Goal: Communication & Community: Ask a question

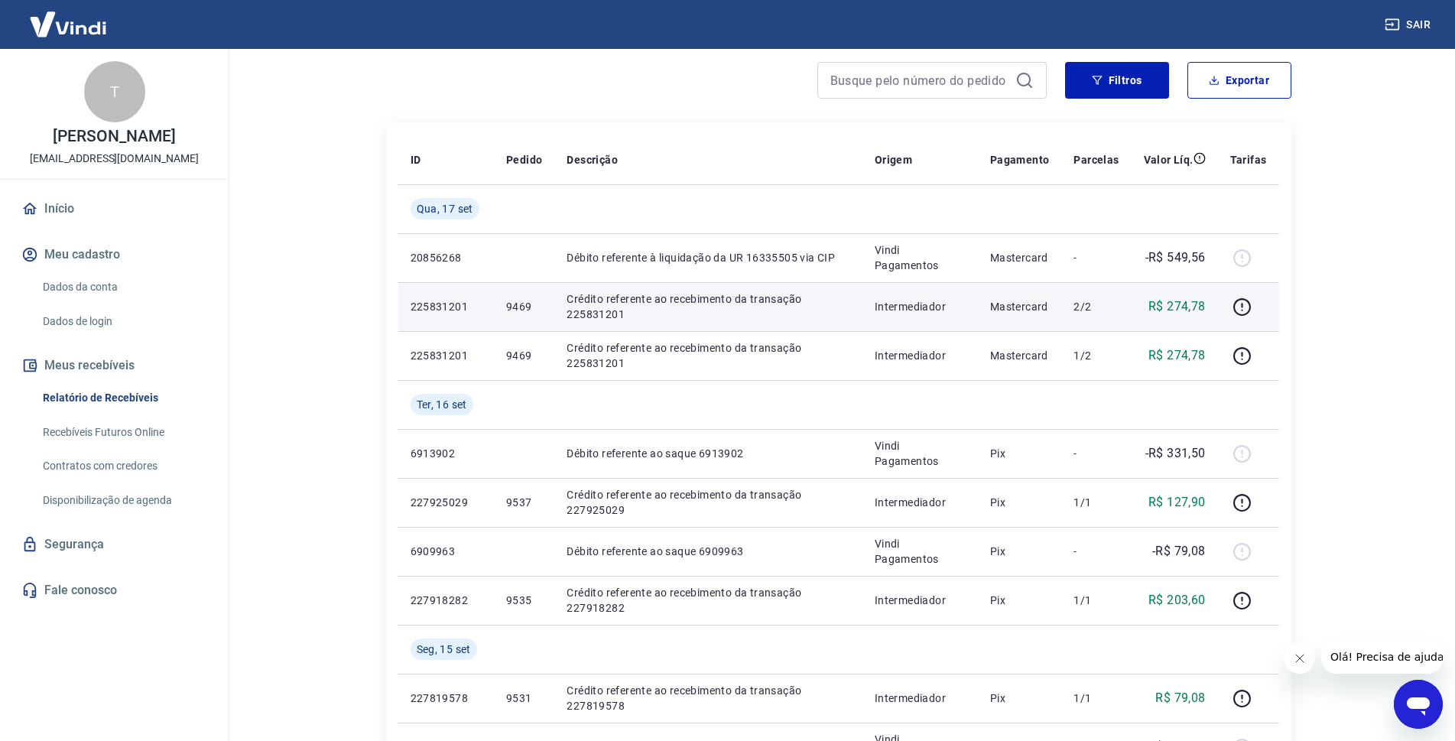
scroll to position [229, 0]
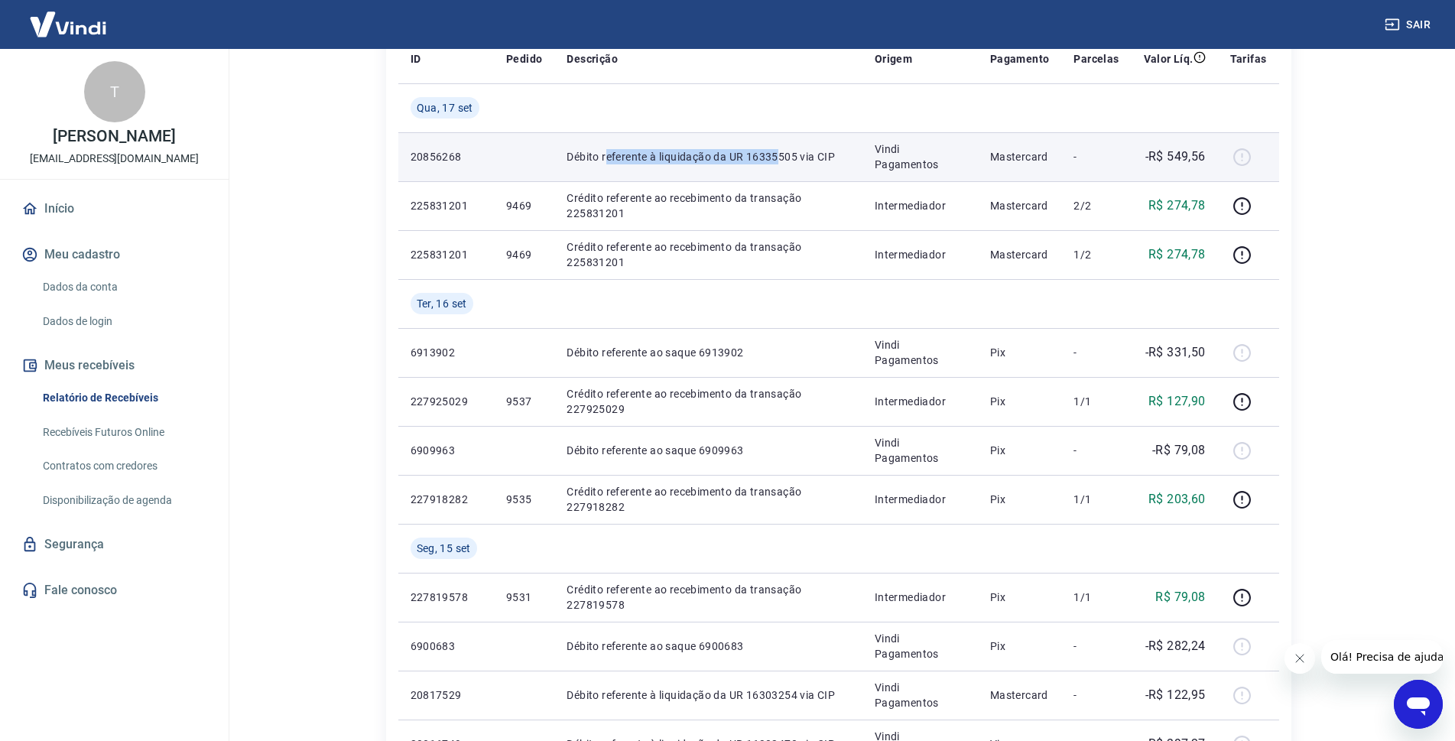
drag, startPoint x: 781, startPoint y: 155, endPoint x: 606, endPoint y: 155, distance: 175.1
click at [606, 155] on p "Débito referente à liquidação da UR 16335505 via CIP" at bounding box center [708, 156] width 284 height 15
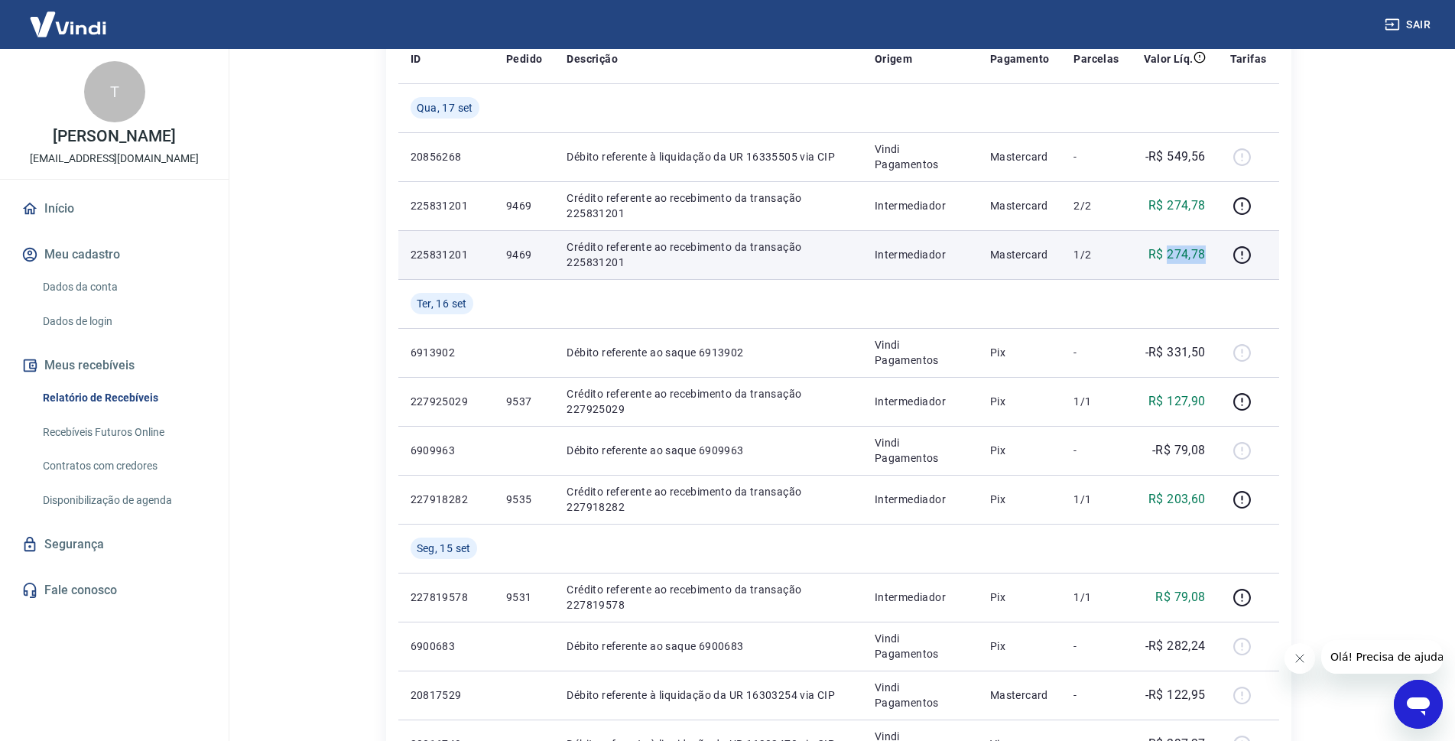
drag, startPoint x: 1208, startPoint y: 255, endPoint x: 1170, endPoint y: 255, distance: 38.2
click at [1170, 255] on td "R$ 274,78" at bounding box center [1174, 254] width 86 height 49
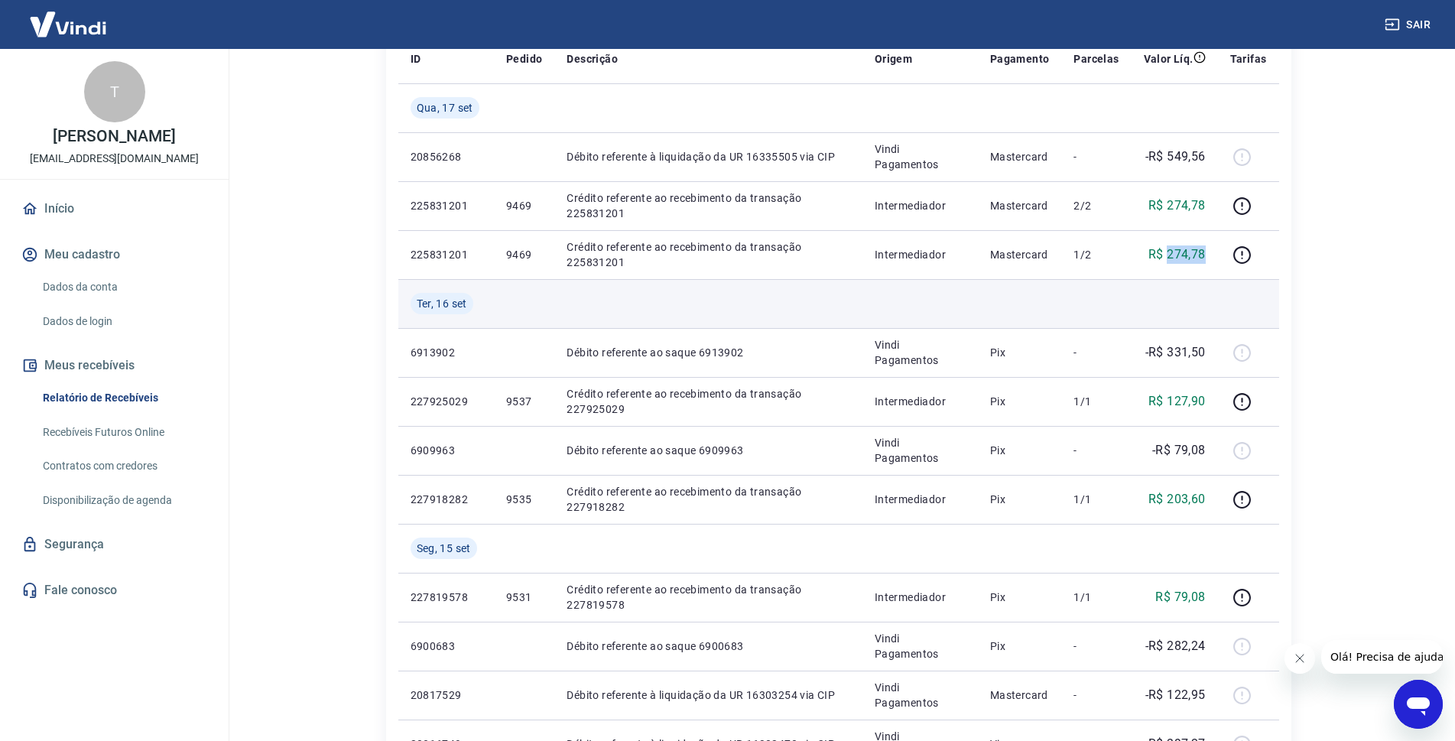
copy p "274,78"
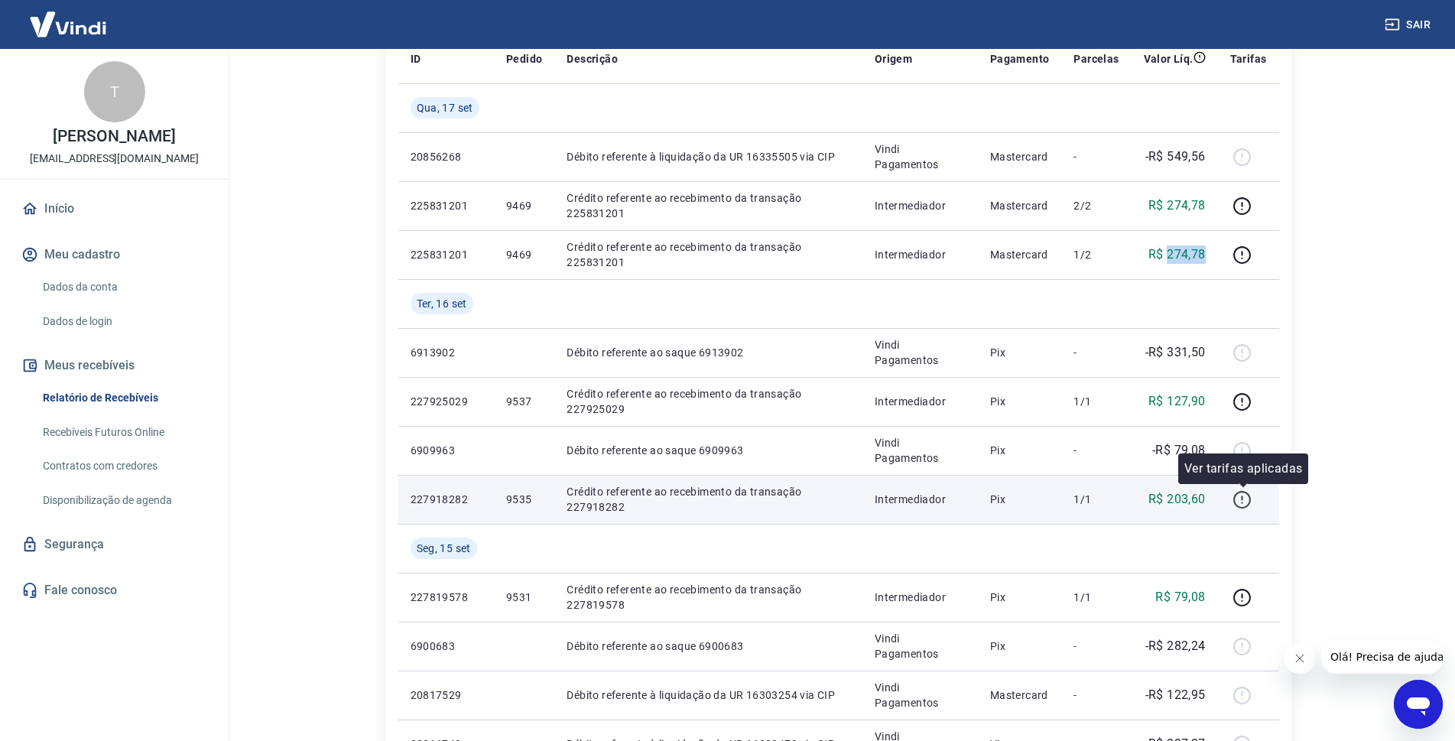
click at [1239, 497] on icon "button" at bounding box center [1241, 499] width 19 height 19
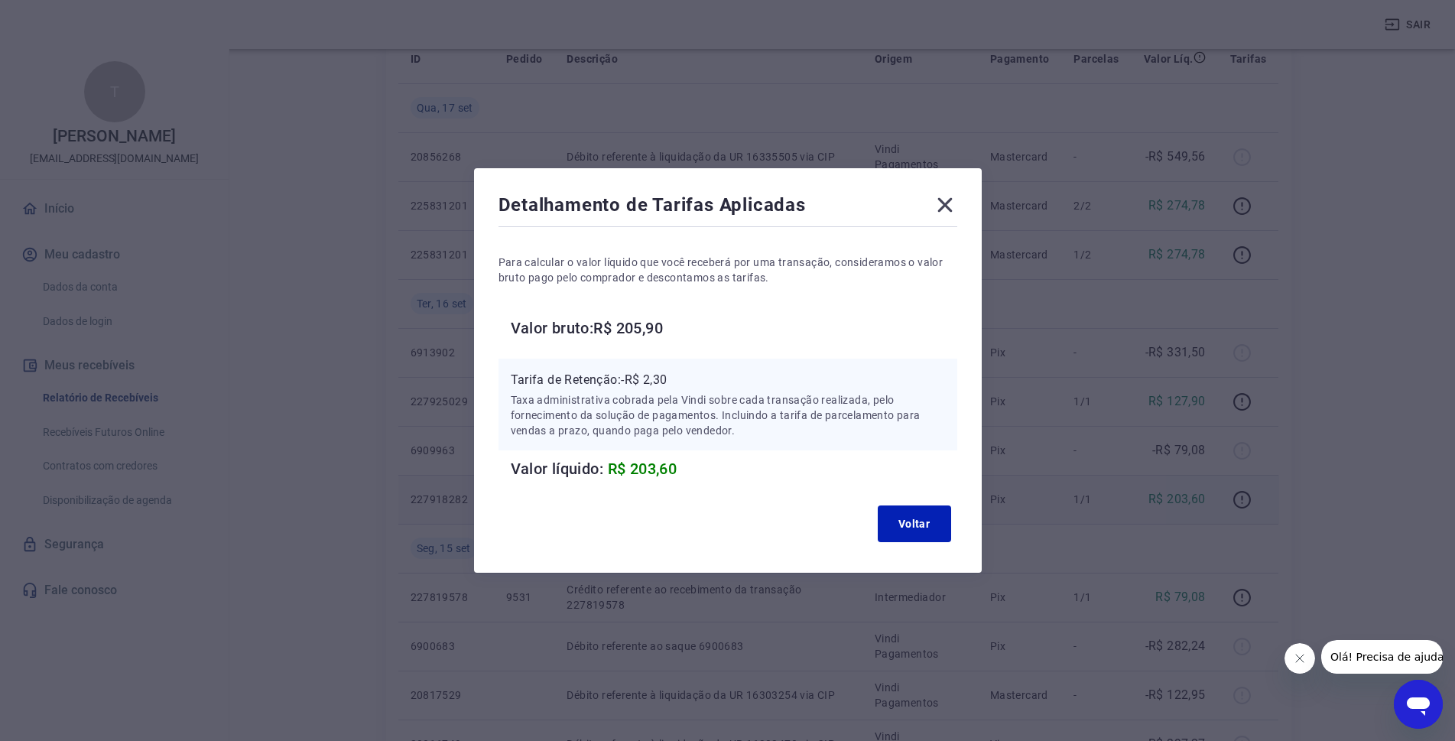
click at [948, 202] on icon at bounding box center [944, 205] width 15 height 15
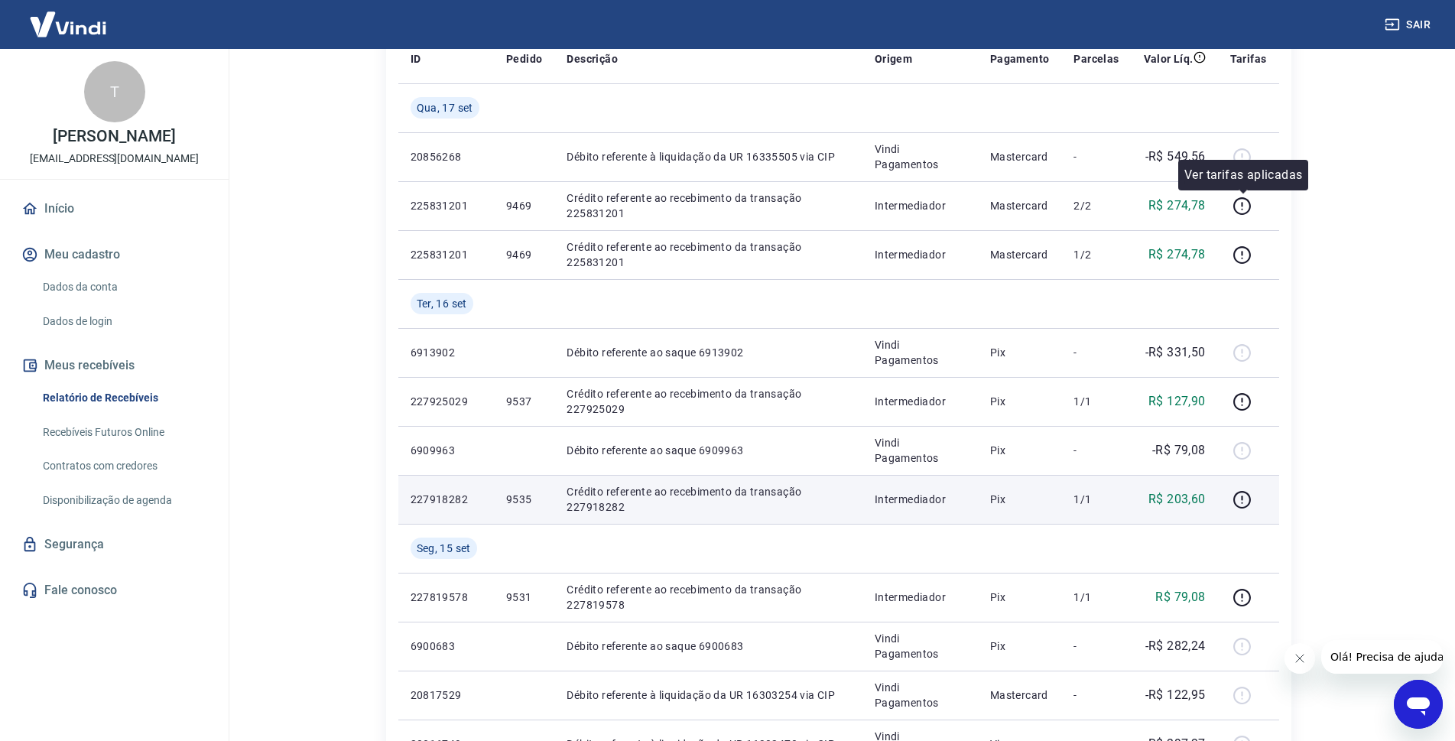
click at [1240, 178] on p "Ver tarifas aplicadas" at bounding box center [1243, 175] width 118 height 18
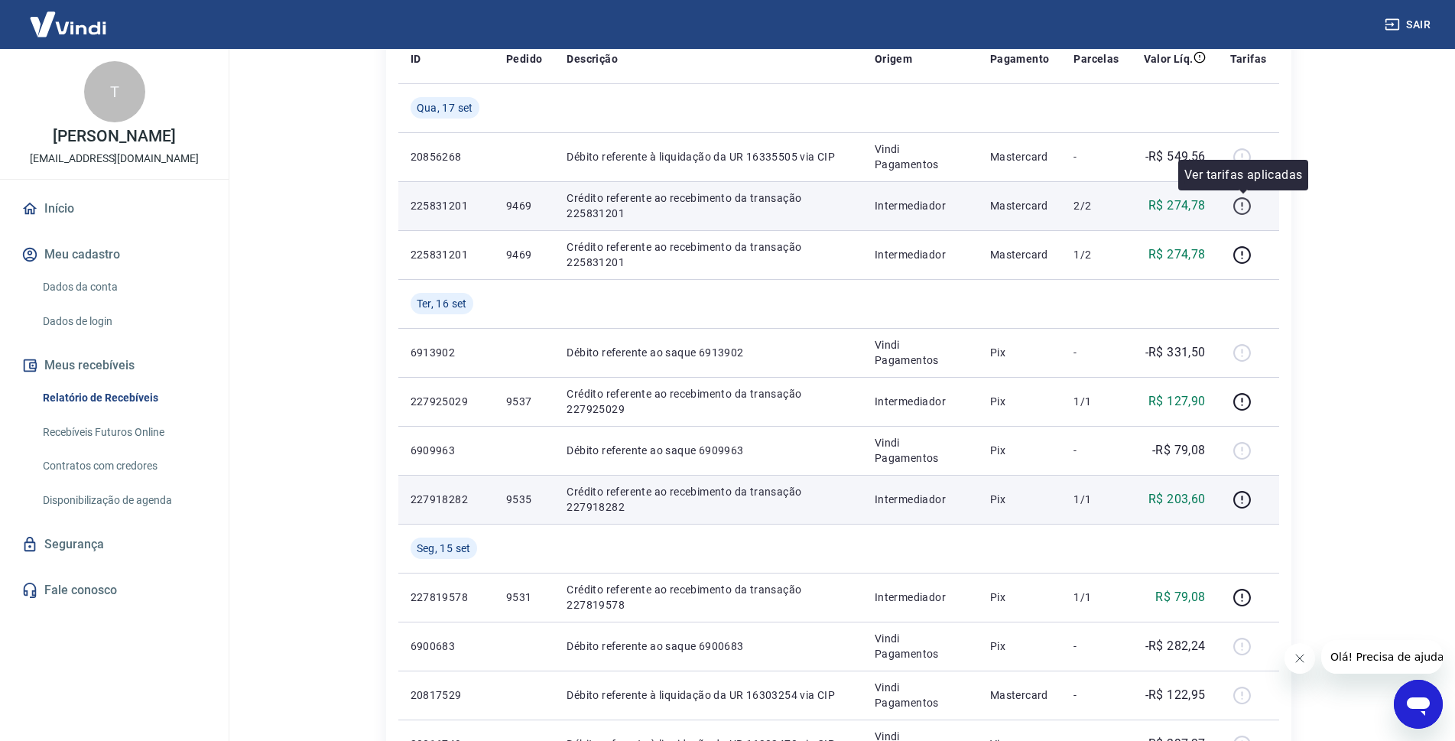
click at [1236, 201] on icon "button" at bounding box center [1242, 206] width 18 height 18
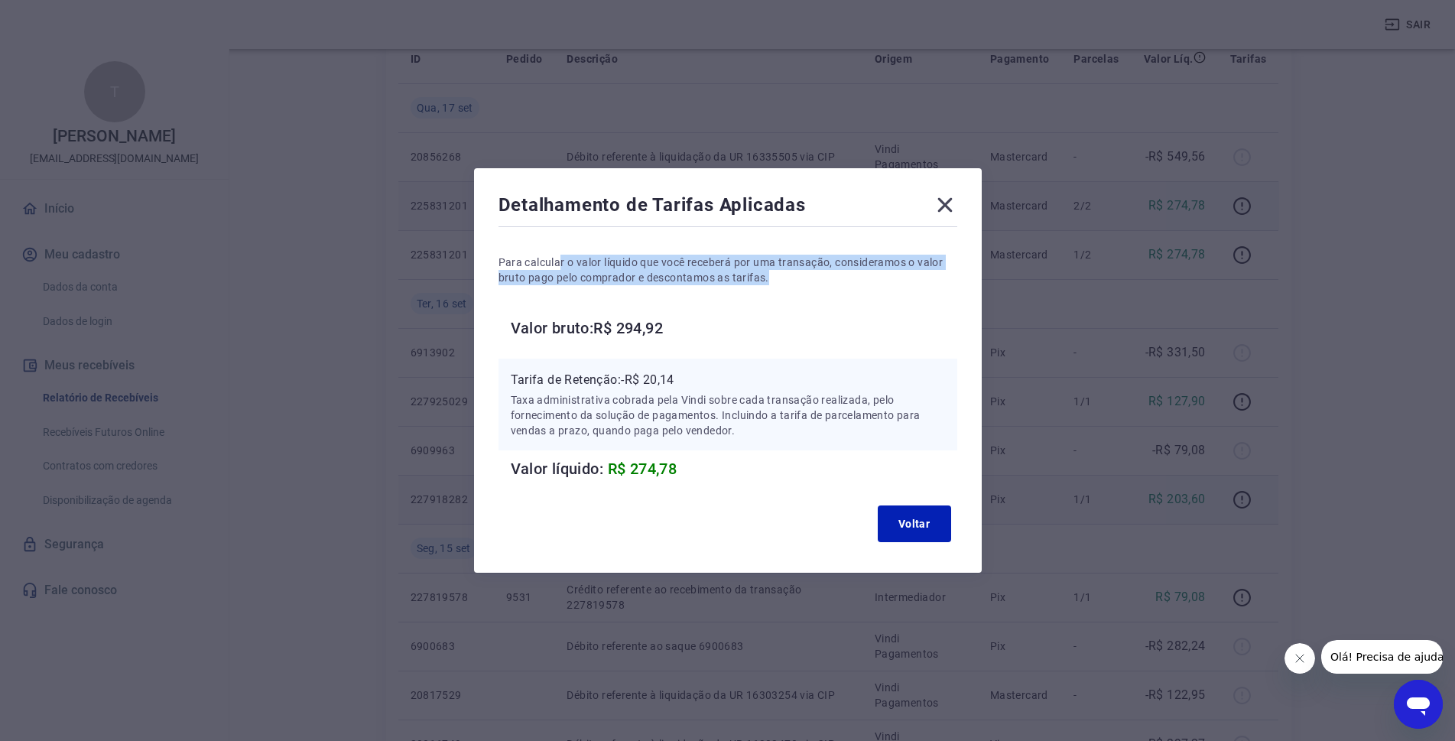
drag, startPoint x: 625, startPoint y: 261, endPoint x: 820, endPoint y: 278, distance: 194.8
click at [820, 278] on p "Para calcular o valor líquido que você receberá por uma transação, consideramos…" at bounding box center [727, 270] width 459 height 31
click at [700, 281] on p "Para calcular o valor líquido que você receberá por uma transação, consideramos…" at bounding box center [727, 270] width 459 height 31
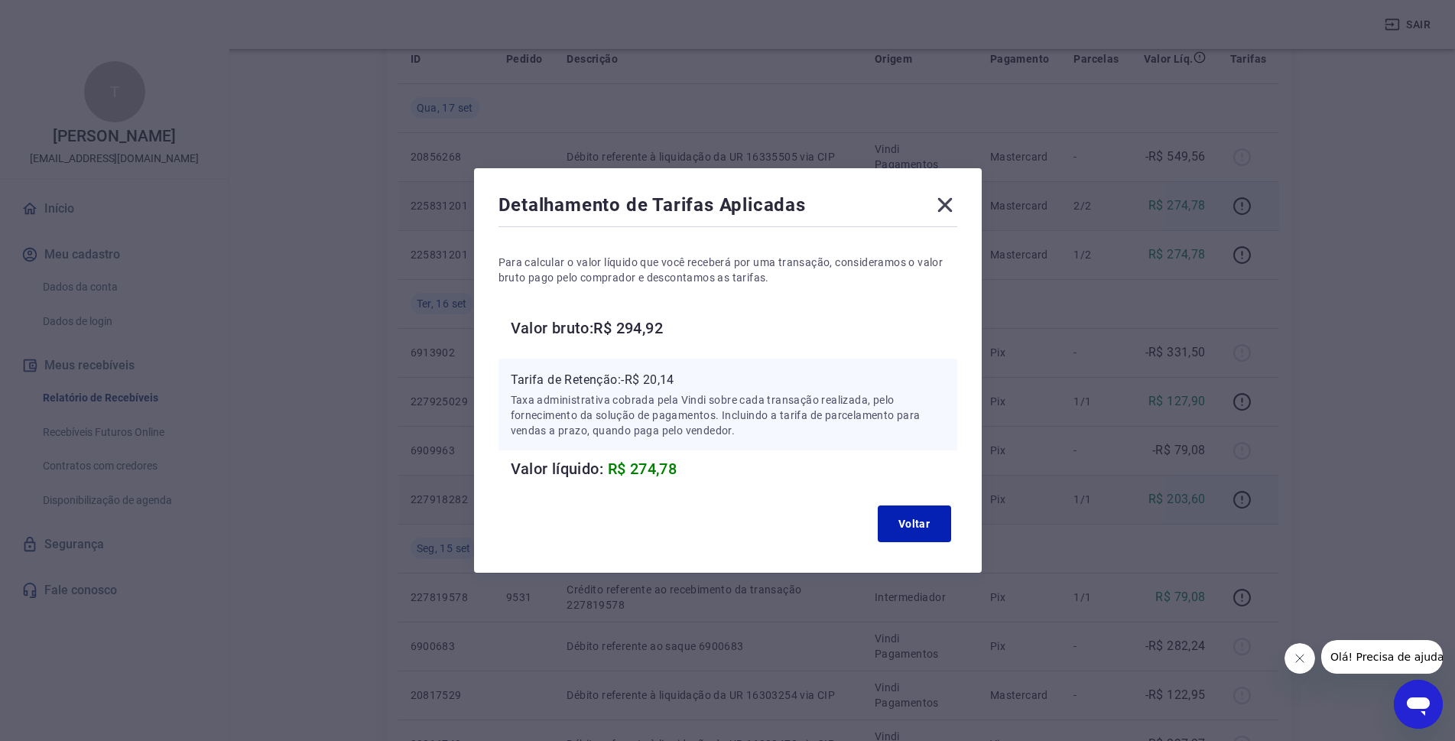
click at [953, 200] on icon at bounding box center [945, 205] width 24 height 24
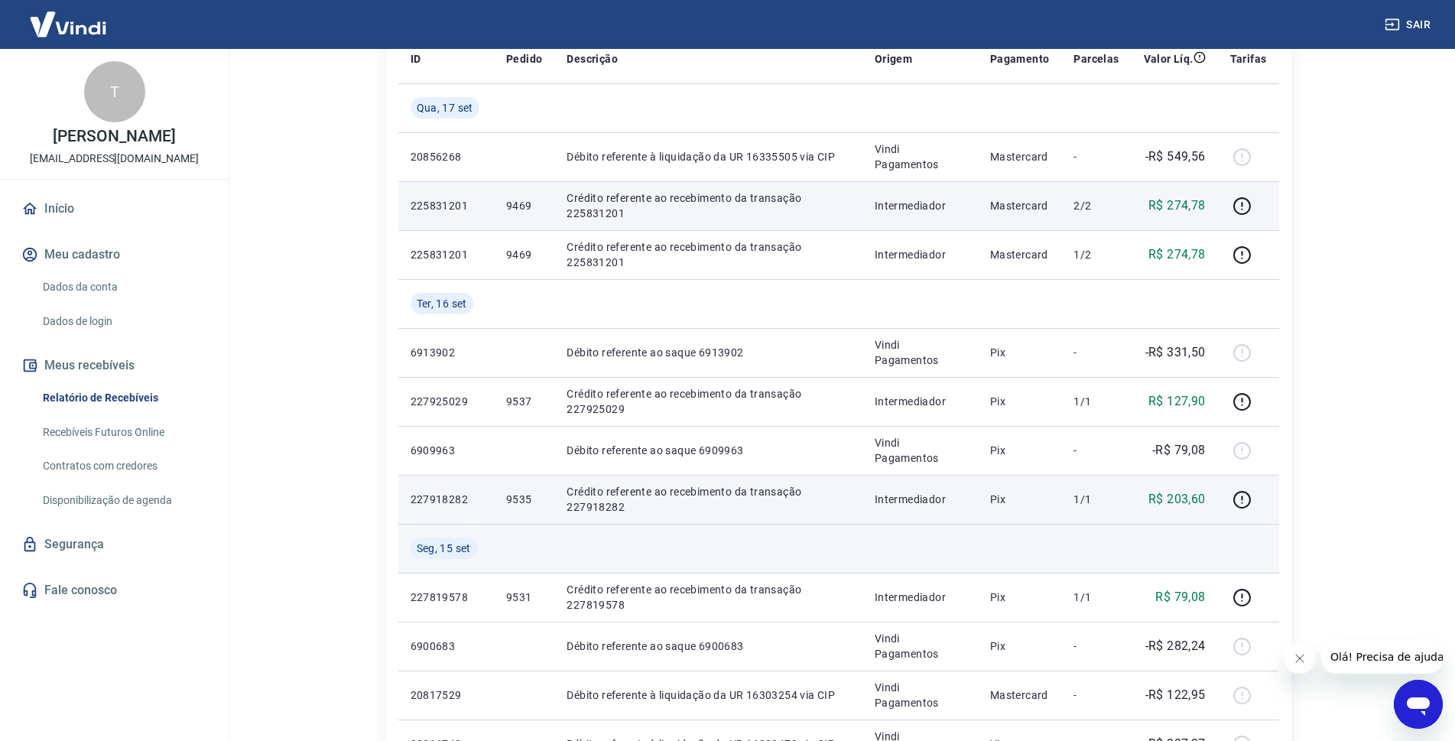
click at [803, 540] on td at bounding box center [708, 548] width 308 height 49
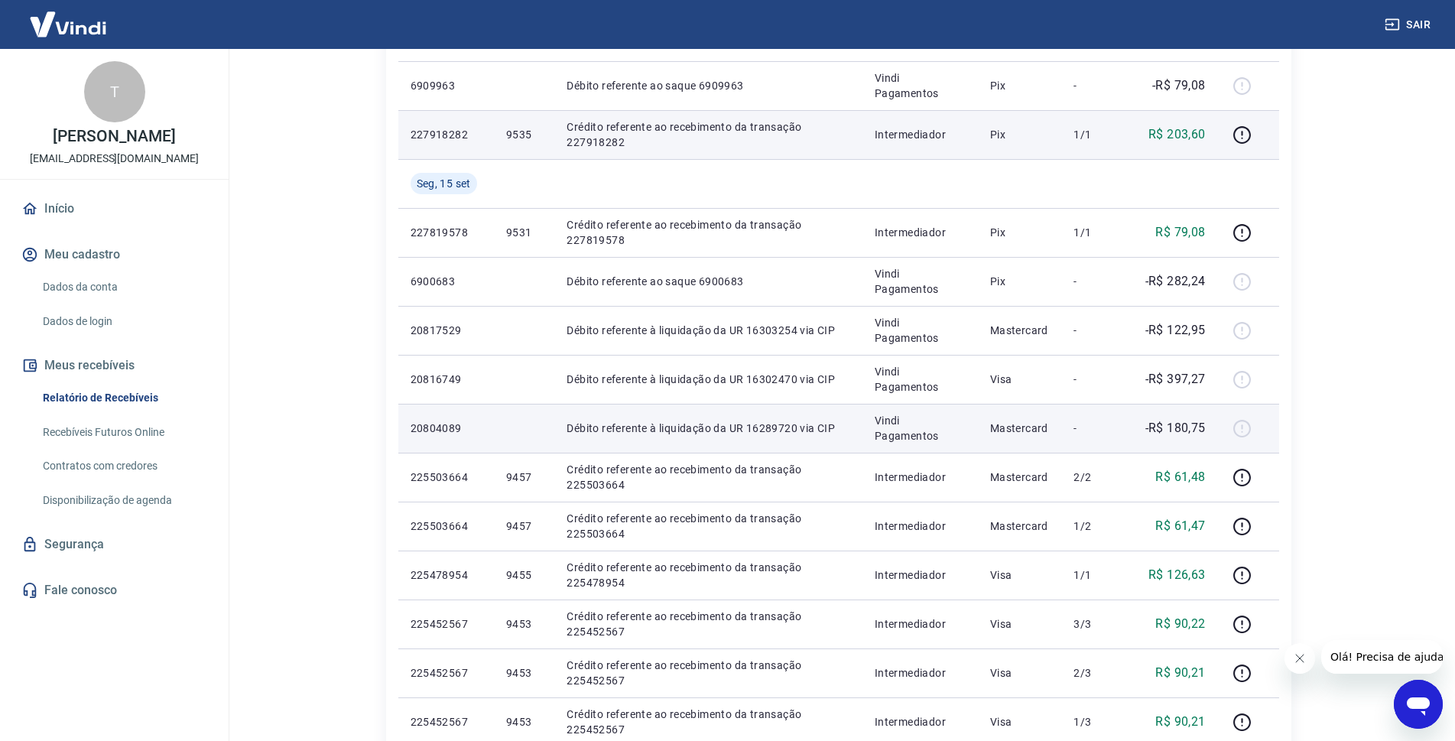
scroll to position [612, 0]
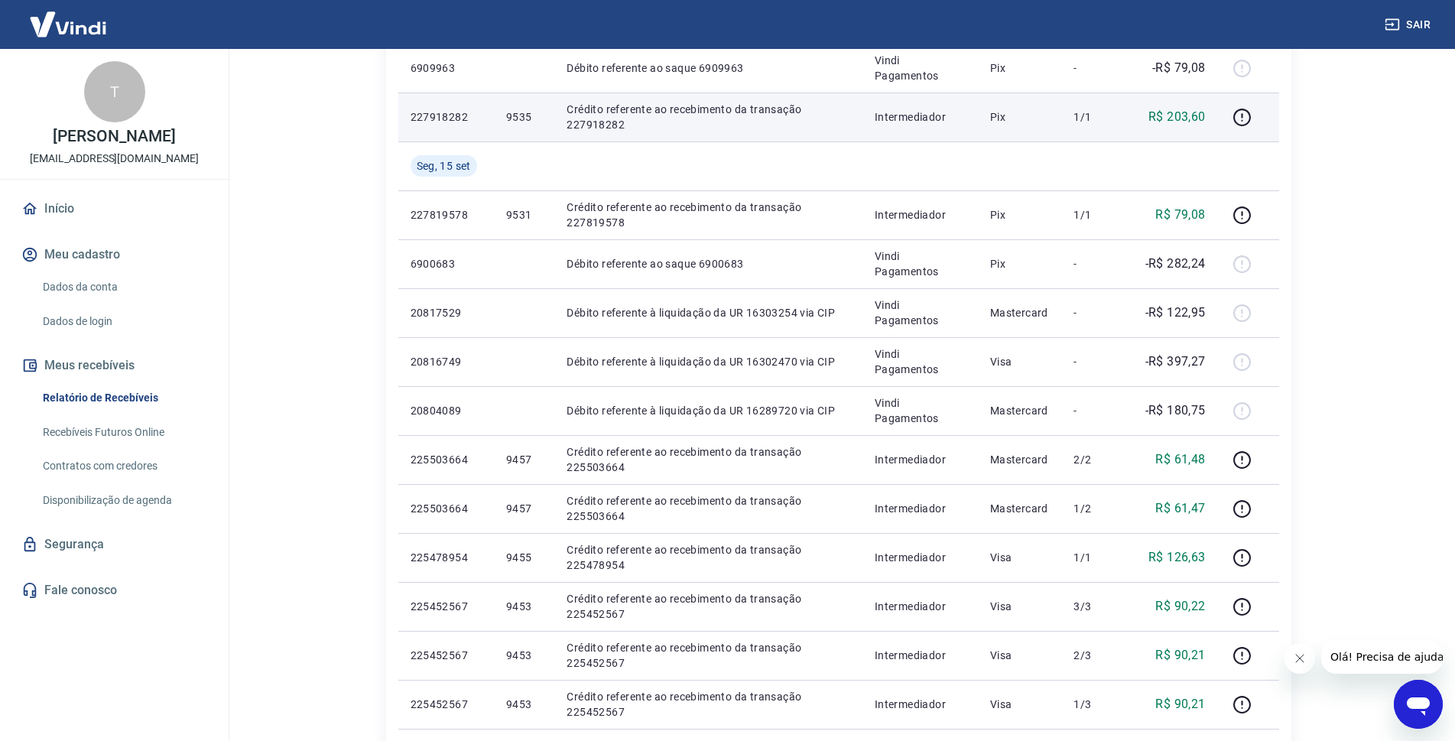
click at [1395, 655] on span "Olá! Precisa de ajuda?" at bounding box center [1389, 657] width 119 height 12
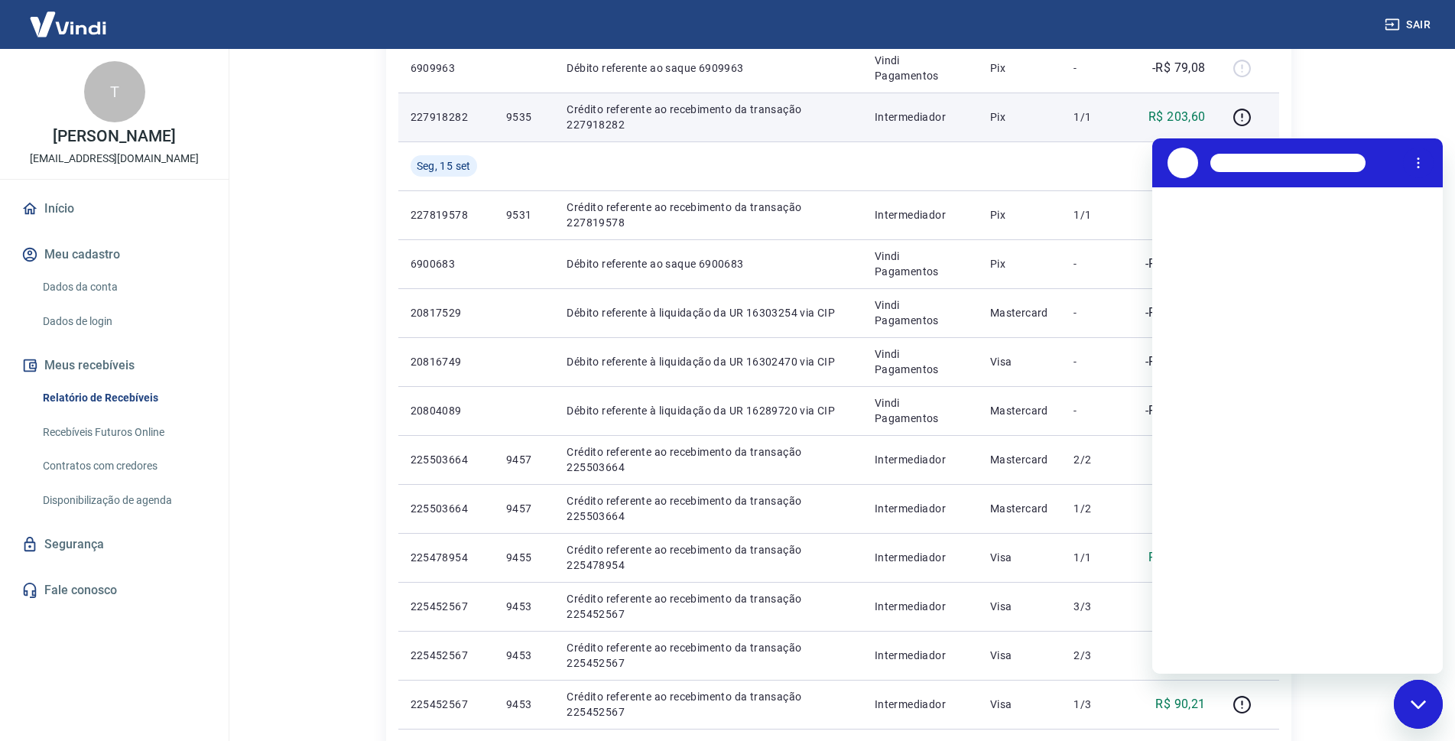
scroll to position [0, 0]
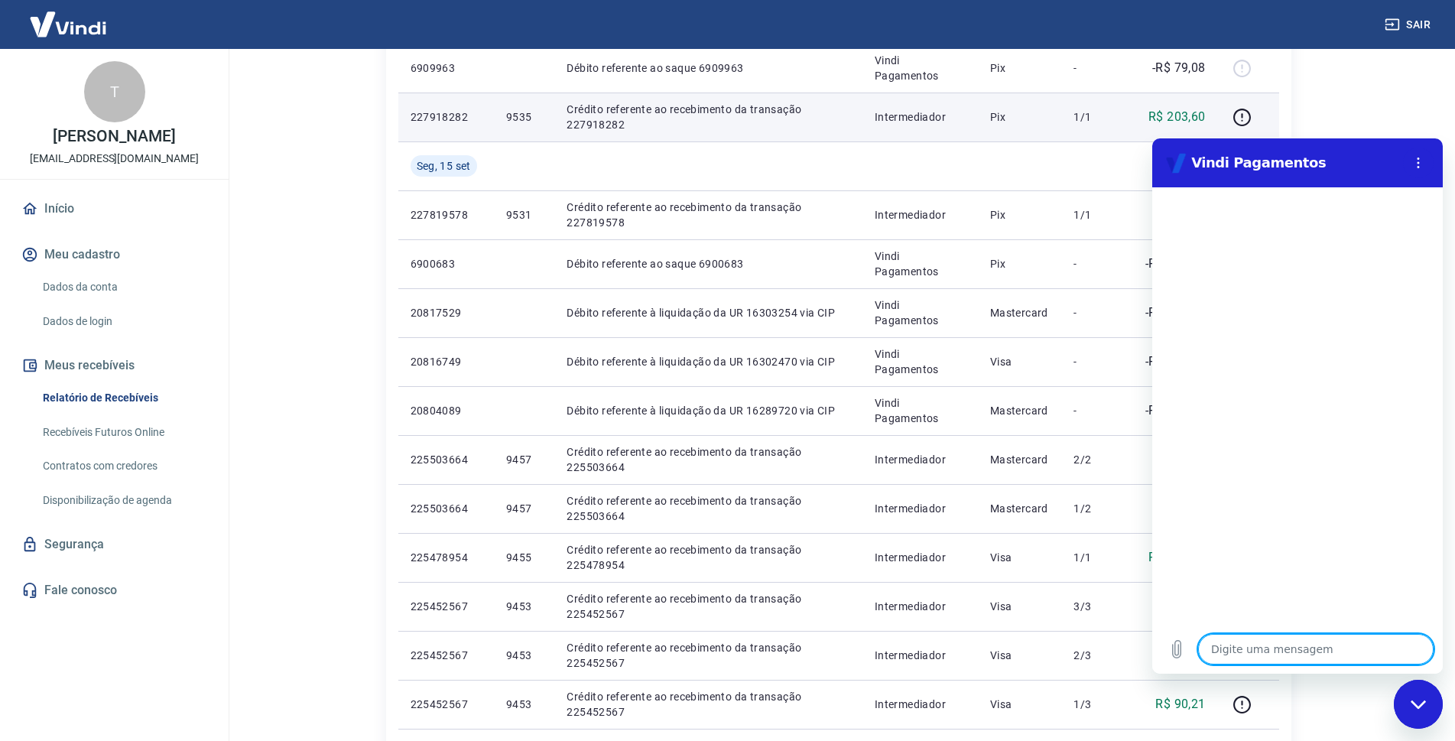
click at [1241, 651] on textarea at bounding box center [1315, 649] width 235 height 31
type textarea "O"
type textarea "x"
type textarea "Ol"
type textarea "x"
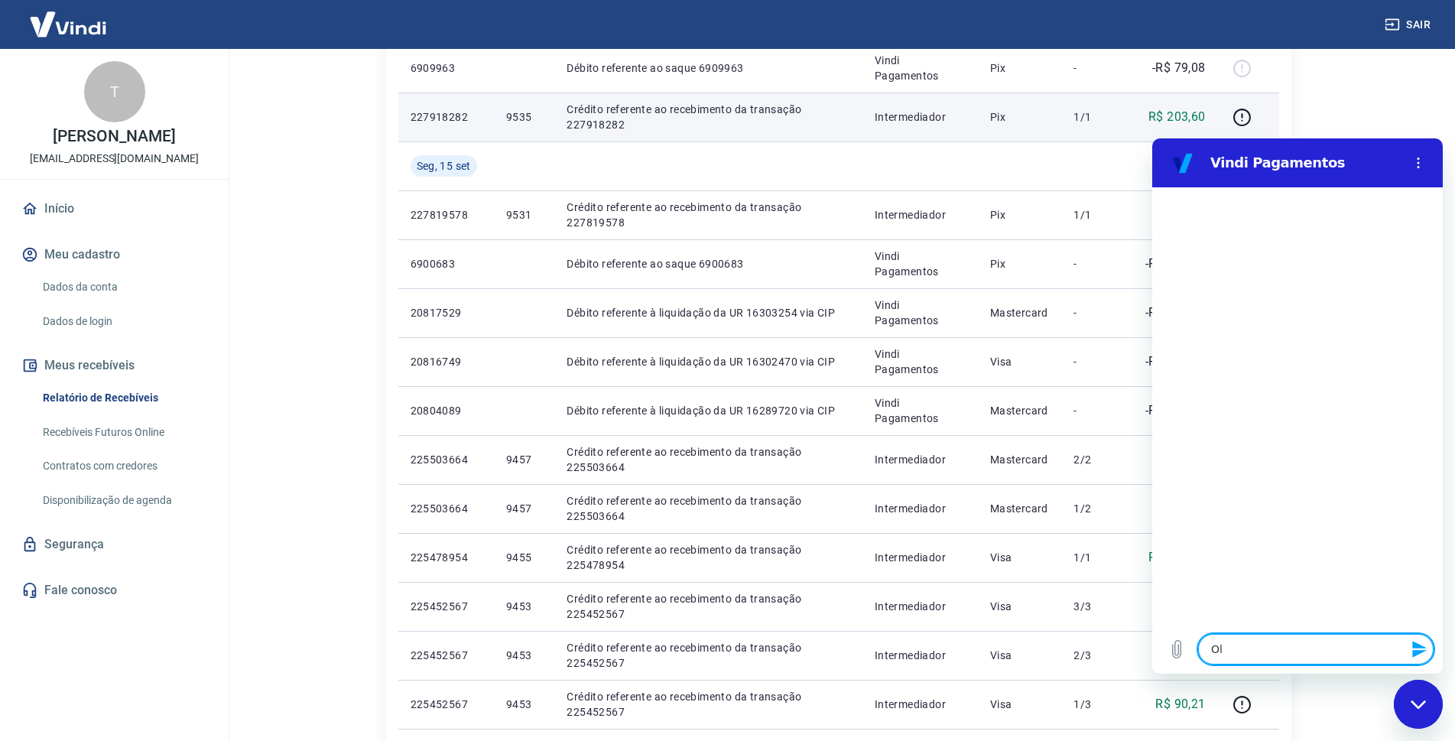
type textarea "Olá"
type textarea "x"
type textarea "Olá"
type textarea "x"
type textarea "Olá"
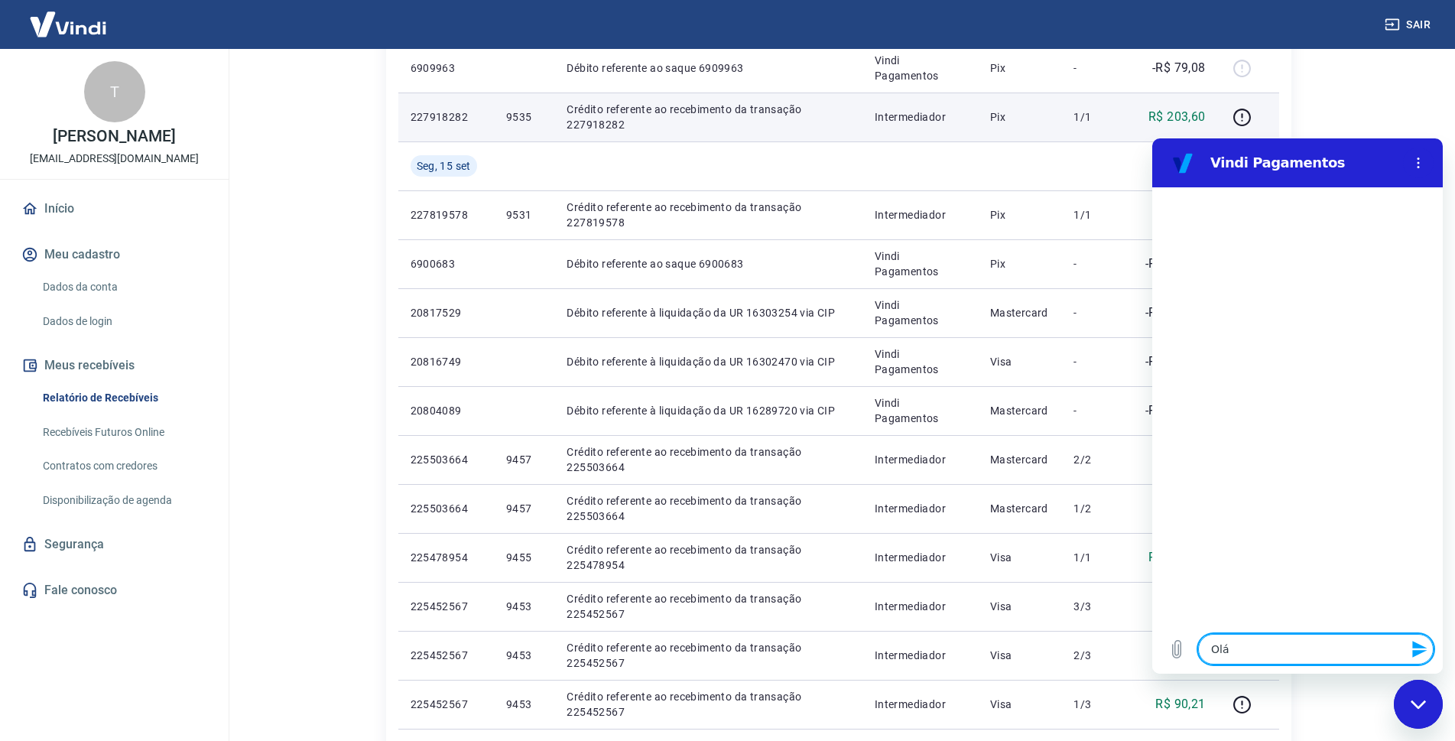
type textarea "x"
type textarea "Olá,"
type textarea "x"
type textarea "Olá,"
type textarea "x"
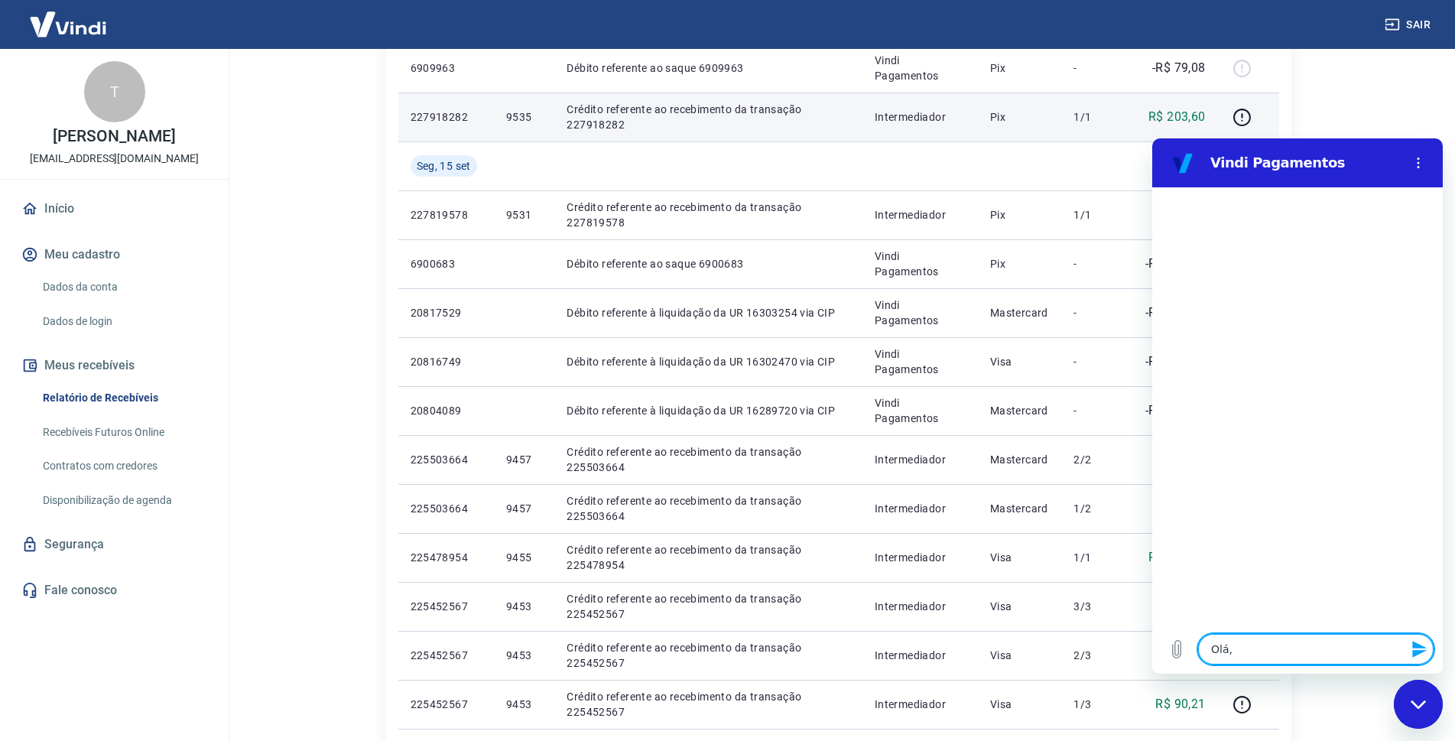
type textarea "Olá, g"
type textarea "x"
type textarea "Olá, go"
type textarea "x"
type textarea "Olá, gos"
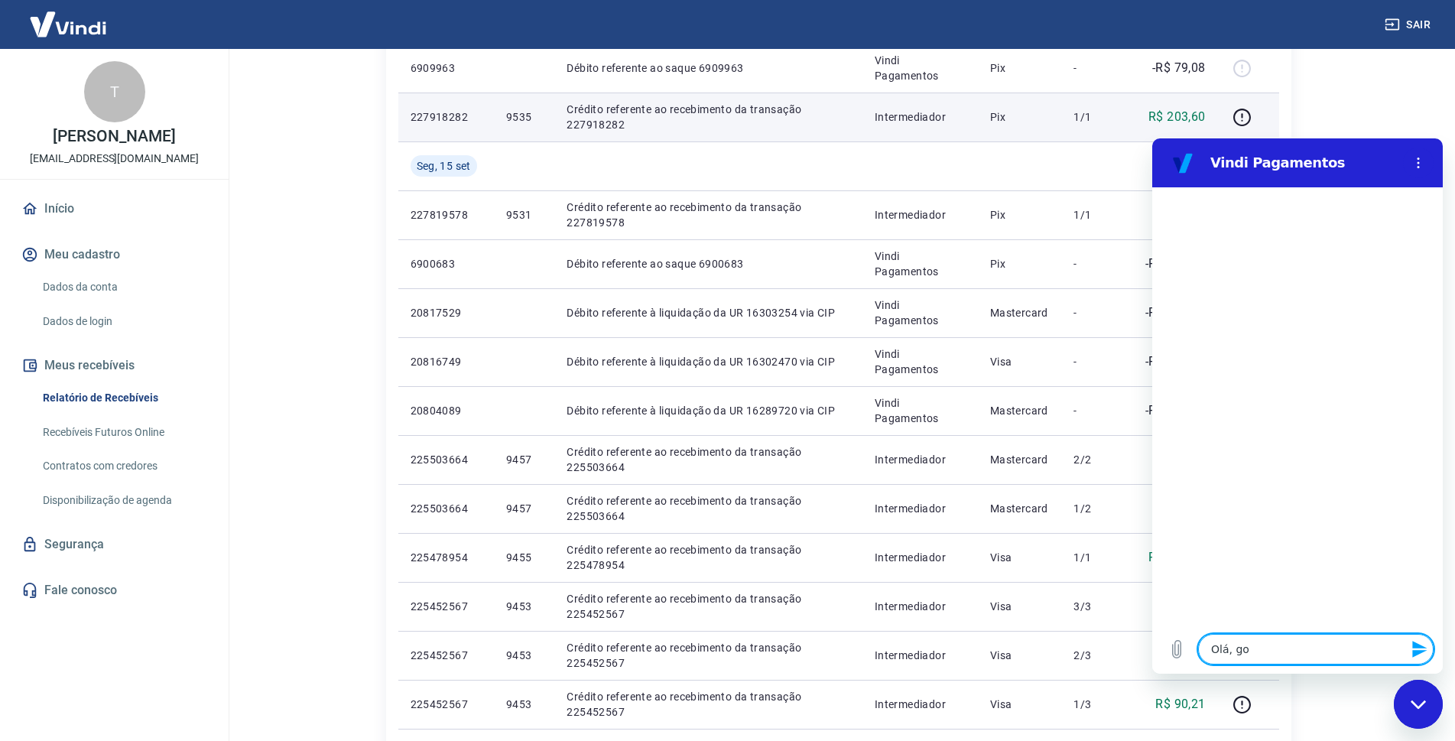
type textarea "x"
type textarea "Olá, gost"
type textarea "x"
type textarea "Olá, gosta"
type textarea "x"
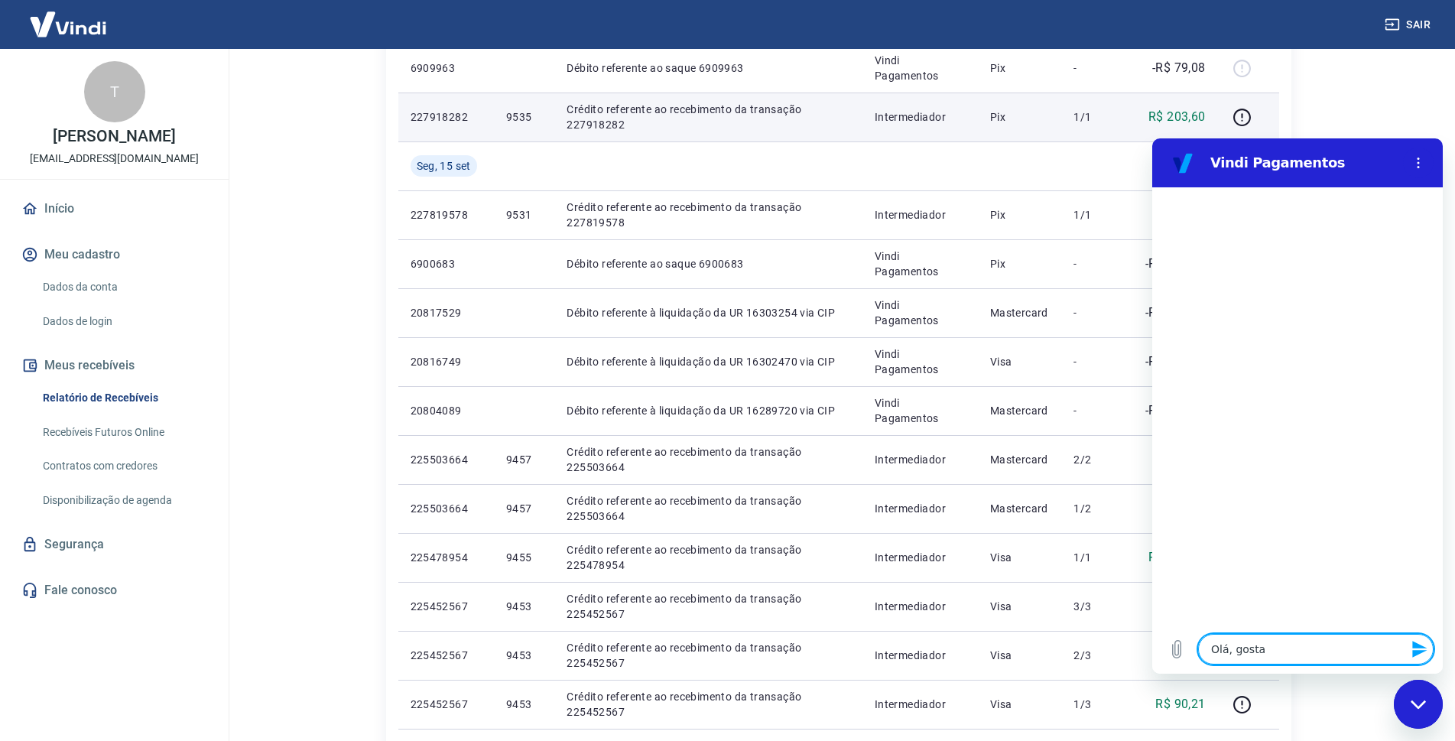
type textarea "Olá, gostar"
type textarea "x"
type textarea "Olá, gostari"
type textarea "x"
type textarea "Olá, gostaria"
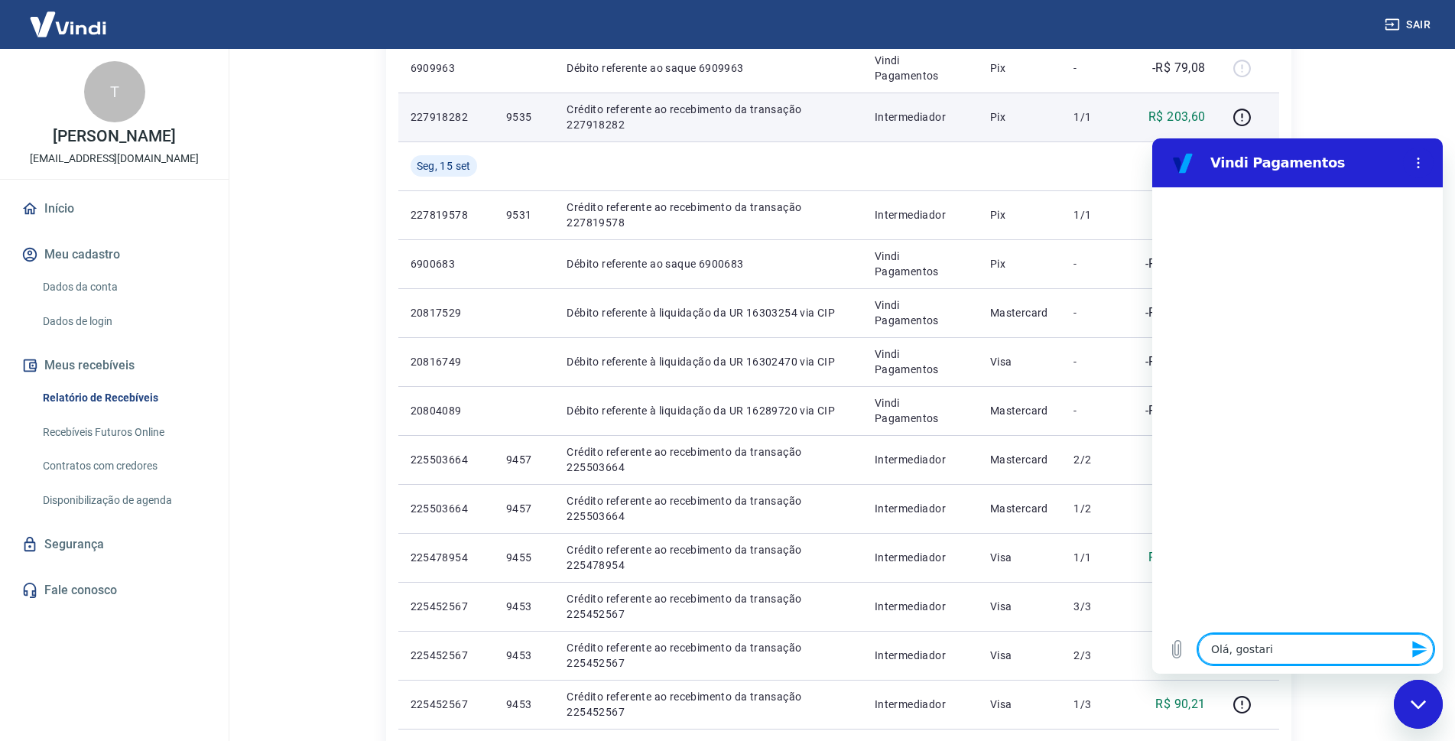
type textarea "x"
type textarea "Olá, gostaria"
type textarea "x"
type textarea "Olá, gostaria d"
type textarea "x"
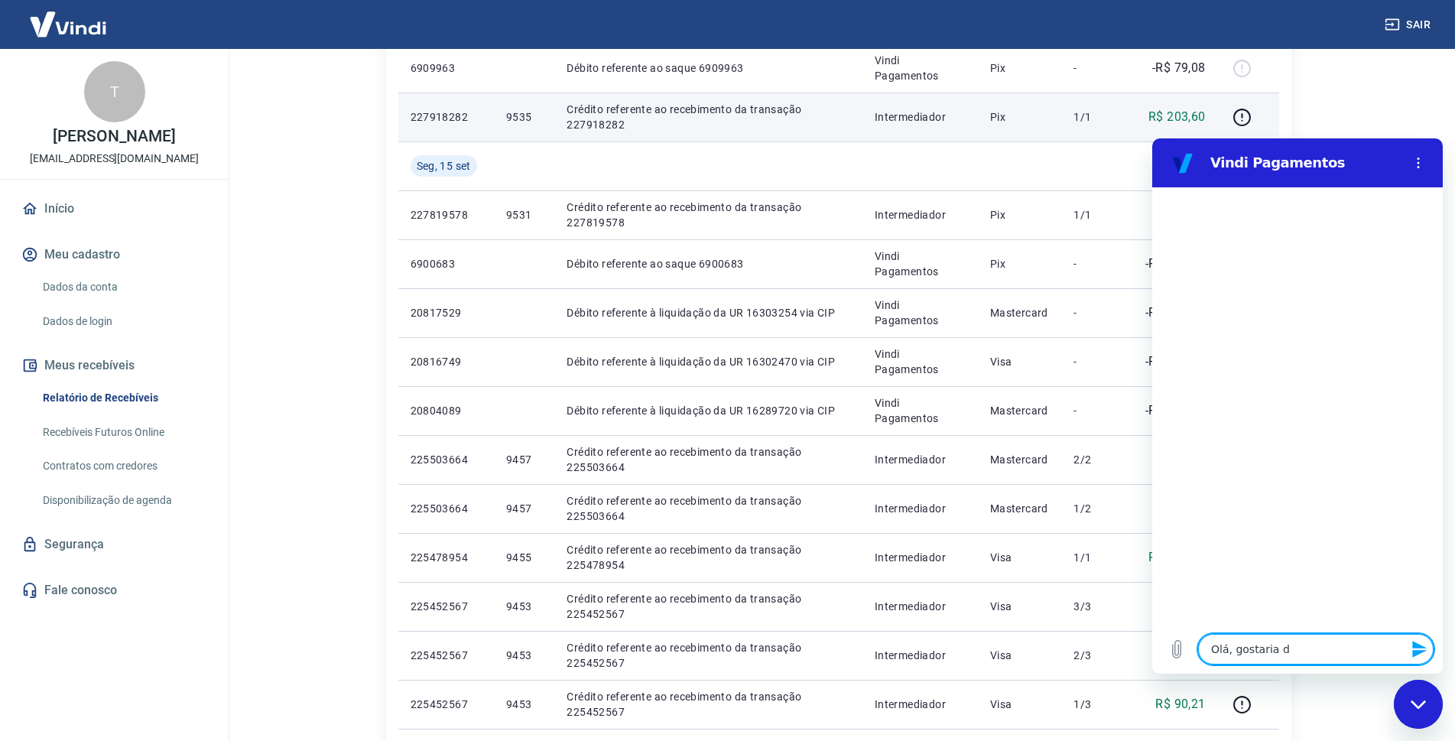
type textarea "Olá, gostaria de"
type textarea "x"
type textarea "Olá, gostaria de"
type textarea "x"
type textarea "Olá, gostaria de r"
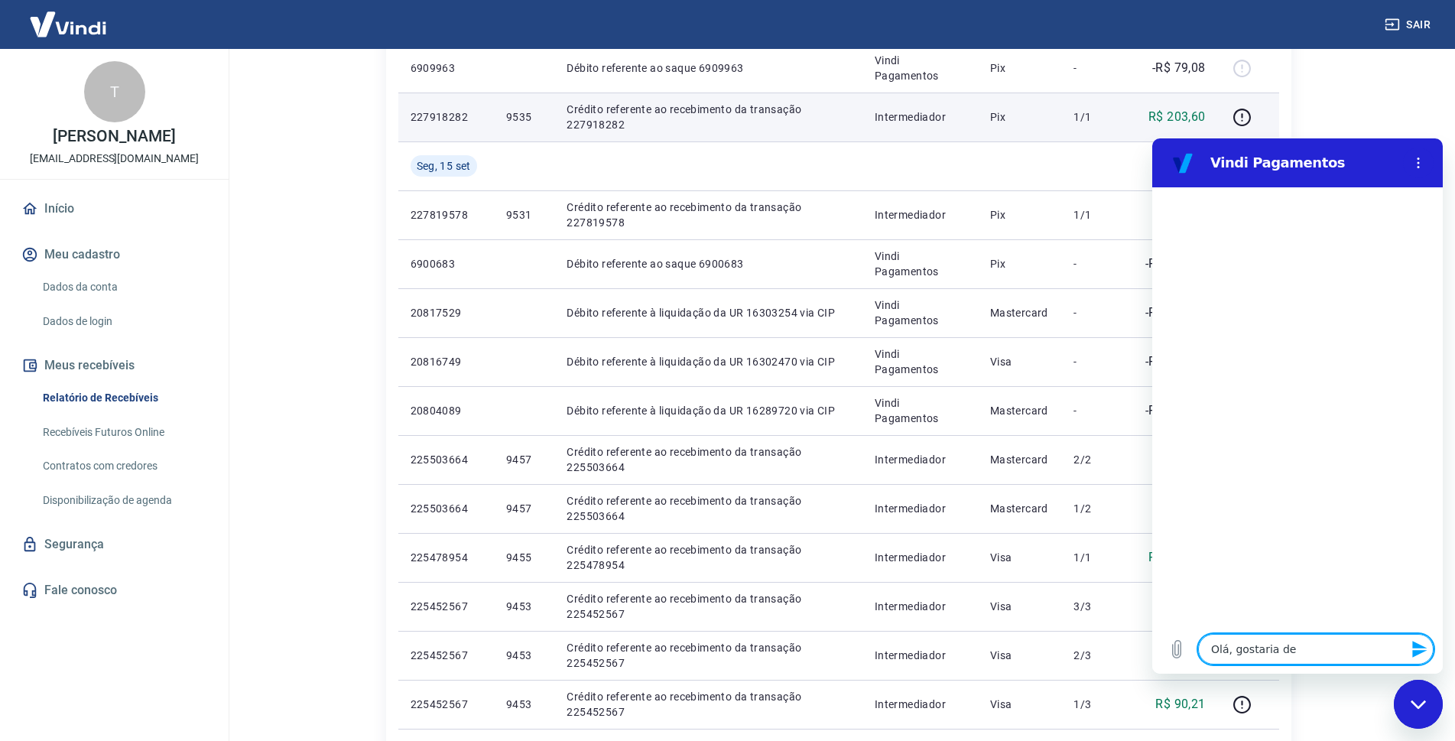
type textarea "x"
type textarea "Olá, gostaria de re"
type textarea "x"
type textarea "Olá, gostaria de res"
type textarea "x"
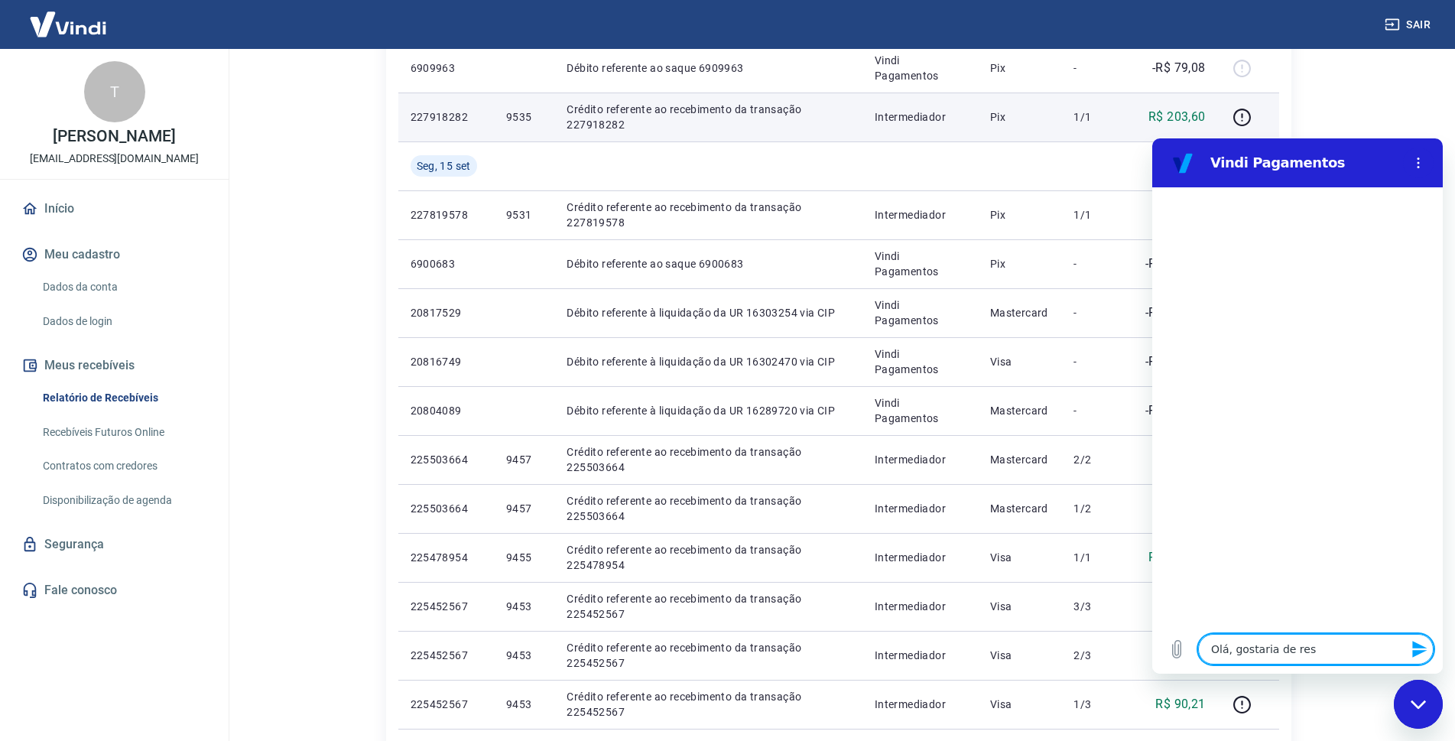
type textarea "Olá, gostaria de reso"
type textarea "x"
type textarea "Olá, gostaria de resol"
type textarea "x"
type textarea "Olá, gostaria de resolv"
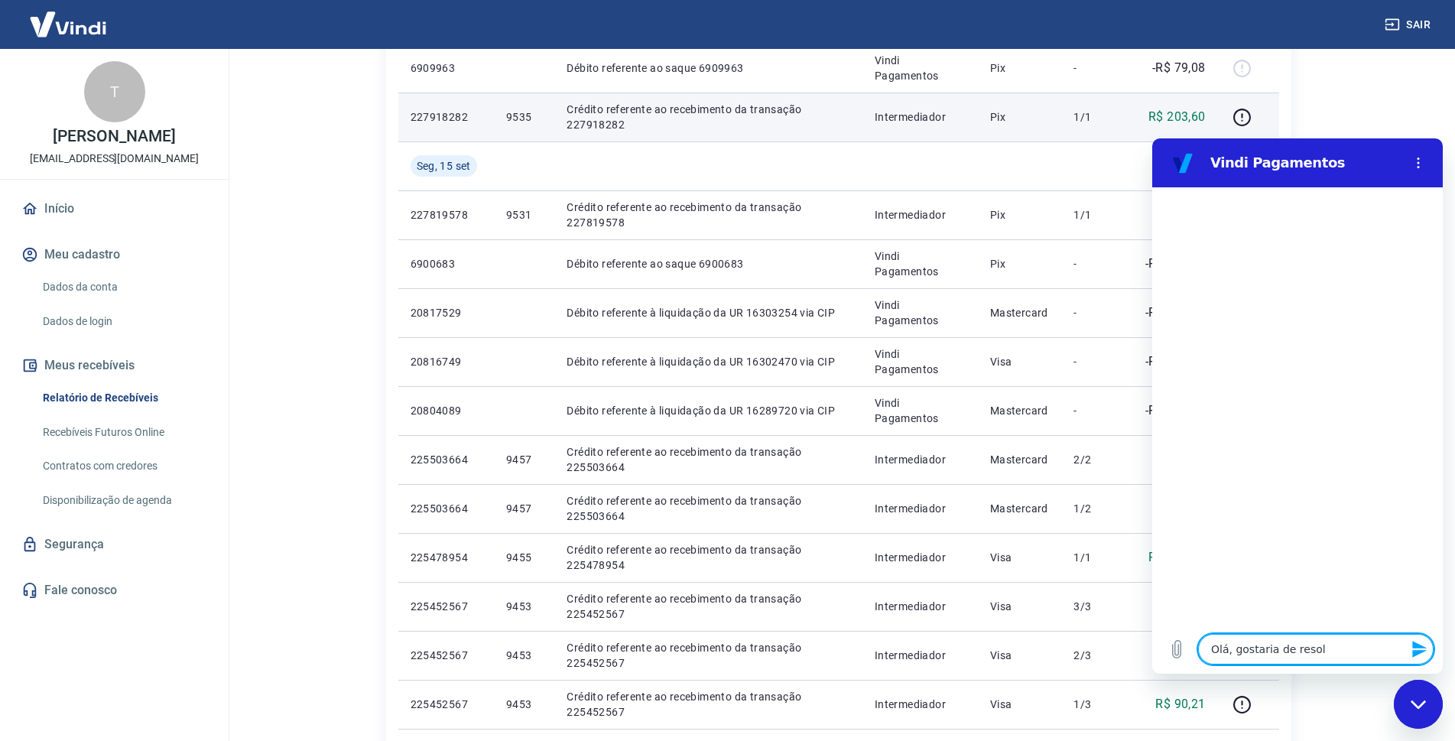
type textarea "x"
type textarea "Olá, gostaria de resolve"
type textarea "x"
type textarea "Olá, gostaria de resolver"
type textarea "x"
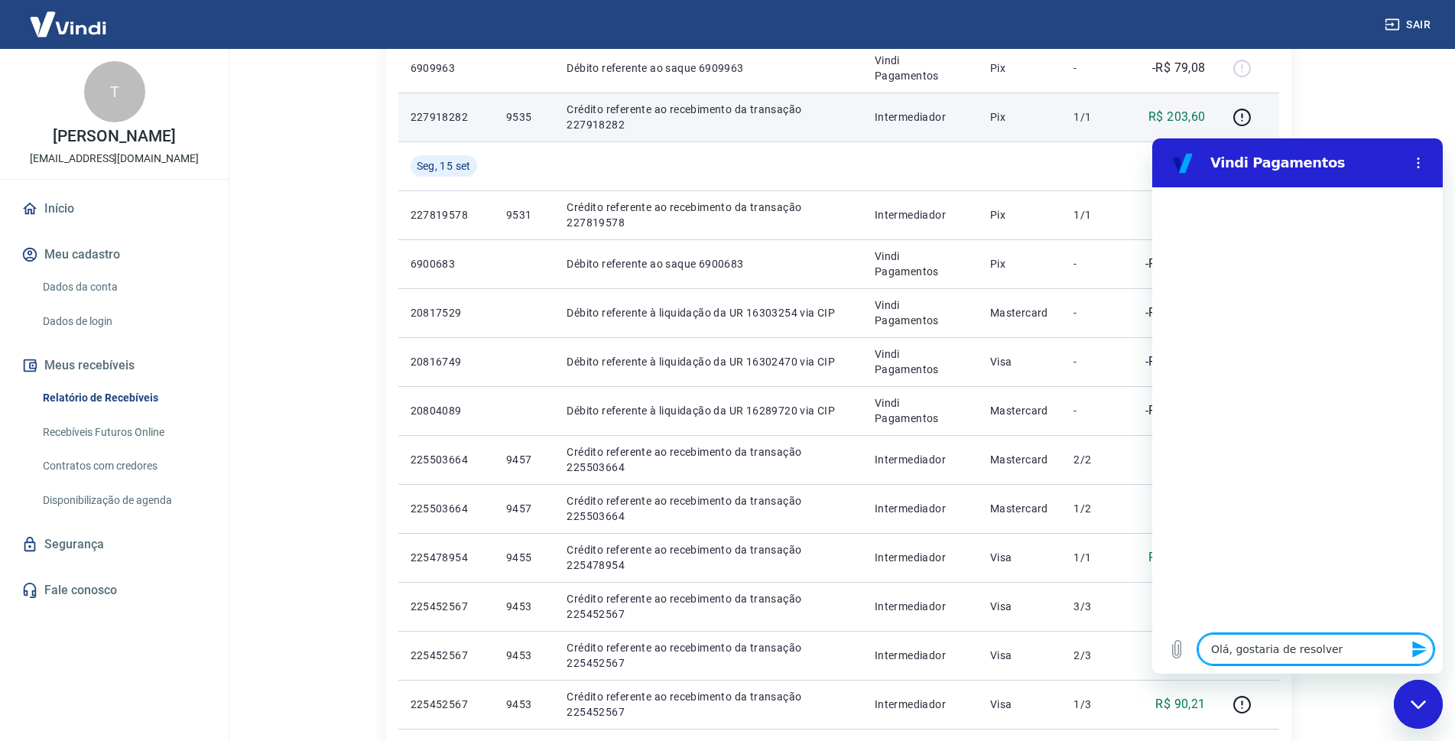
type textarea "Olá, gostaria de resolver"
type textarea "x"
type textarea "Olá, gostaria de resolver u"
type textarea "x"
type textarea "Olá, gostaria de resolver um"
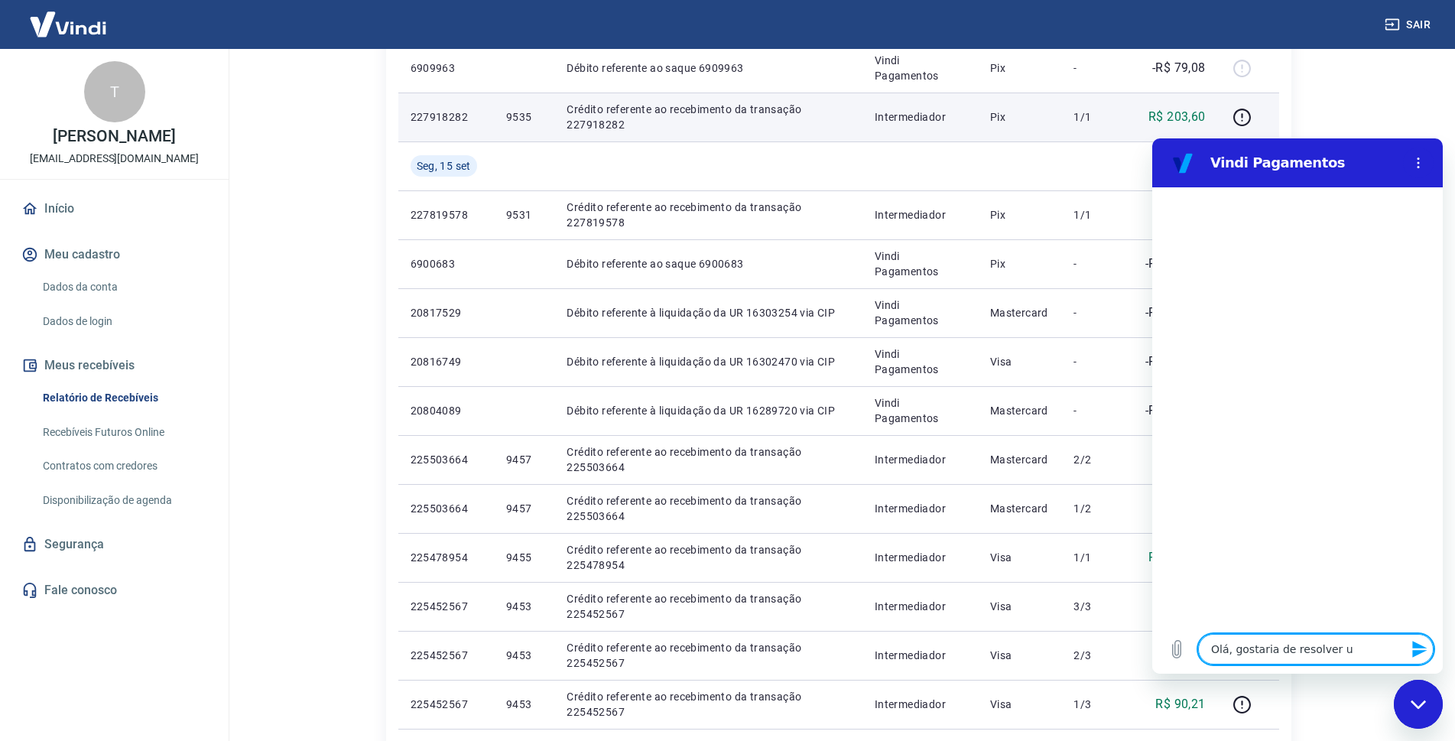
type textarea "x"
type textarea "Olá, gostaria de resolver uma"
type textarea "x"
type textarea "Olá, gostaria de resolver uma"
type textarea "x"
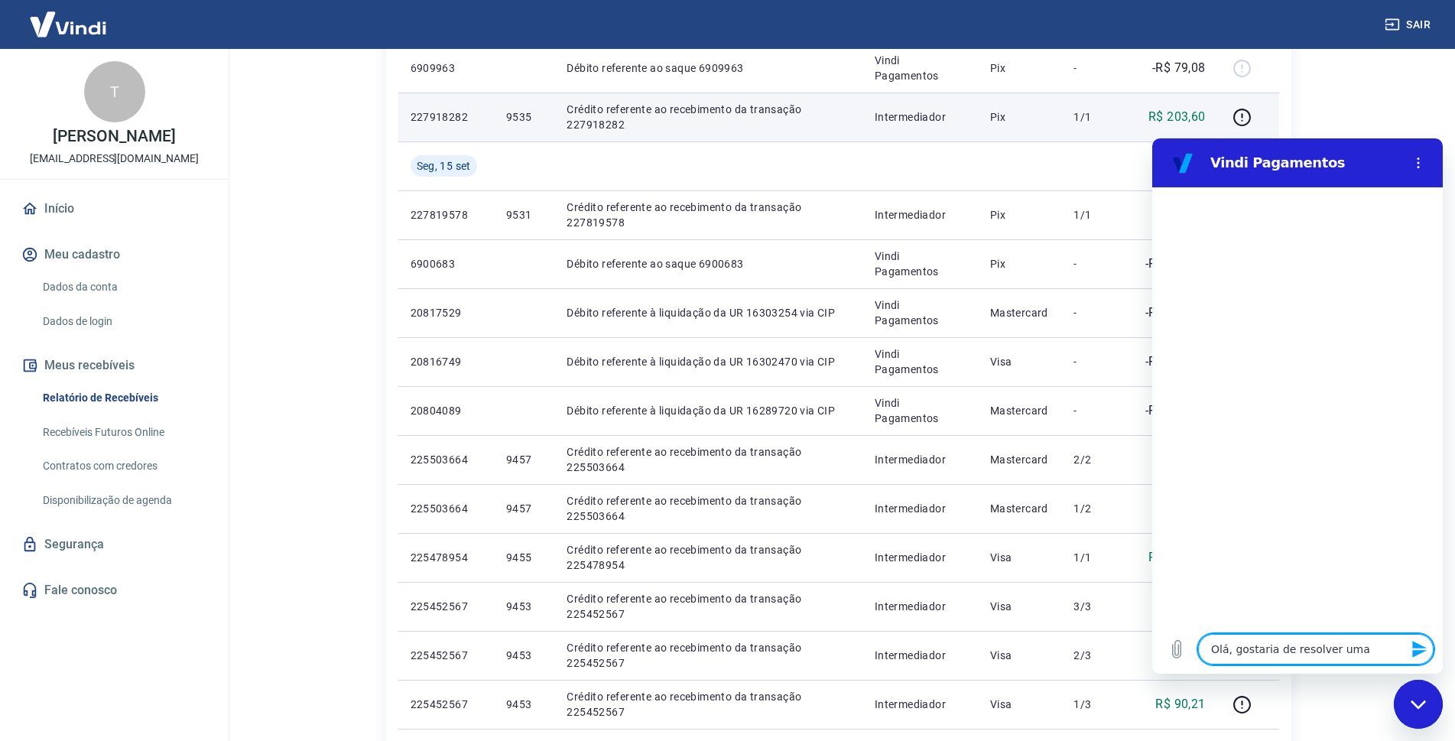
type textarea "Olá, gostaria de resolver uma"
type textarea "x"
type textarea "Olá, gostaria de resolver umas"
type textarea "x"
type textarea "Olá, gostaria de resolver umas"
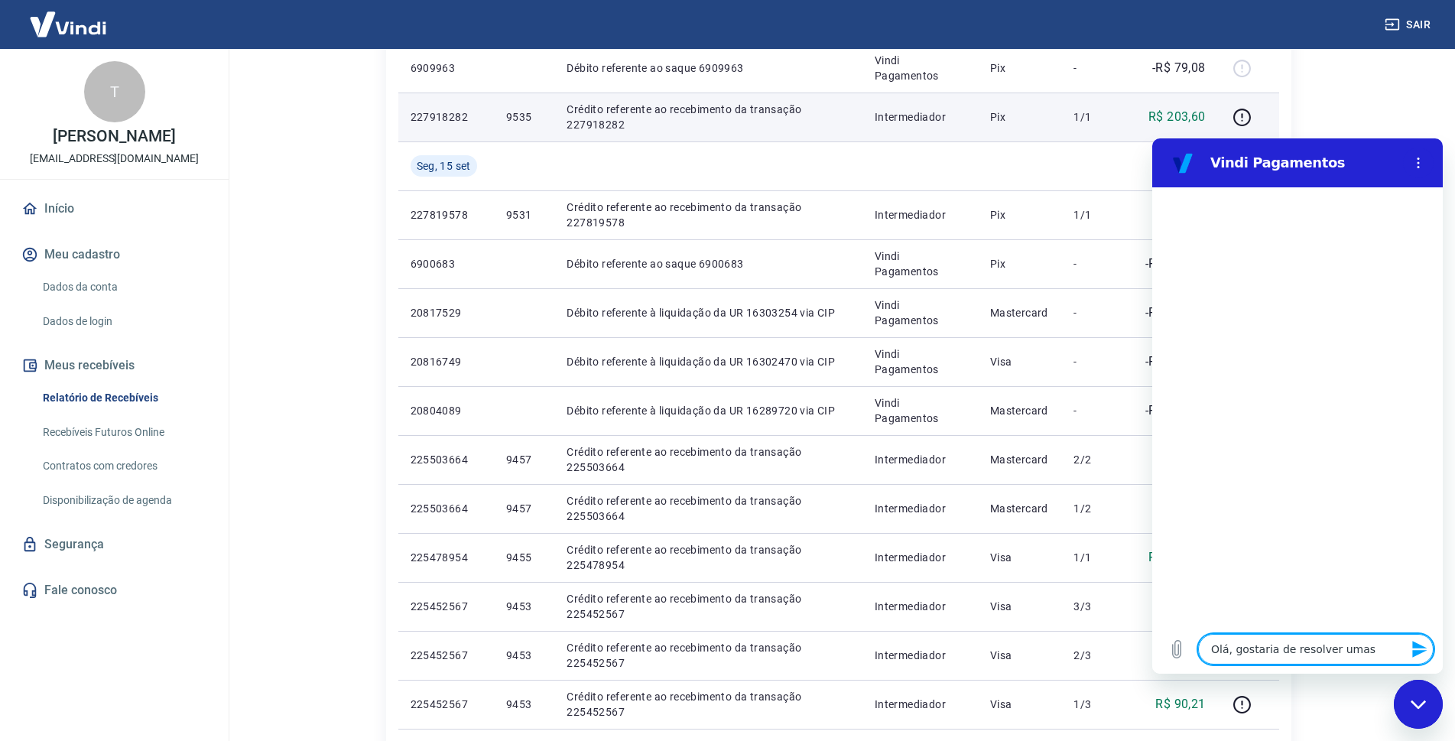
type textarea "x"
type textarea "Olá, gostaria de resolver umas d"
type textarea "x"
type textarea "Olá, gostaria de resolver umas dú"
type textarea "x"
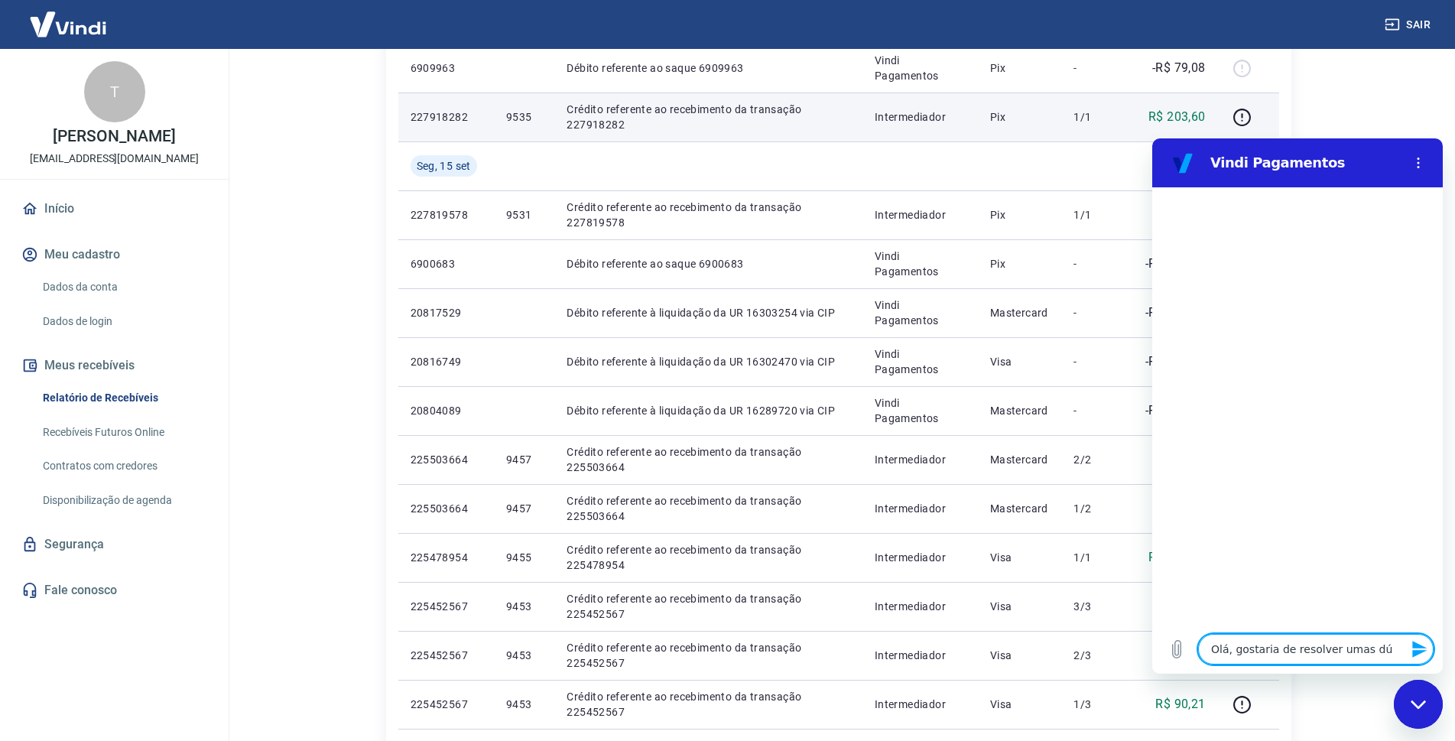
type textarea "Olá, gostaria de resolver umas dúv"
type textarea "x"
type textarea "Olá, gostaria de resolver umas dúvi"
type textarea "x"
type textarea "Olá, gostaria de resolver umas dúvid"
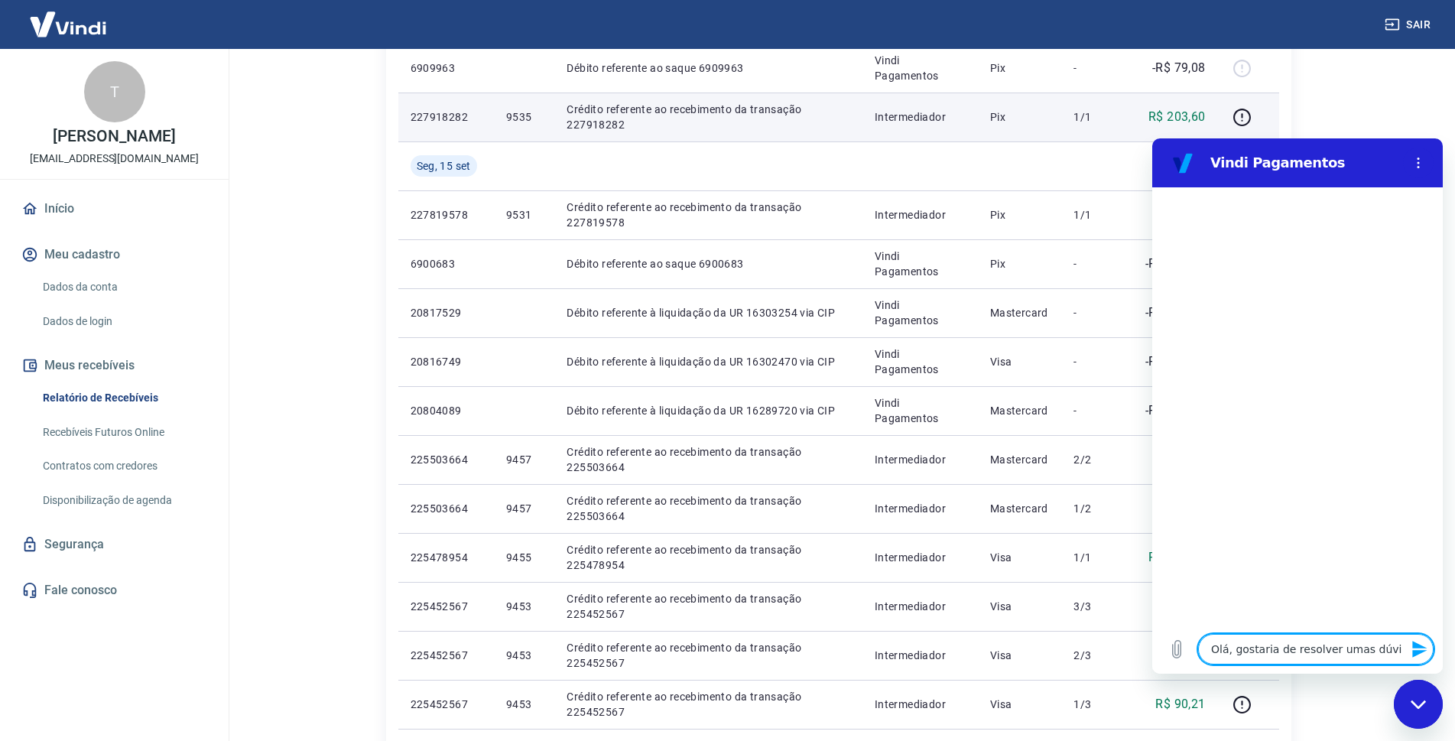
type textarea "x"
type textarea "Olá, gostaria de resolver umas dúvida"
type textarea "x"
type textarea "Olá, gostaria de resolver umas dúvidas"
type textarea "x"
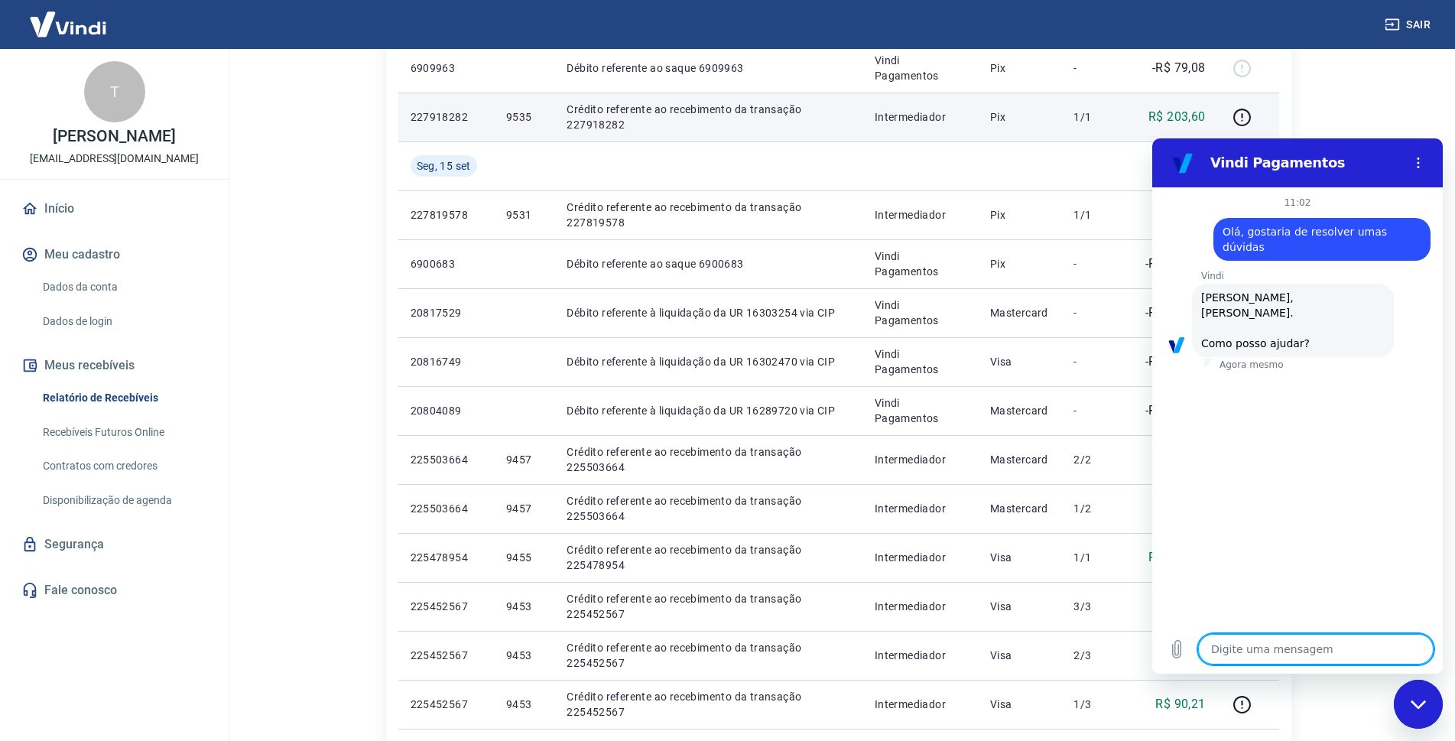
scroll to position [36, 0]
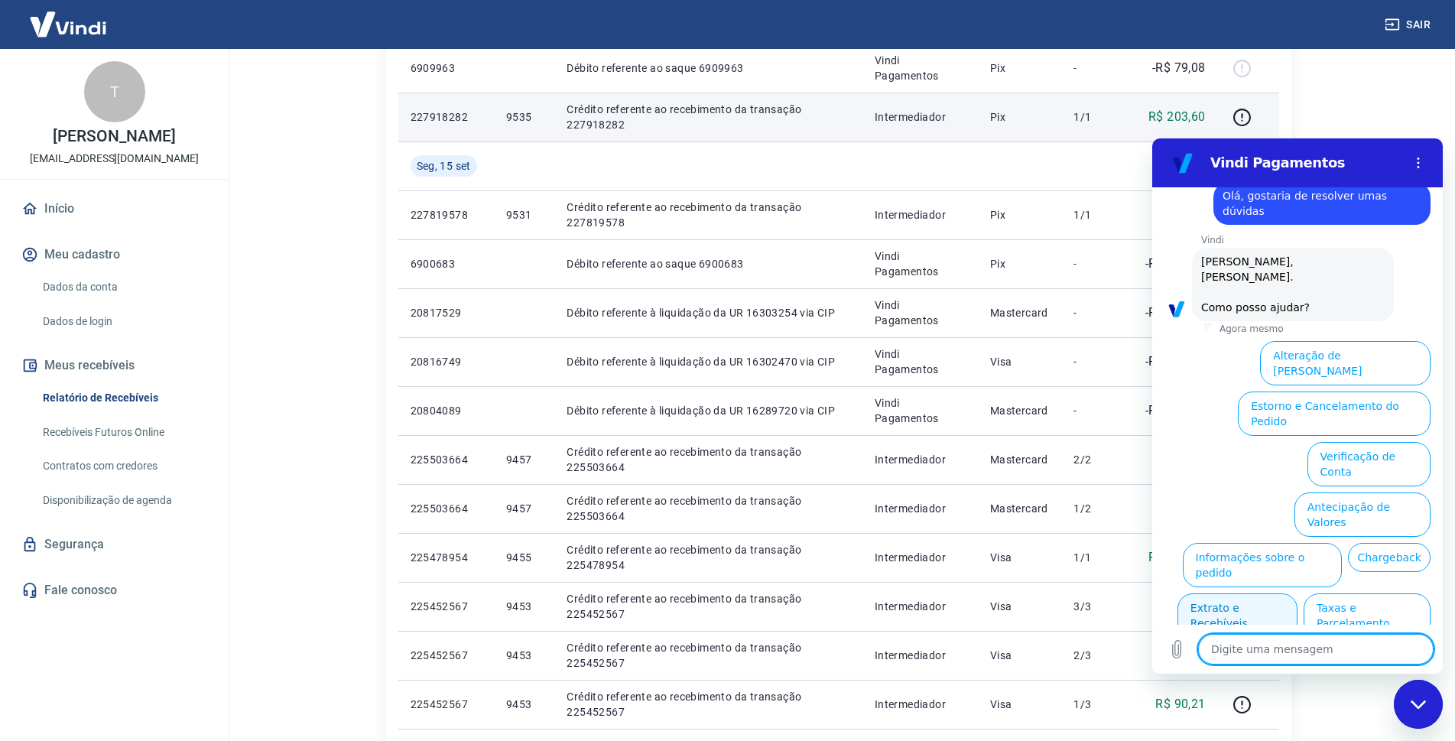
click at [1297, 593] on button "Extrato e Recebíveis" at bounding box center [1237, 615] width 120 height 44
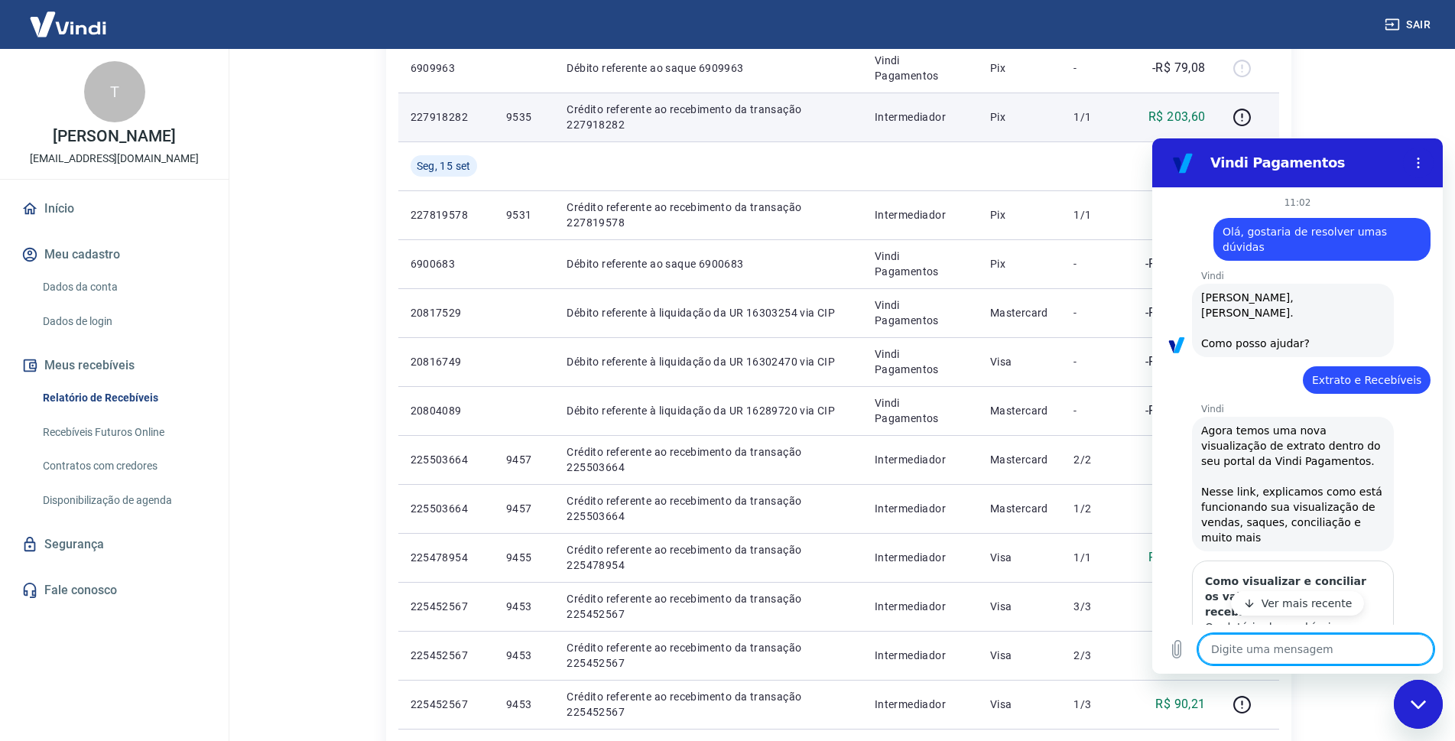
scroll to position [83, 0]
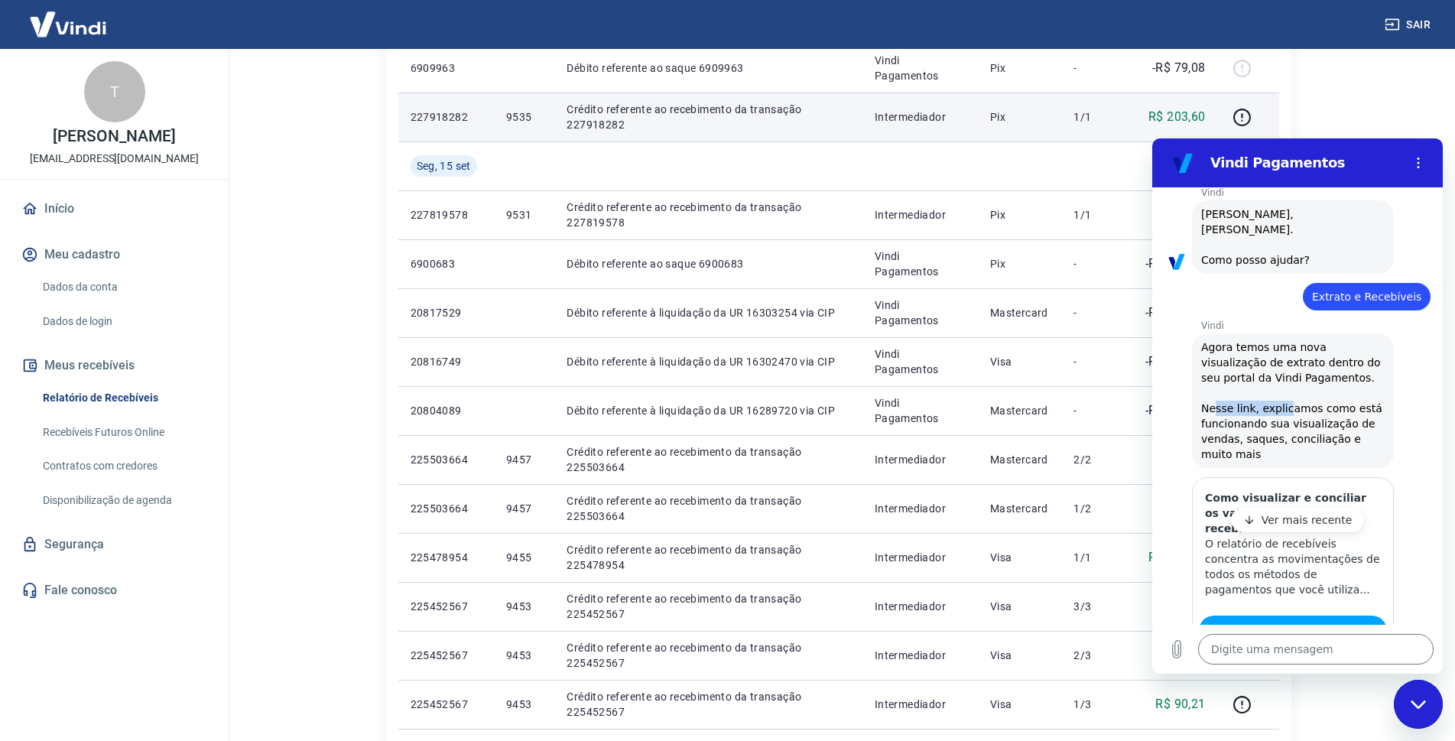
drag, startPoint x: 1213, startPoint y: 381, endPoint x: 1281, endPoint y: 378, distance: 68.1
click at [1281, 378] on span "Agora temos uma nova visualização de extrato dentro do seu portal da Vindi Paga…" at bounding box center [1292, 400] width 183 height 122
click at [1338, 375] on span "Agora temos uma nova visualização de extrato dentro do seu portal da Vindi Paga…" at bounding box center [1292, 400] width 183 height 122
click at [1303, 615] on link "Exibir artigo" at bounding box center [1293, 630] width 188 height 31
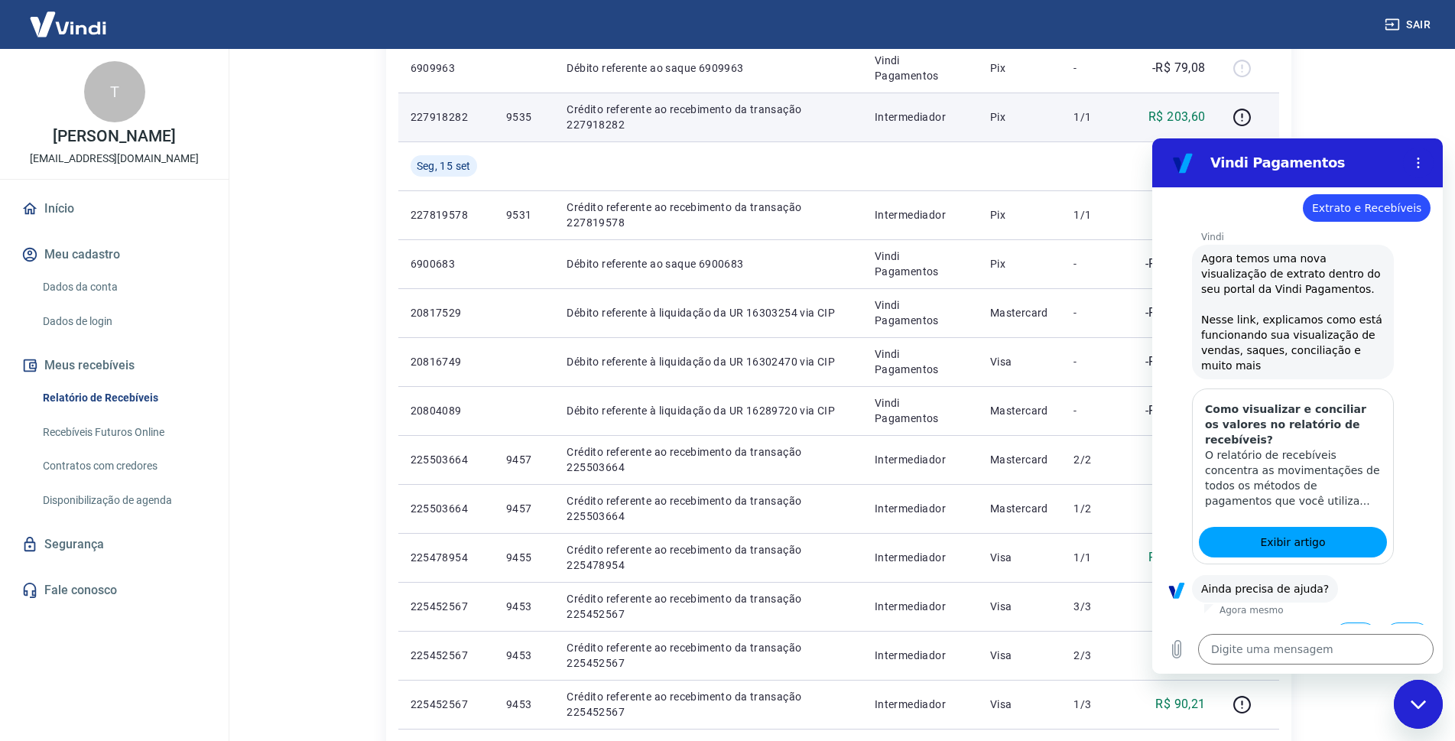
click at [1355, 622] on button "Sim" at bounding box center [1355, 636] width 44 height 29
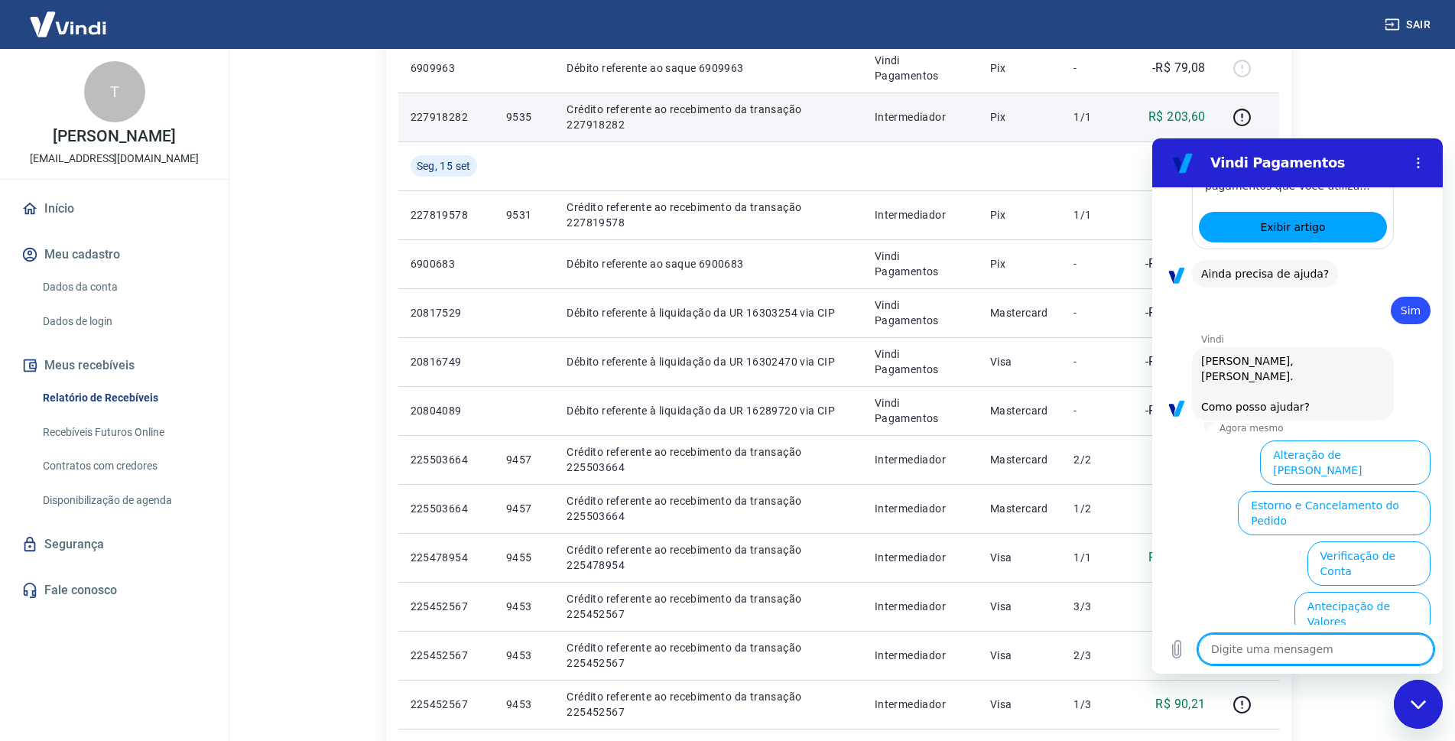
scroll to position [571, 0]
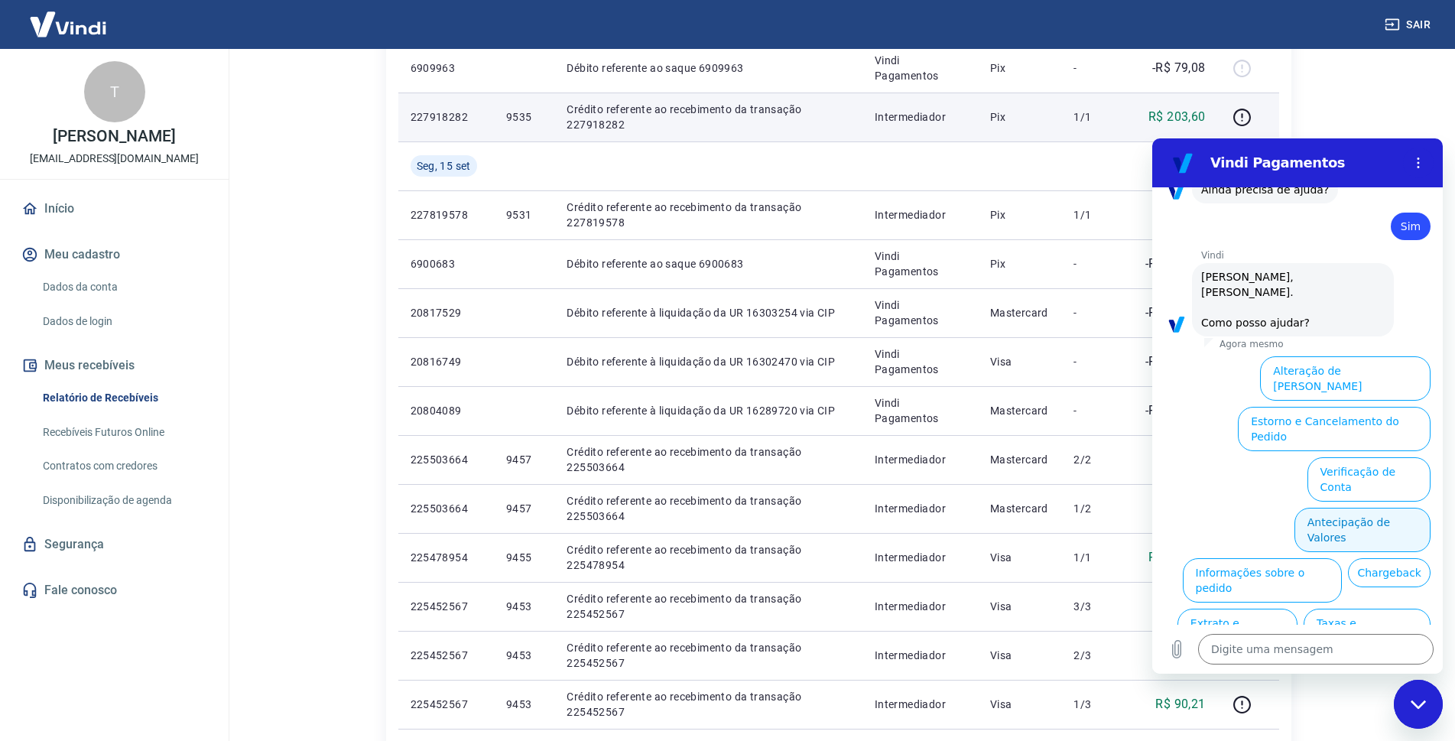
click at [1368, 508] on button "Antecipação de Valores" at bounding box center [1362, 530] width 136 height 44
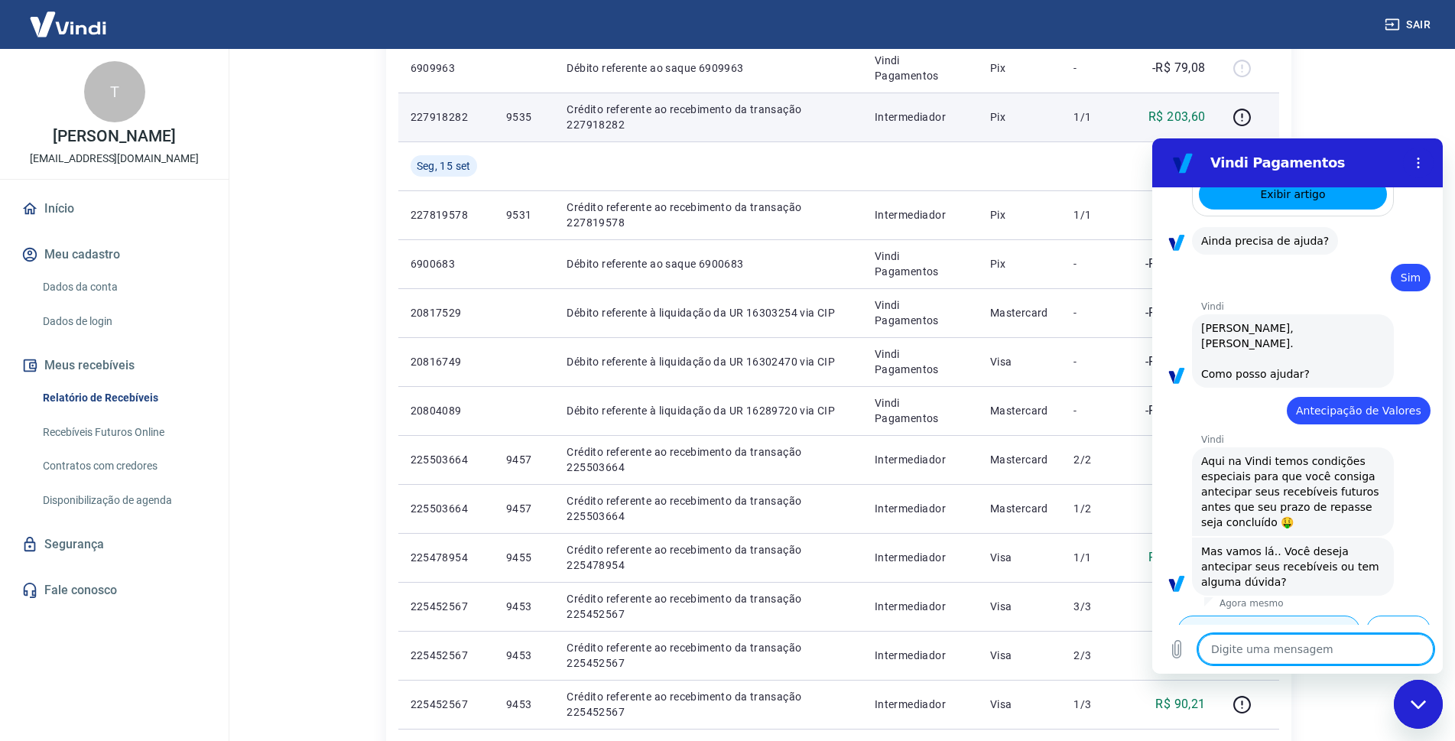
scroll to position [533, 0]
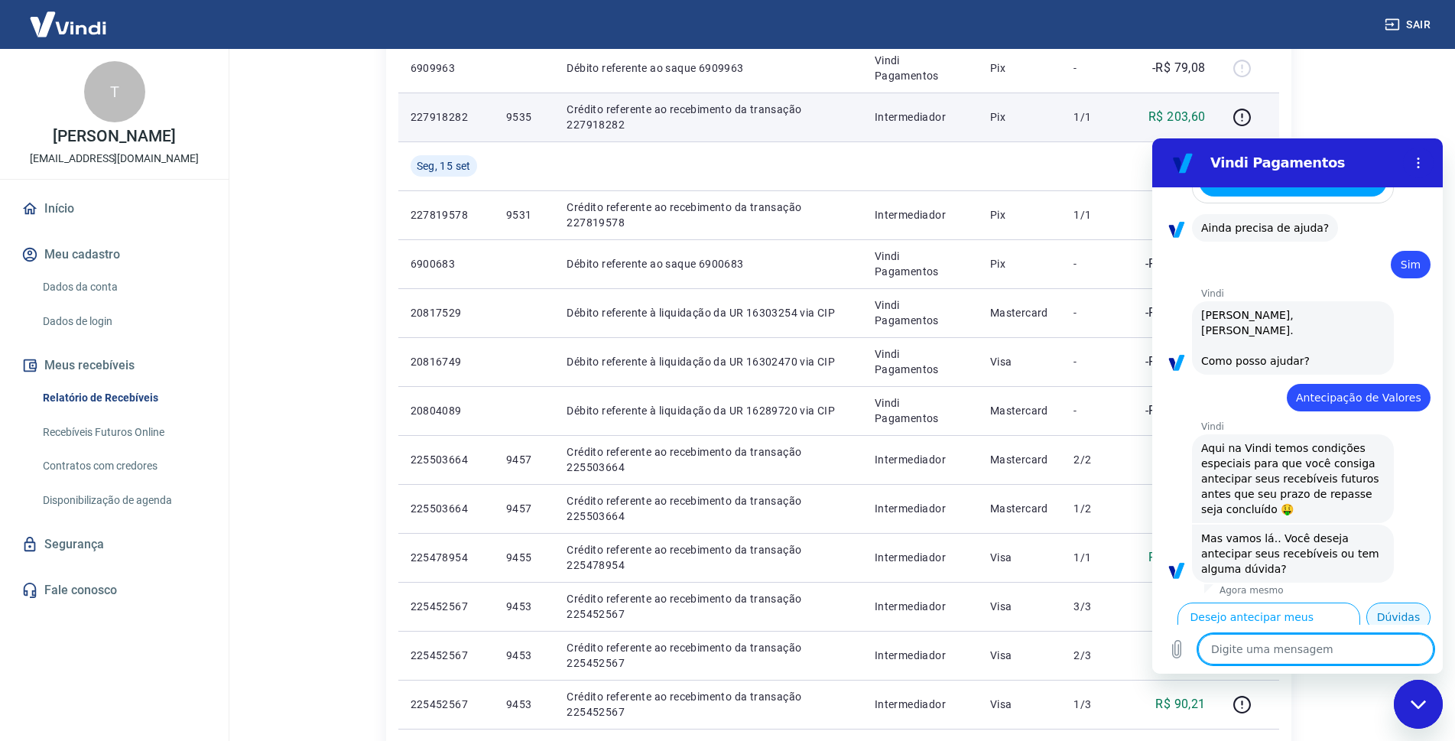
click at [1400, 611] on button "Dúvidas" at bounding box center [1398, 616] width 64 height 29
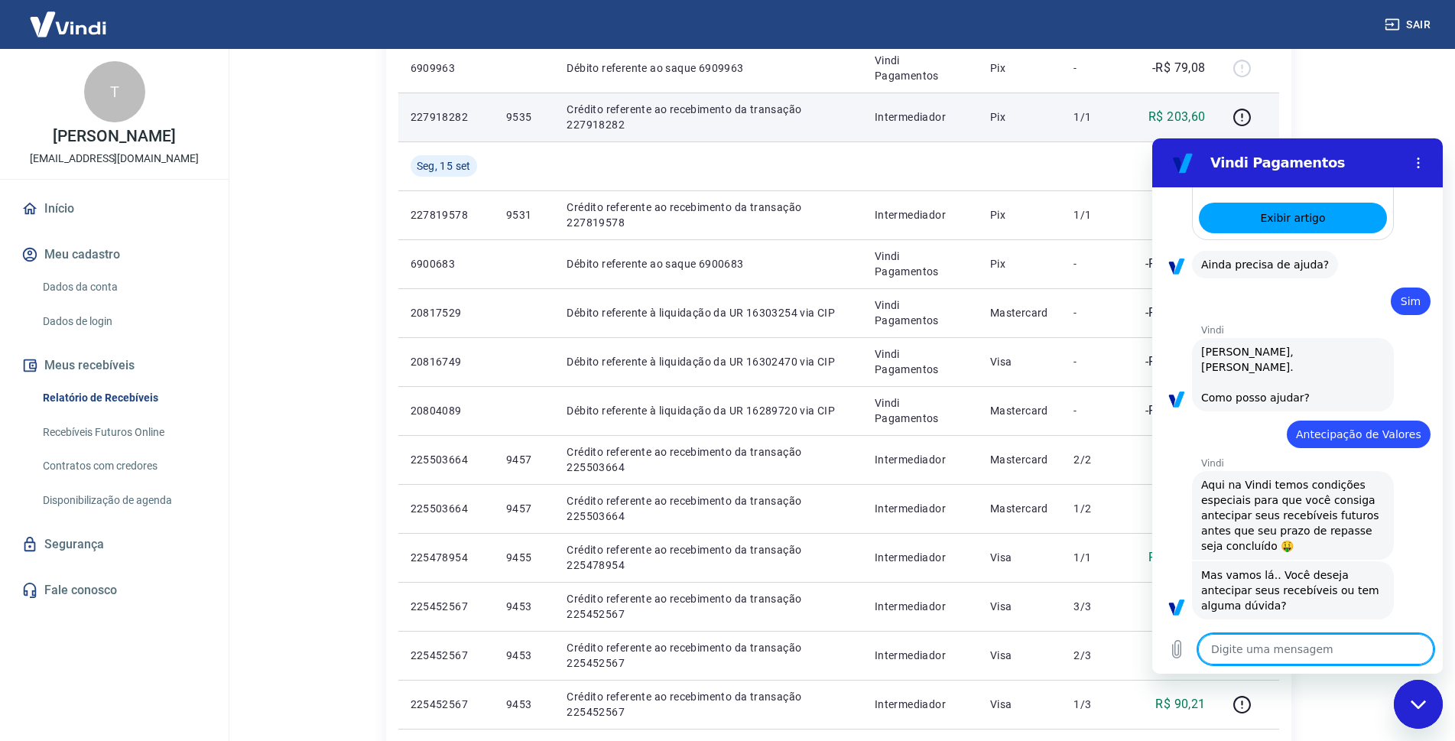
scroll to position [499, 0]
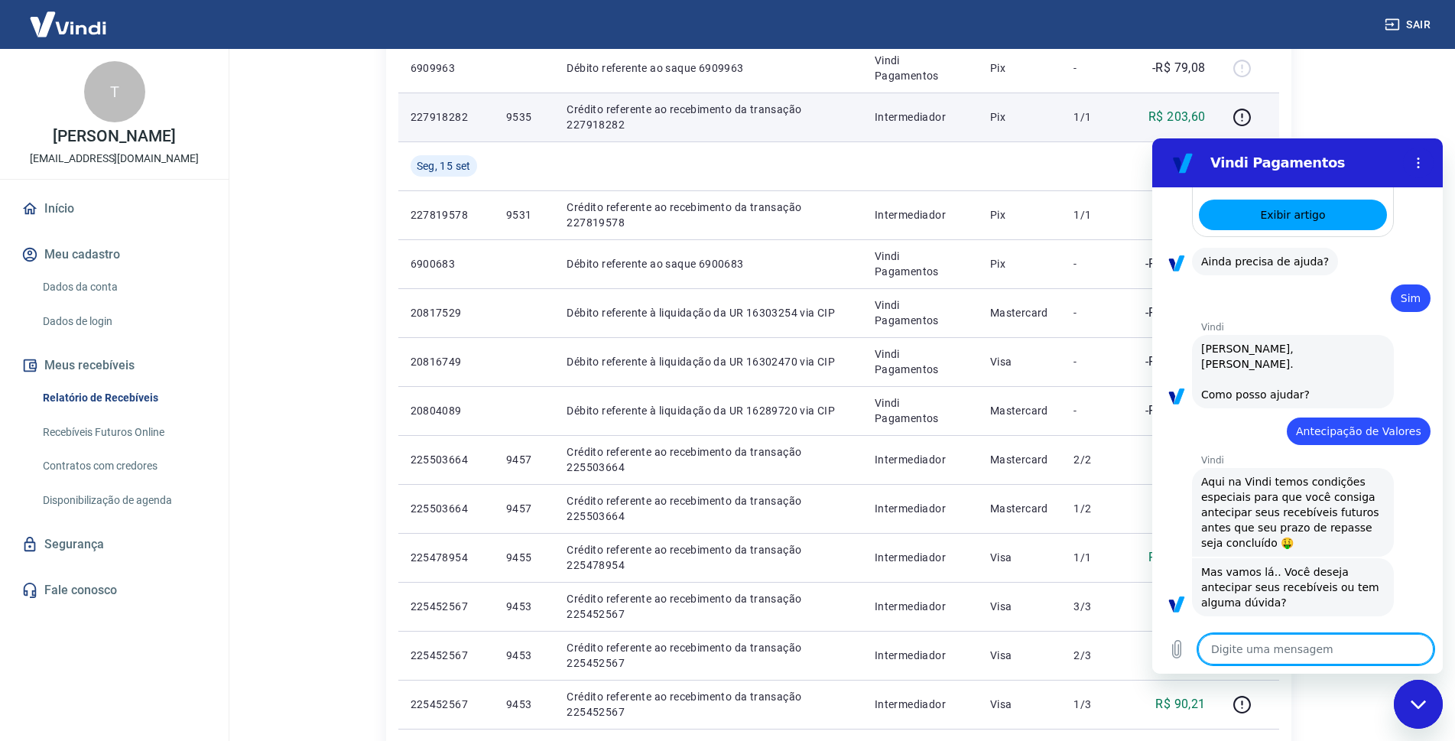
type textarea "x"
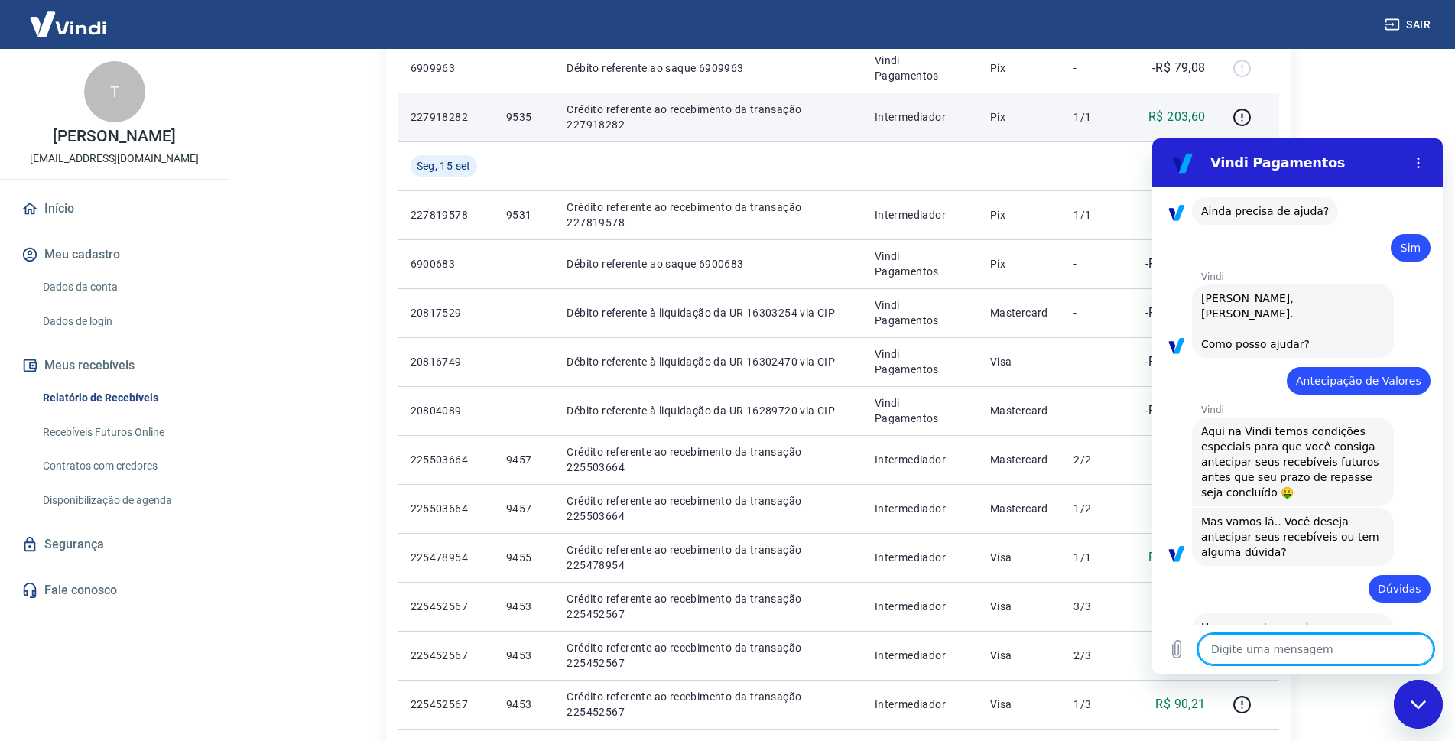
scroll to position [553, 0]
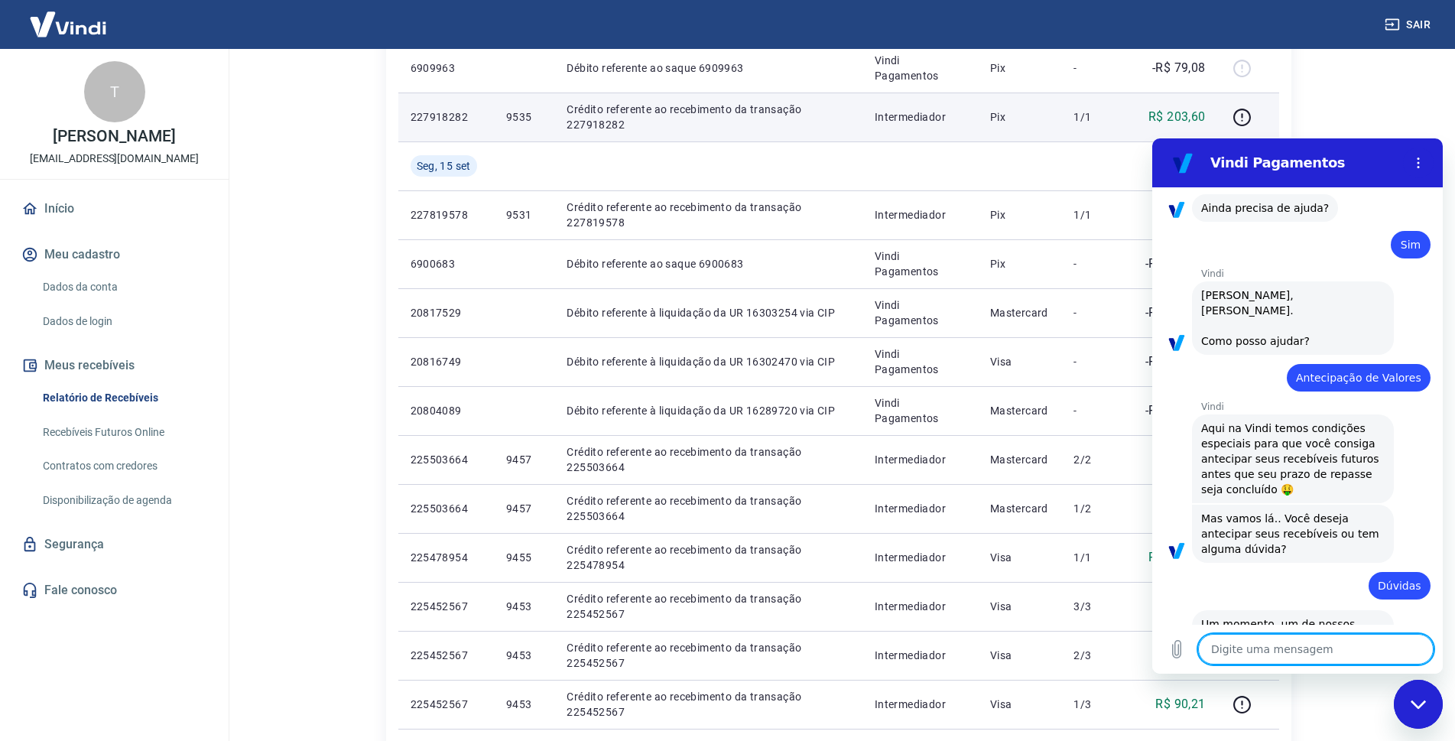
click at [1299, 649] on textarea at bounding box center [1315, 649] width 235 height 31
type textarea "o"
type textarea "x"
type textarea "ok"
type textarea "x"
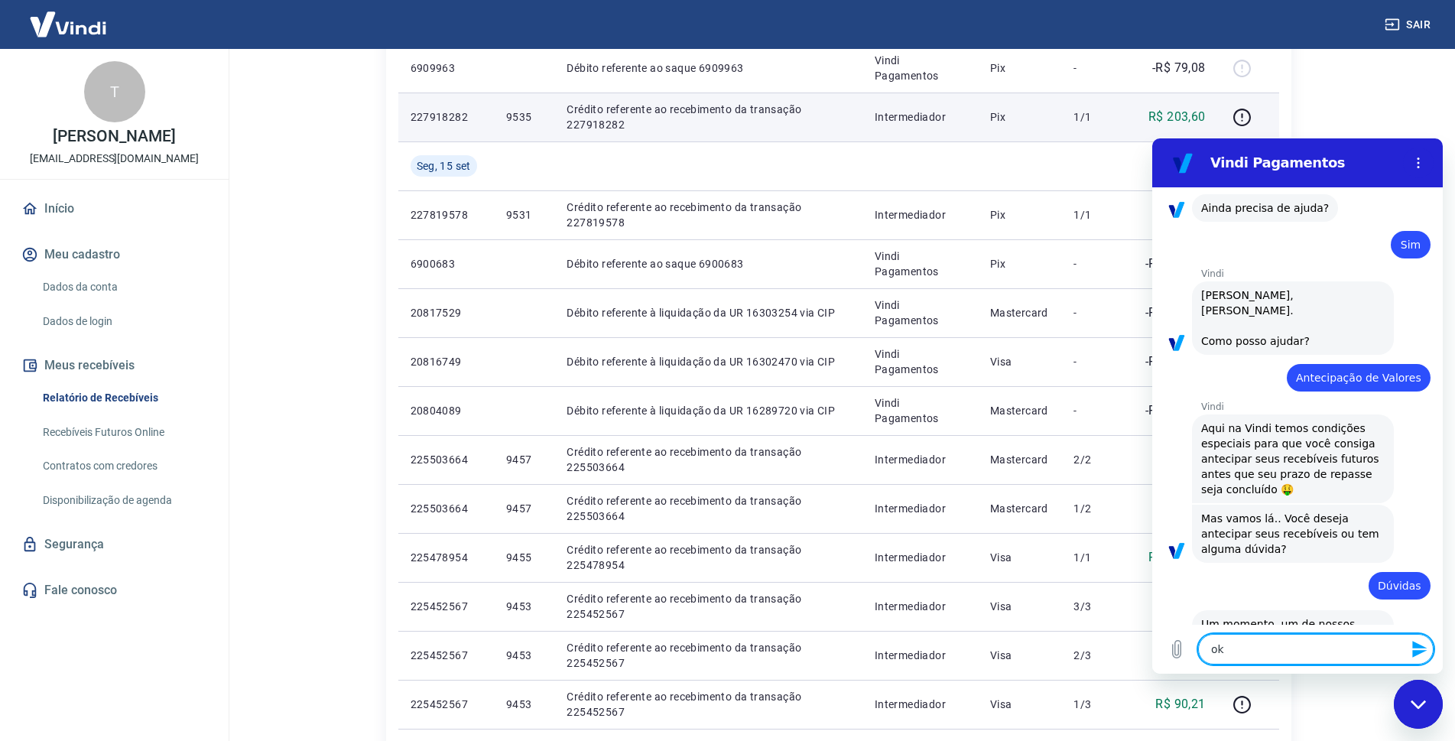
type textarea "ok,"
type textarea "x"
type textarea "ok,"
type textarea "x"
type textarea "ok, e"
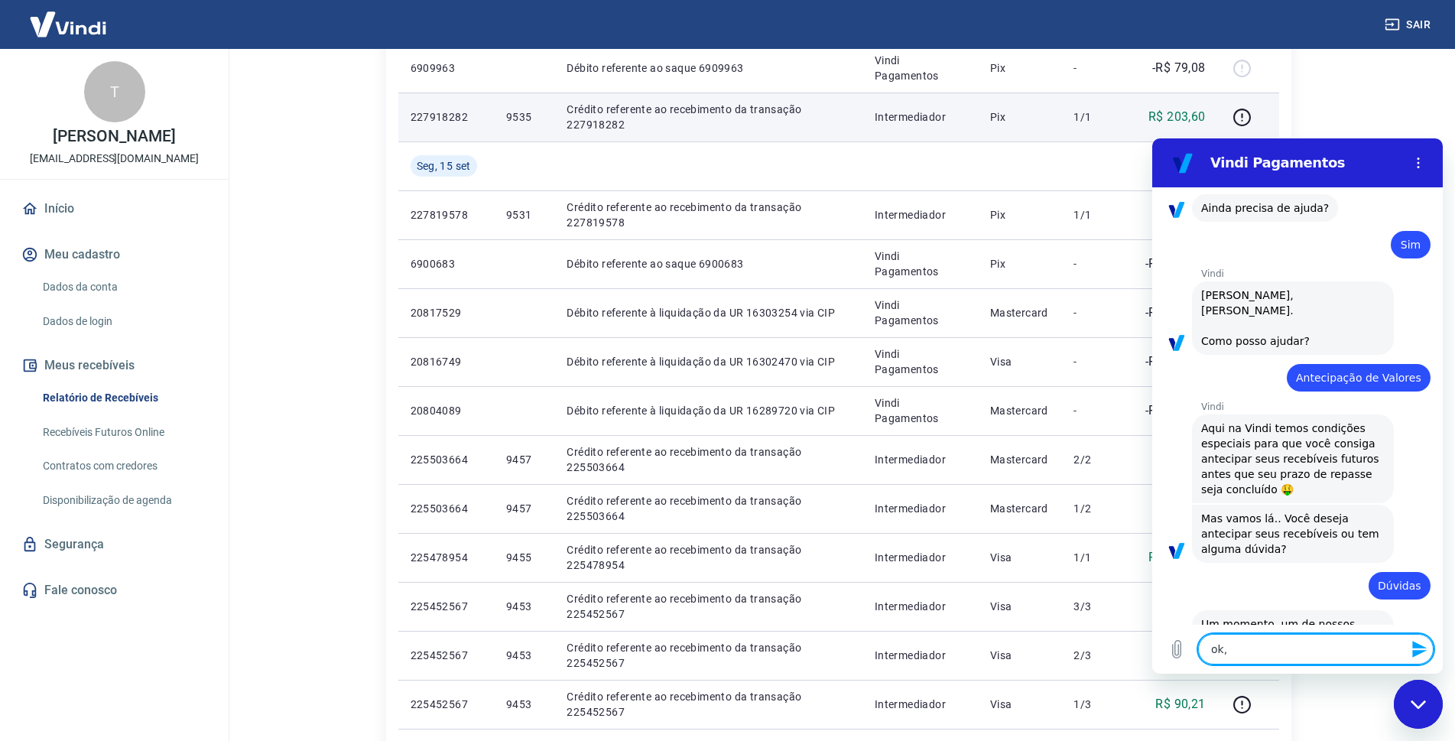
type textarea "x"
type textarea "ok, es"
type textarea "x"
type textarea "ok, est"
type textarea "x"
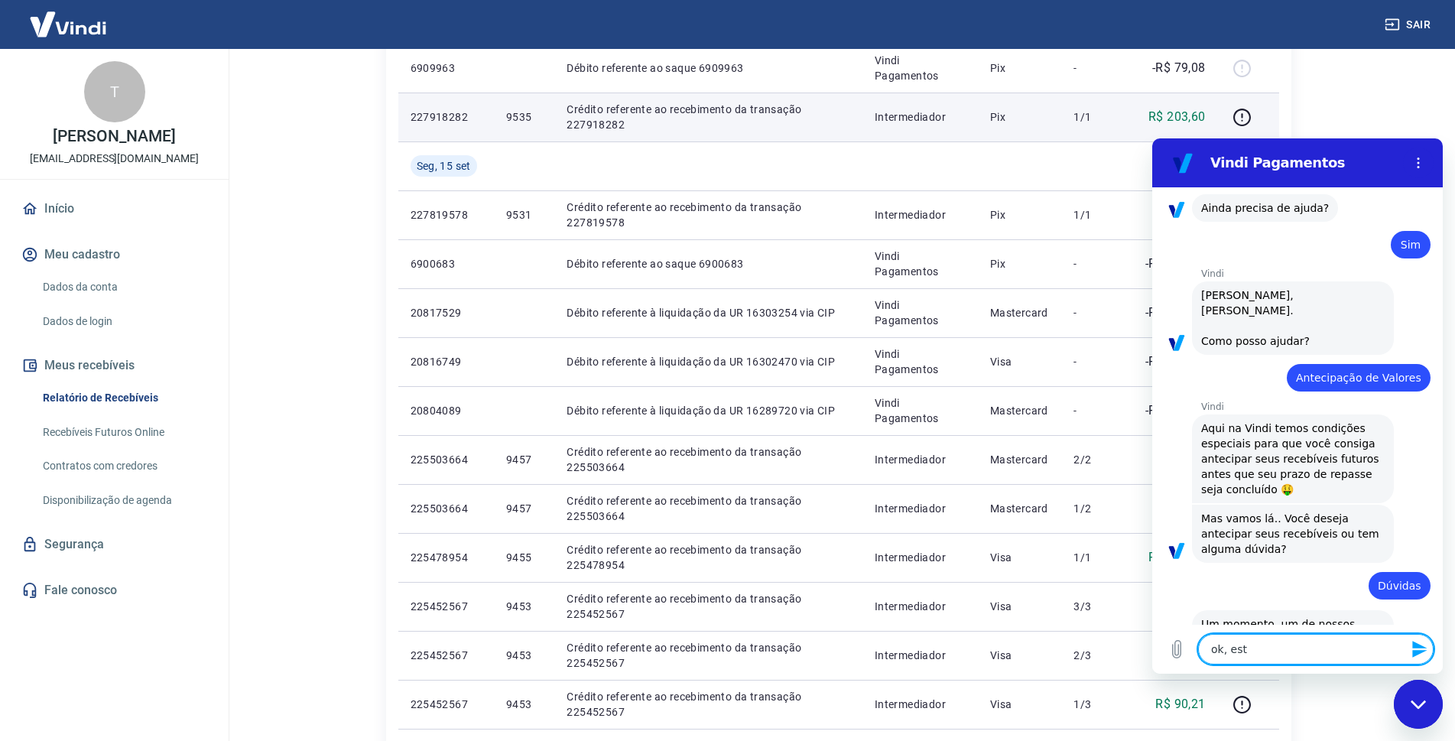
type textarea "ok, esto"
type textarea "x"
type textarea "ok, [GEOGRAPHIC_DATA]"
type textarea "x"
type textarea "ok, [GEOGRAPHIC_DATA]"
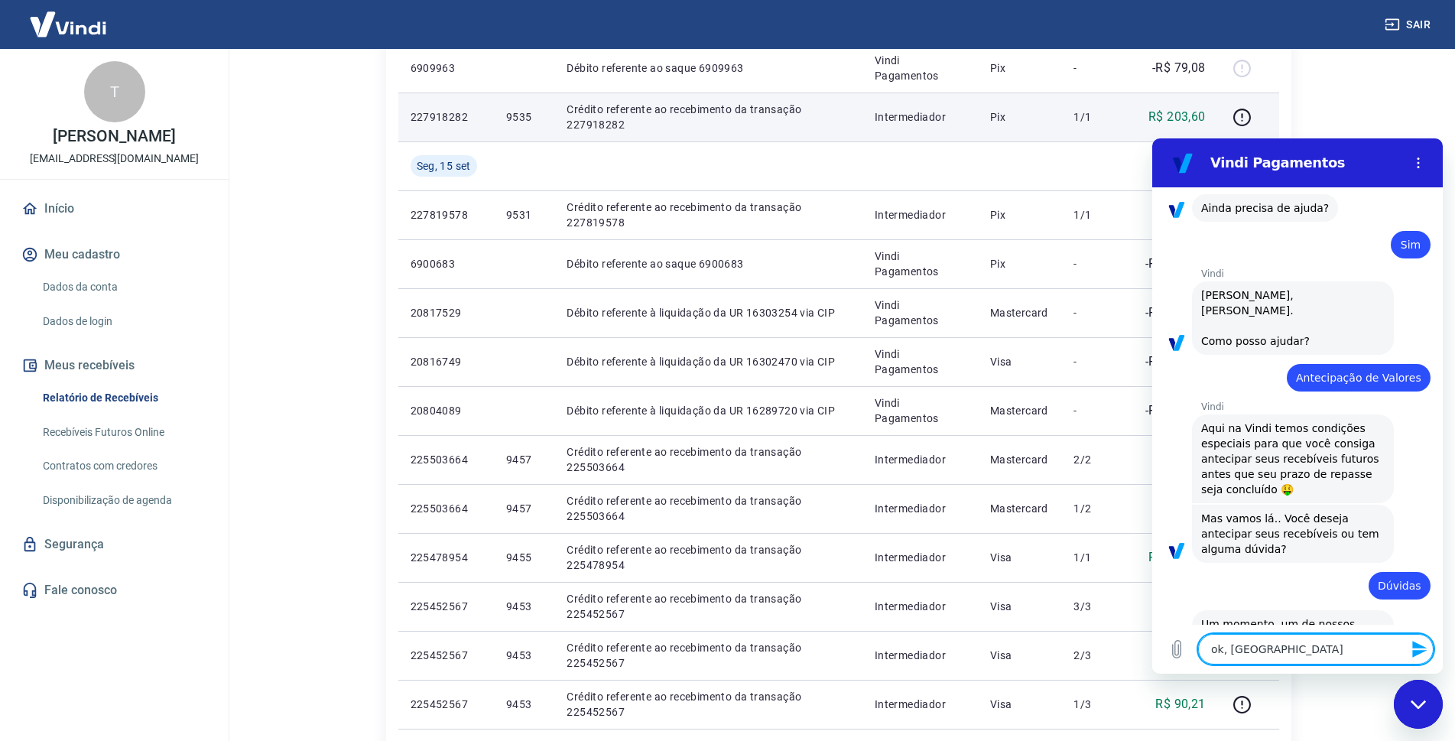
type textarea "x"
type textarea "ok, estou a"
type textarea "x"
type textarea "ok, estou ag"
type textarea "x"
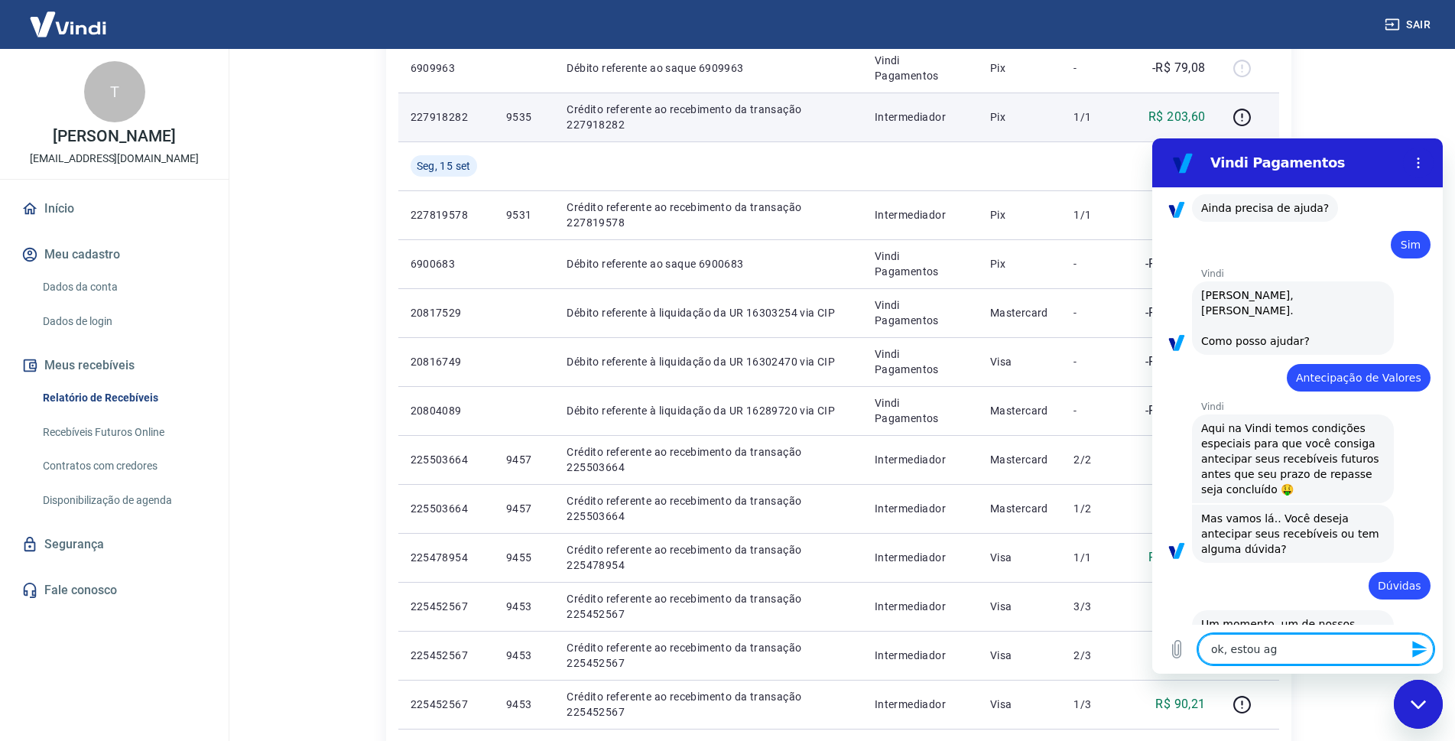
type textarea "ok, estou agu"
type textarea "x"
type textarea "ok, estou agua"
type textarea "x"
type textarea "ok, estou aguar"
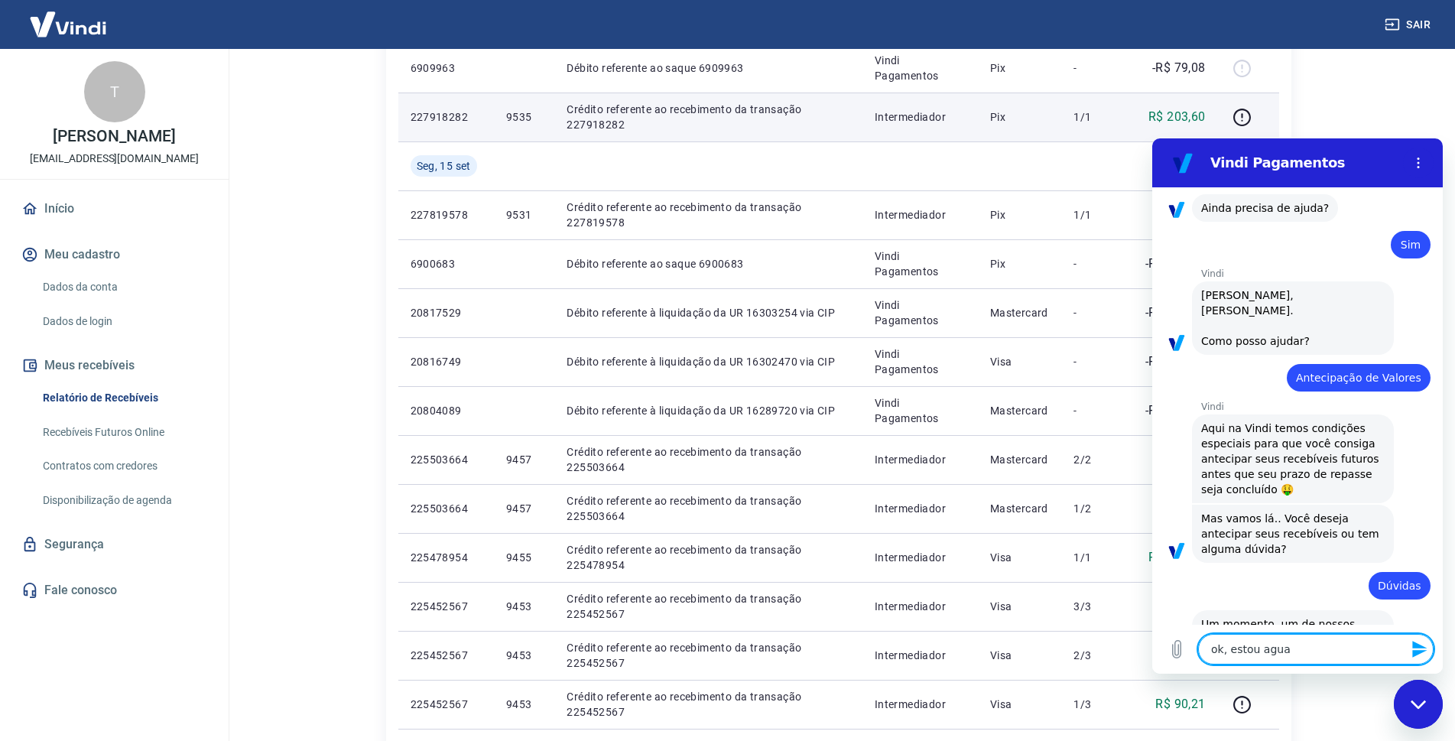
type textarea "x"
type textarea "ok, estou aguard"
type textarea "x"
type textarea "ok, estou aguarda"
type textarea "x"
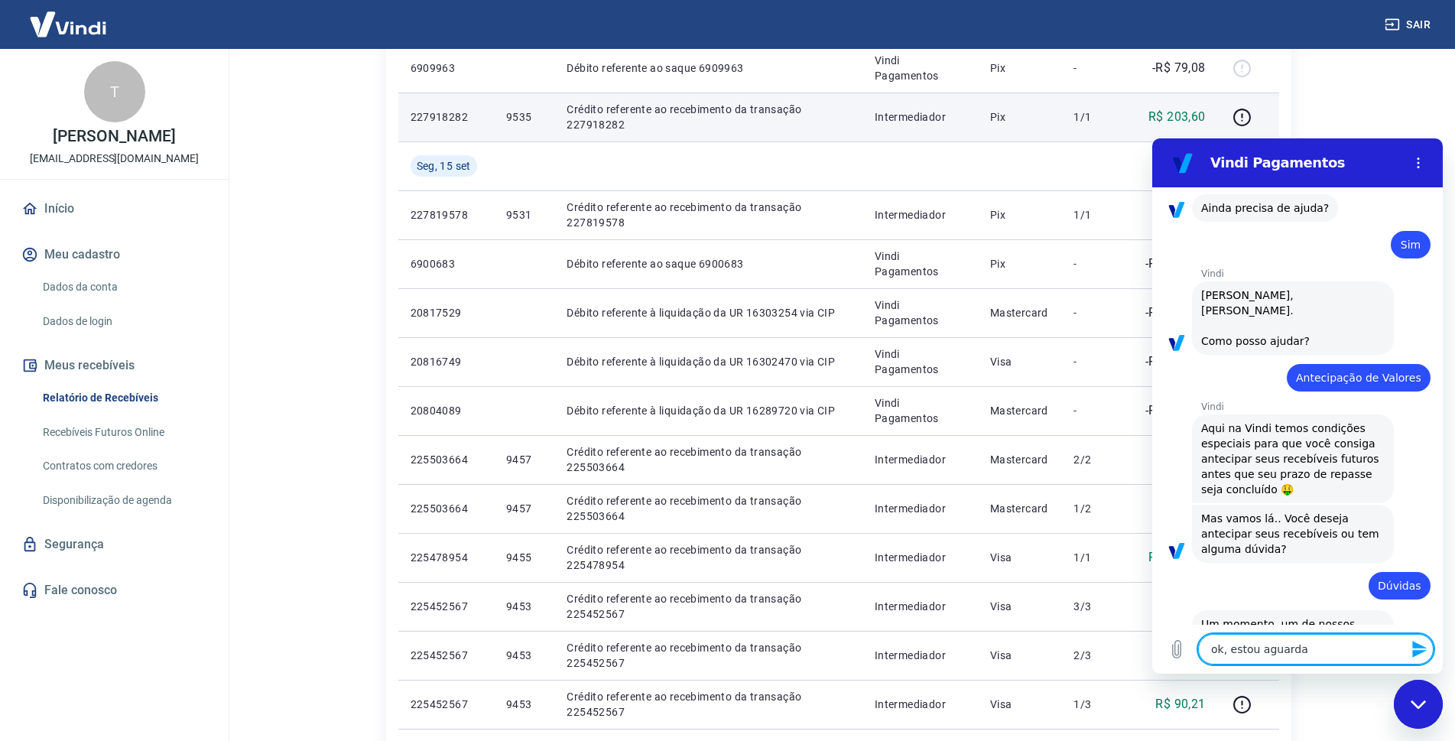
type textarea "ok, estou aguardan"
type textarea "x"
type textarea "ok, estou aguardand"
type textarea "x"
type textarea "ok, estou aguardando"
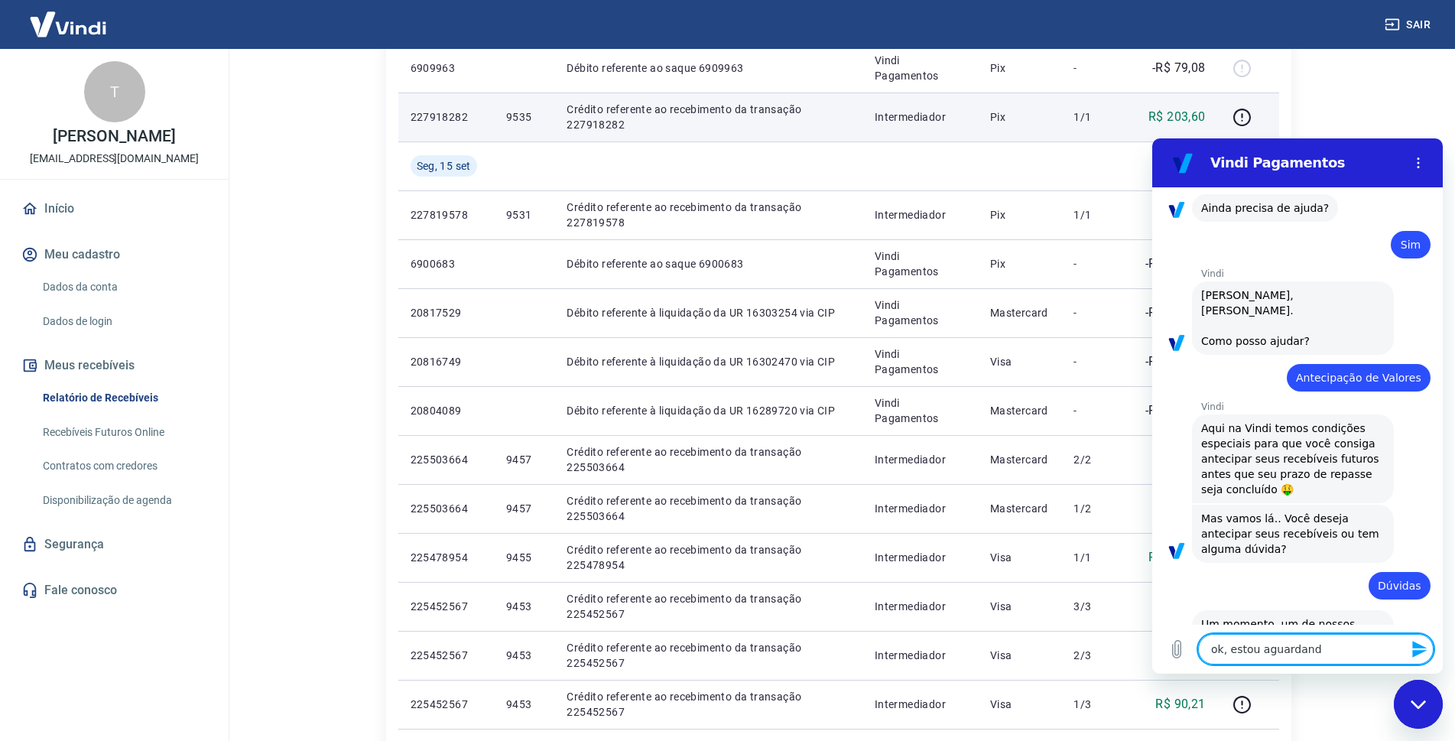
type textarea "x"
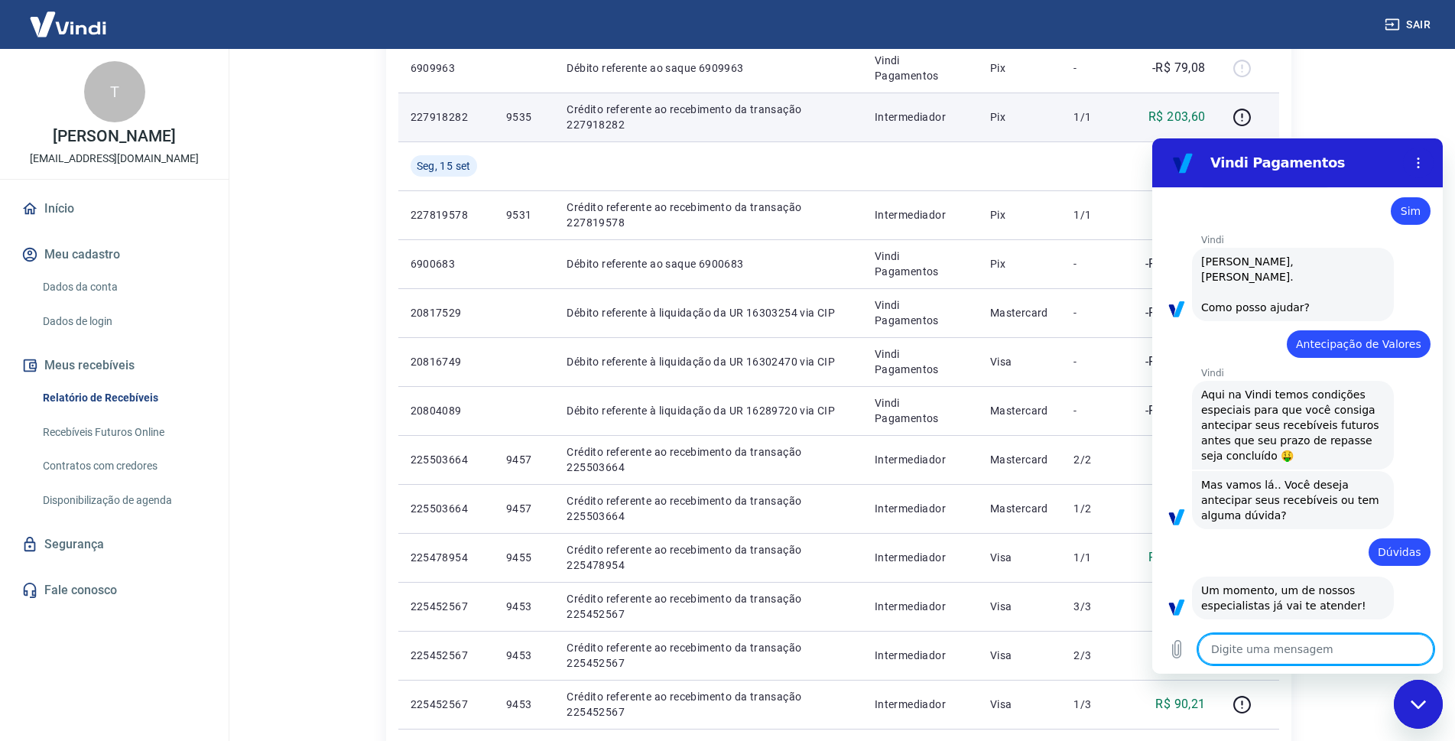
type textarea "x"
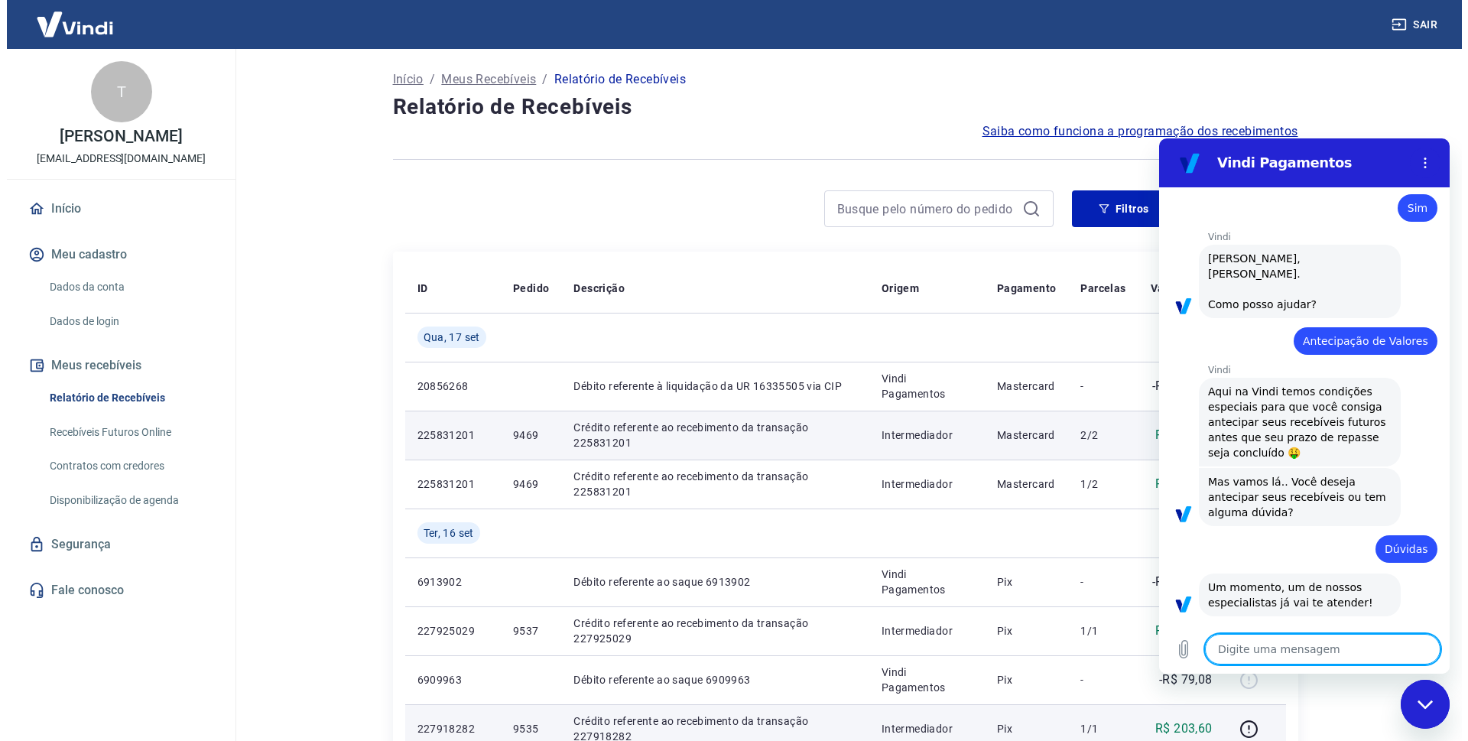
scroll to position [76, 0]
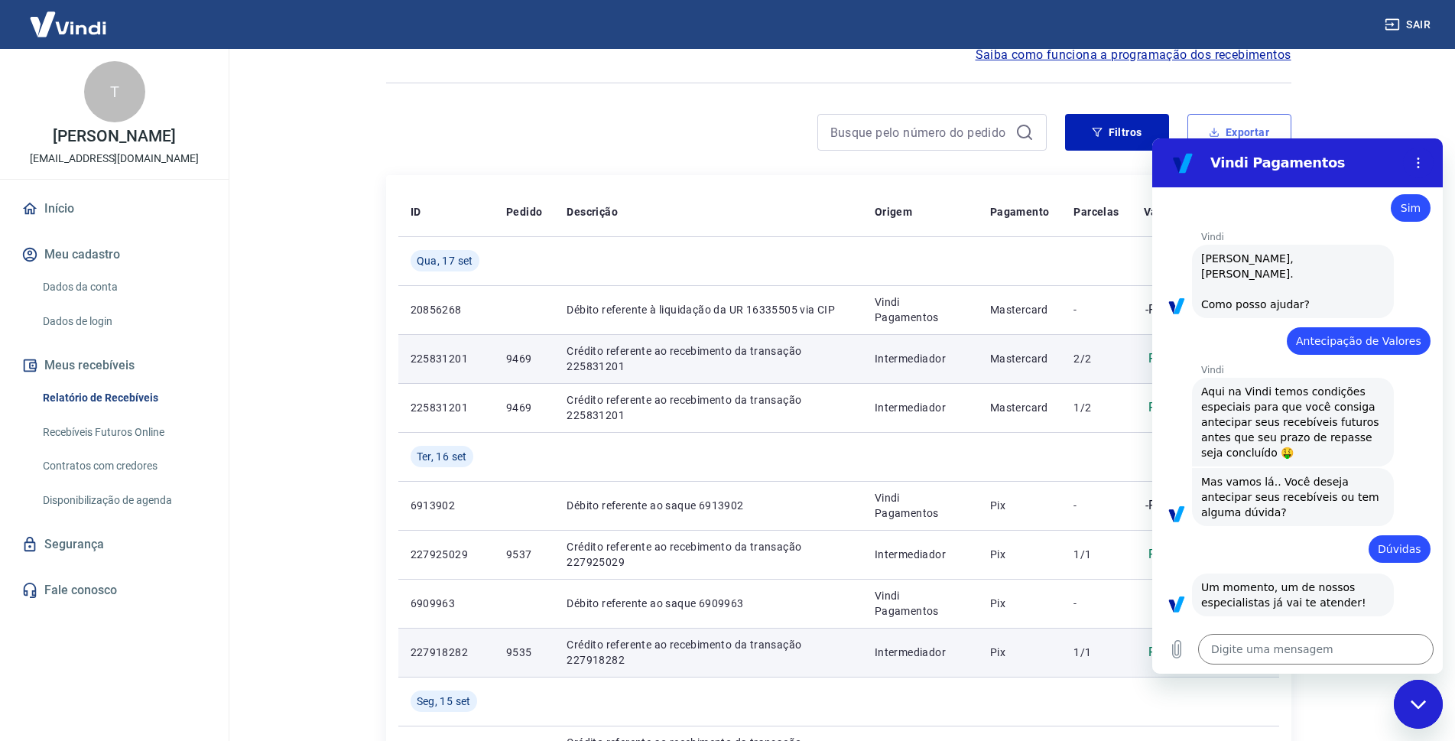
click at [1219, 119] on button "Exportar" at bounding box center [1239, 132] width 104 height 37
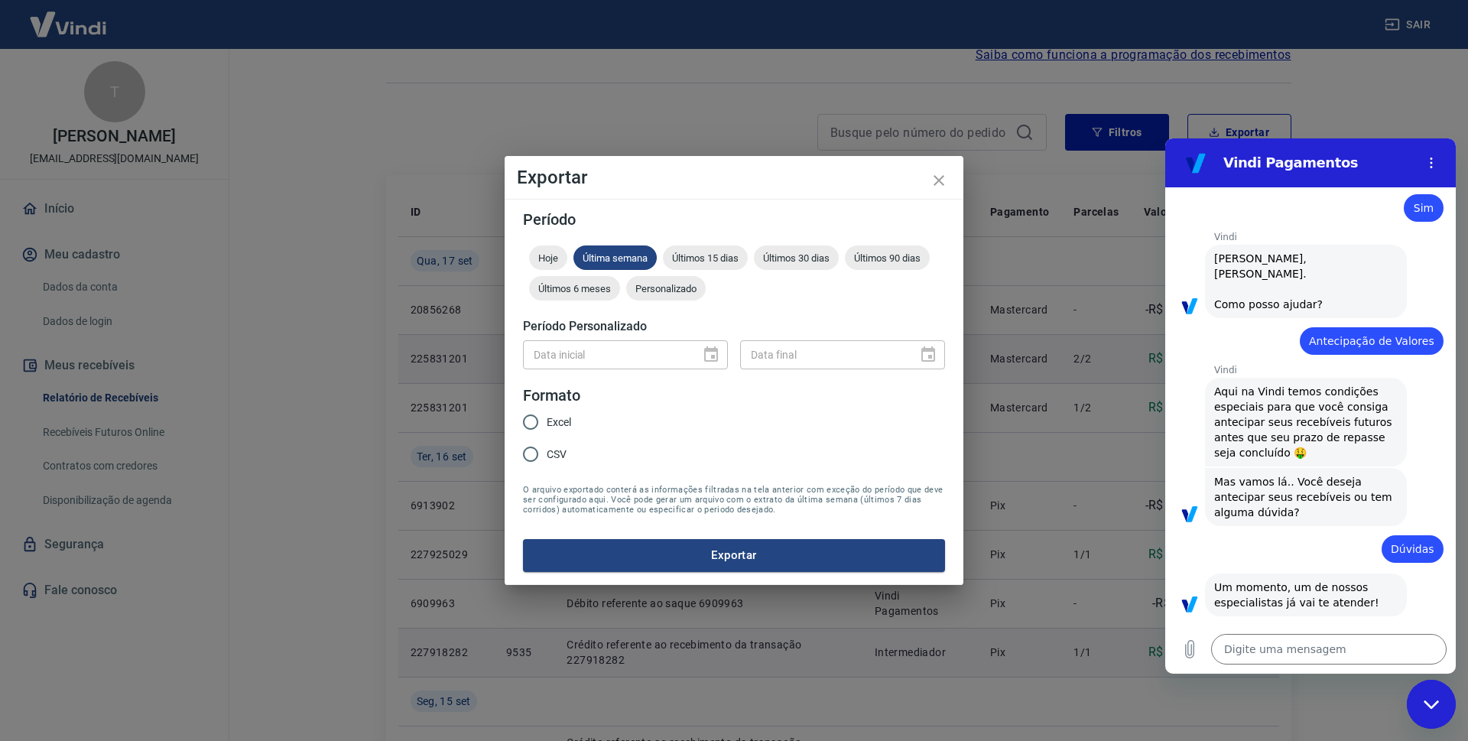
click at [716, 356] on div "Data inicial" at bounding box center [625, 354] width 205 height 28
click at [708, 355] on div at bounding box center [706, 355] width 21 height 0
click at [660, 290] on span "Personalizado" at bounding box center [666, 288] width 80 height 11
click at [714, 359] on icon "Choose date" at bounding box center [711, 355] width 18 height 18
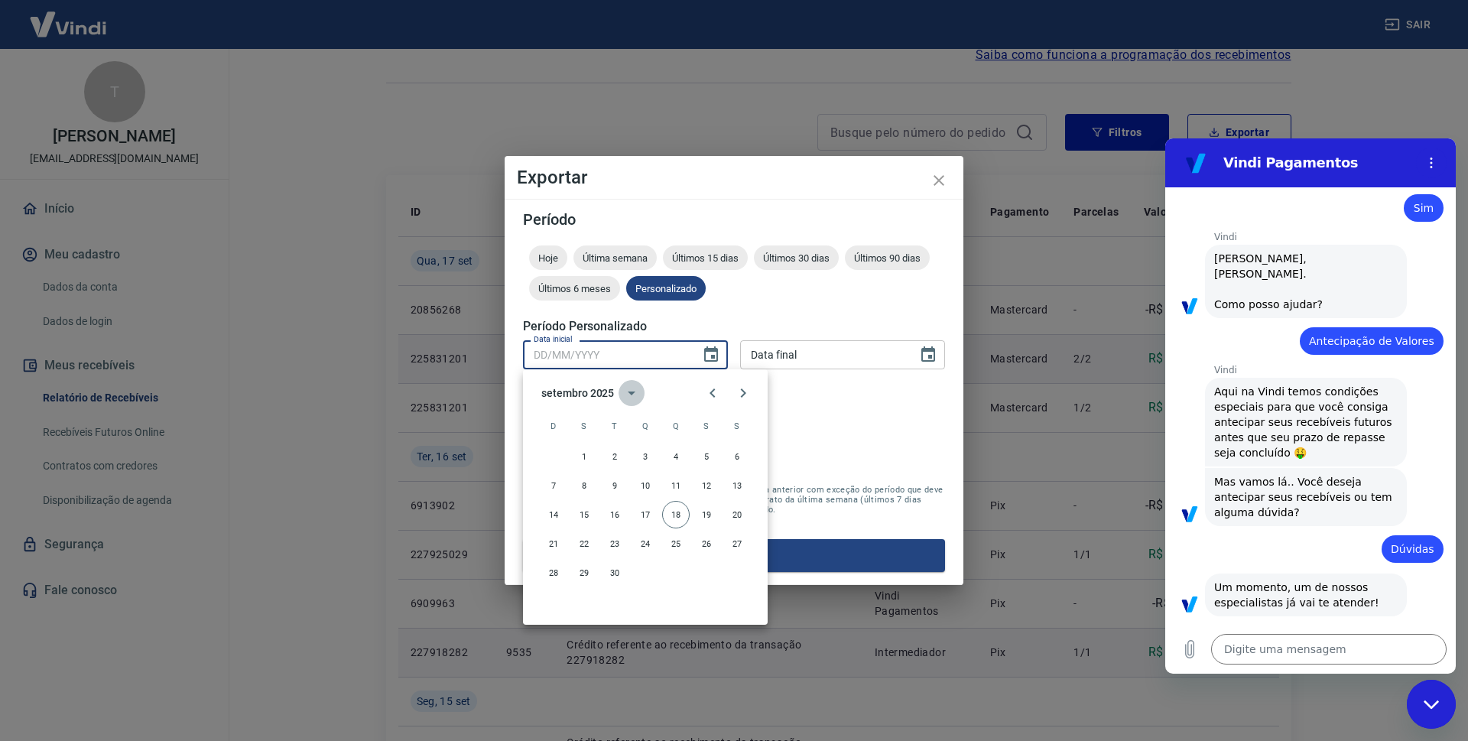
click at [628, 398] on icon "calendar view is open, switch to year view" at bounding box center [631, 393] width 18 height 18
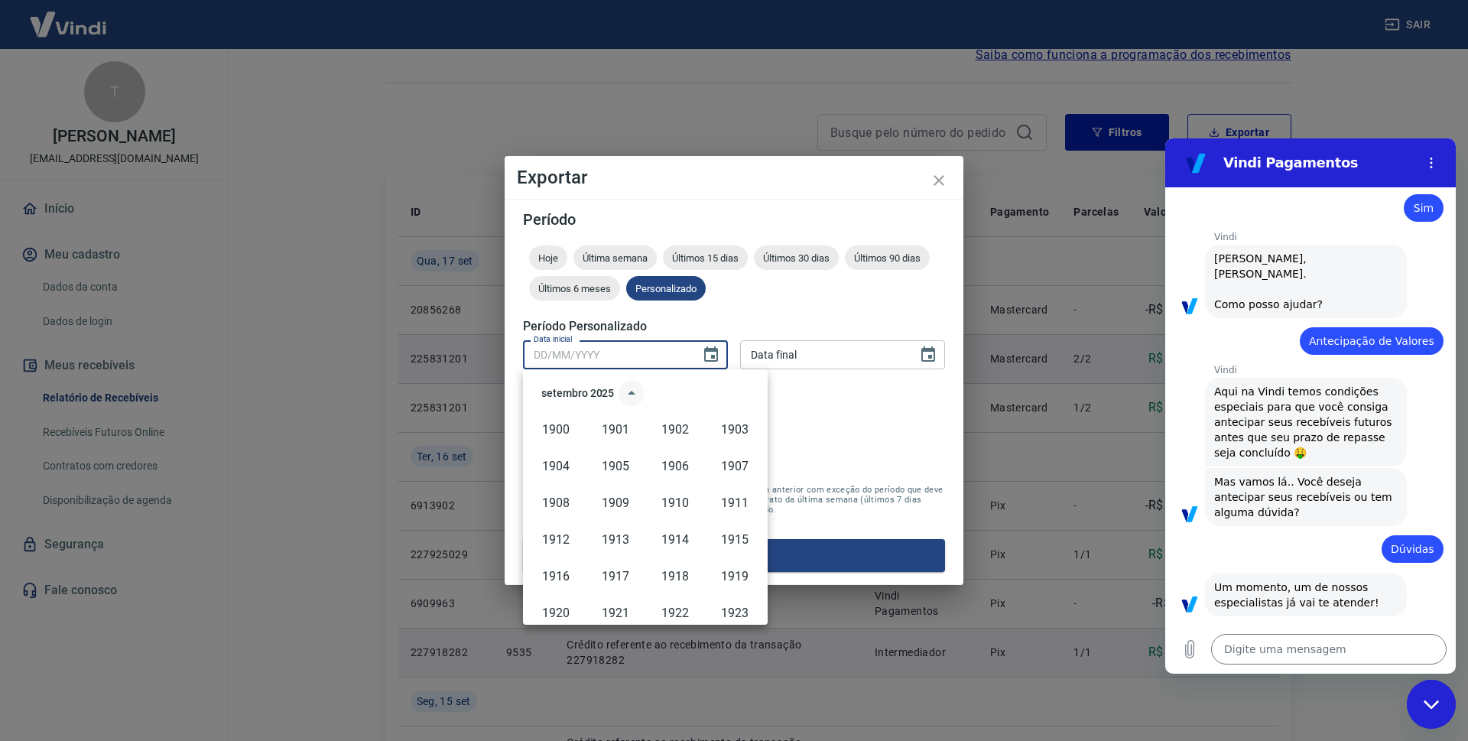
scroll to position [1049, 0]
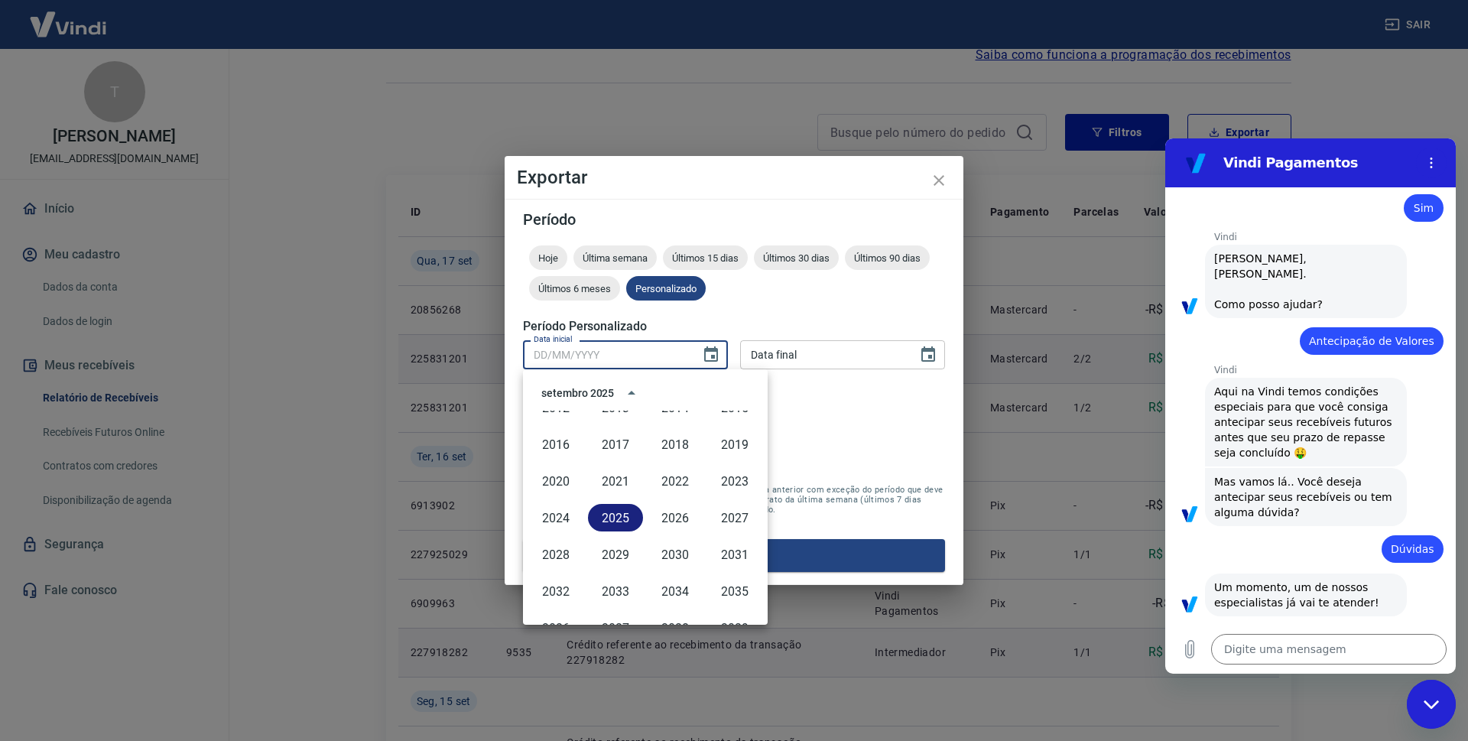
click at [613, 514] on button "2025" at bounding box center [615, 518] width 55 height 28
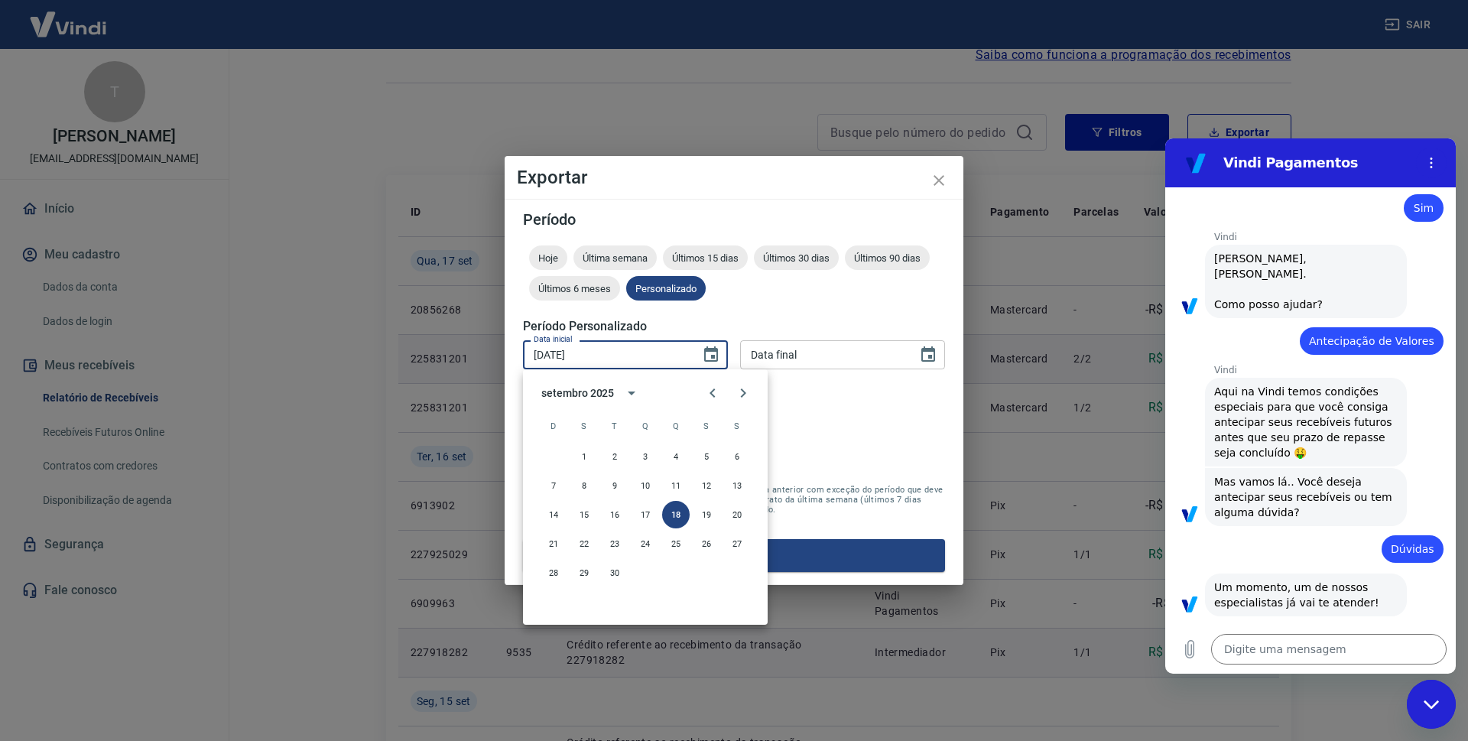
click at [560, 394] on div "setembro 2025" at bounding box center [577, 393] width 73 height 16
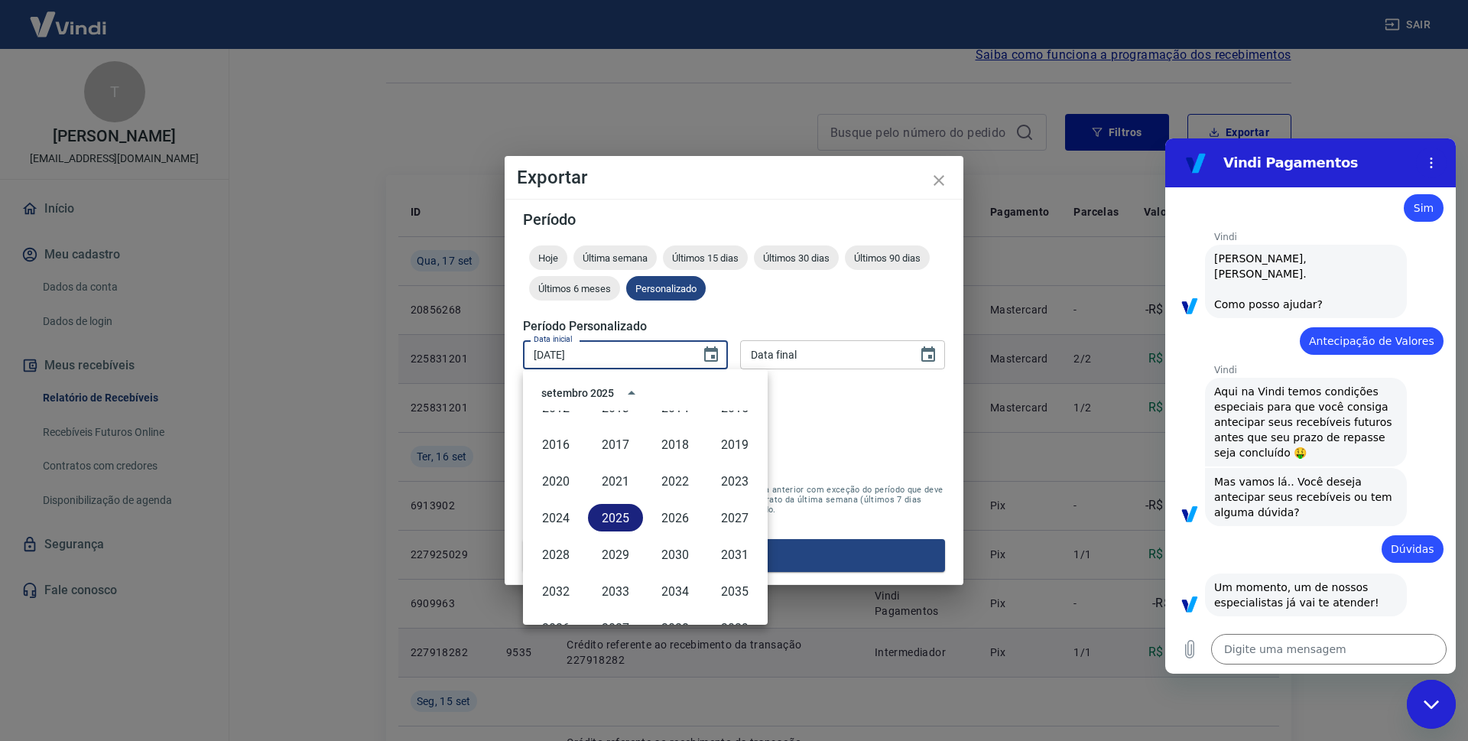
click at [614, 515] on button "2025" at bounding box center [615, 518] width 55 height 28
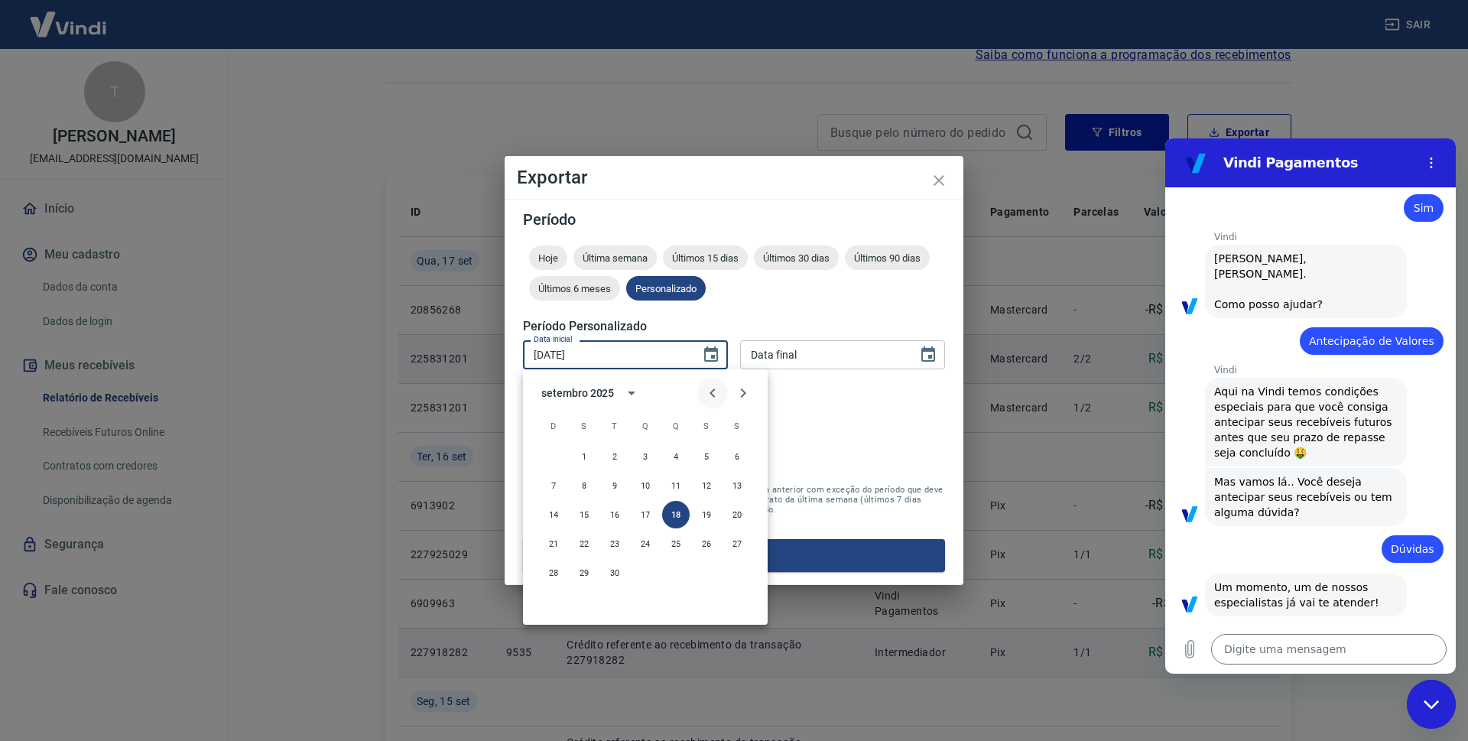
click at [707, 393] on icon "Previous month" at bounding box center [712, 393] width 18 height 18
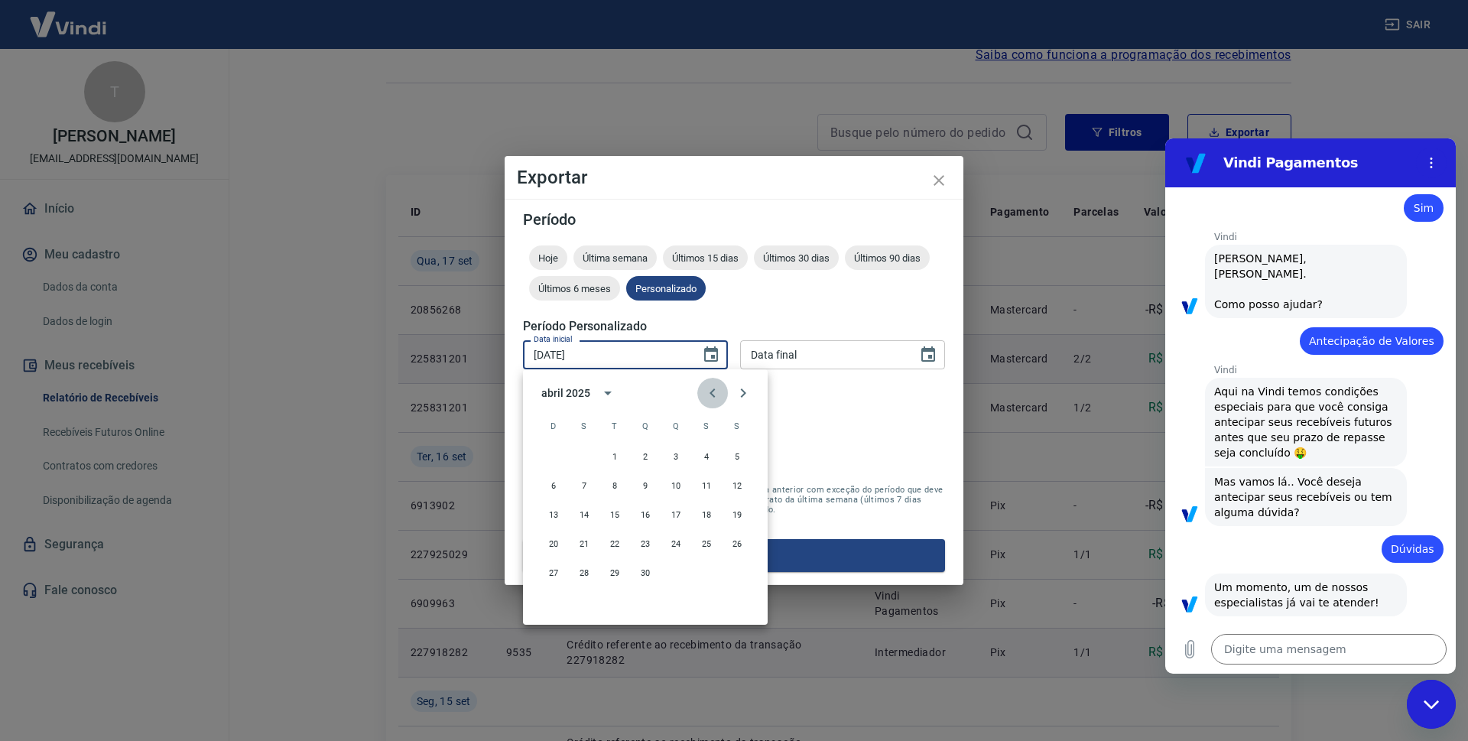
click at [707, 393] on icon "Previous month" at bounding box center [712, 393] width 18 height 18
click at [648, 456] on button "1" at bounding box center [645, 457] width 28 height 28
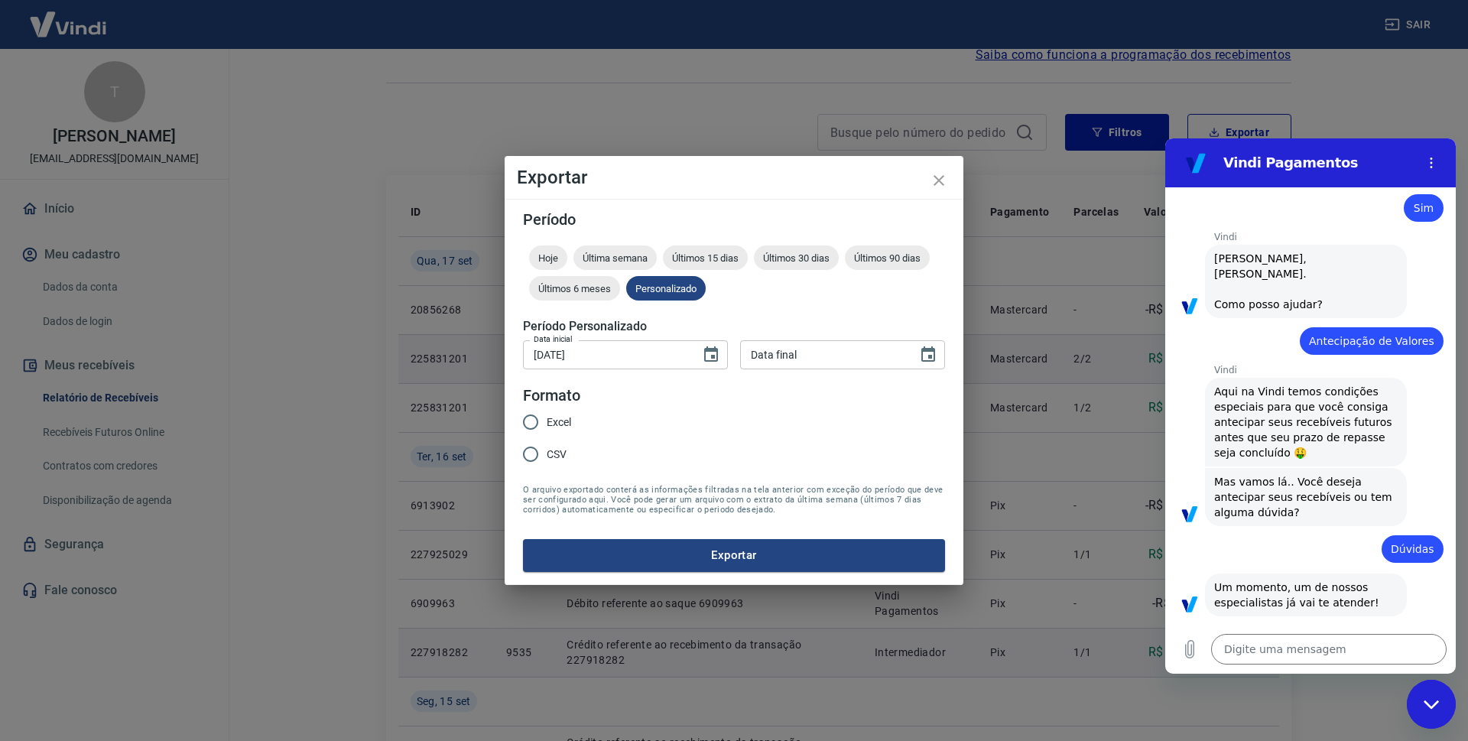
type input "[DATE]"
type input "DD/MM/YYYY"
click at [794, 350] on input "DD/MM/YYYY" at bounding box center [823, 354] width 167 height 28
click at [917, 349] on button "Choose date" at bounding box center [928, 354] width 31 height 31
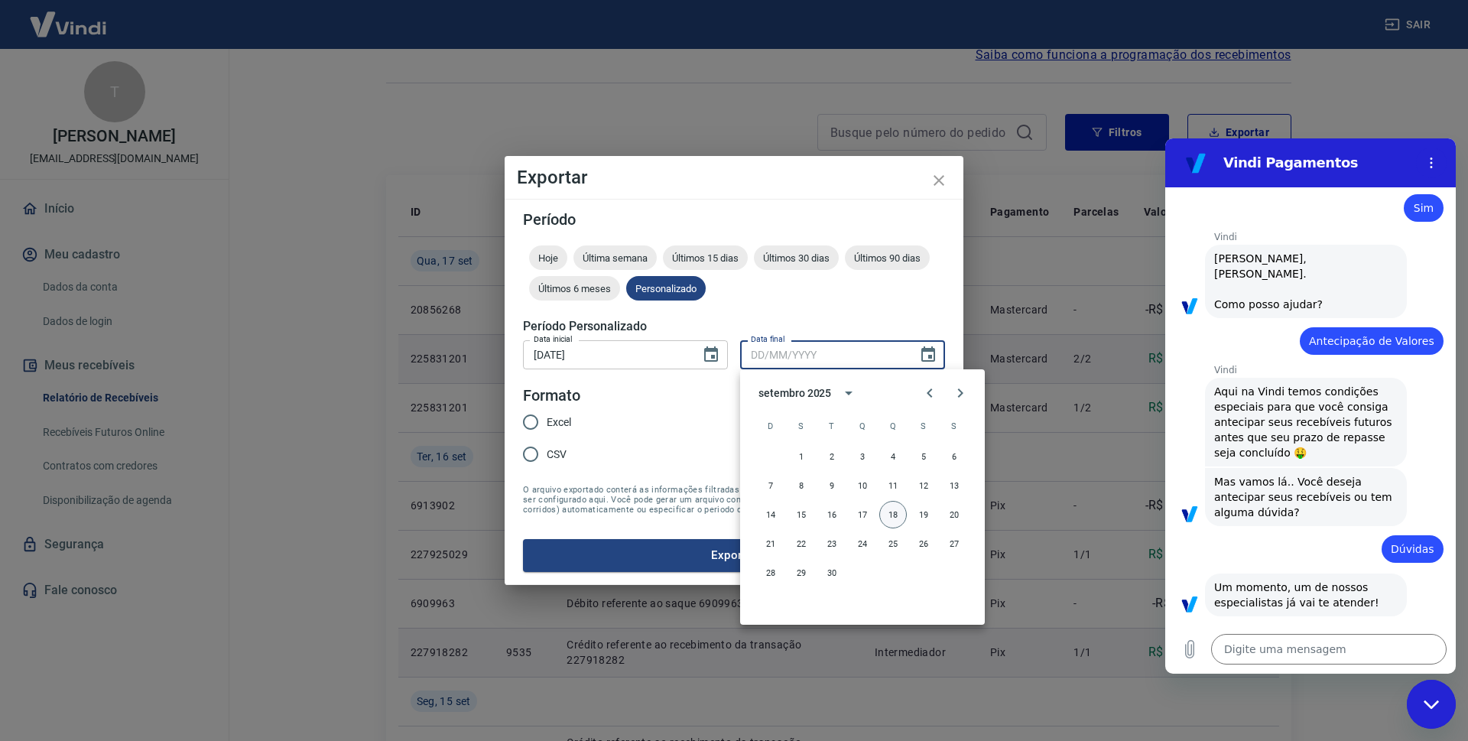
click at [891, 508] on button "18" at bounding box center [893, 515] width 28 height 28
type input "[DATE]"
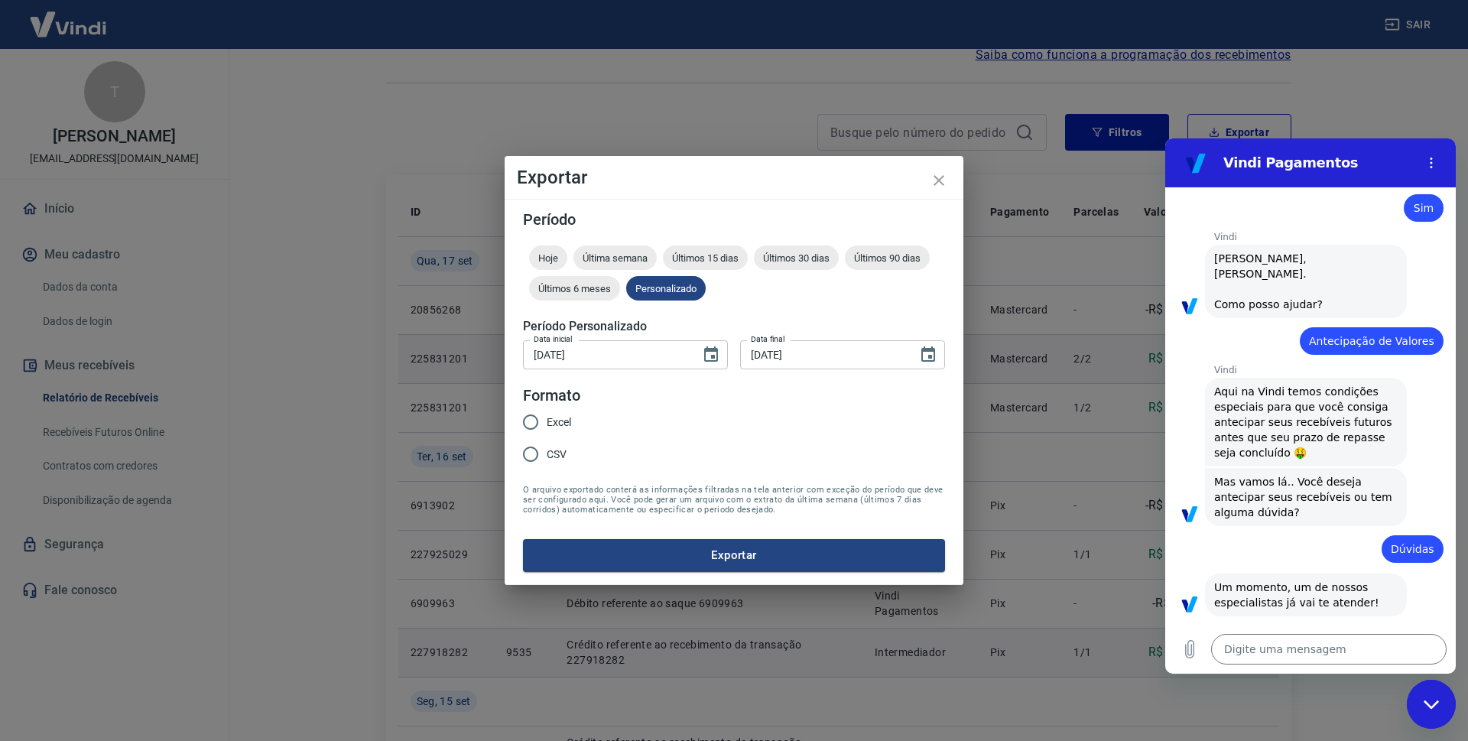
click at [544, 424] on input "Excel" at bounding box center [530, 422] width 32 height 32
radio input "true"
click at [768, 557] on button "Exportar" at bounding box center [734, 555] width 422 height 32
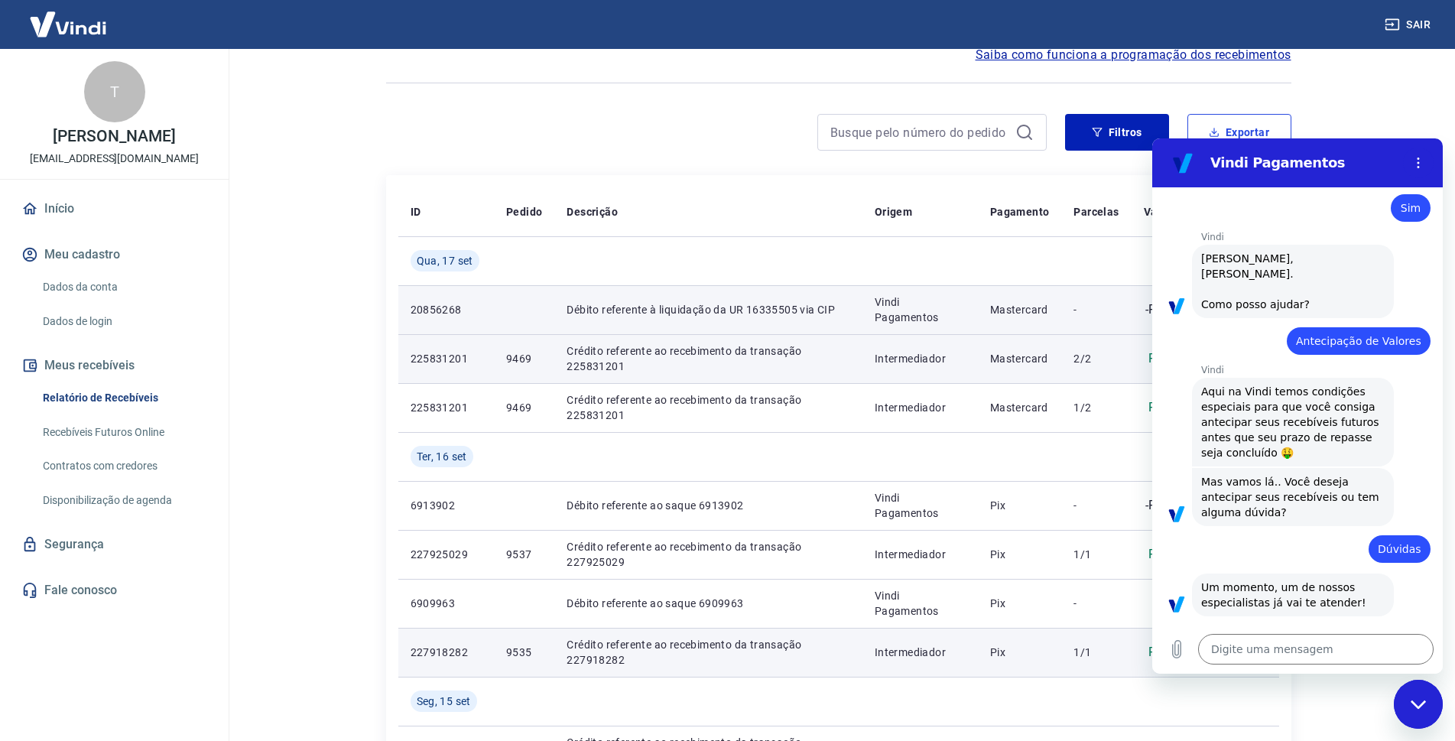
scroll to position [229, 0]
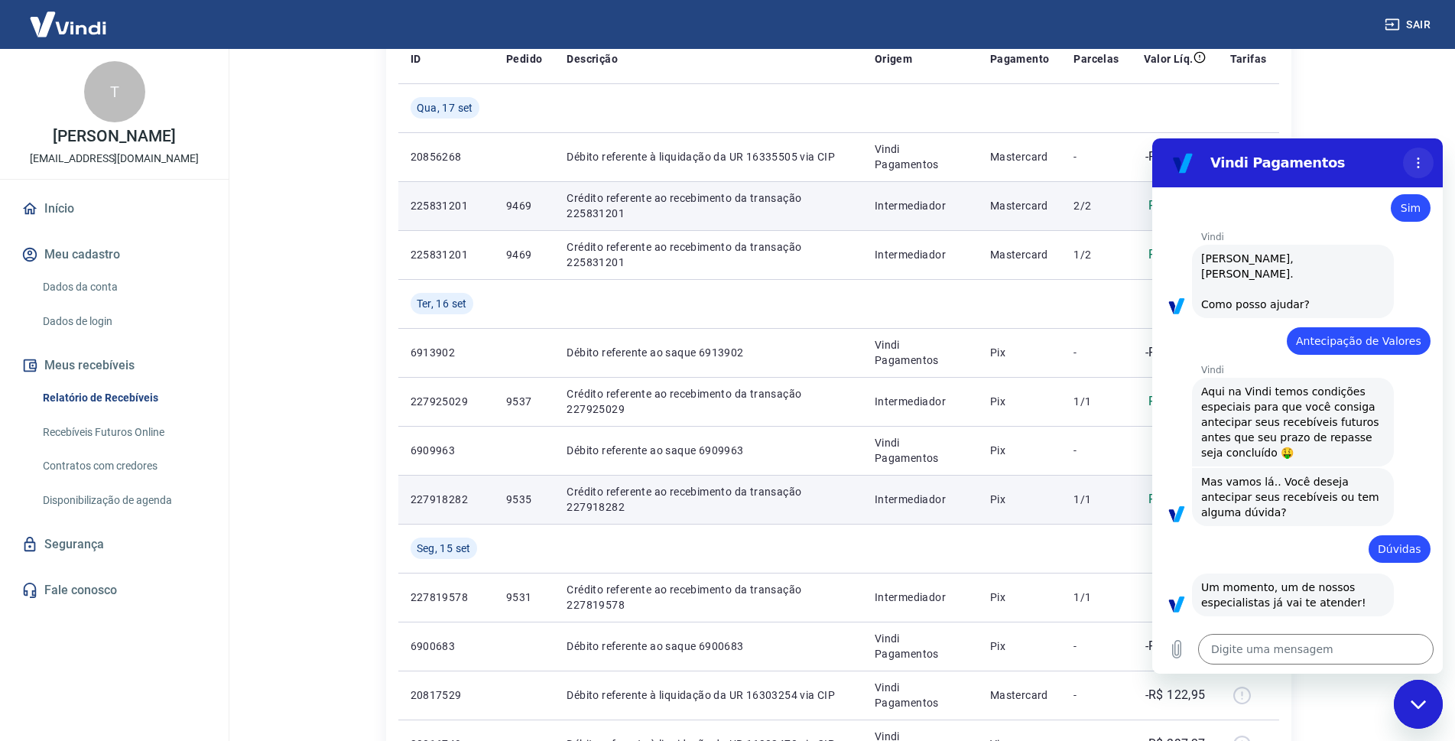
click at [1414, 160] on icon "Menu de opções" at bounding box center [1418, 163] width 12 height 12
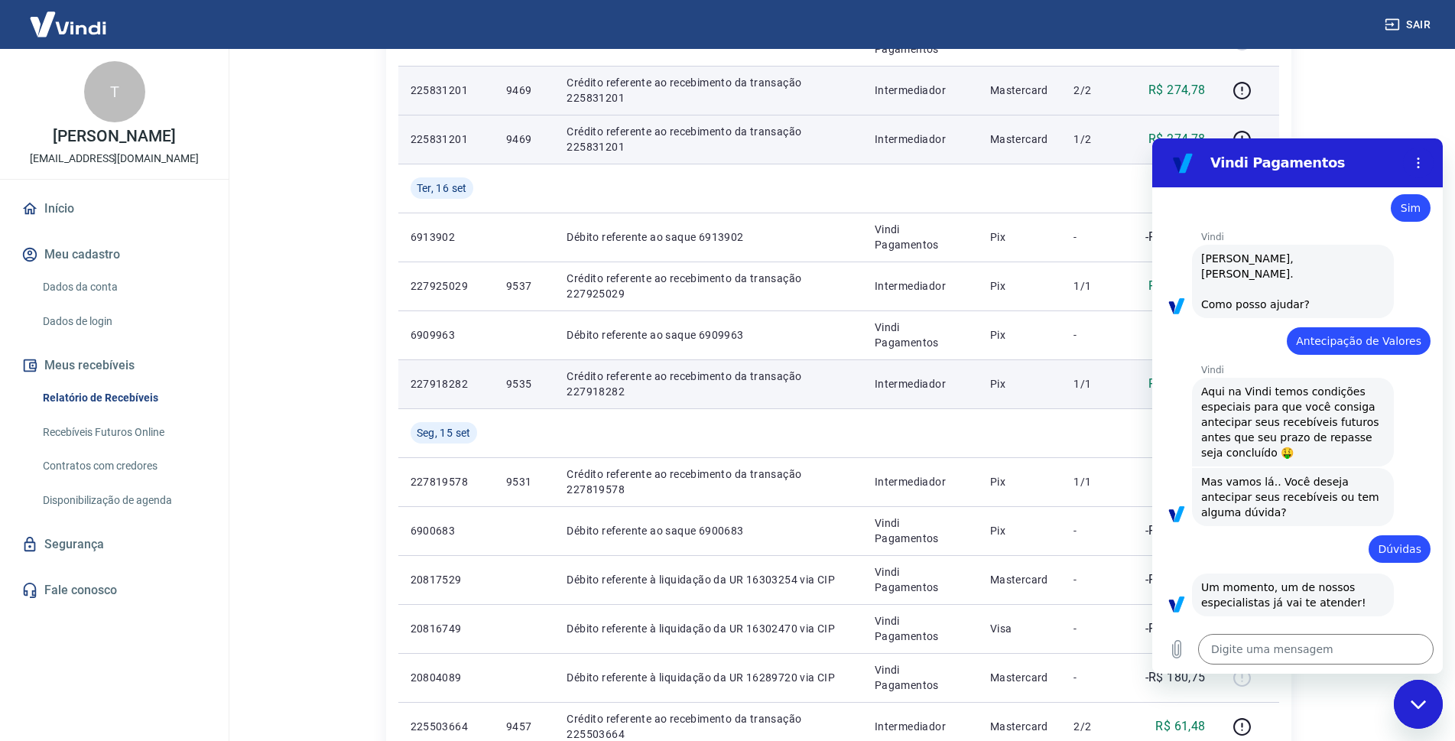
scroll to position [382, 0]
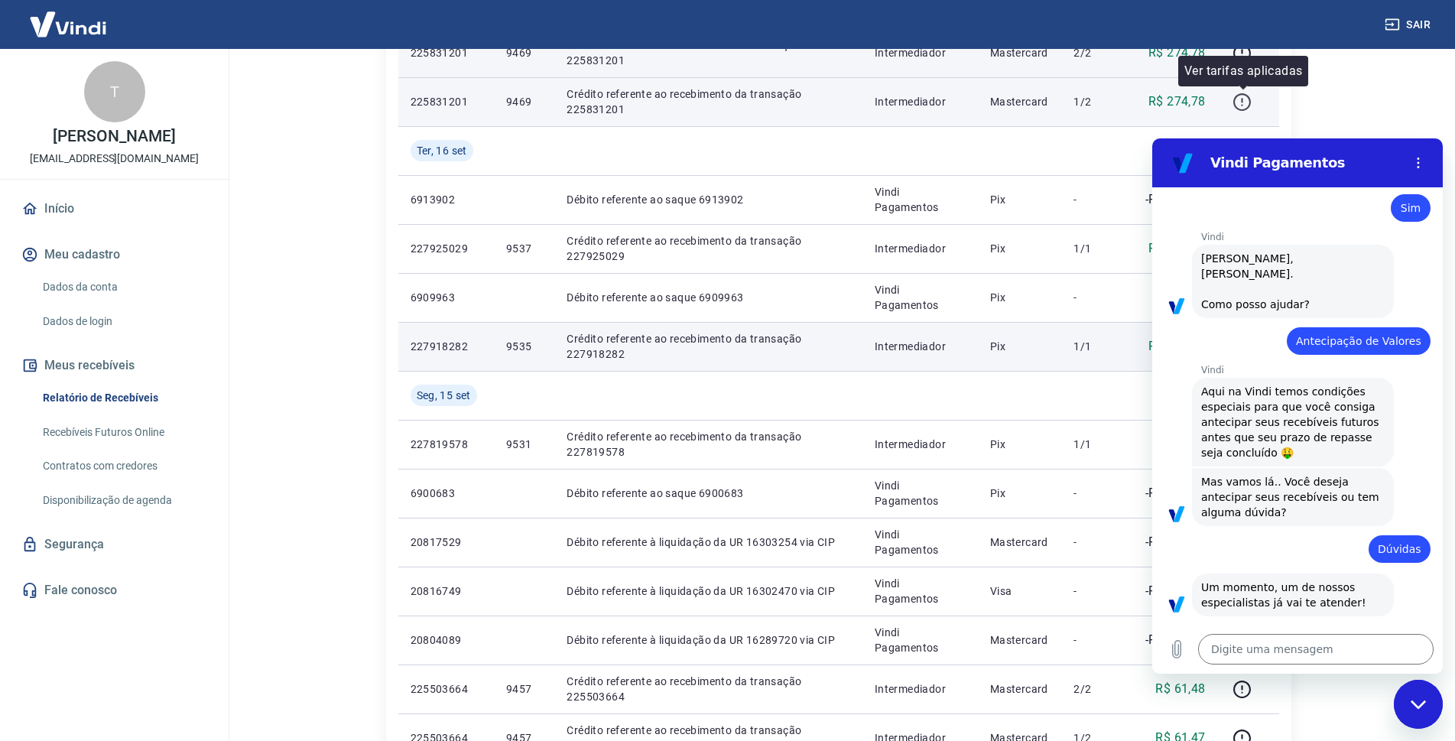
click at [1237, 96] on icon "button" at bounding box center [1242, 102] width 18 height 18
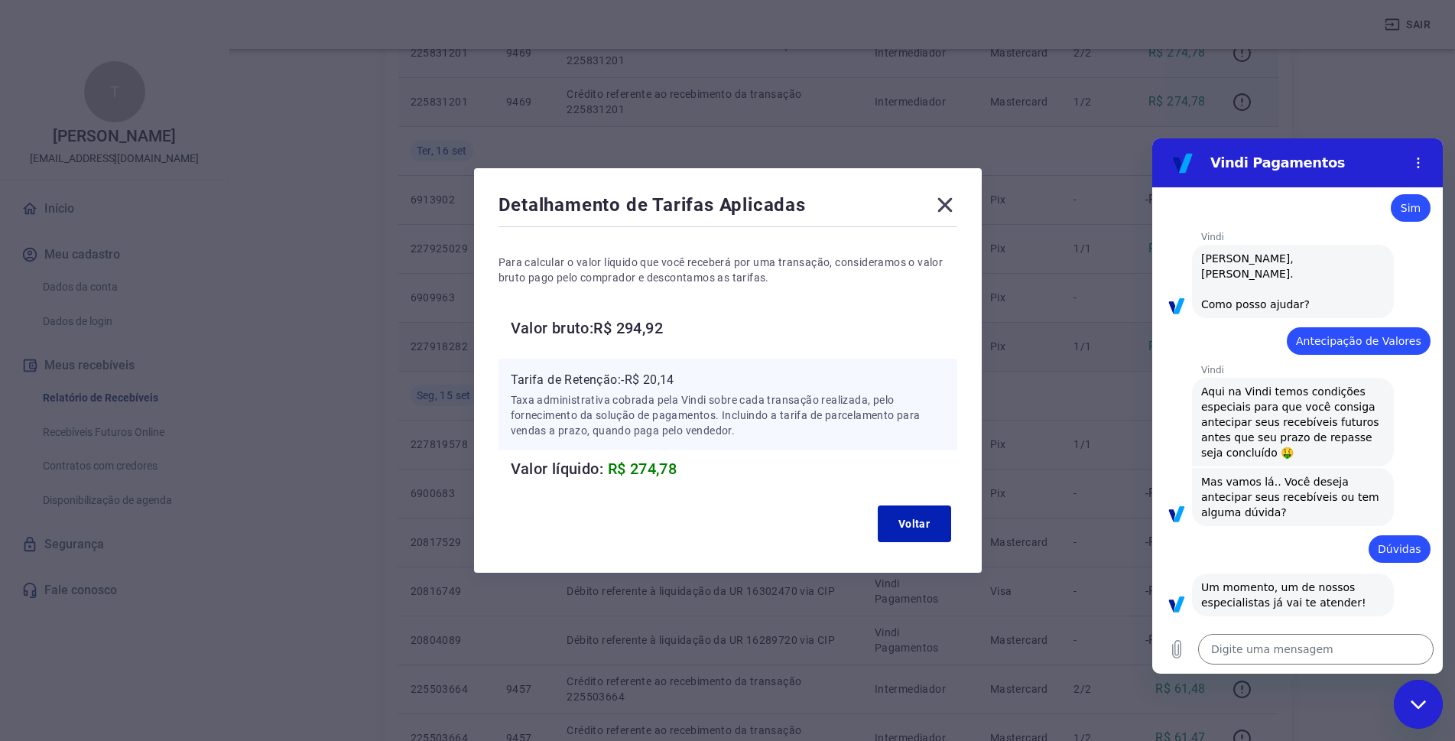
click at [952, 202] on icon at bounding box center [945, 205] width 24 height 24
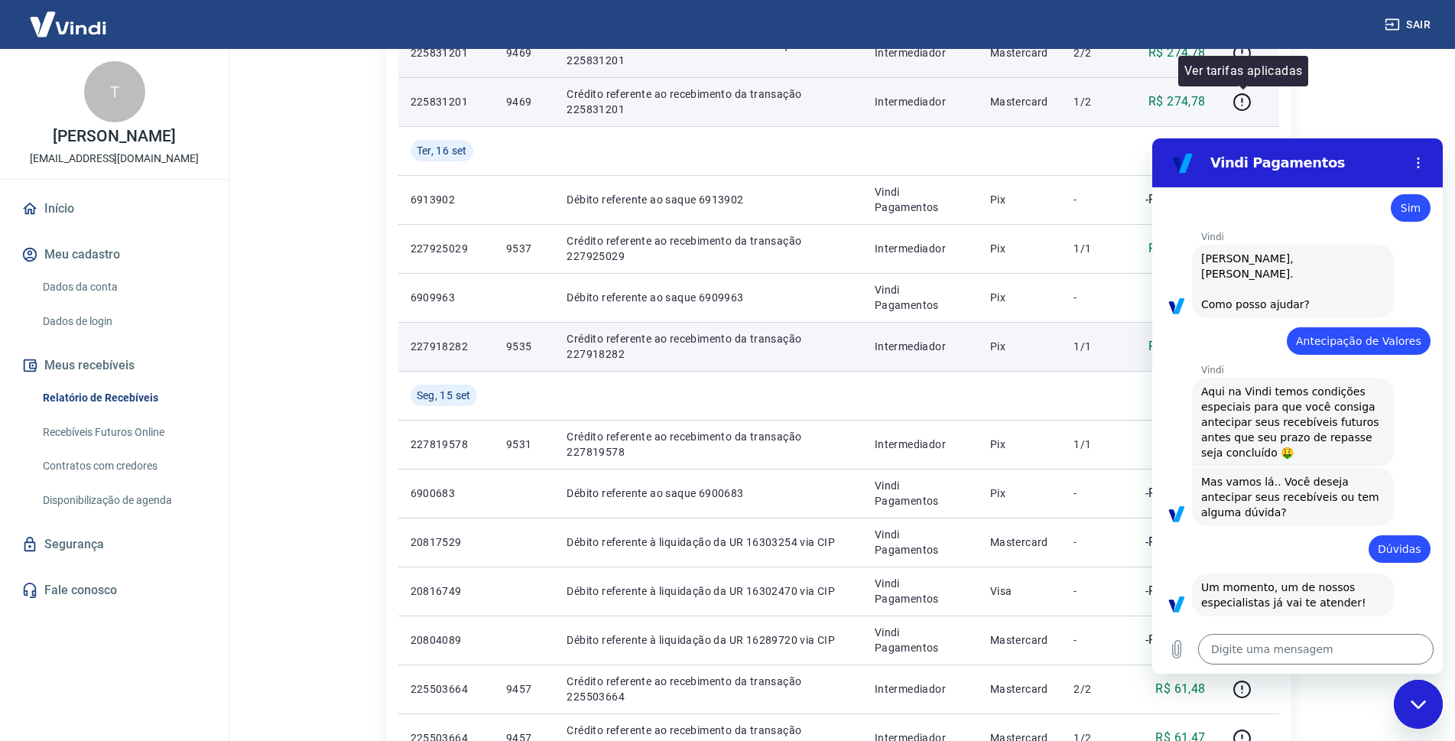
scroll to position [306, 0]
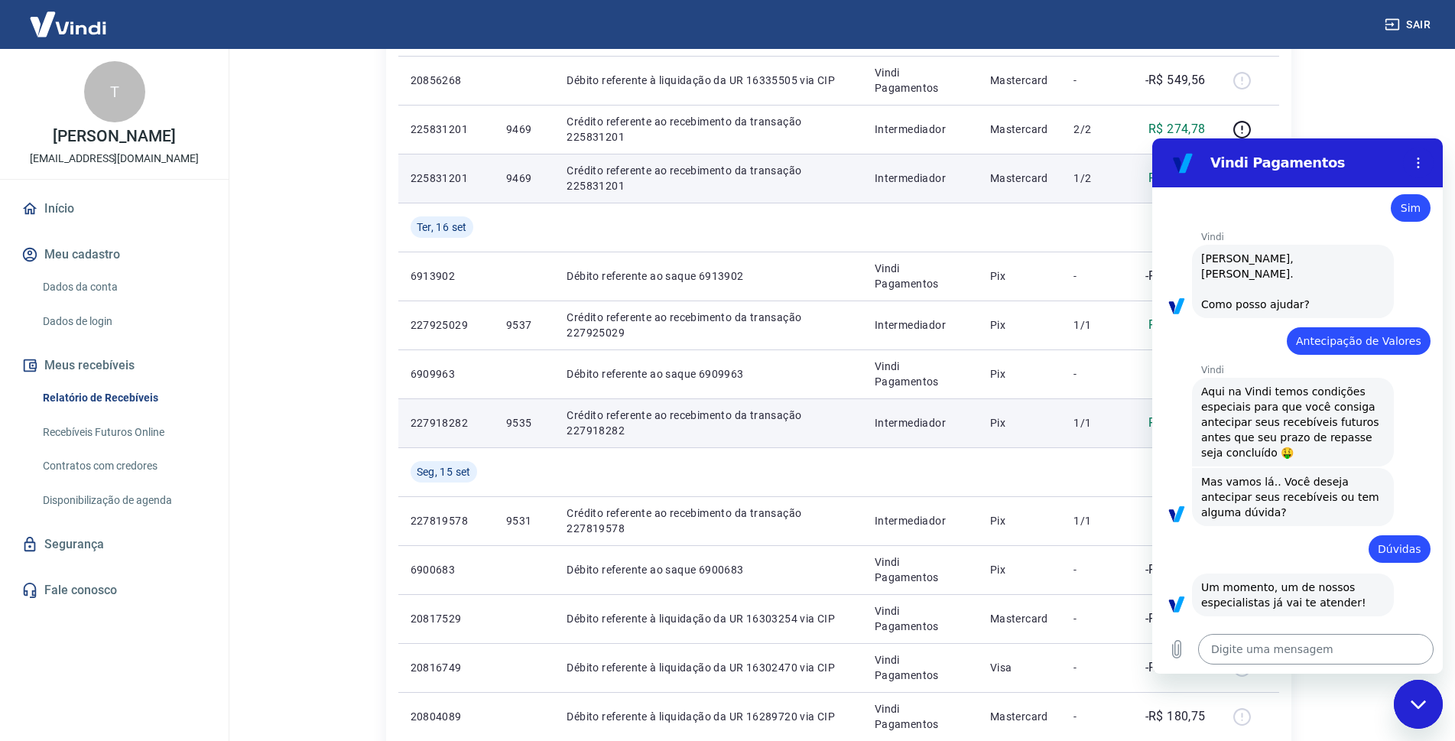
click at [1339, 647] on textarea at bounding box center [1315, 649] width 235 height 31
type textarea "o"
type textarea "x"
type textarea "ol"
type textarea "x"
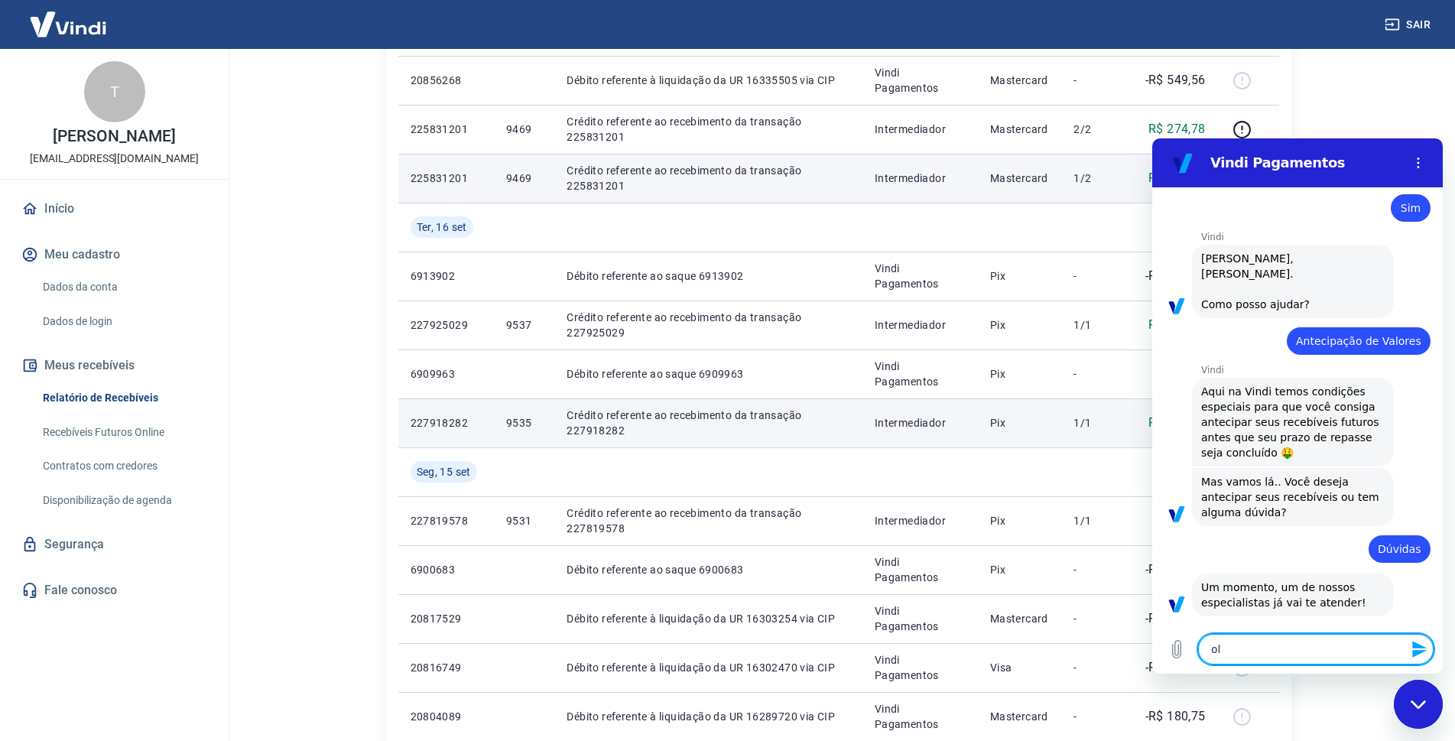
type textarea "olá"
type textarea "x"
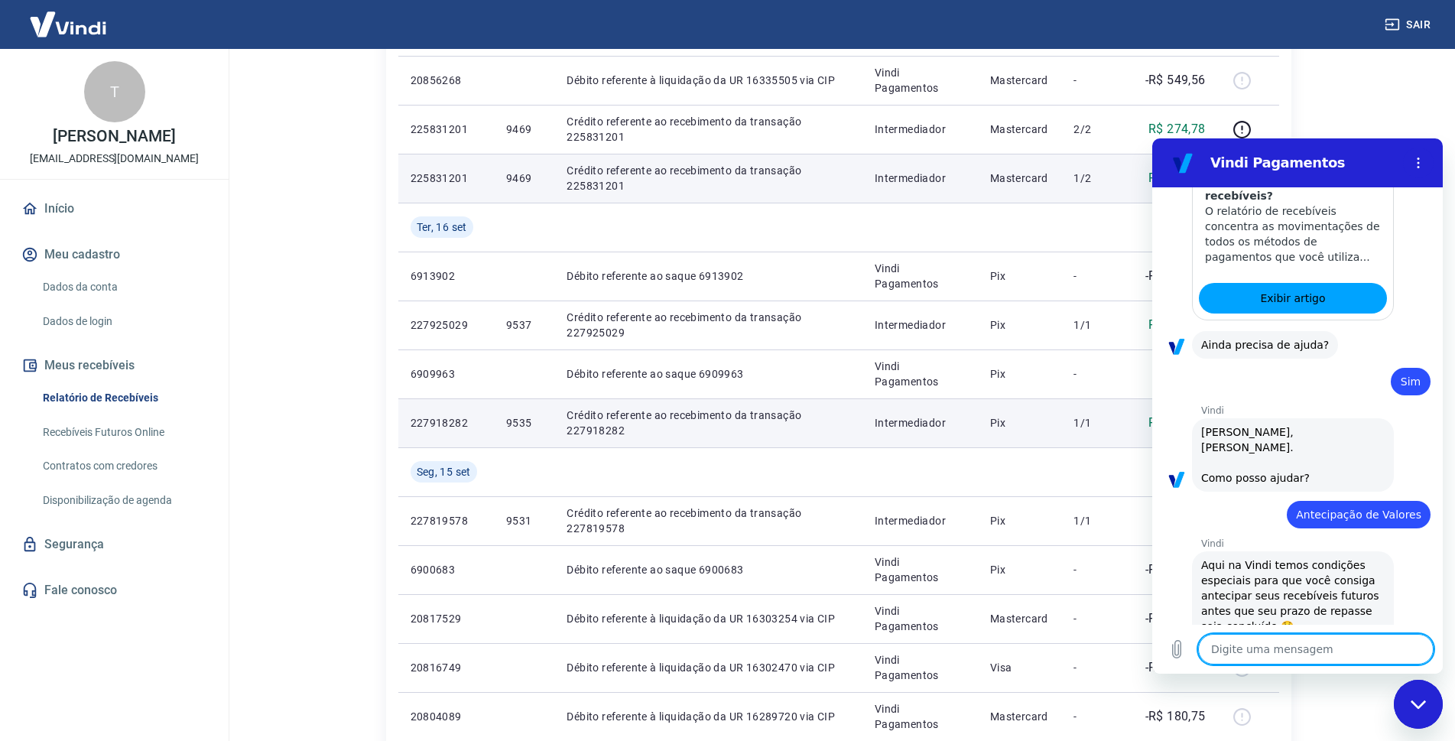
scroll to position [389, 0]
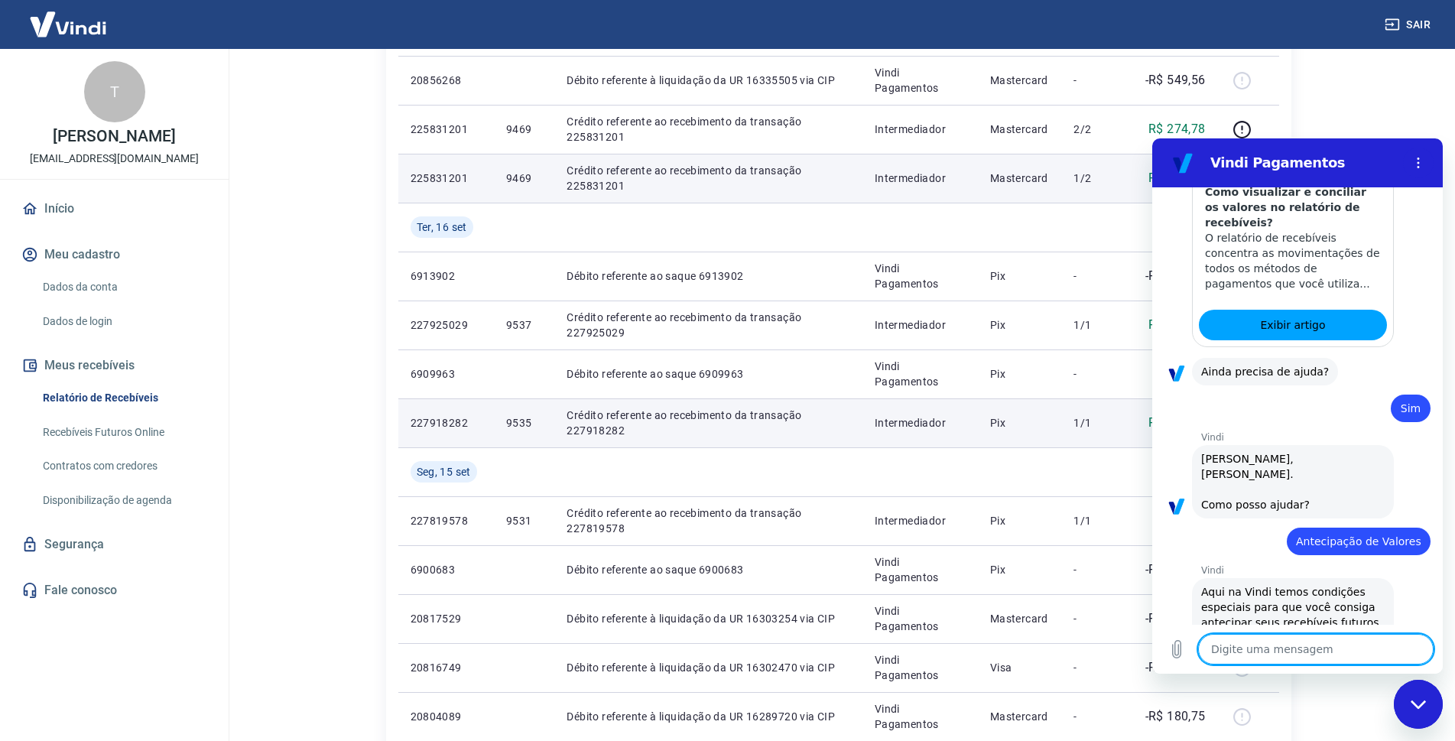
click at [86, 596] on link "Fale conosco" at bounding box center [114, 590] width 192 height 34
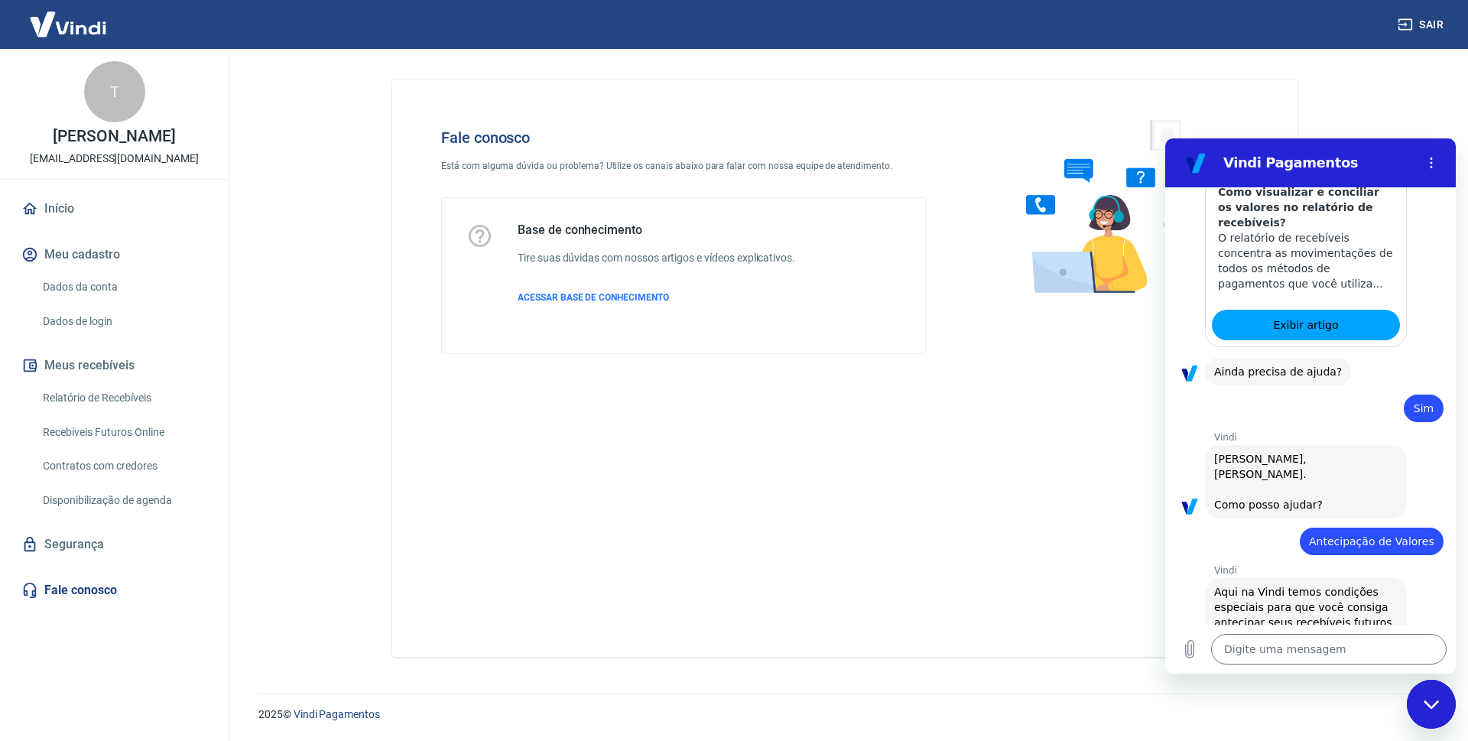
click at [86, 596] on link "Fale conosco" at bounding box center [114, 590] width 192 height 34
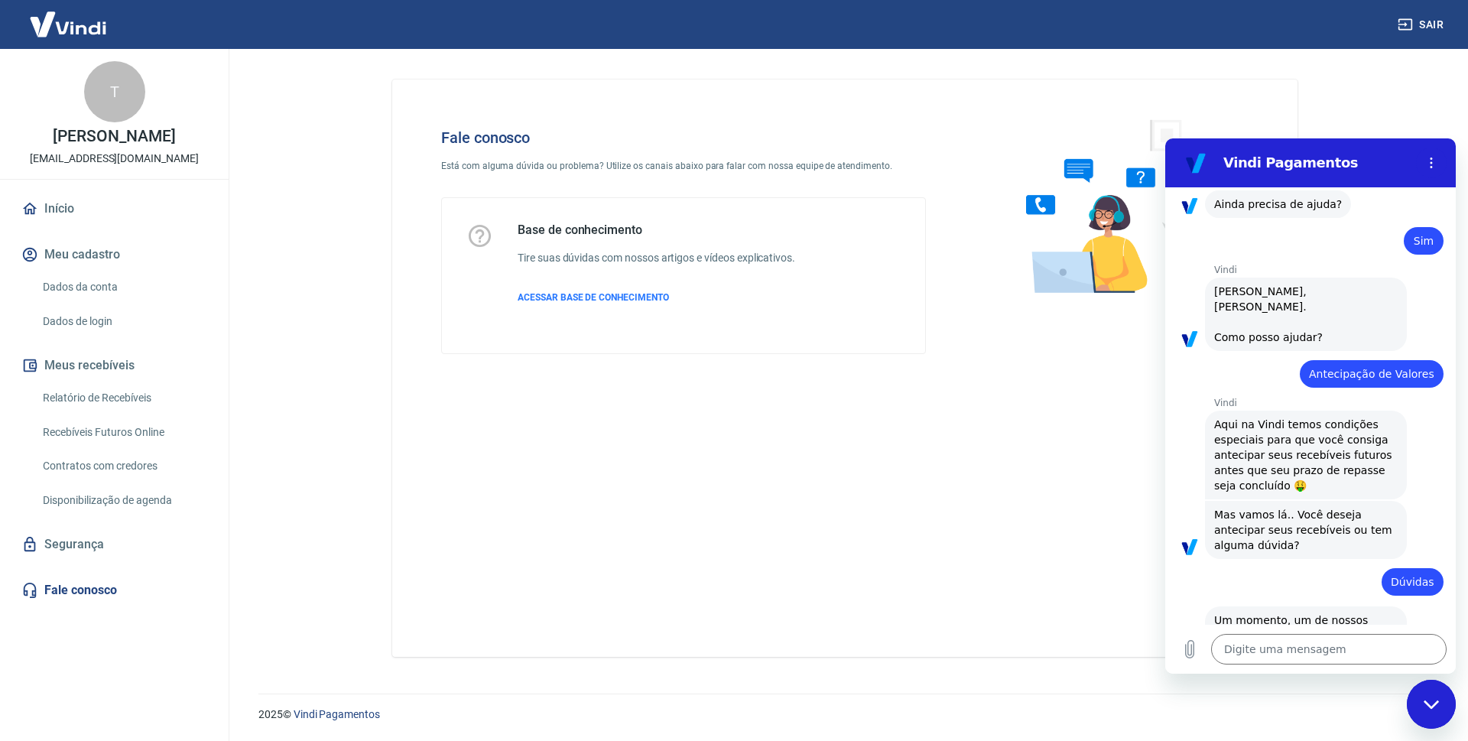
scroll to position [618, 0]
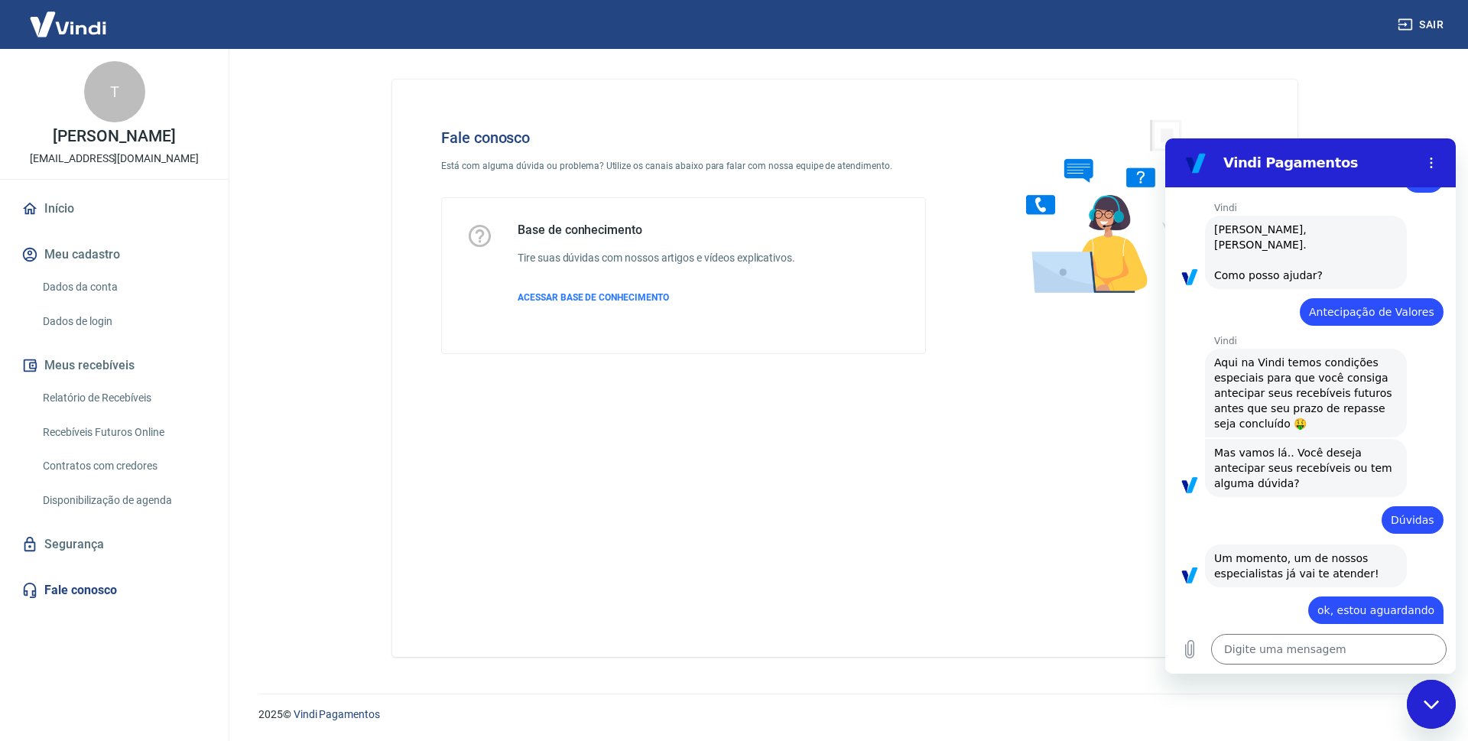
click at [78, 405] on link "Relatório de Recebíveis" at bounding box center [124, 397] width 174 height 31
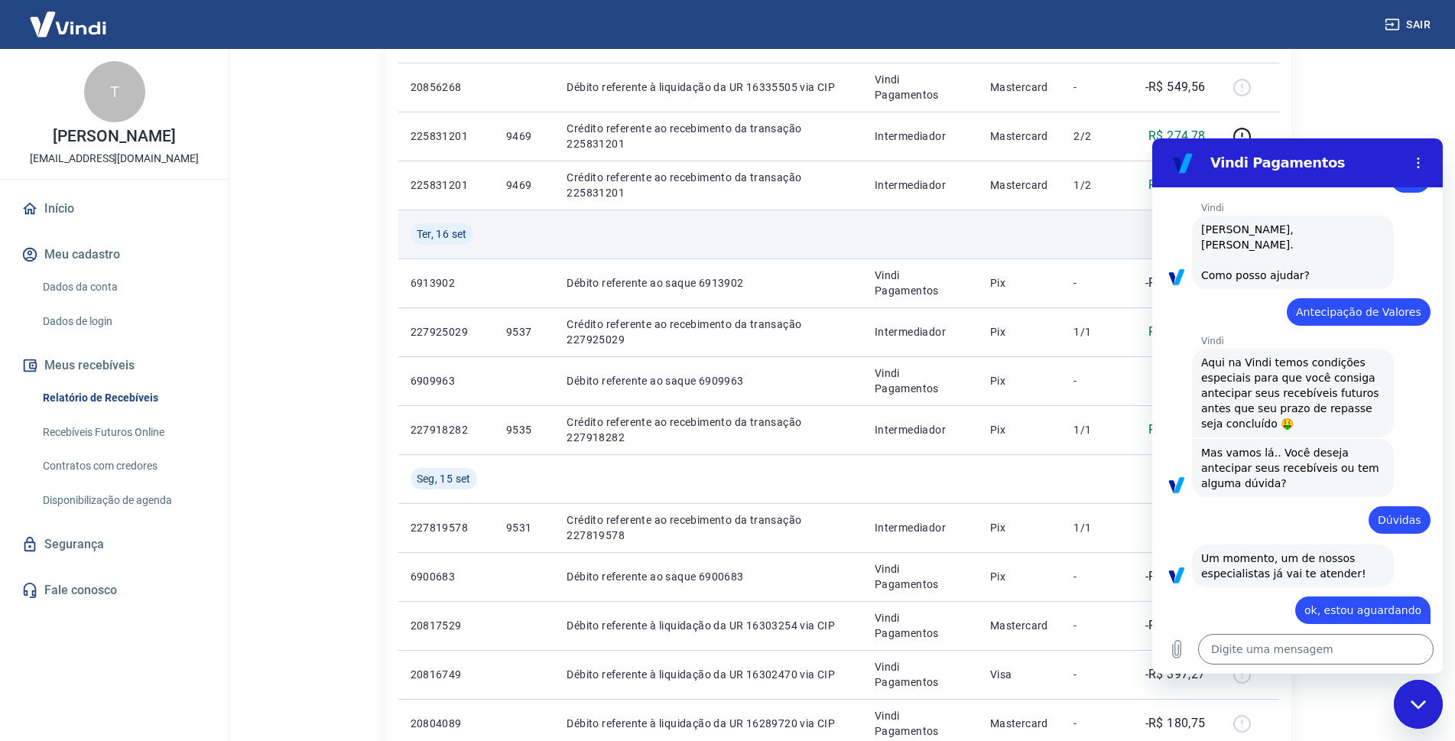
scroll to position [306, 0]
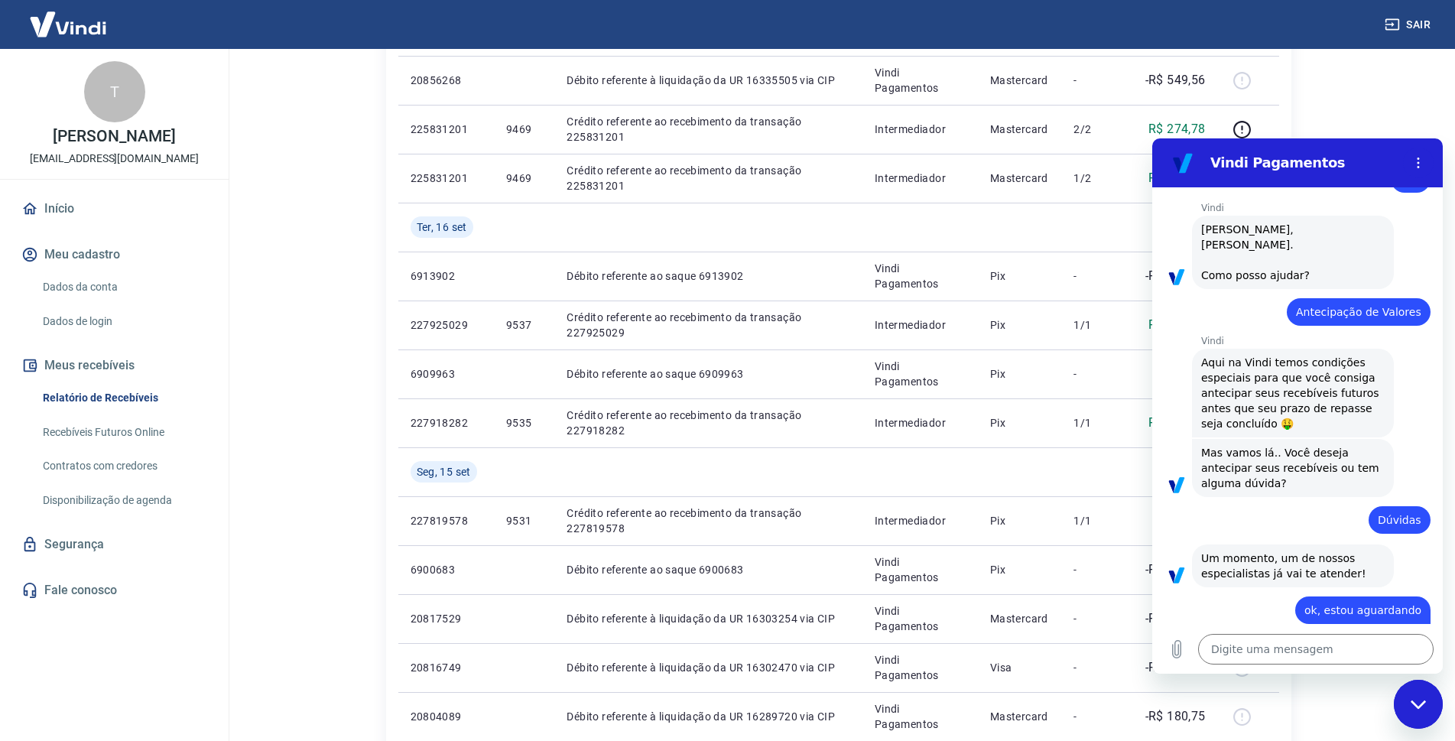
click at [104, 470] on link "Contratos com credores" at bounding box center [124, 465] width 174 height 31
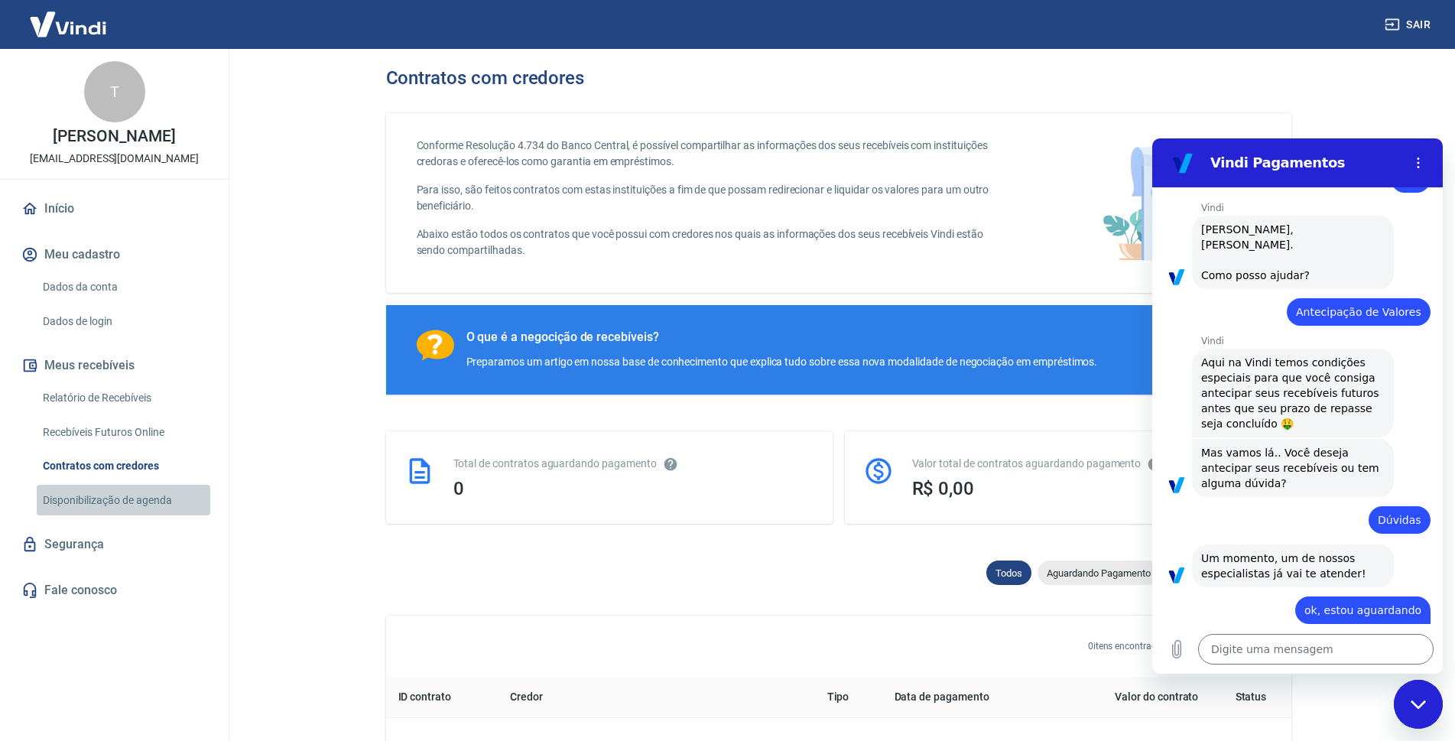
click at [139, 495] on link "Disponibilização de agenda" at bounding box center [124, 500] width 174 height 31
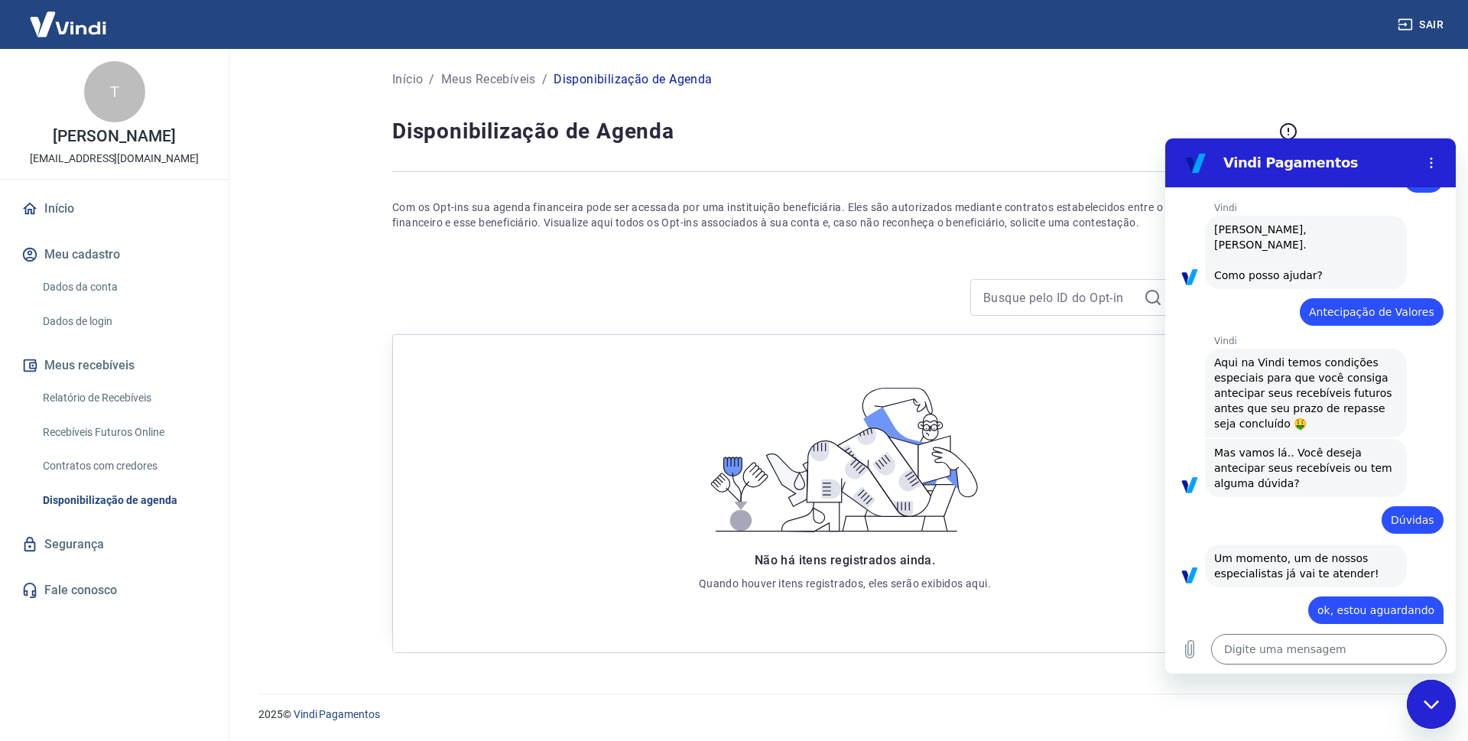
click at [95, 394] on link "Relatório de Recebíveis" at bounding box center [124, 397] width 174 height 31
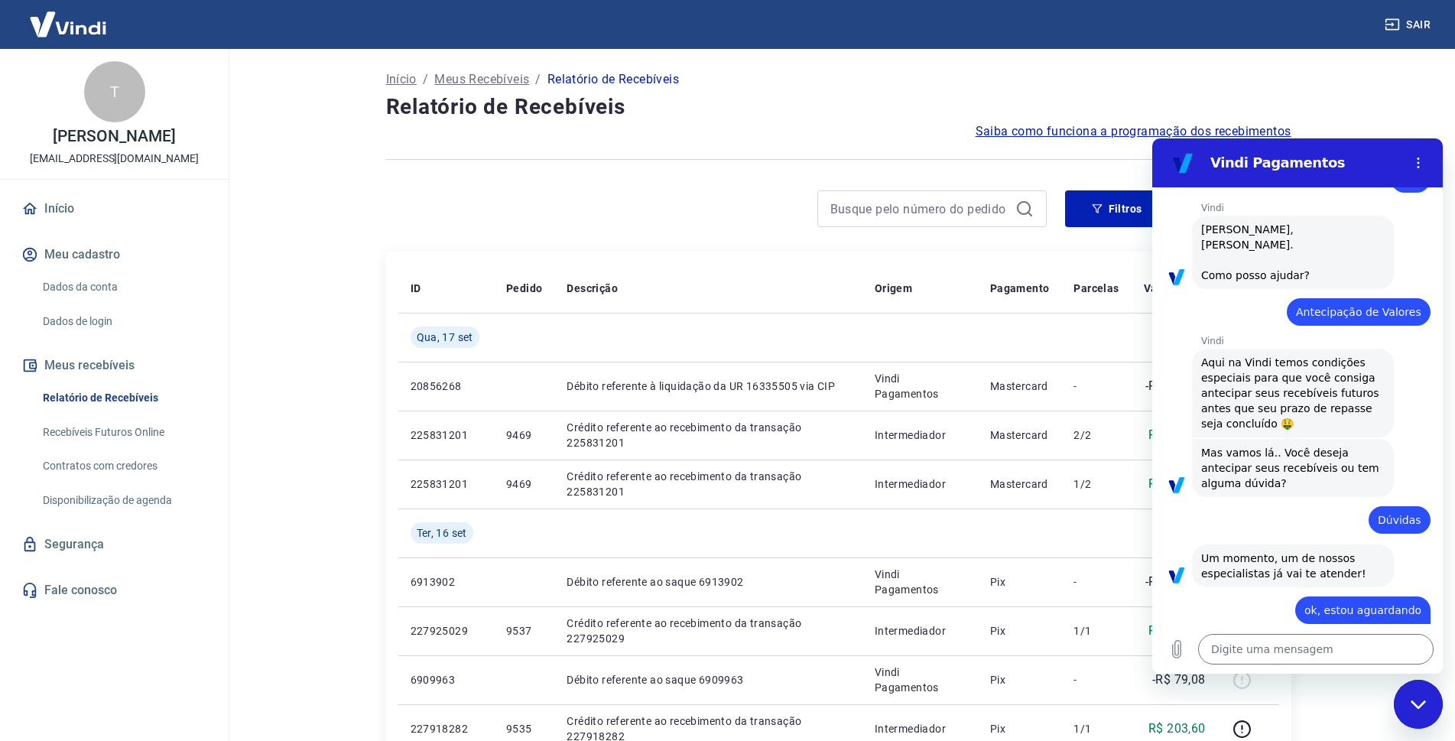
click at [122, 430] on link "Recebíveis Futuros Online" at bounding box center [124, 432] width 174 height 31
type textarea "x"
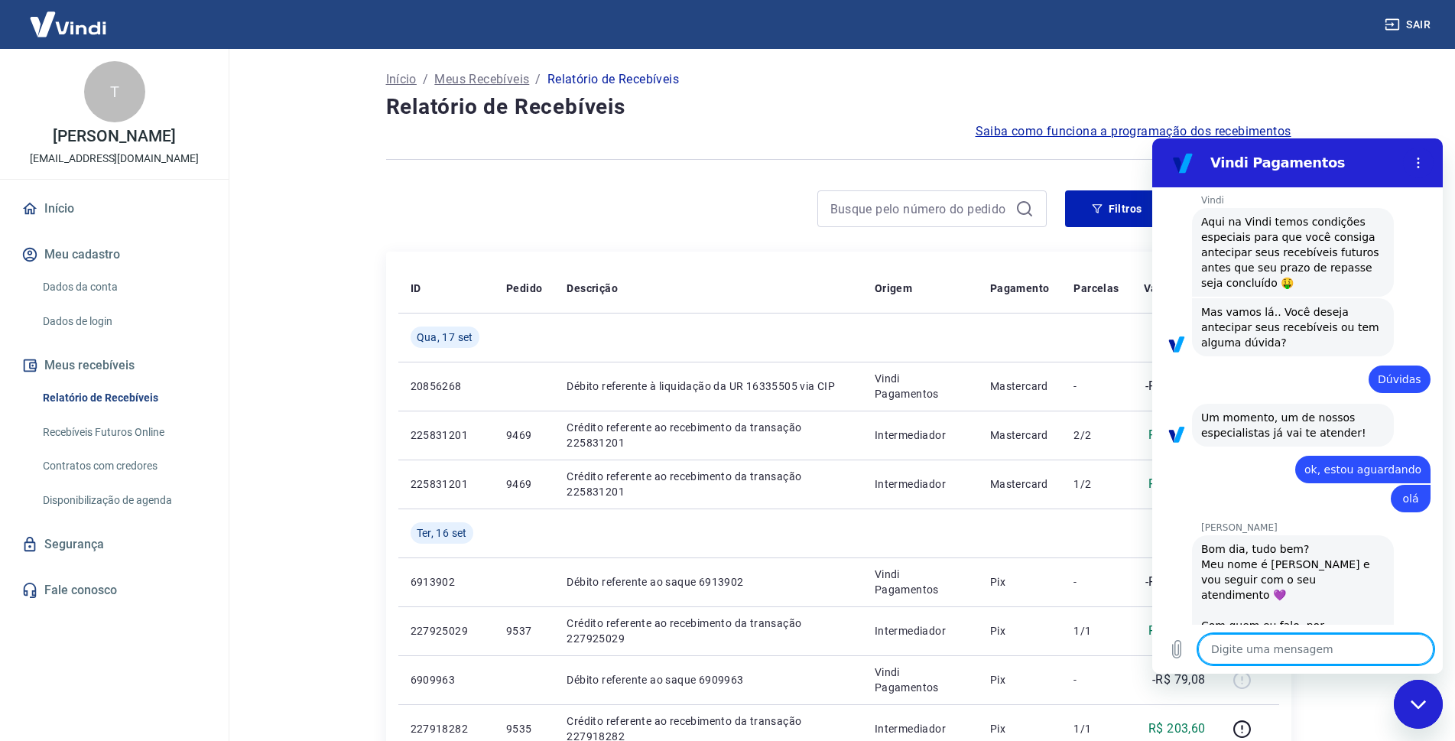
click at [1262, 541] on div "Bom dia, tudo bem? Meu nome é [PERSON_NAME] e vou seguir com o seu atendimento …" at bounding box center [1292, 594] width 183 height 107
click at [1271, 634] on textarea at bounding box center [1315, 649] width 235 height 31
type textarea "O"
type textarea "x"
type textarea "Ol"
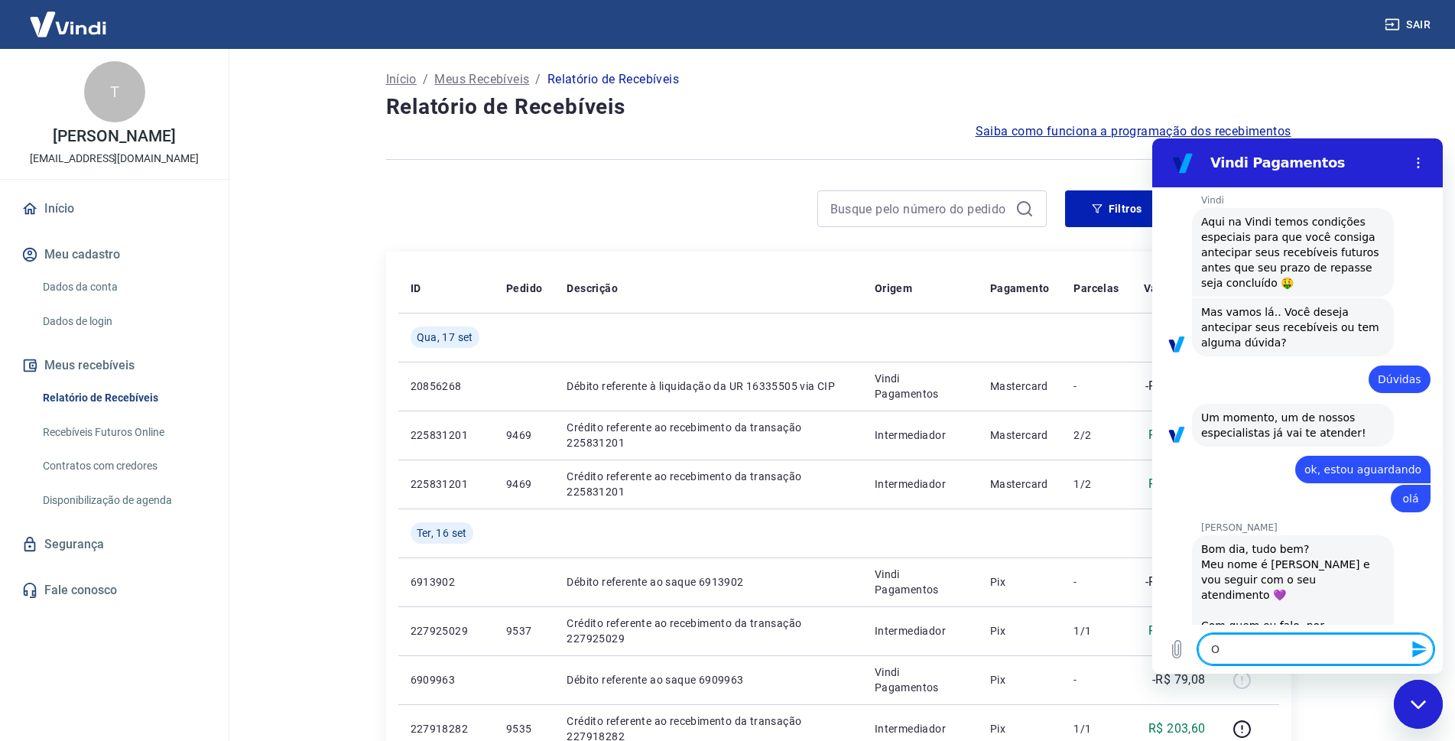
type textarea "x"
type textarea "Olá"
type textarea "x"
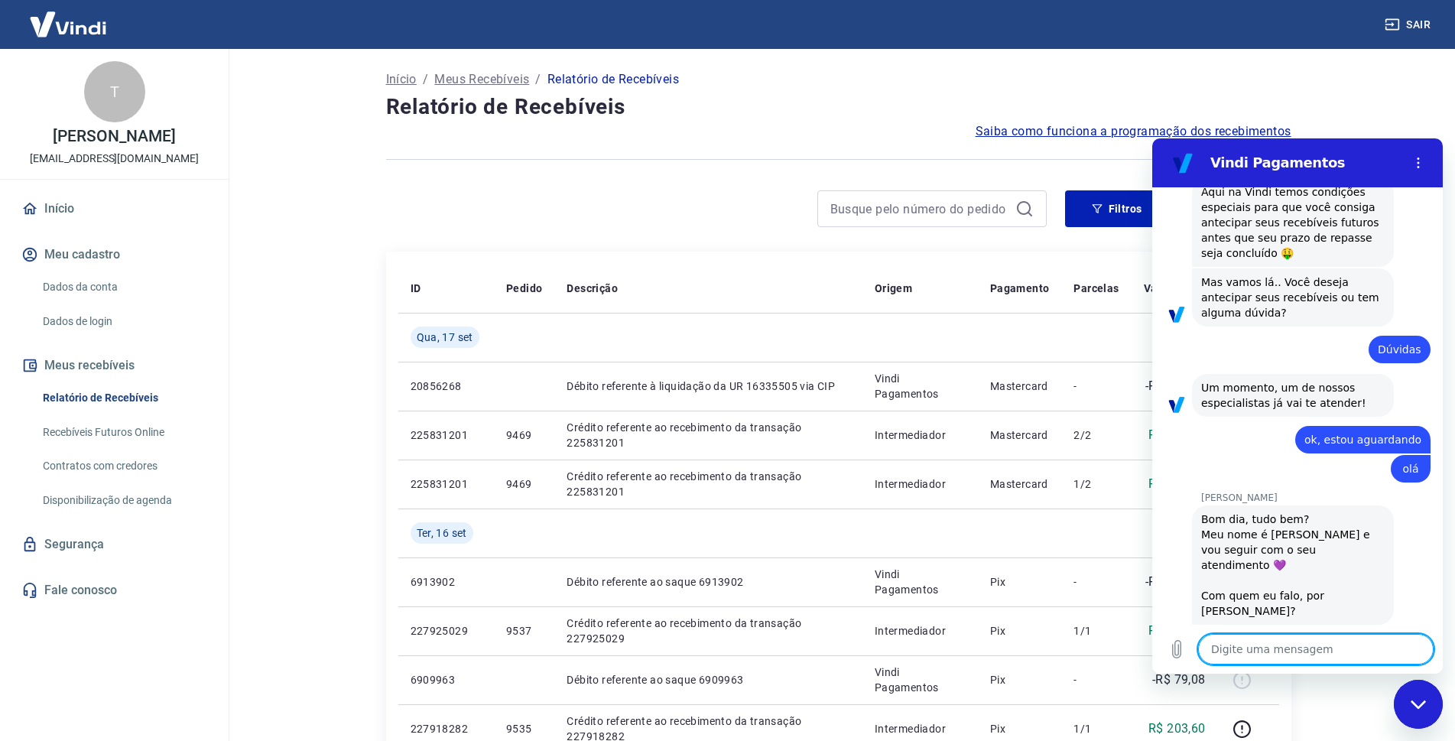
scroll to position [796, 0]
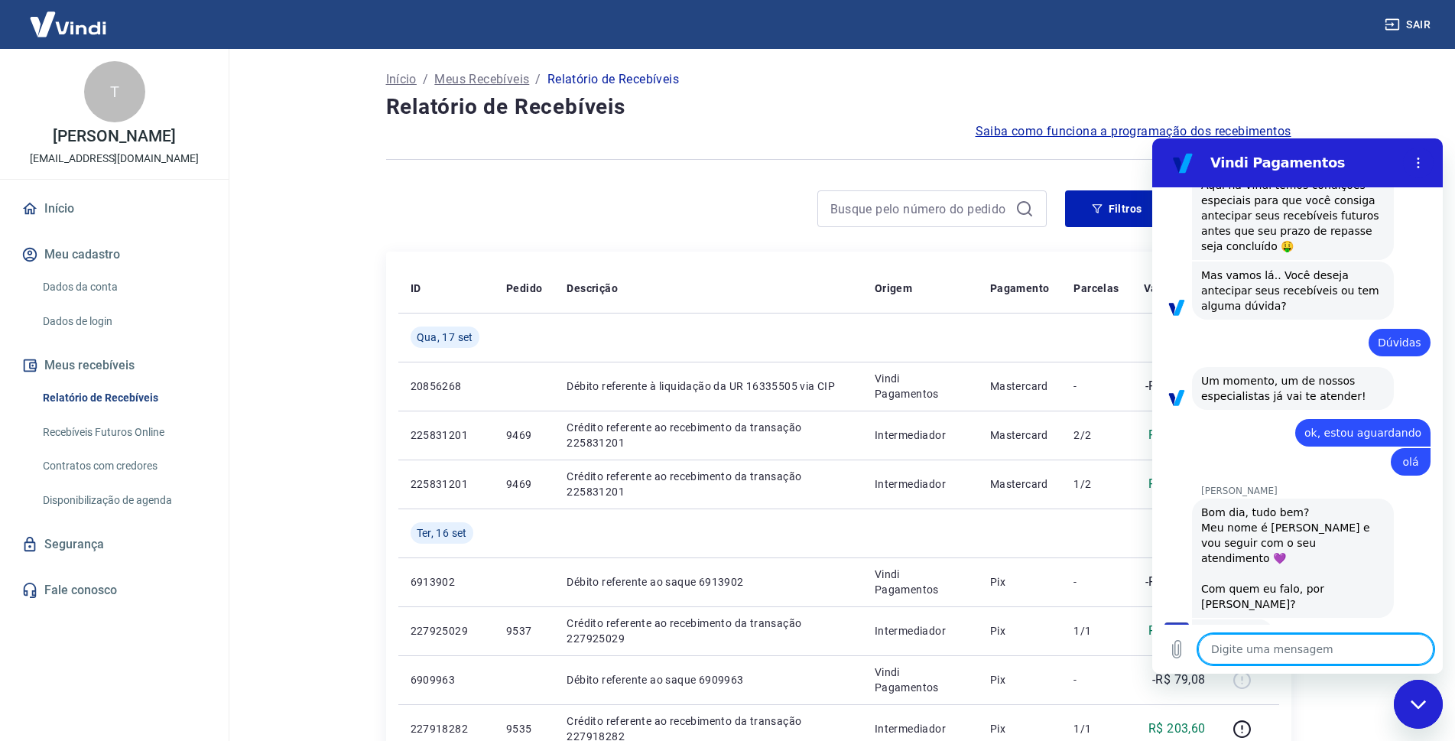
type textarea "x"
type textarea "T"
type textarea "x"
type textarea "Ta"
type textarea "x"
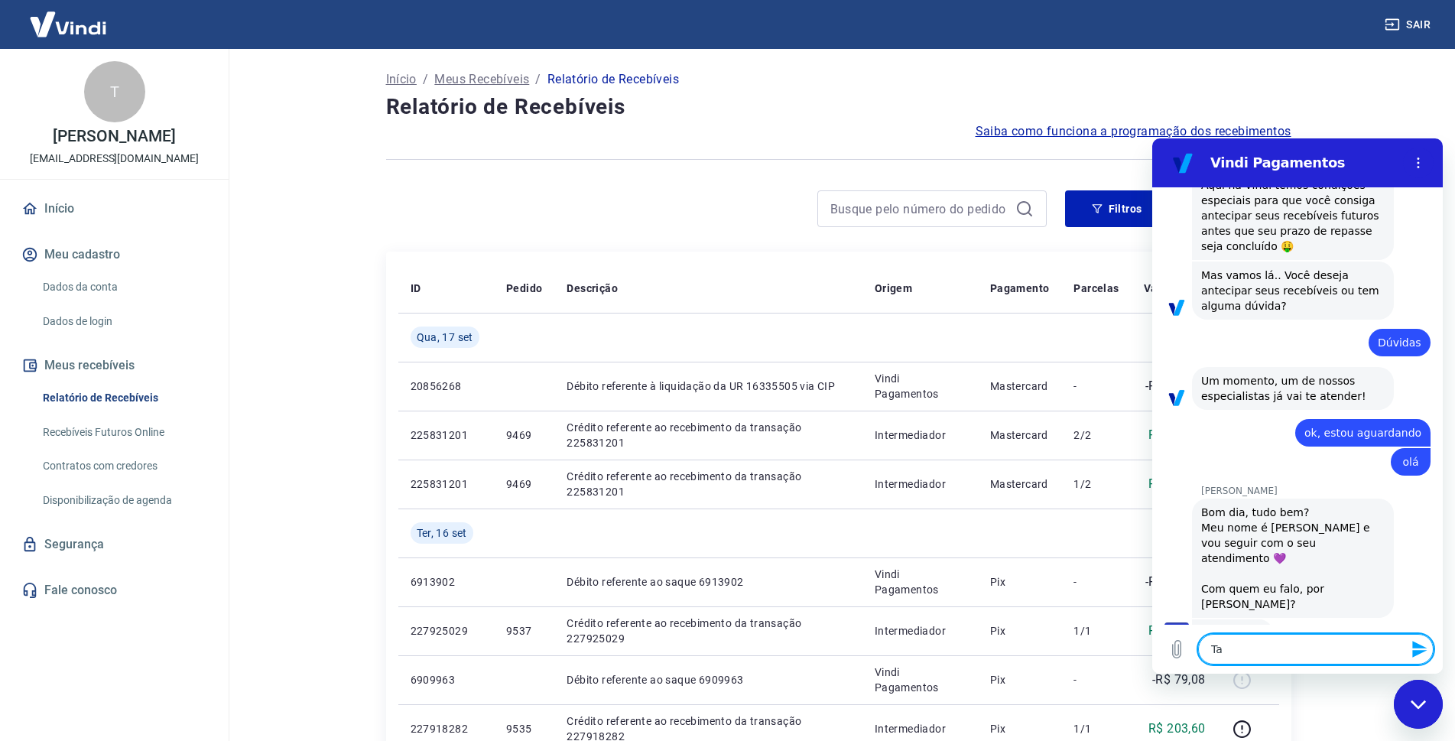
type textarea "Tat"
type textarea "x"
type textarea "Tati"
type textarea "x"
type textarea "Tatia"
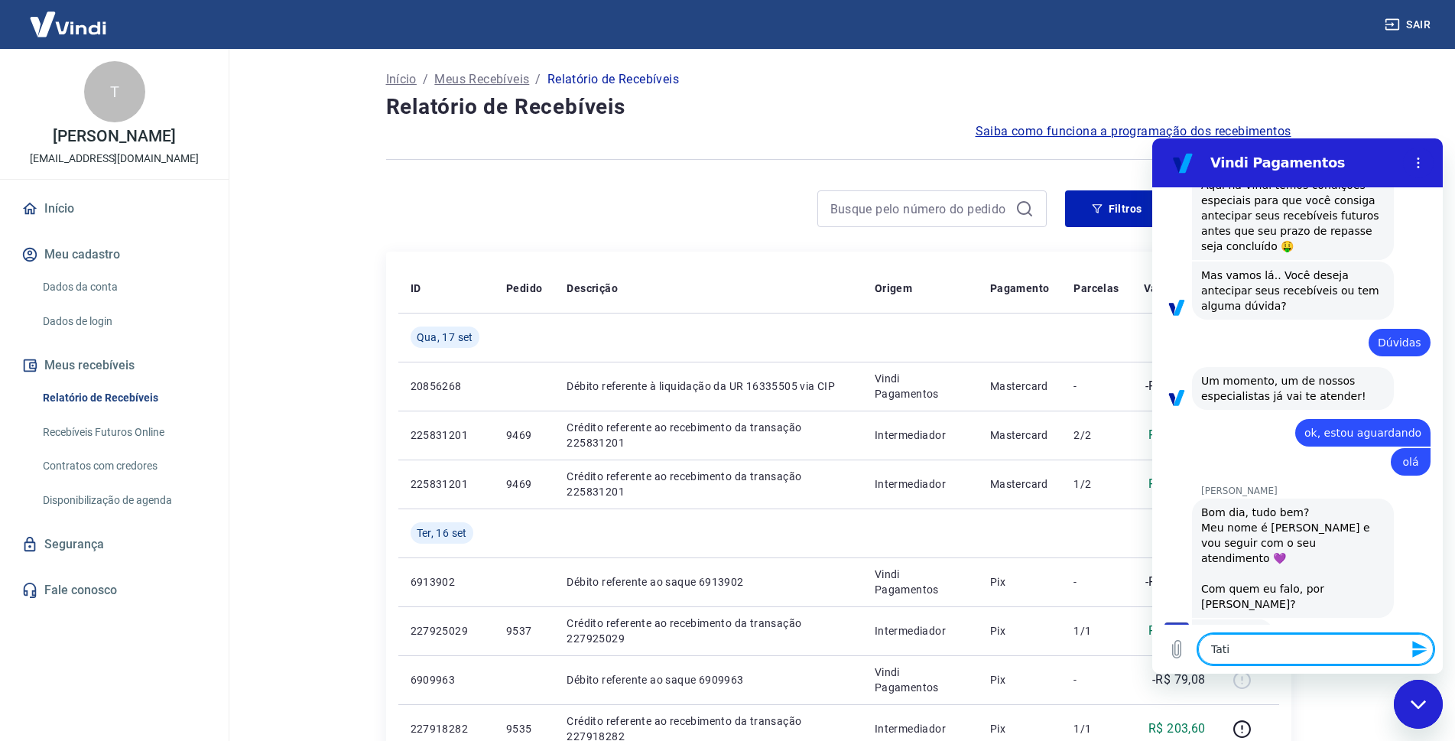
type textarea "x"
type textarea "Tatian"
type textarea "x"
type textarea "[PERSON_NAME]"
type textarea "x"
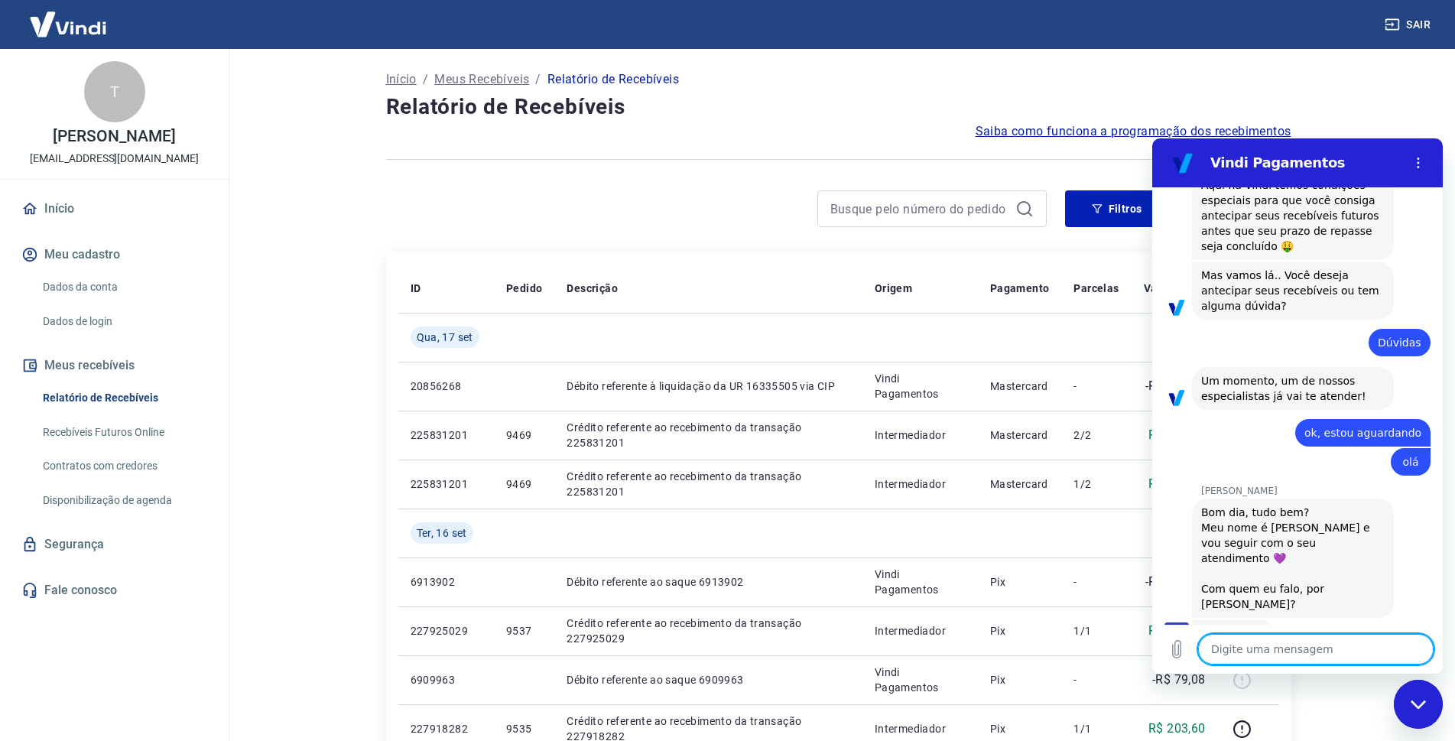
type textarea "x"
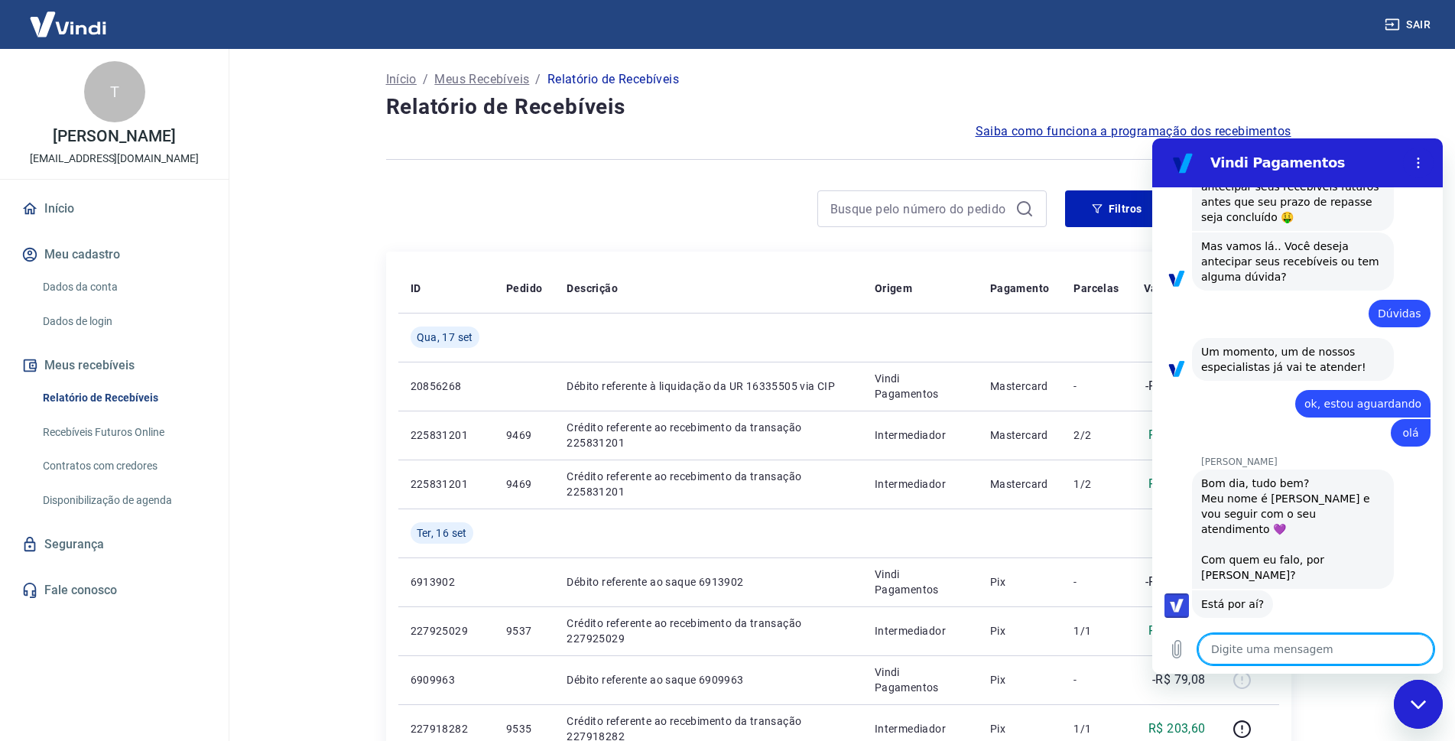
click at [1365, 658] on textarea at bounding box center [1315, 649] width 235 height 31
type textarea "E"
type textarea "x"
type textarea "Es"
type textarea "x"
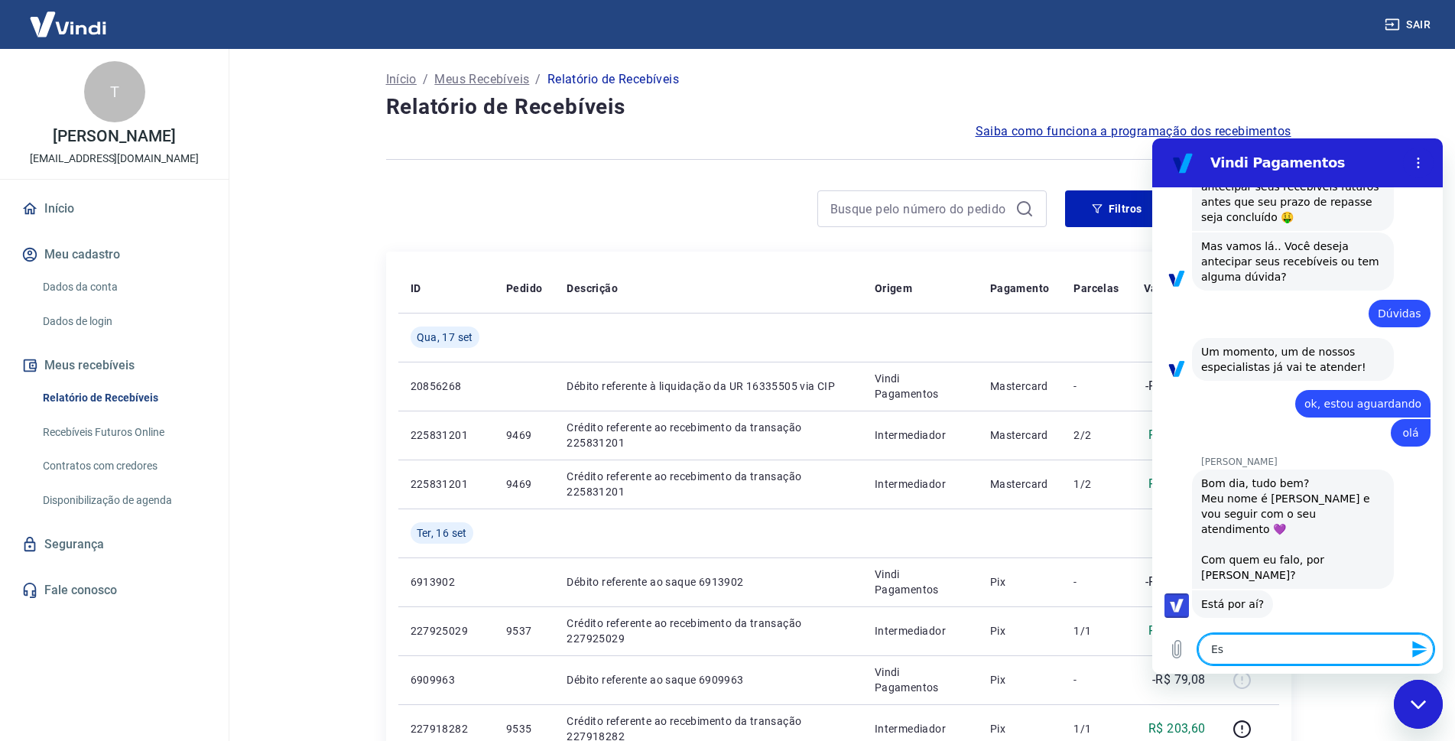
type textarea "Est"
type textarea "x"
type textarea "Esto"
type textarea "x"
type textarea "Estou"
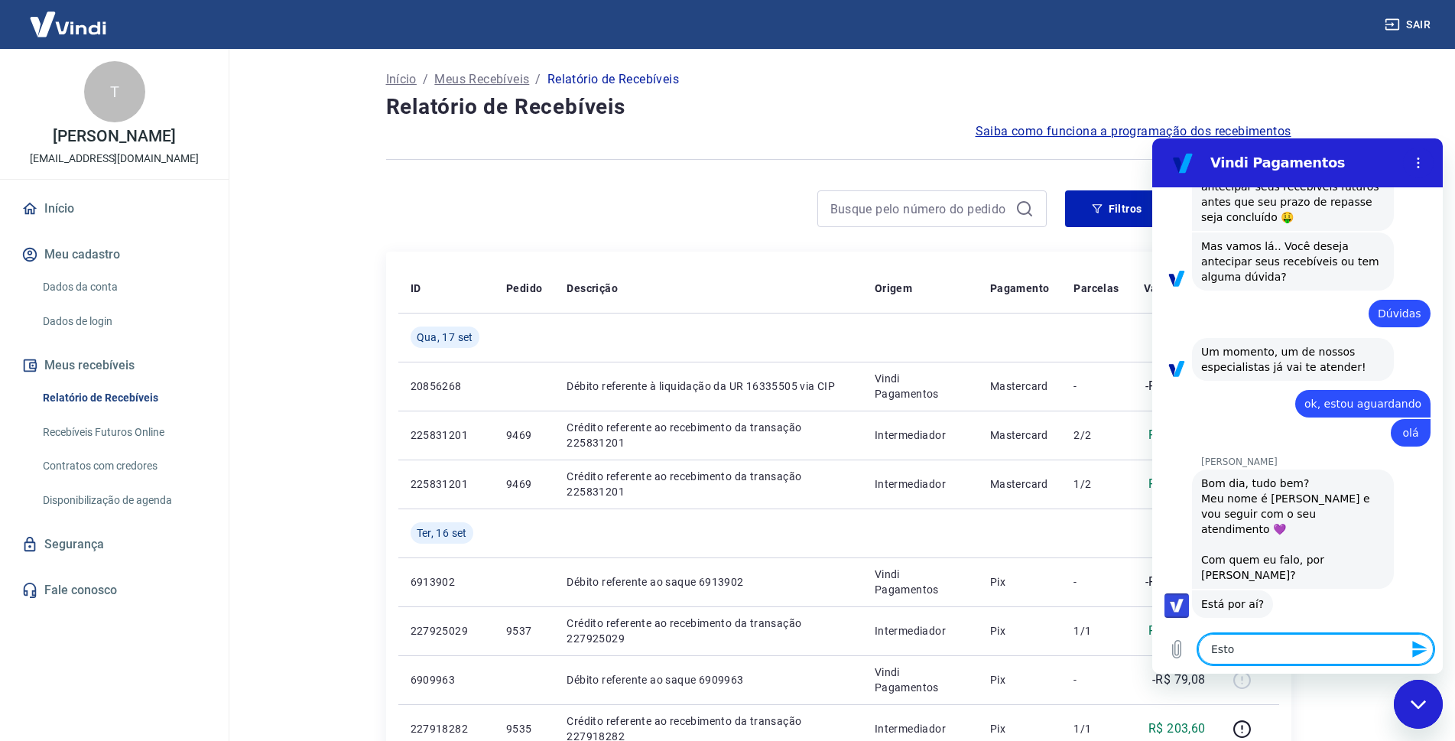
type textarea "x"
type textarea "Estou"
type textarea "x"
type textarea "Estou r"
type textarea "x"
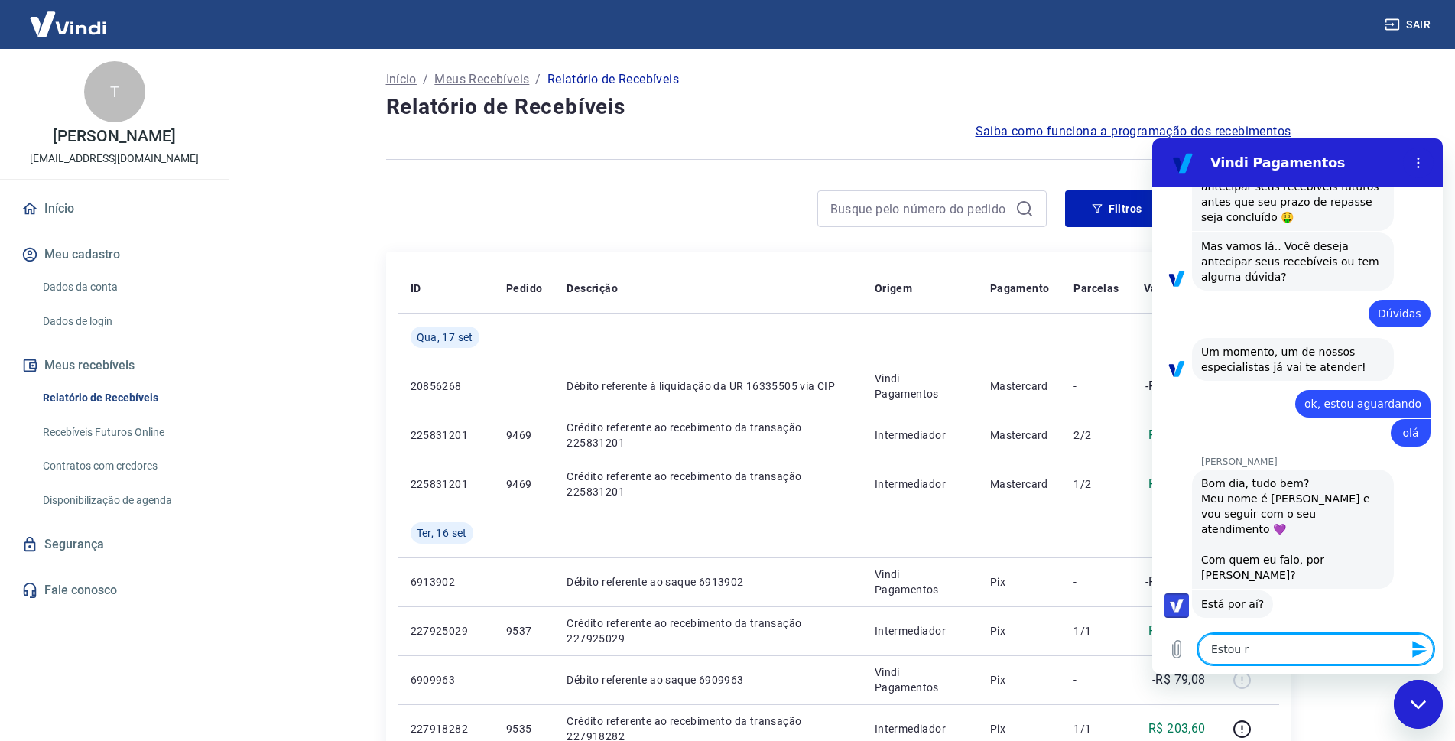
type textarea "Estou re"
type textarea "x"
type textarea "Estou rec"
type textarea "x"
type textarea "Estou rece"
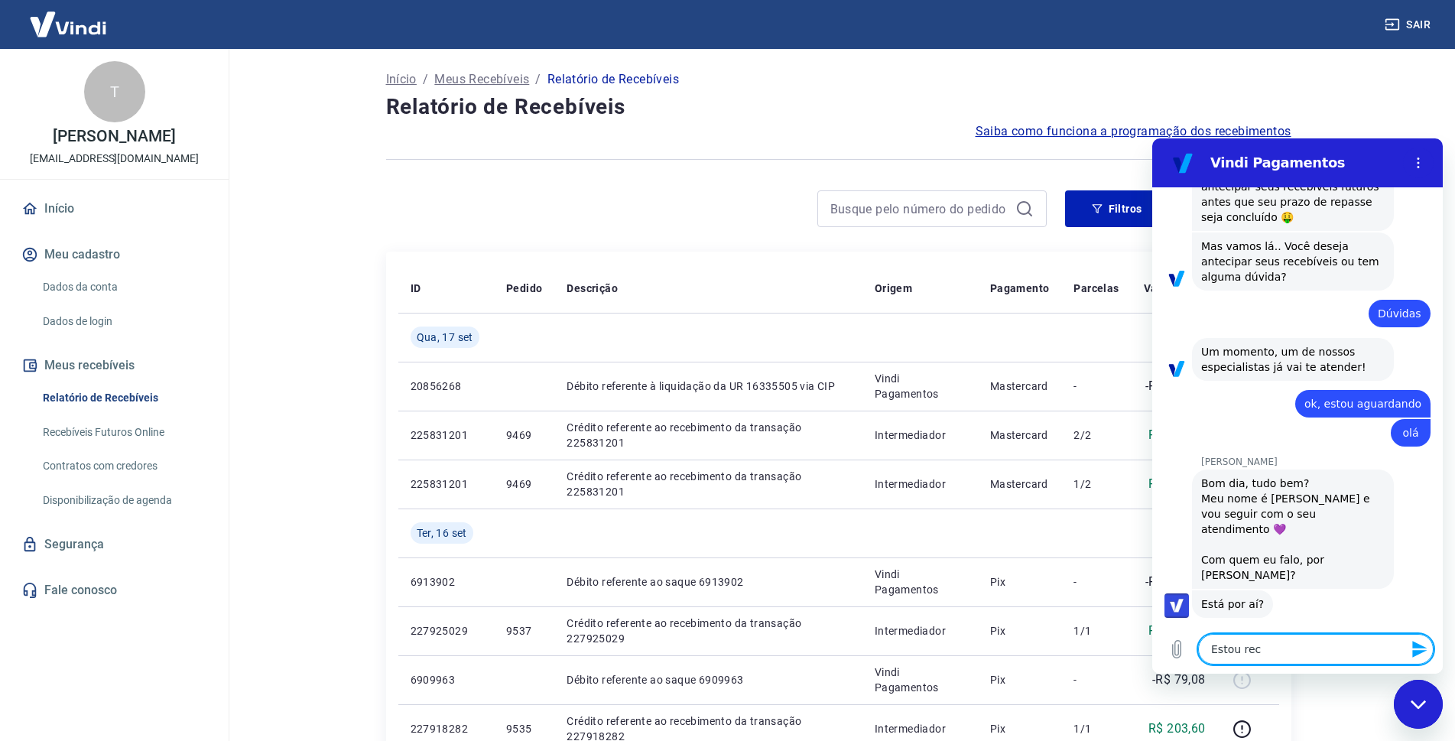
type textarea "x"
type textarea "Estou receb"
type textarea "x"
type textarea "Estou recebe"
type textarea "x"
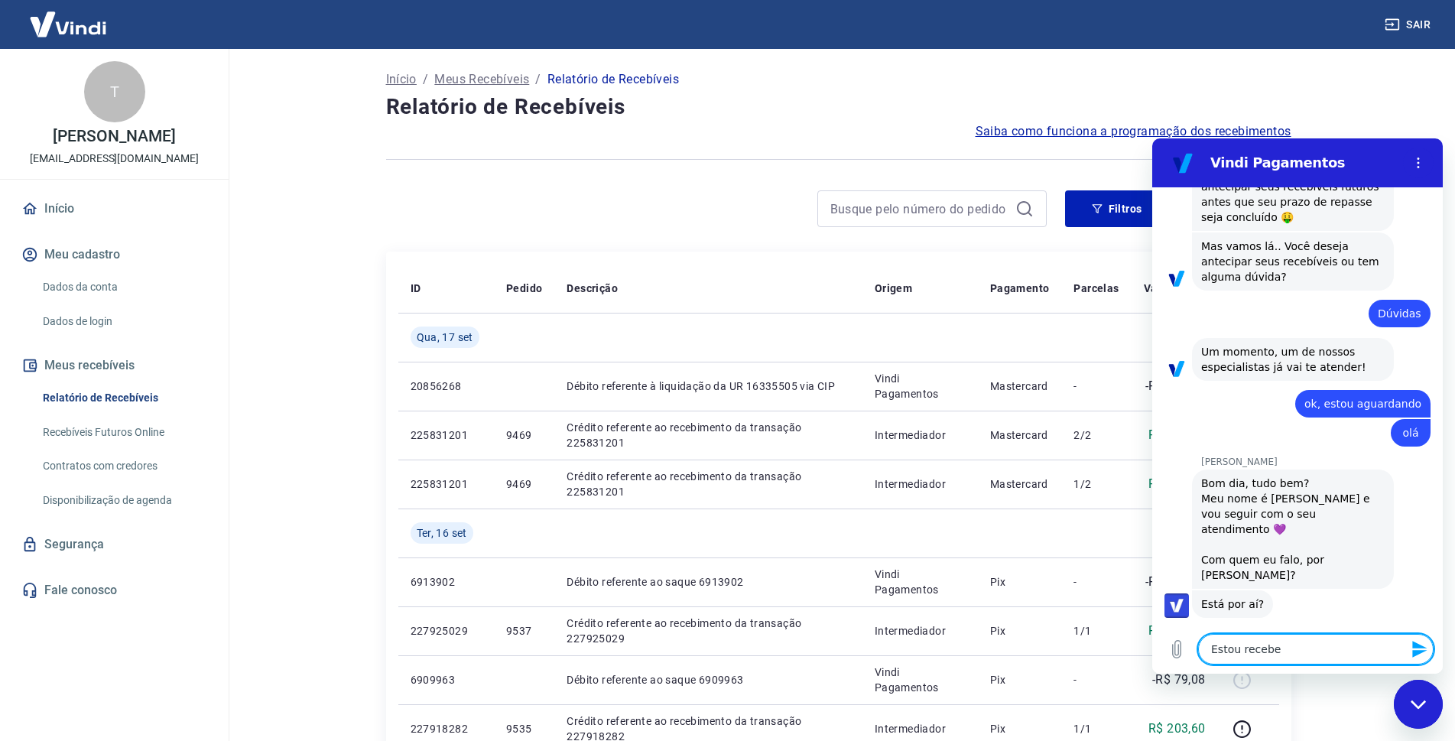
type textarea "Estou receben"
type textarea "x"
type textarea "Estou recebend"
type textarea "x"
type textarea "Estou recebendo"
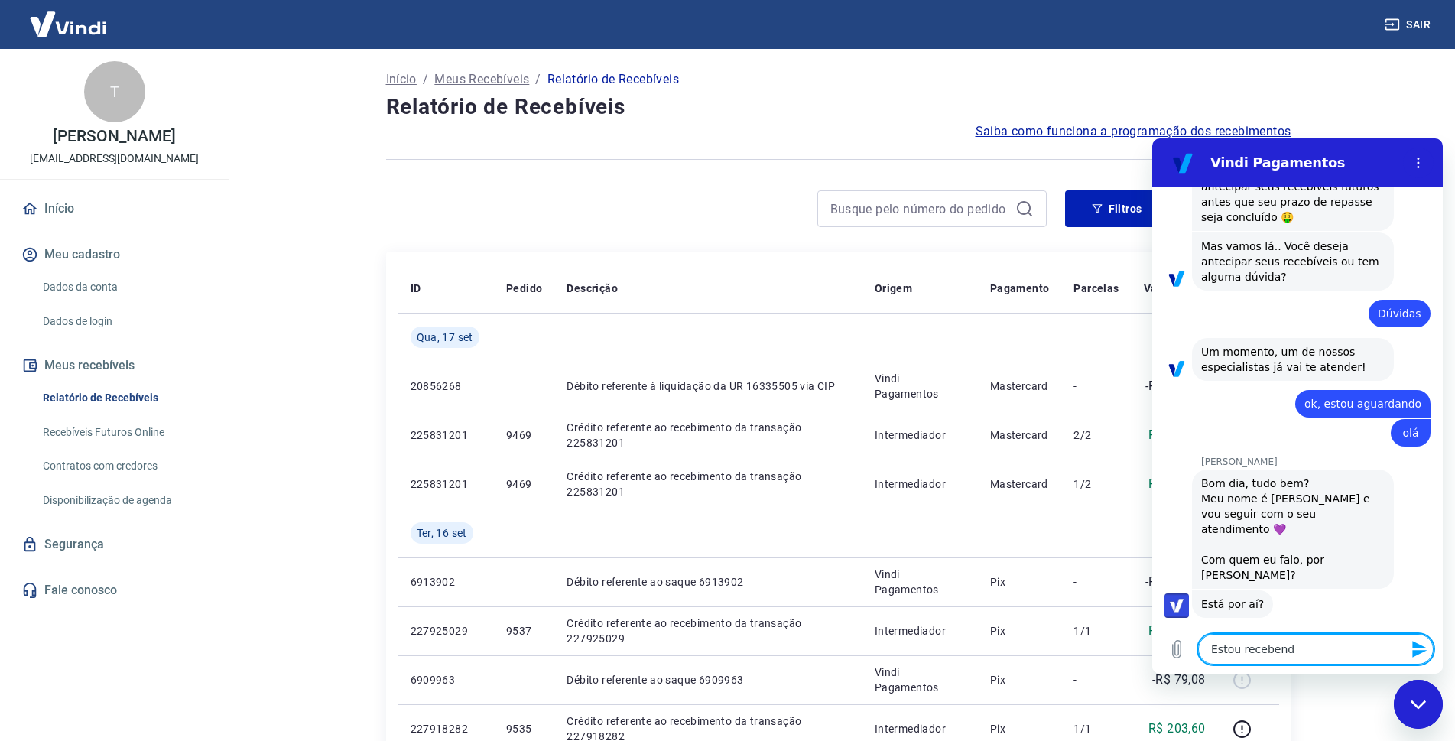
type textarea "x"
type textarea "Estou recebendo"
type textarea "x"
type textarea "Estou recebendo t"
type textarea "x"
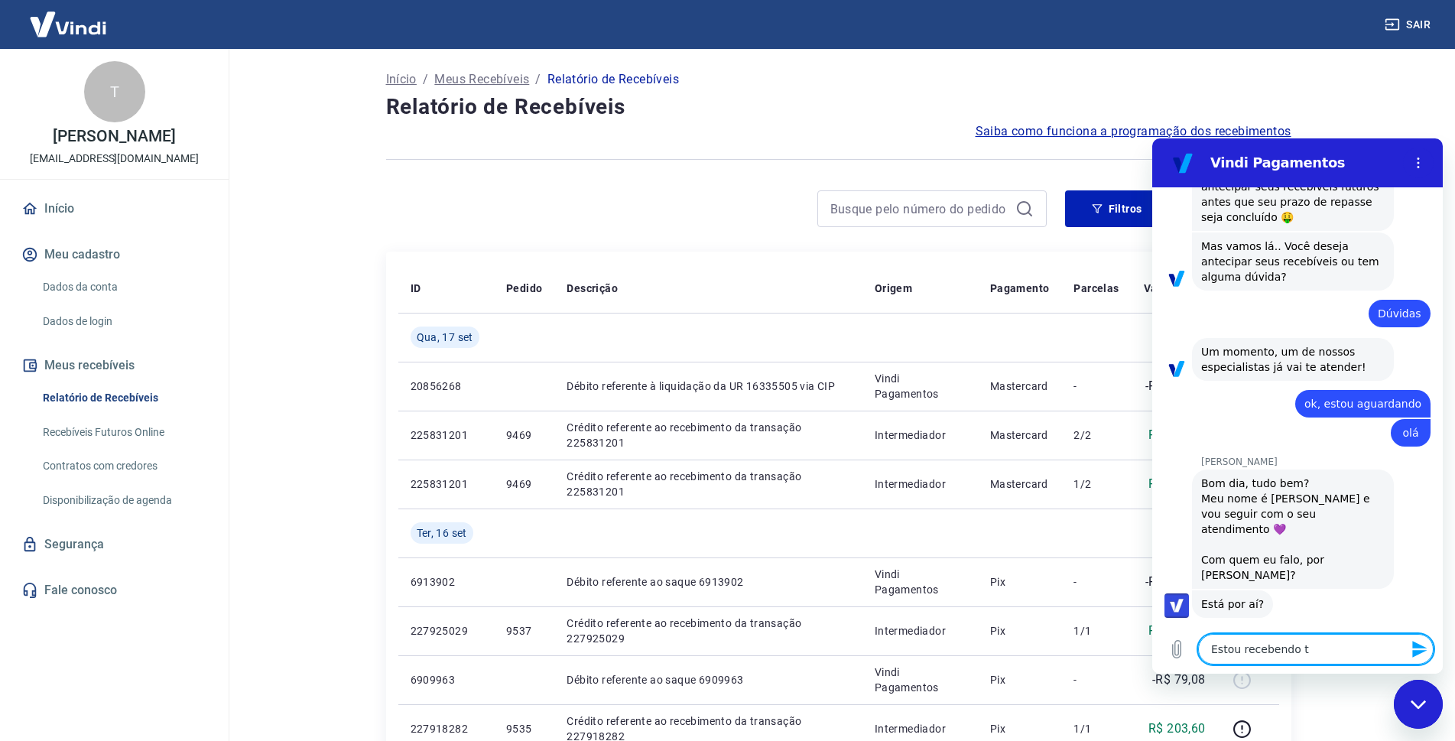
type textarea "Estou recebendo to"
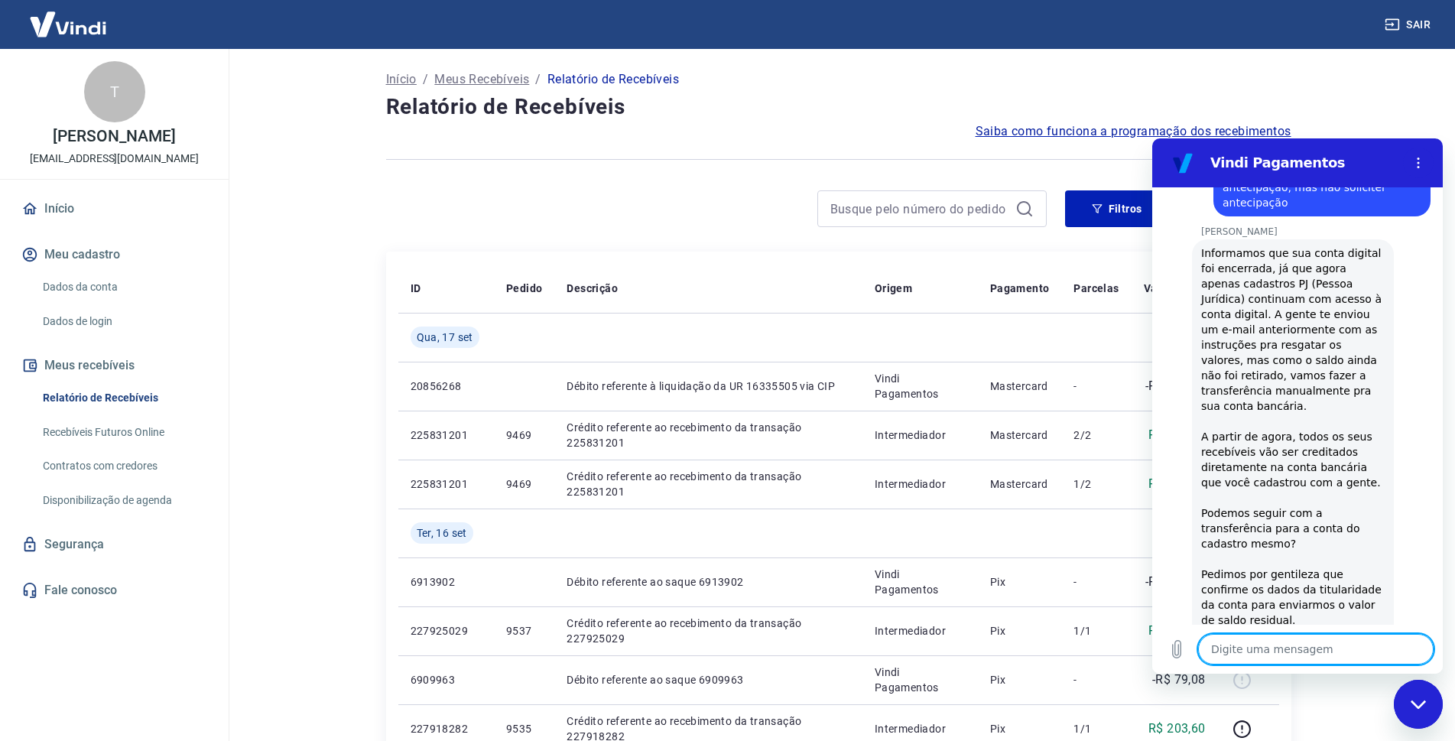
scroll to position [1540, 0]
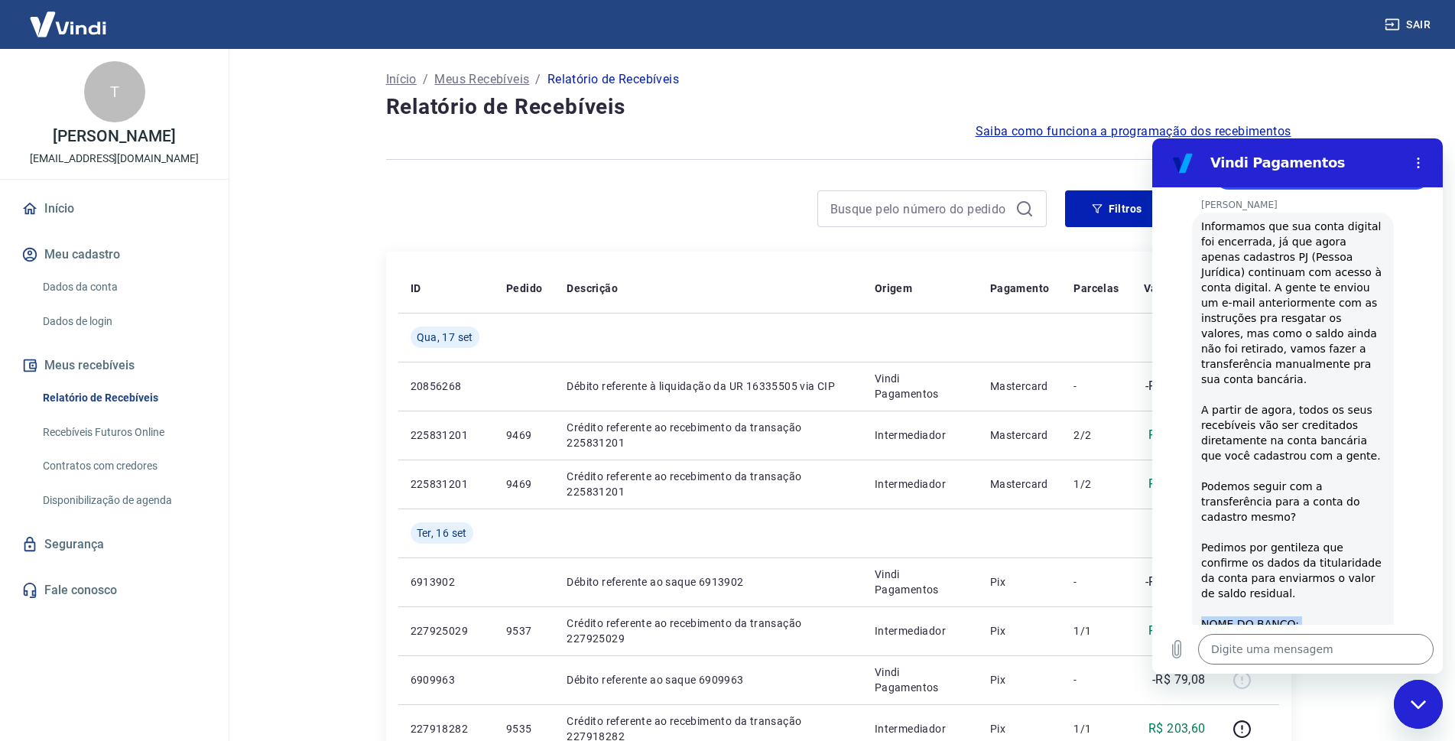
drag, startPoint x: 1280, startPoint y: 595, endPoint x: 1203, endPoint y: 502, distance: 121.0
click at [1203, 502] on div "Informamos que sua conta digital foi encerrada, já que agora apenas cadastros P…" at bounding box center [1292, 471] width 183 height 505
click at [1259, 654] on textarea at bounding box center [1315, 649] width 235 height 31
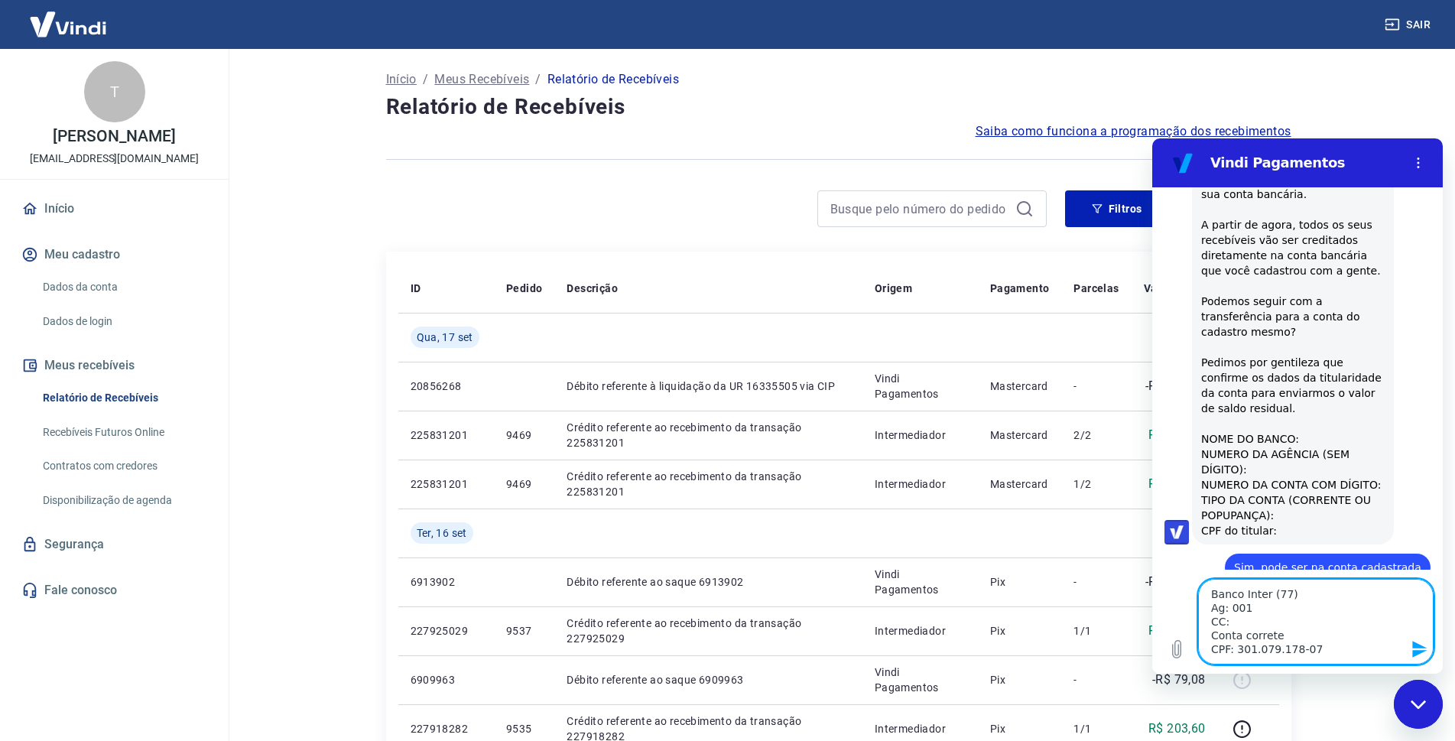
scroll to position [1728, 0]
click at [1271, 599] on textarea "Banco Inter (77) Ag: 001 CC: 6766434-2 Conta correte CPF: 301.079.178-07" at bounding box center [1315, 622] width 235 height 86
click at [1419, 643] on icon "Enviar mensagem" at bounding box center [1419, 649] width 18 height 18
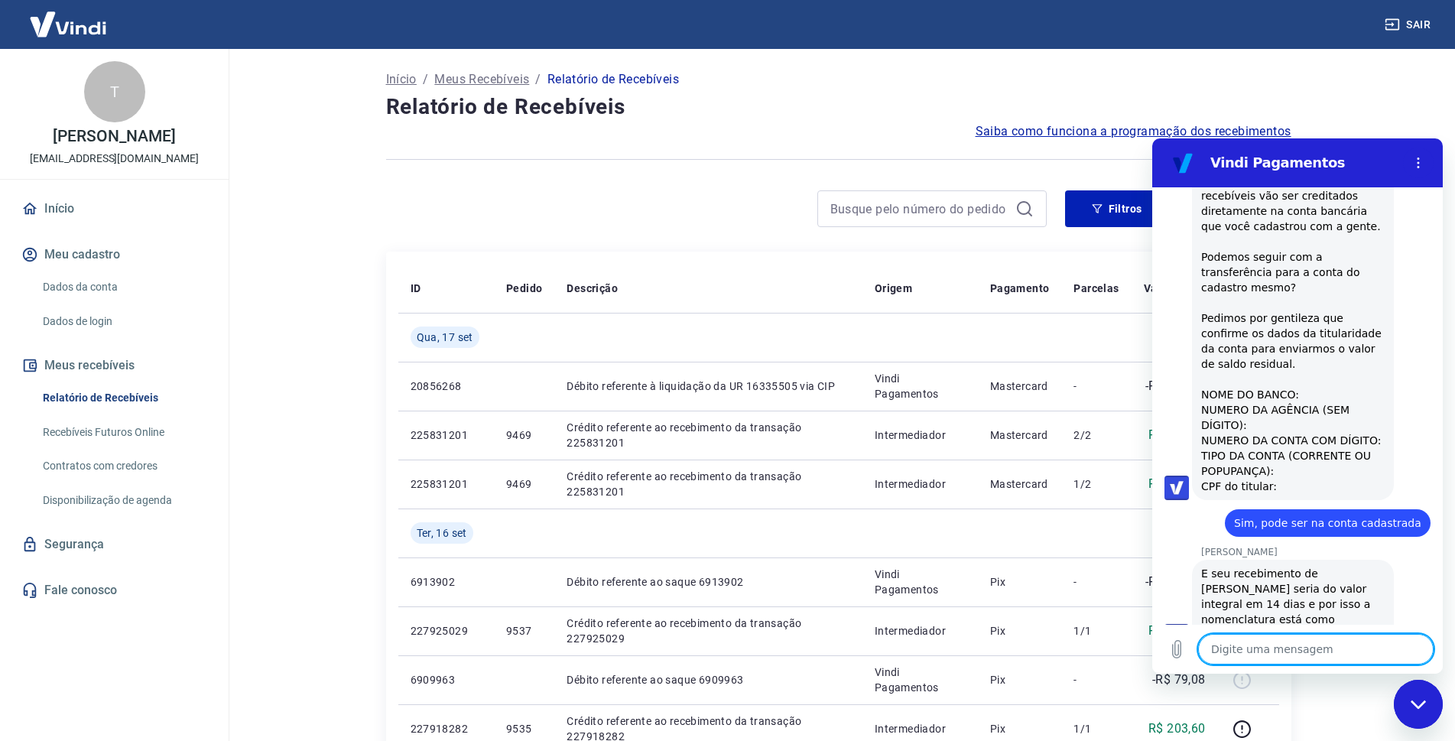
scroll to position [1771, 0]
click at [1284, 657] on textarea at bounding box center [1315, 649] width 235 height 31
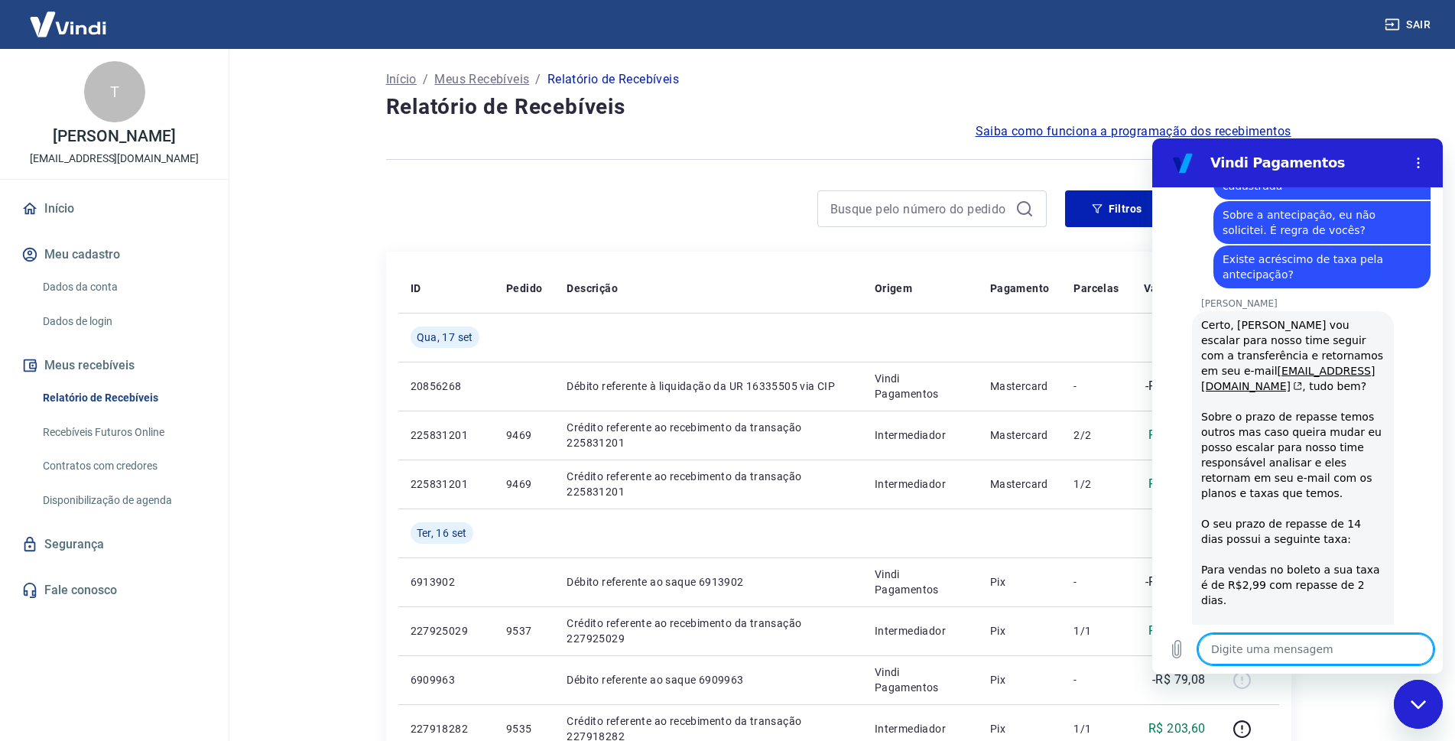
scroll to position [2398, 0]
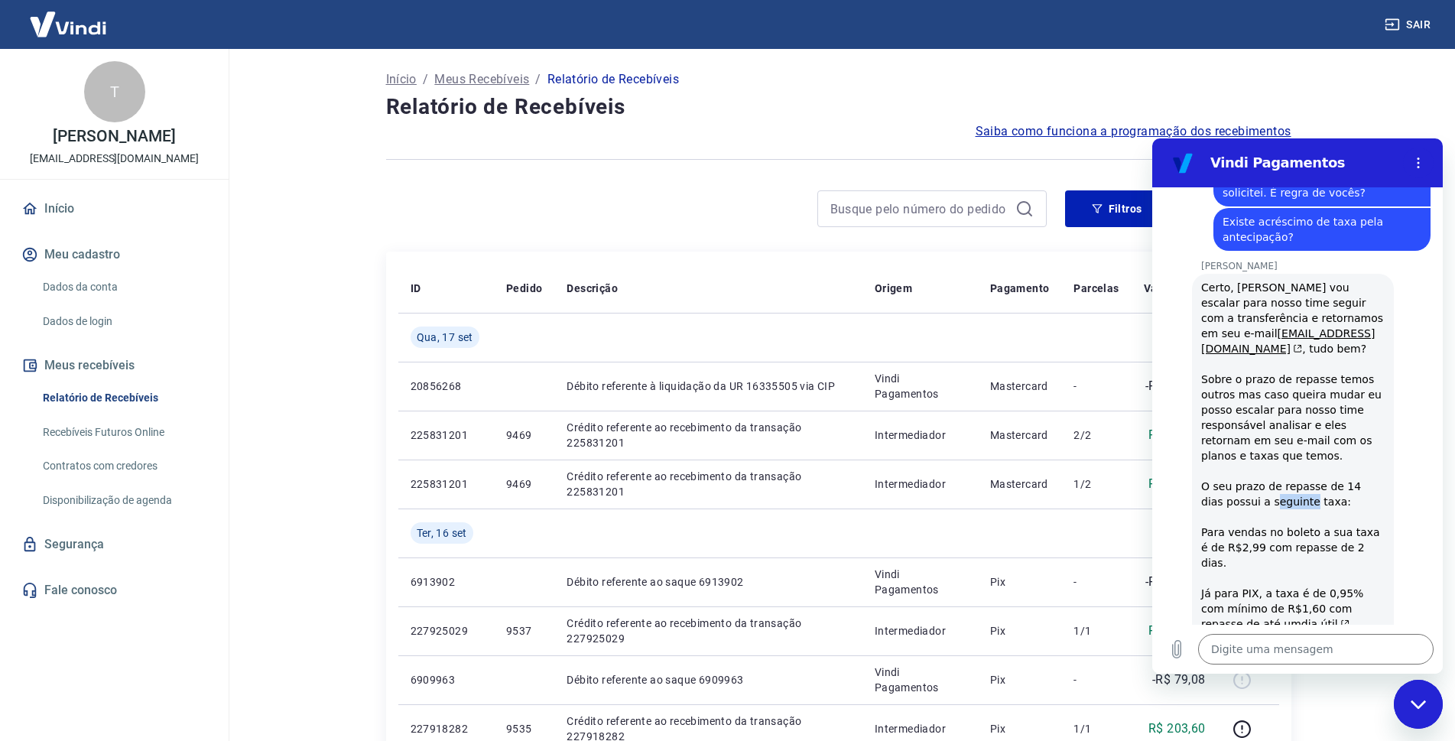
drag, startPoint x: 1248, startPoint y: 333, endPoint x: 1285, endPoint y: 333, distance: 37.5
click at [1284, 333] on div "Certo, [PERSON_NAME] vou escalar para nosso time seguir com a transferência e r…" at bounding box center [1292, 532] width 183 height 505
click at [1319, 327] on div "Certo, [PERSON_NAME] vou escalar para nosso time seguir com a transferência e r…" at bounding box center [1292, 532] width 183 height 505
click at [1248, 573] on div "Certo, [PERSON_NAME] vou escalar para nosso time seguir com a transferência e r…" at bounding box center [1292, 532] width 183 height 505
click at [1273, 636] on textarea at bounding box center [1315, 649] width 235 height 31
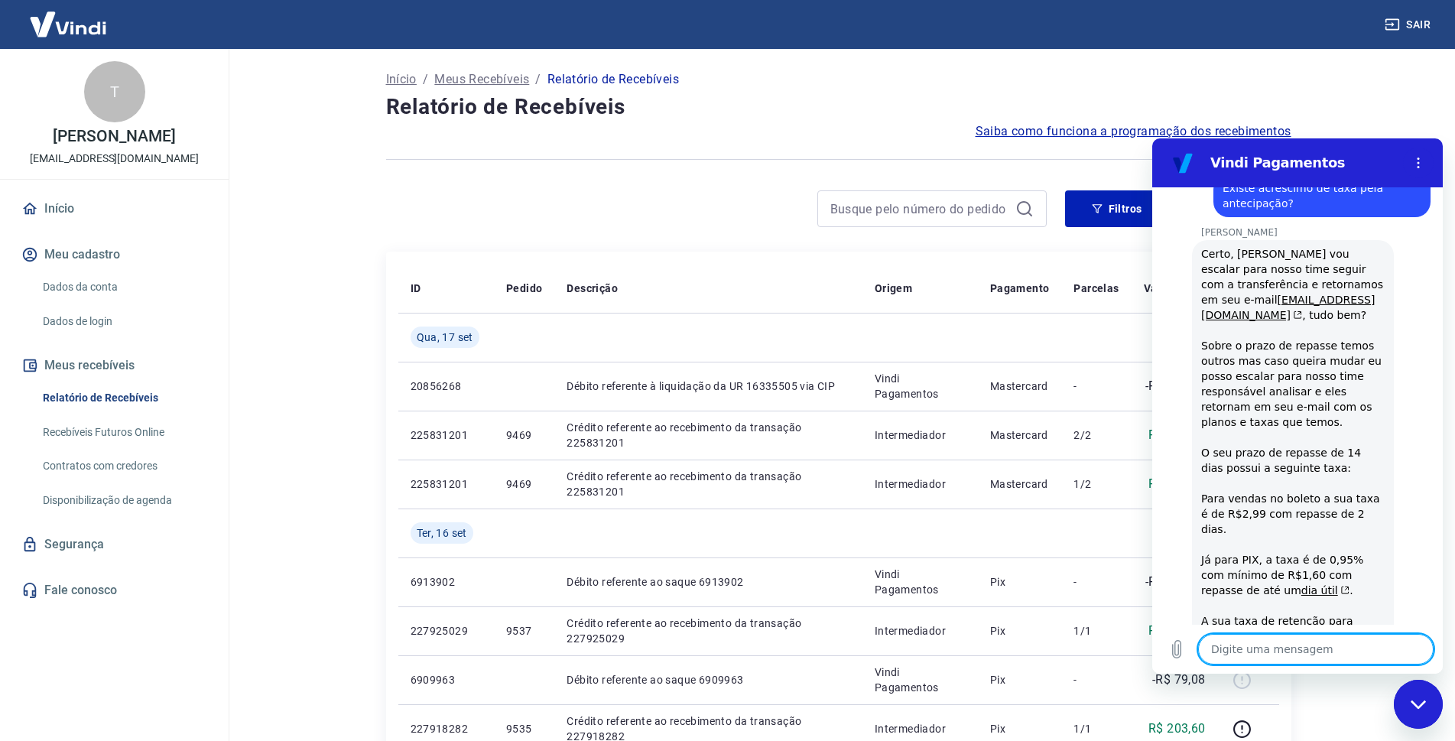
scroll to position [2435, 0]
click at [1290, 645] on textarea at bounding box center [1315, 649] width 235 height 31
drag, startPoint x: 1375, startPoint y: 644, endPoint x: 1243, endPoint y: 652, distance: 132.5
click at [1243, 652] on textarea "Sobre o recebimento que vocês e" at bounding box center [1315, 649] width 235 height 31
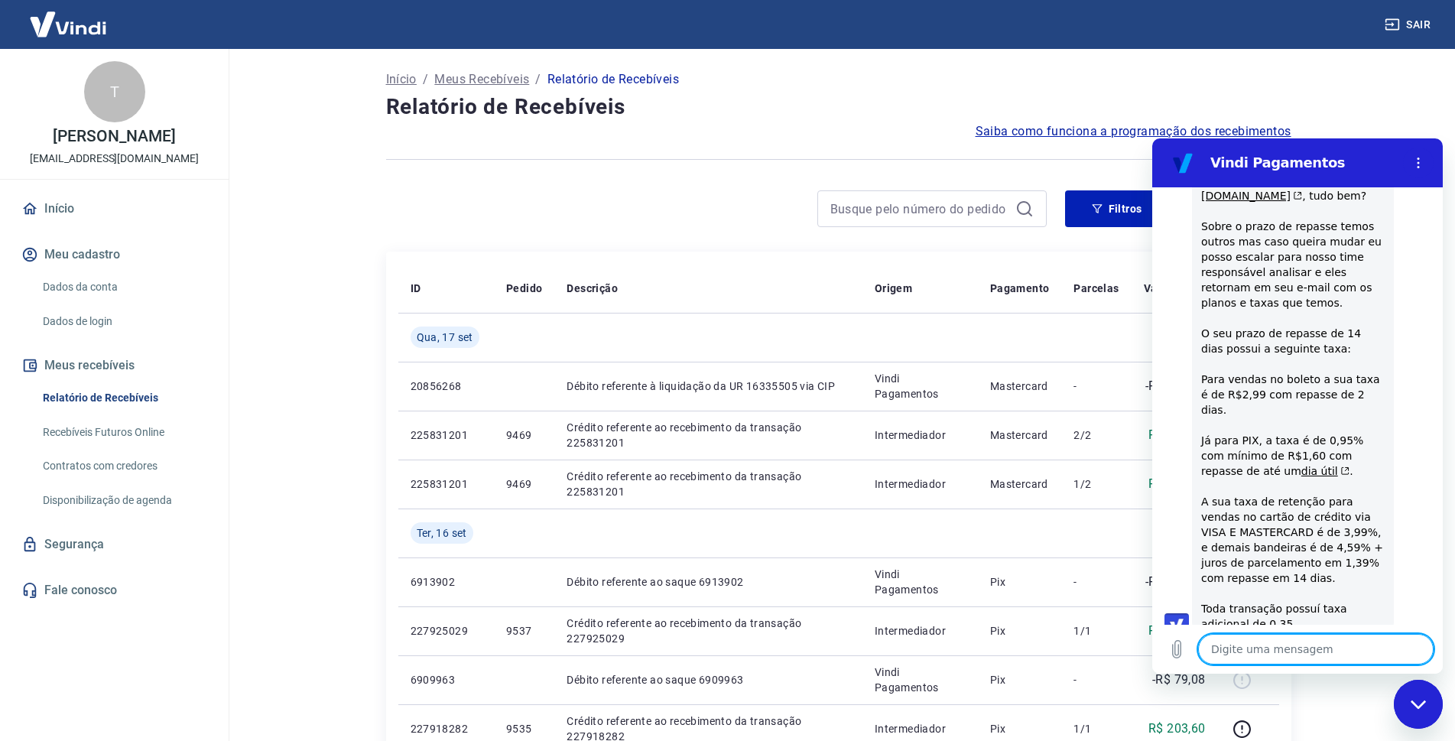
scroll to position [2554, 0]
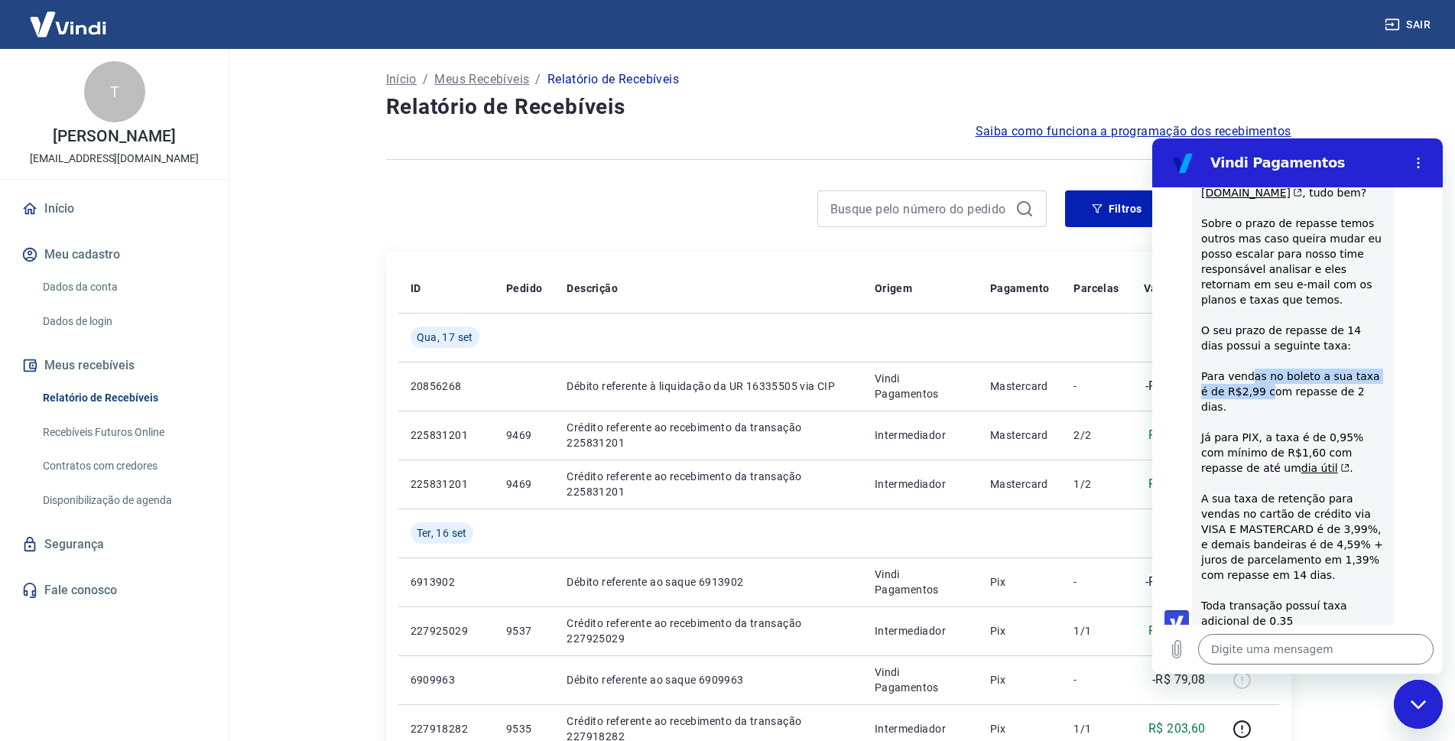
drag, startPoint x: 1250, startPoint y: 212, endPoint x: 1254, endPoint y: 219, distance: 7.9
click at [1254, 219] on div "Certo, [PERSON_NAME] vou escalar para nosso time seguir com a transferência e r…" at bounding box center [1292, 376] width 183 height 505
click at [1254, 245] on div "Certo, [PERSON_NAME] vou escalar para nosso time seguir com a transferência e r…" at bounding box center [1292, 376] width 183 height 505
drag, startPoint x: 1254, startPoint y: 257, endPoint x: 1318, endPoint y: 259, distance: 63.5
click at [1318, 259] on div "Certo, [PERSON_NAME] vou escalar para nosso time seguir com a transferência e r…" at bounding box center [1292, 376] width 183 height 505
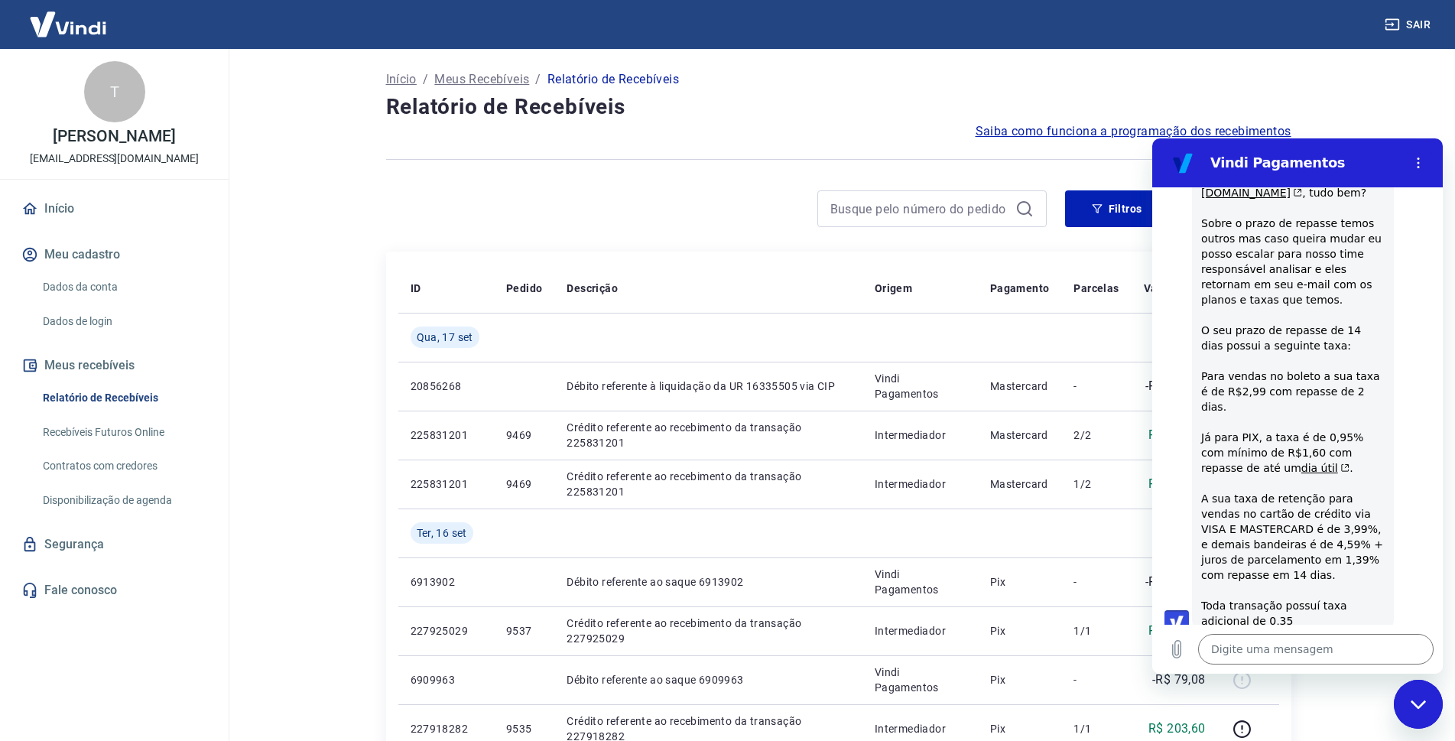
click at [1319, 262] on div "Certo, [PERSON_NAME] vou escalar para nosso time seguir com a transferência e r…" at bounding box center [1292, 376] width 183 height 505
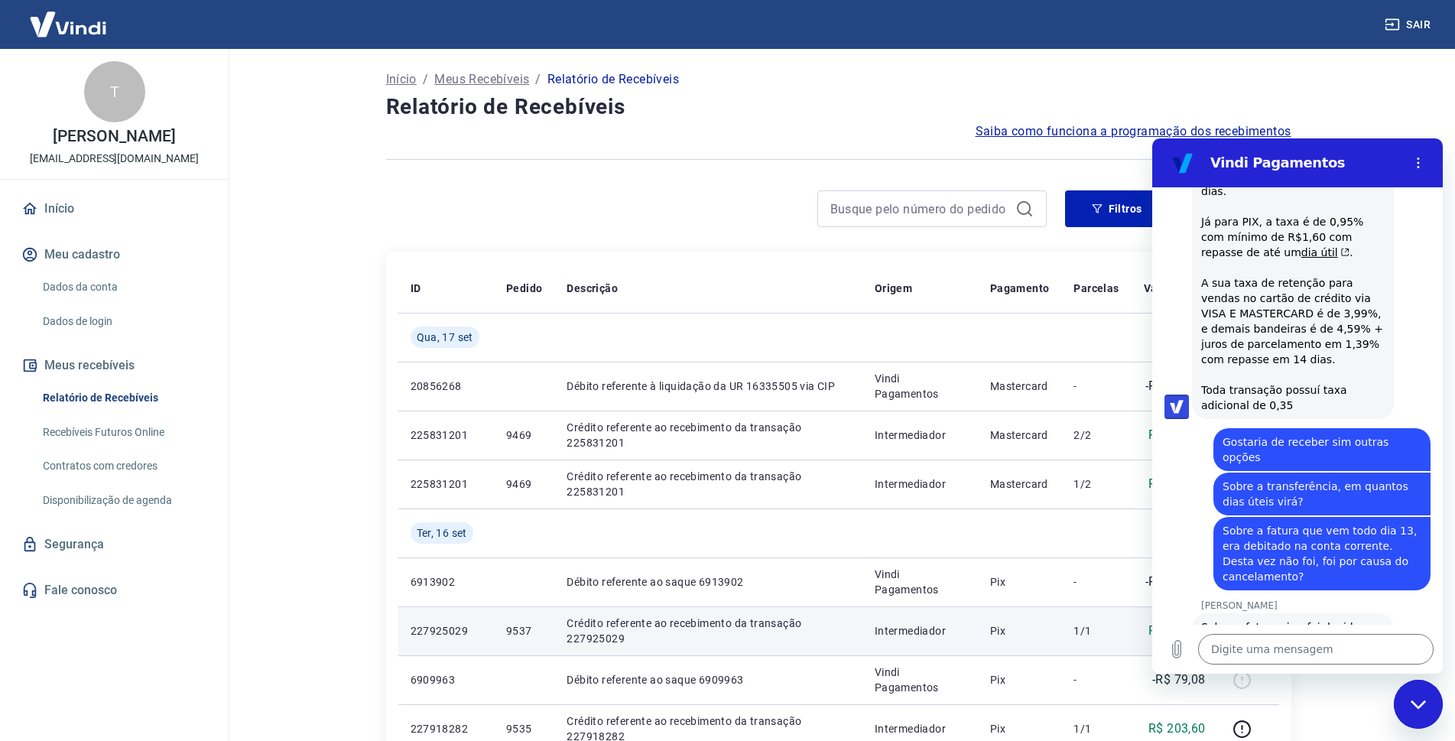
scroll to position [2773, 0]
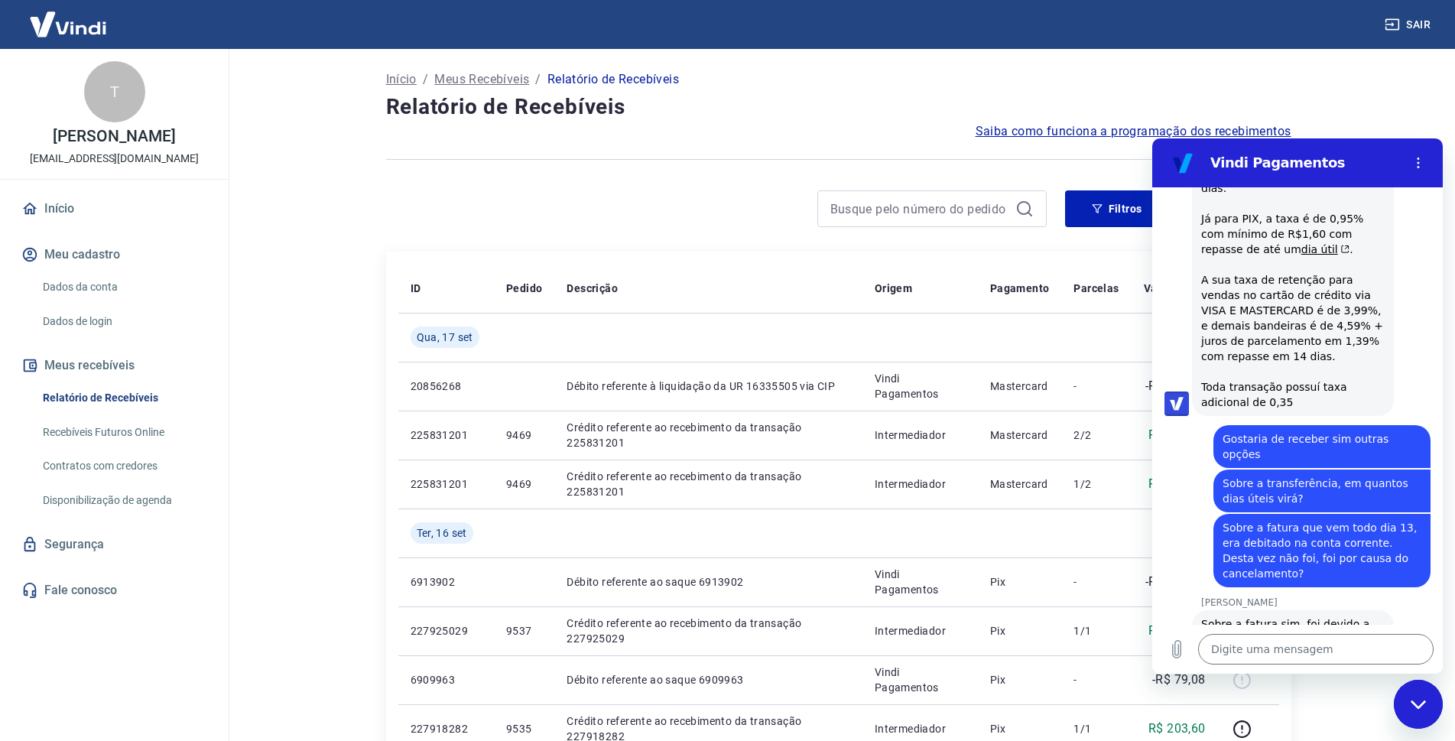
drag, startPoint x: 1234, startPoint y: 512, endPoint x: 1283, endPoint y: 512, distance: 48.9
click at [1283, 616] on div "Sobre a fatura sim, foi devido a isso e você pode contatar a [PERSON_NAME] para…" at bounding box center [1292, 707] width 183 height 183
click at [1294, 616] on div "Sobre a fatura sim, foi devido a isso e você pode contatar a [PERSON_NAME] para…" at bounding box center [1292, 707] width 183 height 183
click at [1264, 643] on textarea at bounding box center [1315, 649] width 235 height 31
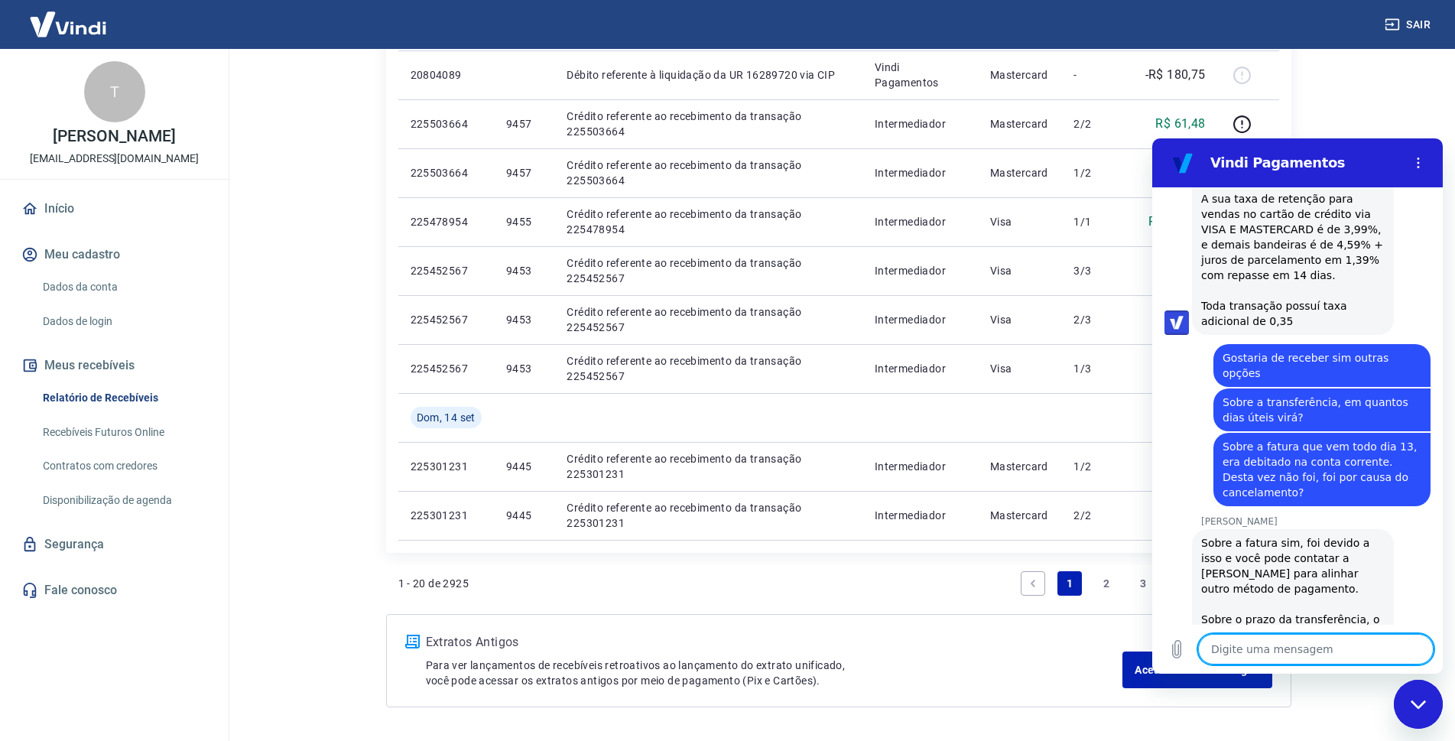
scroll to position [998, 0]
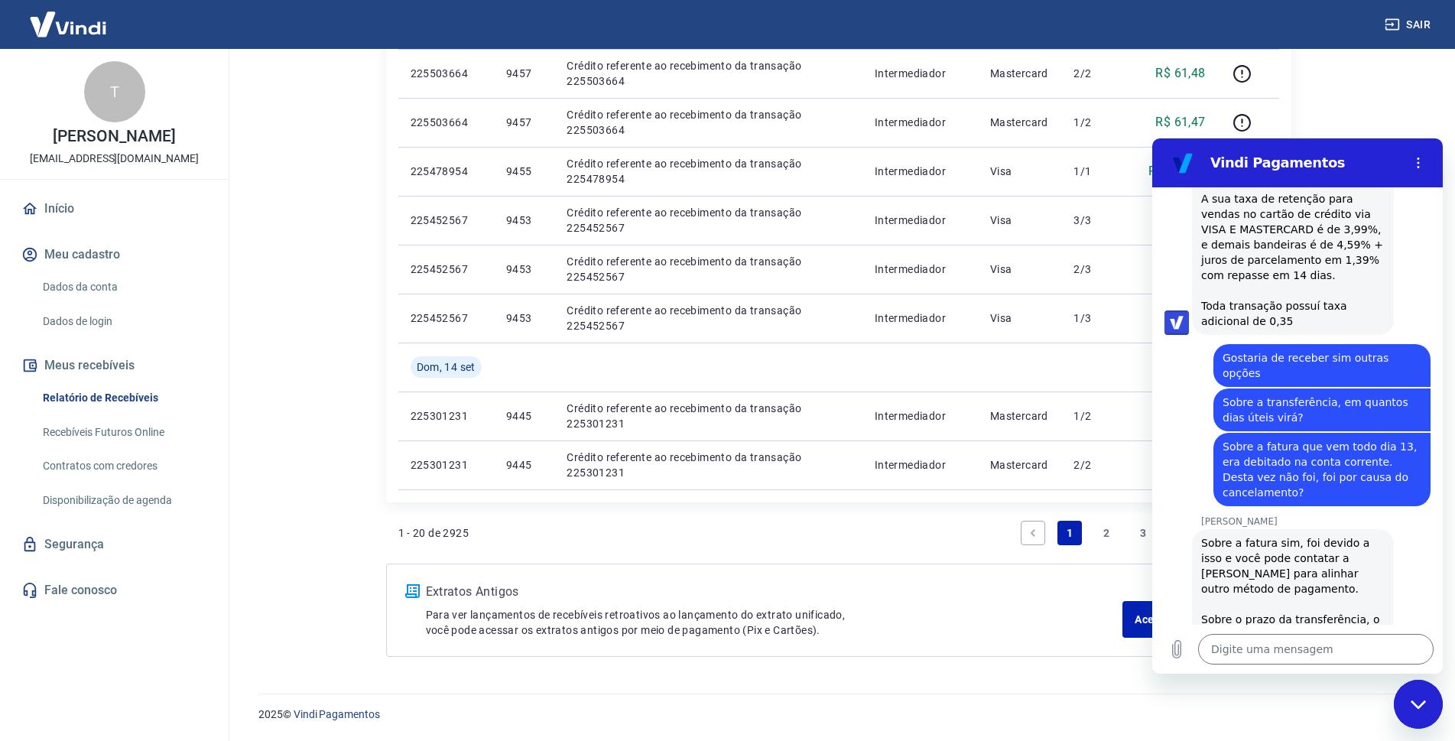
click at [777, 616] on p "Para ver lançamentos de recebíveis retroativos ao lançamento do extrato unifica…" at bounding box center [774, 622] width 697 height 31
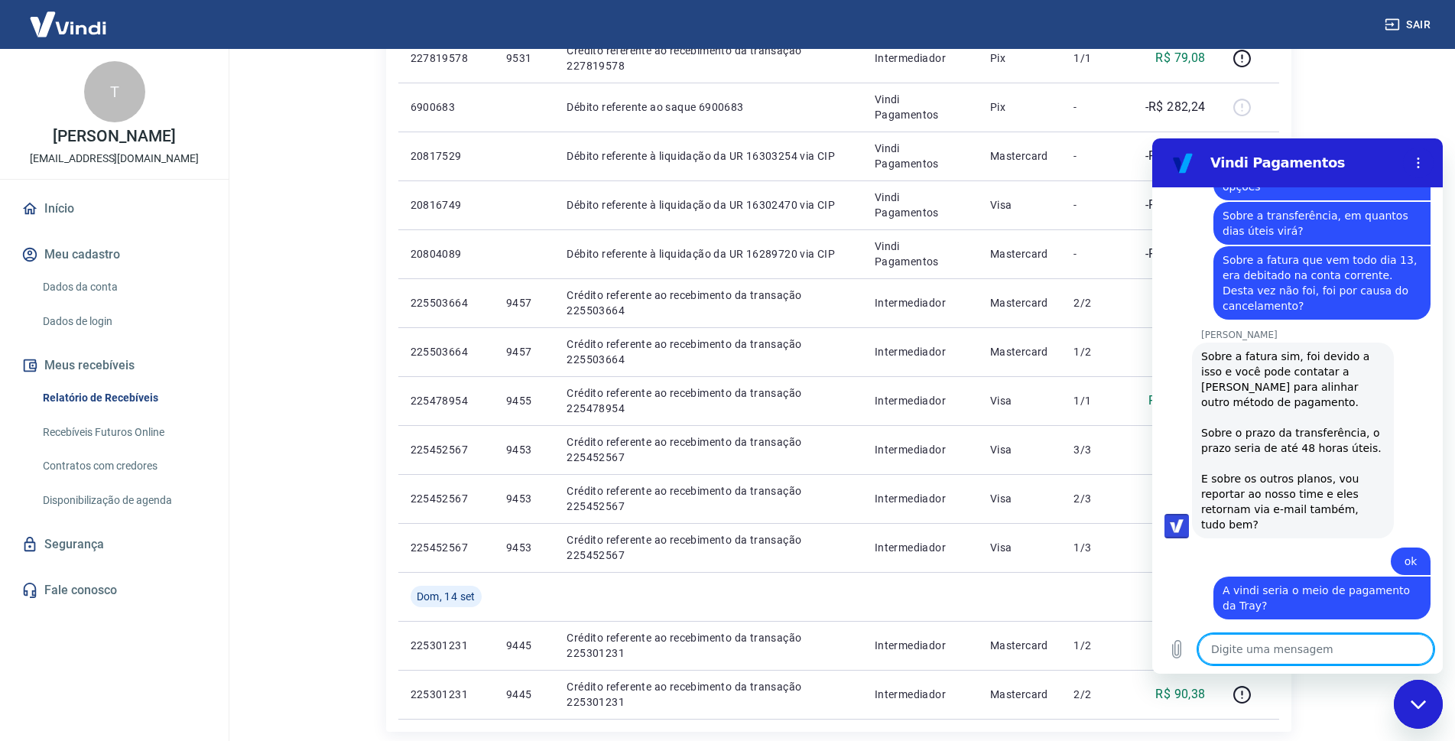
scroll to position [3071, 0]
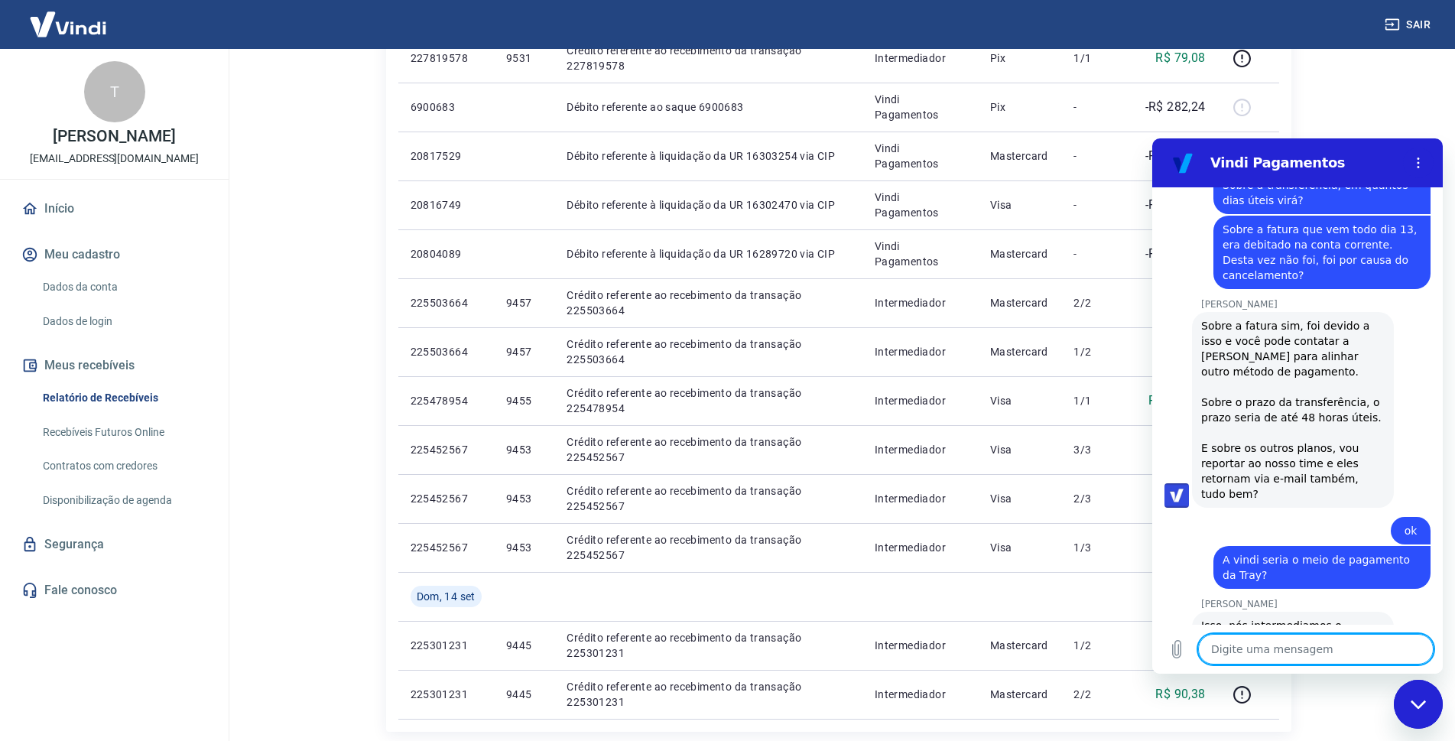
click at [1258, 658] on textarea at bounding box center [1315, 649] width 235 height 31
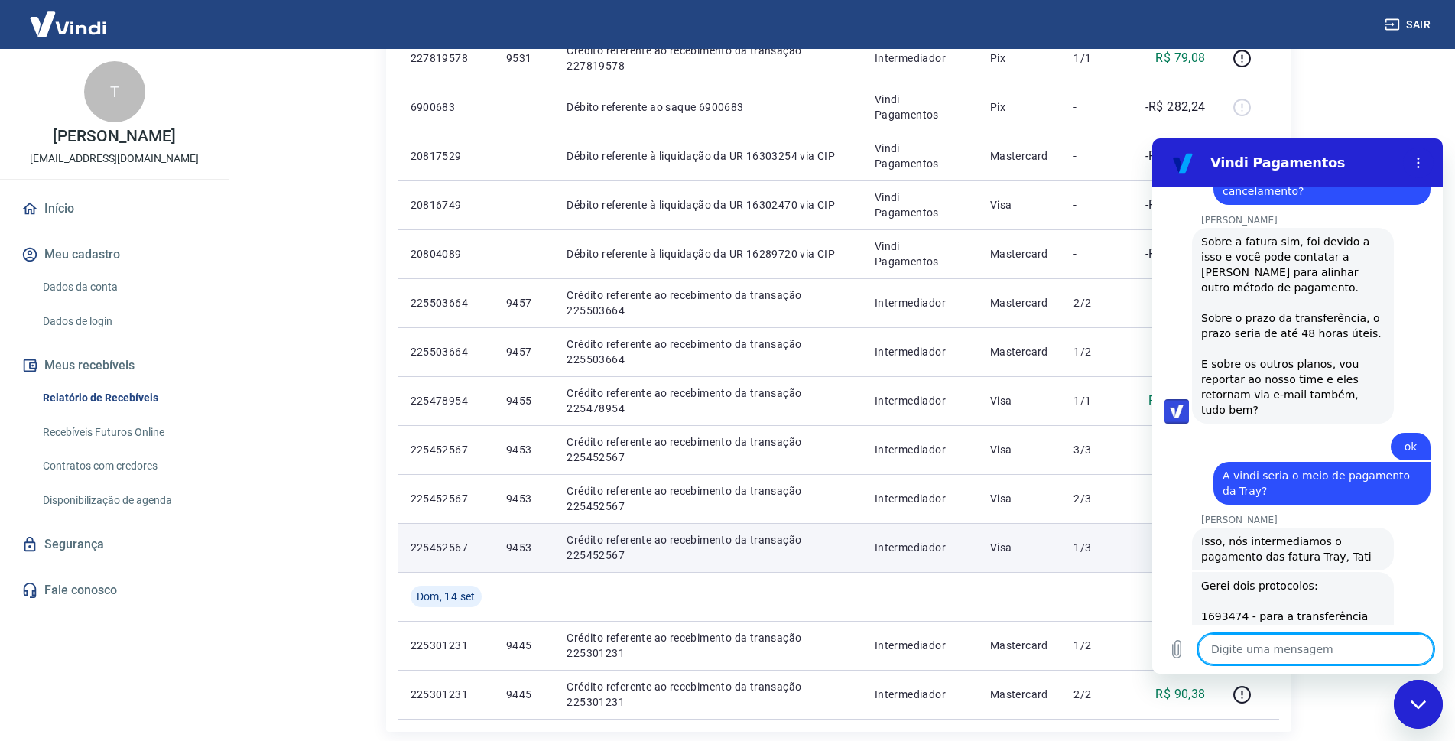
scroll to position [3158, 0]
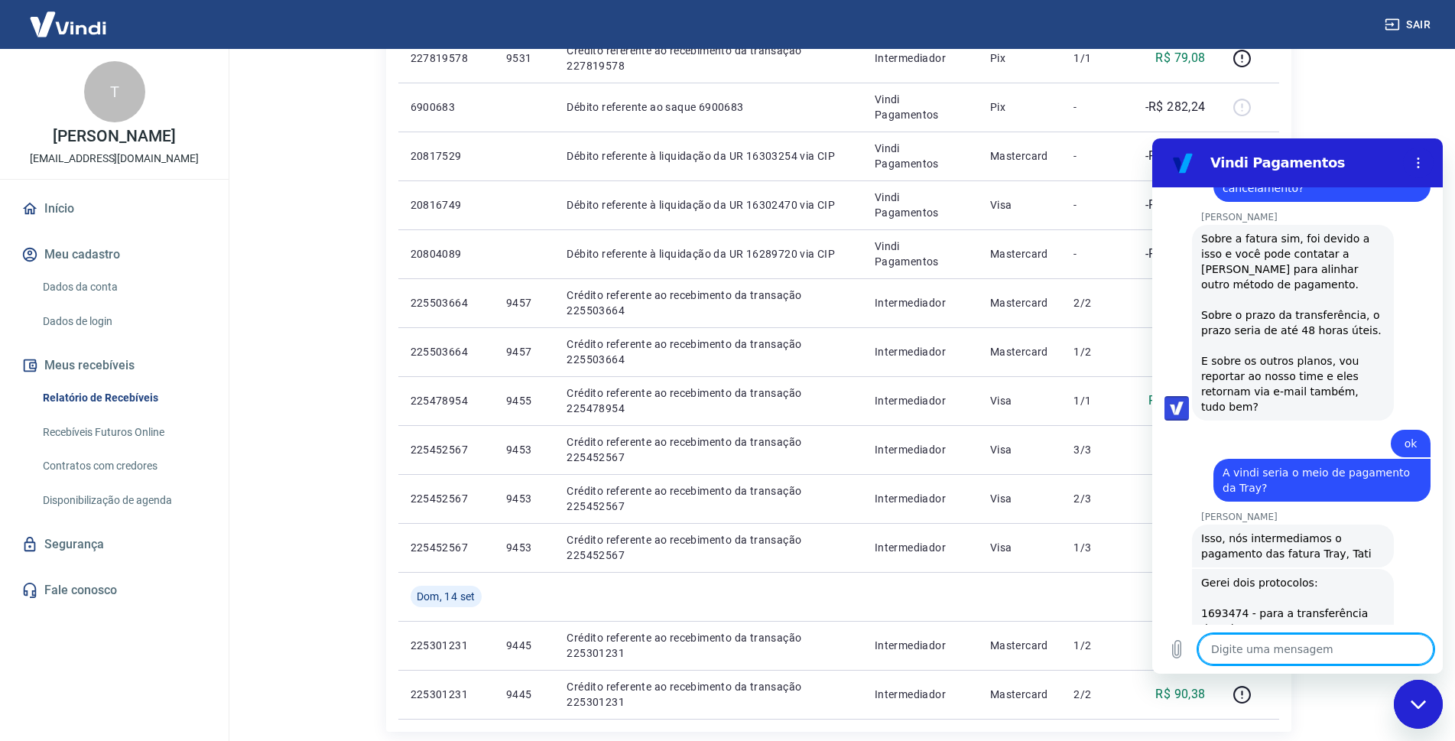
click at [1271, 653] on textarea at bounding box center [1315, 649] width 235 height 31
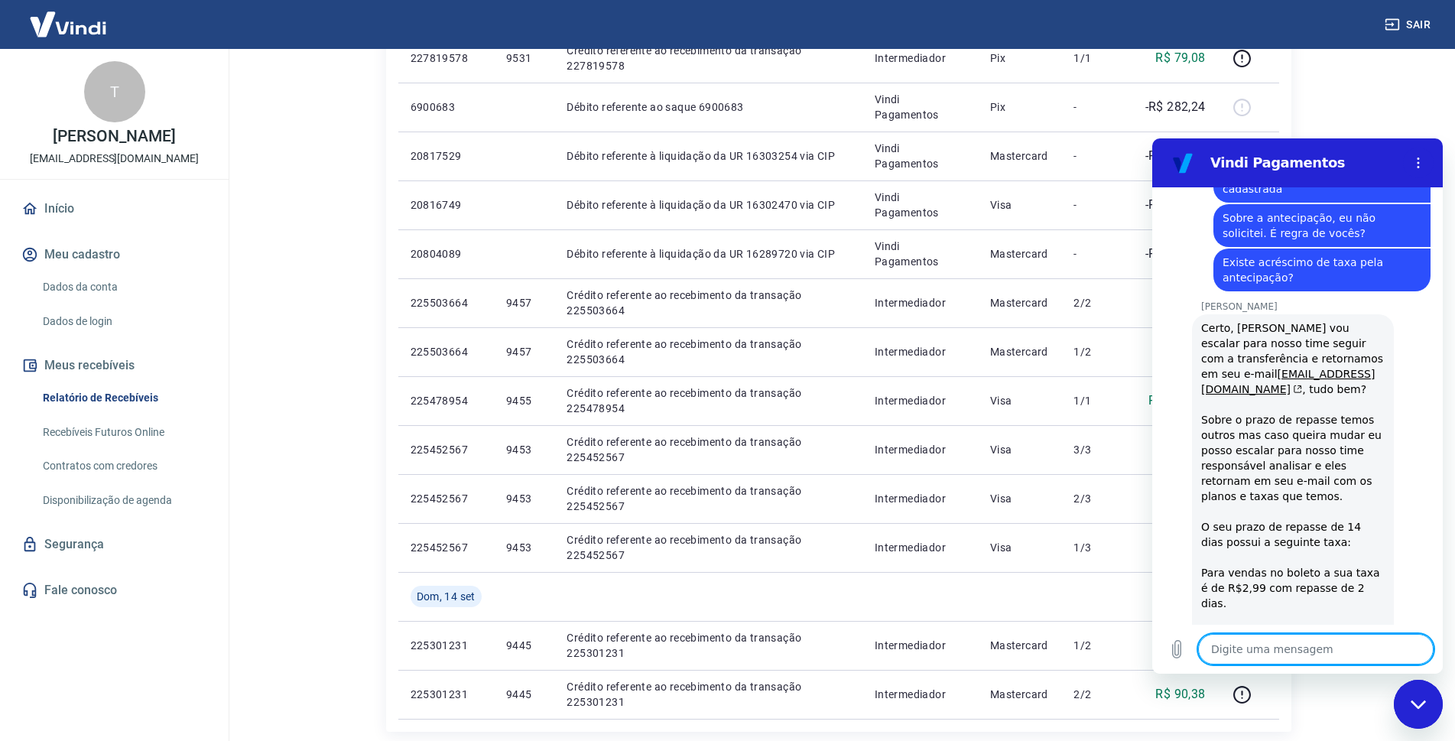
scroll to position [2355, 0]
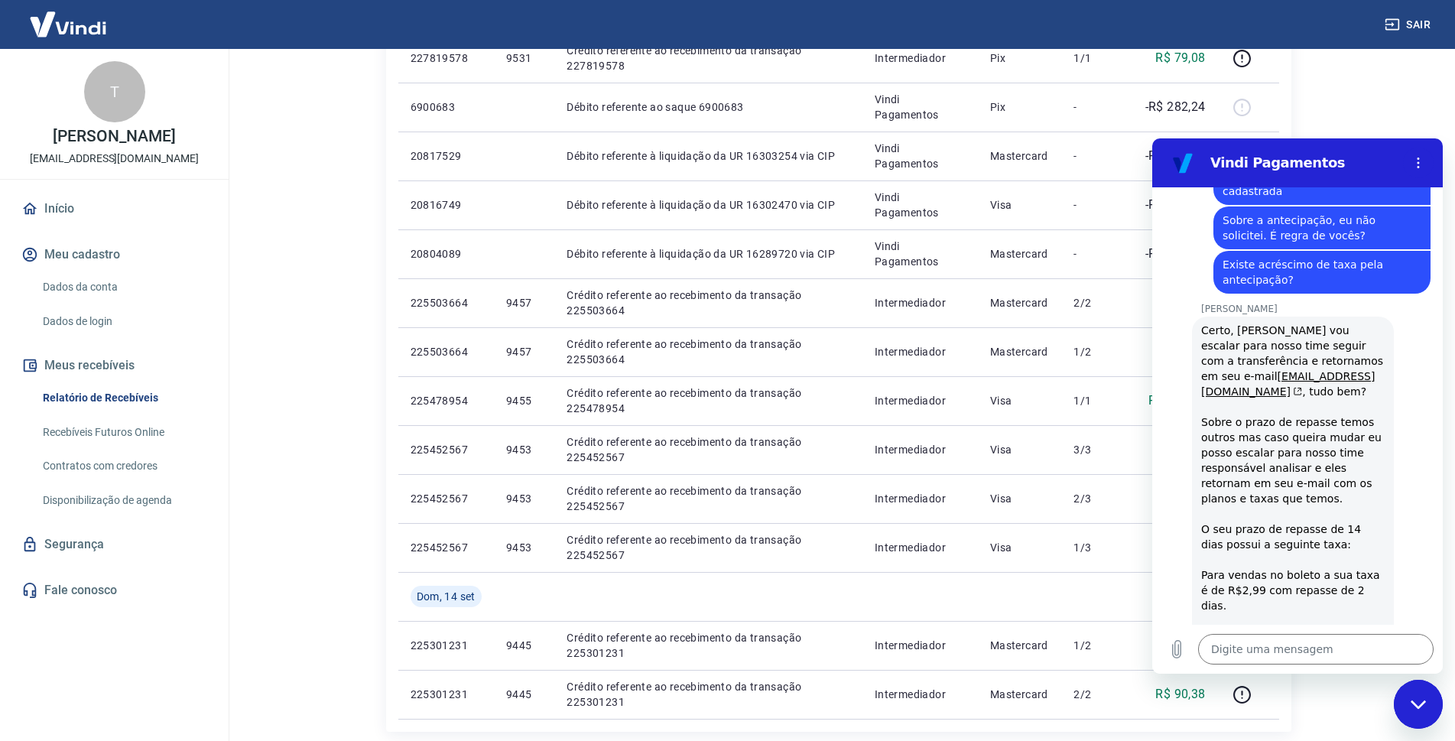
drag, startPoint x: 1328, startPoint y: 537, endPoint x: 1248, endPoint y: 537, distance: 80.3
click at [1248, 537] on div "Certo, [PERSON_NAME] vou escalar para nosso time seguir com a transferência e r…" at bounding box center [1292, 575] width 183 height 505
click at [1262, 516] on div "Certo, [PERSON_NAME] vou escalar para nosso time seguir com a transferência e r…" at bounding box center [1292, 575] width 183 height 505
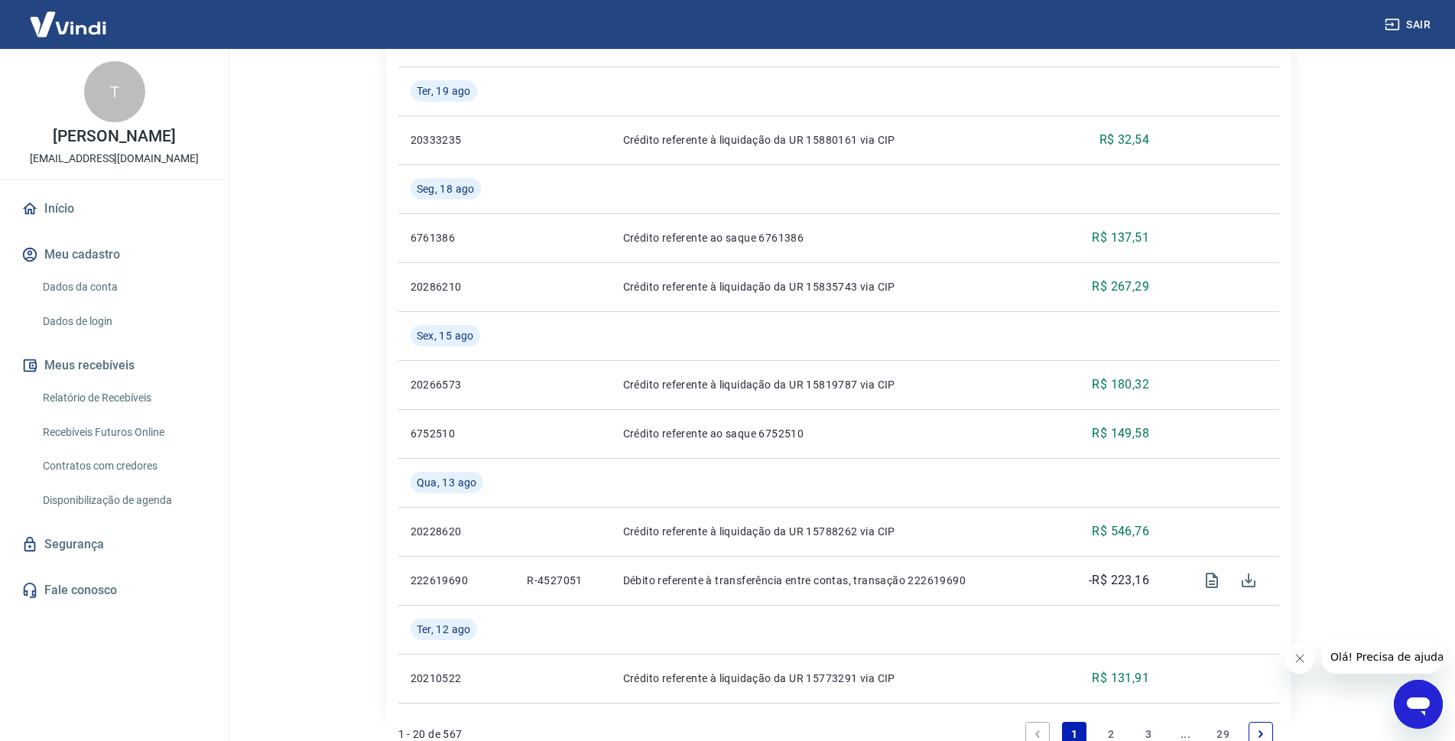
scroll to position [1300, 0]
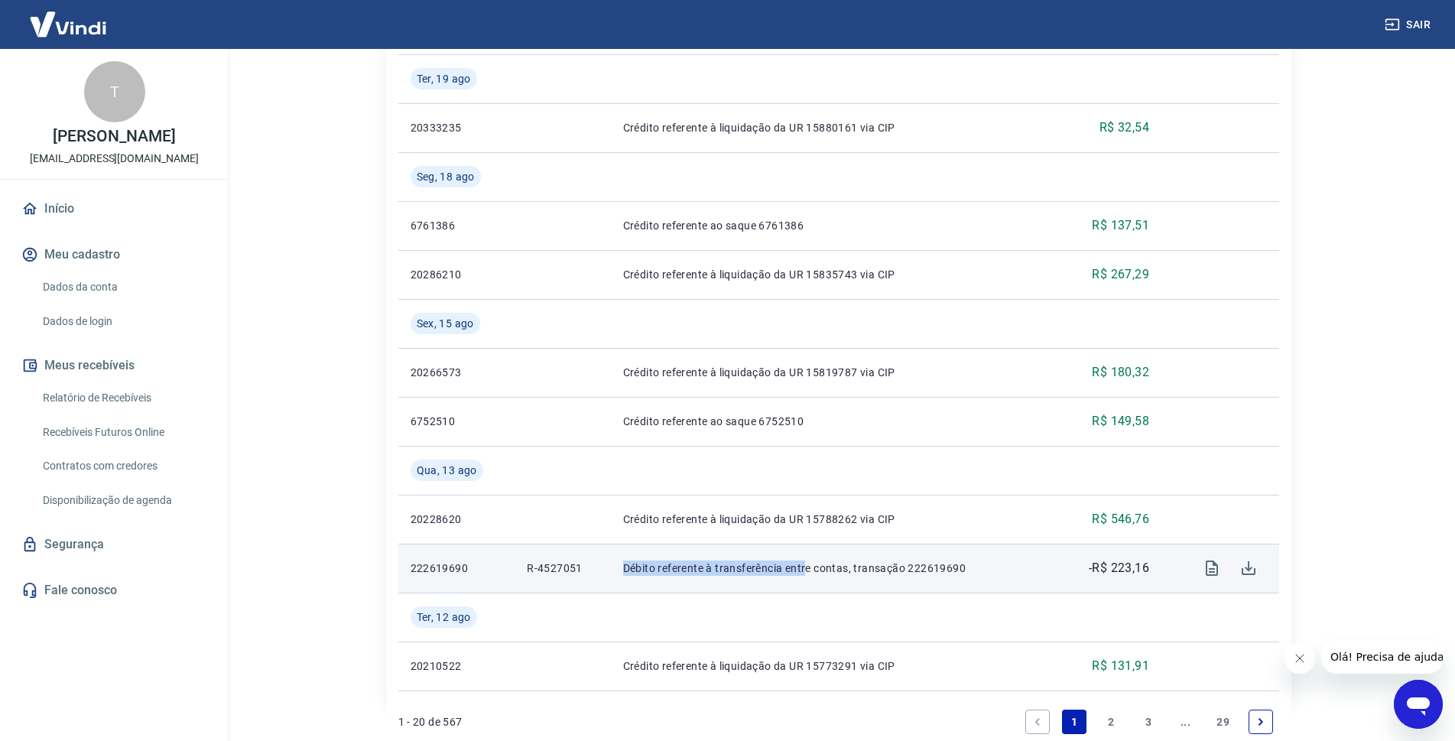
drag, startPoint x: 623, startPoint y: 567, endPoint x: 807, endPoint y: 567, distance: 183.5
click at [807, 567] on p "Débito referente à transferência entre contas, transação 222619690" at bounding box center [831, 567] width 416 height 15
click at [570, 567] on p "R-4527051" at bounding box center [562, 567] width 71 height 15
drag, startPoint x: 847, startPoint y: 560, endPoint x: 697, endPoint y: 560, distance: 149.8
click at [703, 560] on td "Débito referente à transferência entre contas, transação 222619690" at bounding box center [831, 568] width 440 height 49
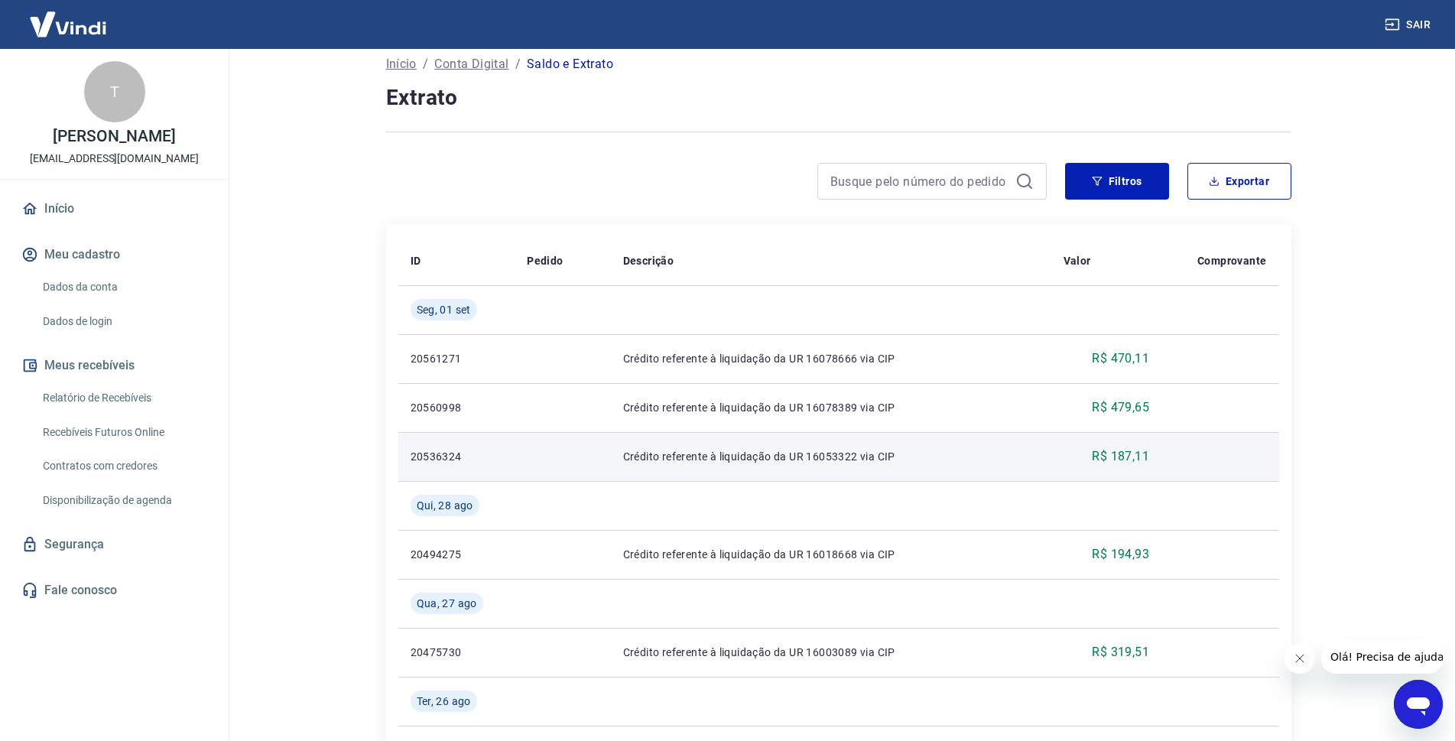
scroll to position [0, 0]
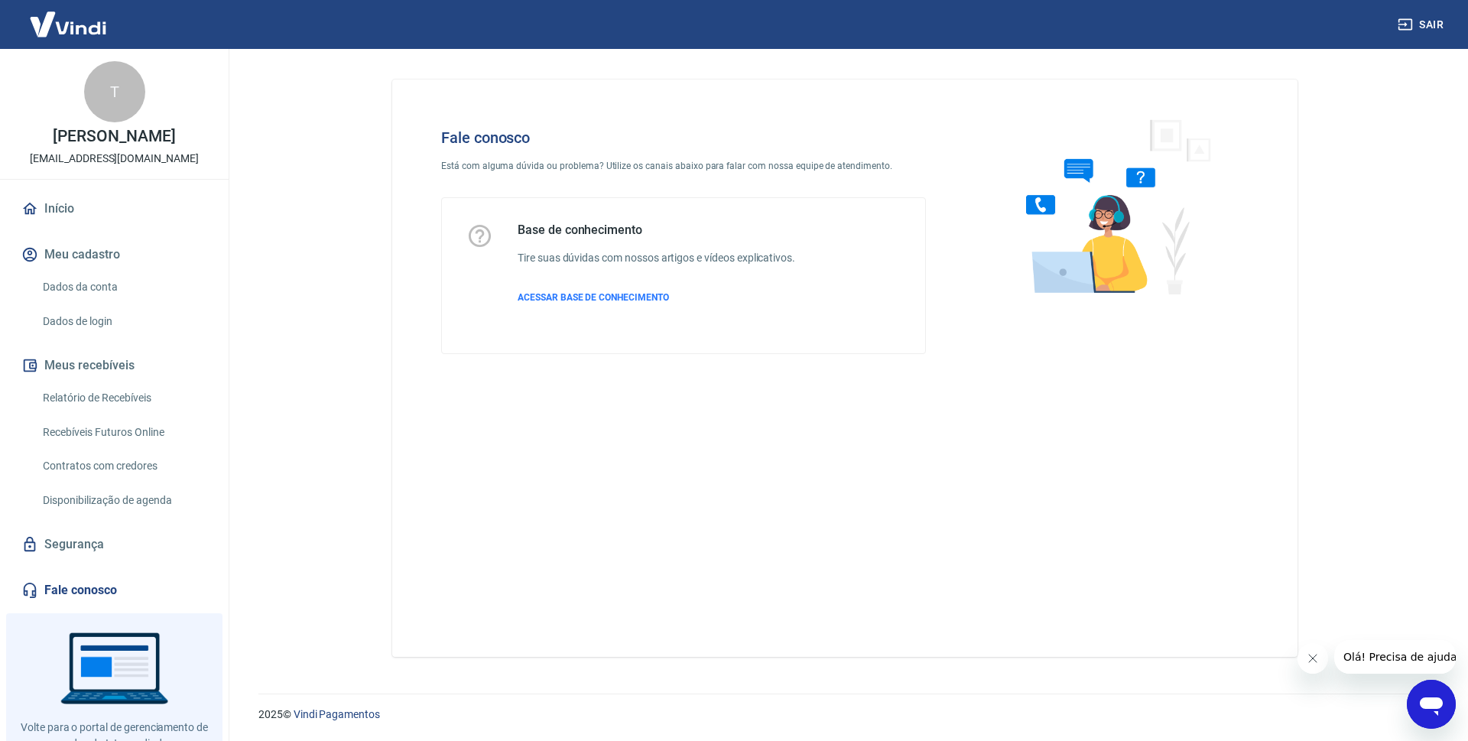
click at [67, 583] on link "Fale conosco" at bounding box center [114, 590] width 192 height 34
click at [1430, 685] on div "Abrir janela de mensagens" at bounding box center [1431, 704] width 46 height 46
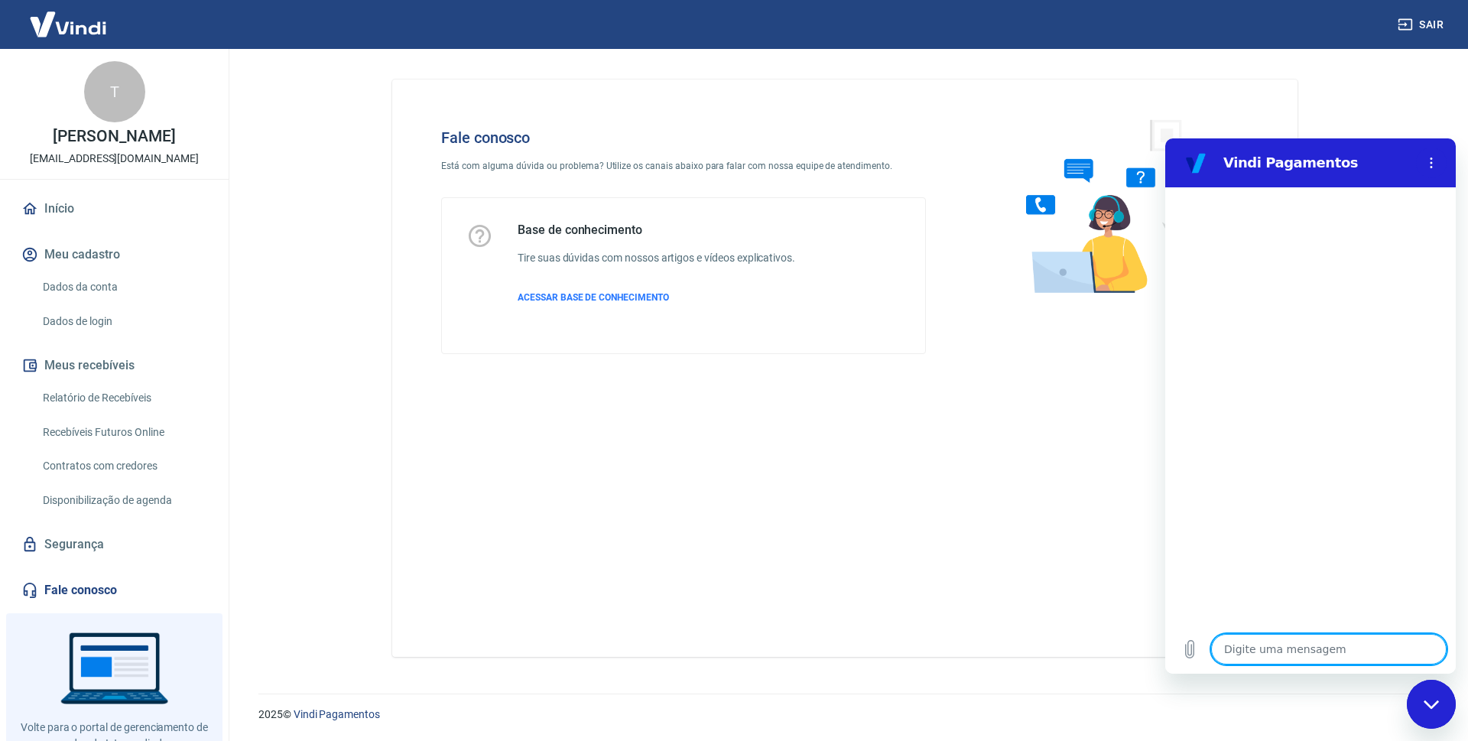
click at [1316, 662] on textarea at bounding box center [1328, 649] width 235 height 31
click at [1316, 653] on textarea at bounding box center [1328, 649] width 235 height 31
type textarea "O"
type textarea "x"
type textarea "Ol"
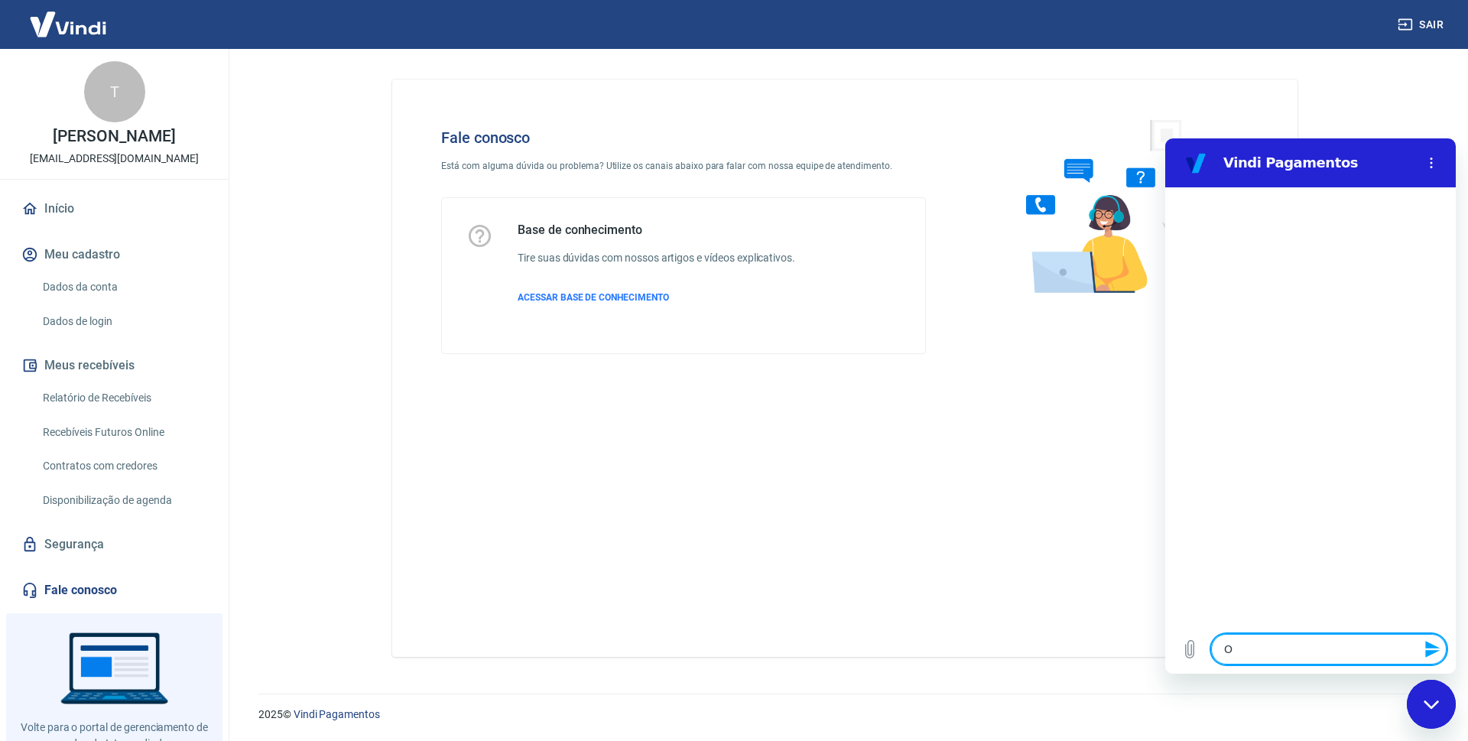
type textarea "x"
type textarea "Olá"
type textarea "x"
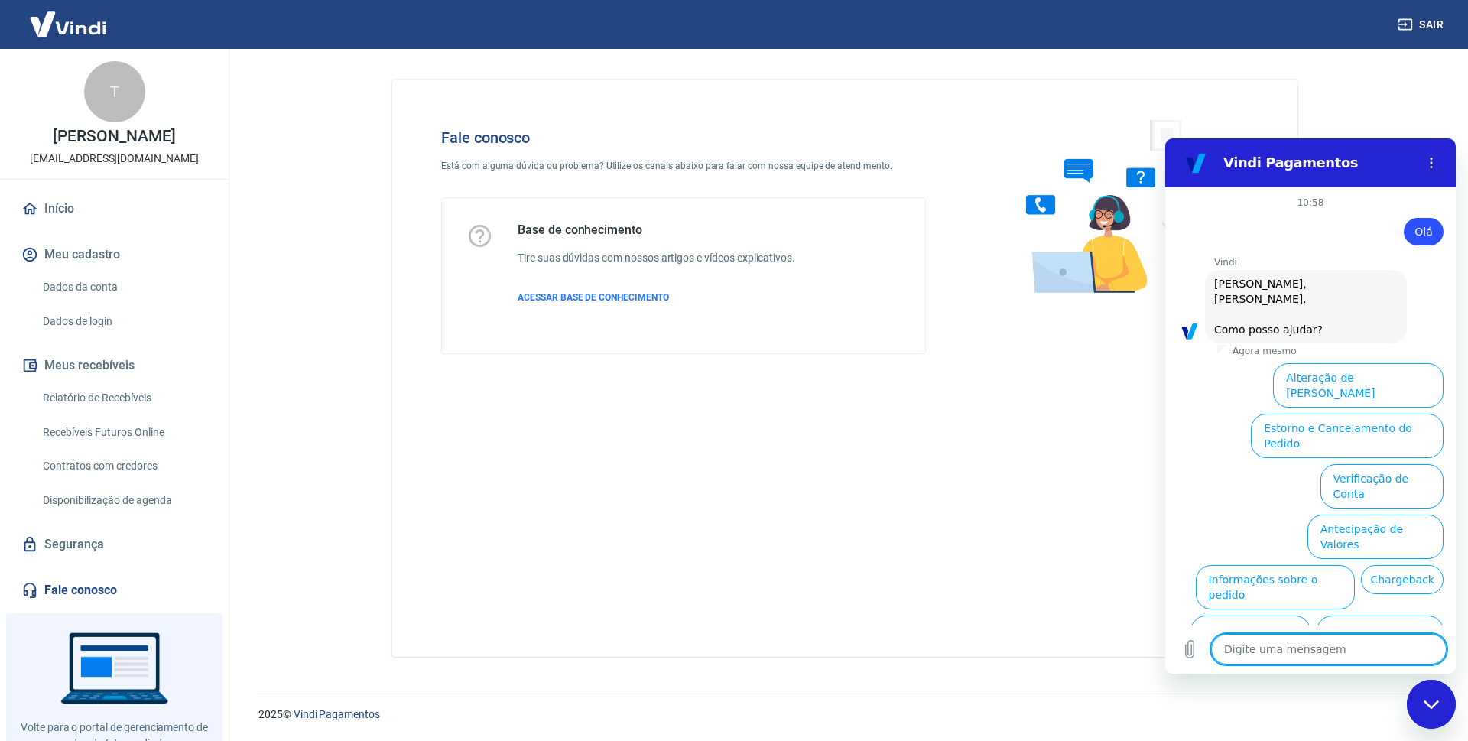
scroll to position [36, 0]
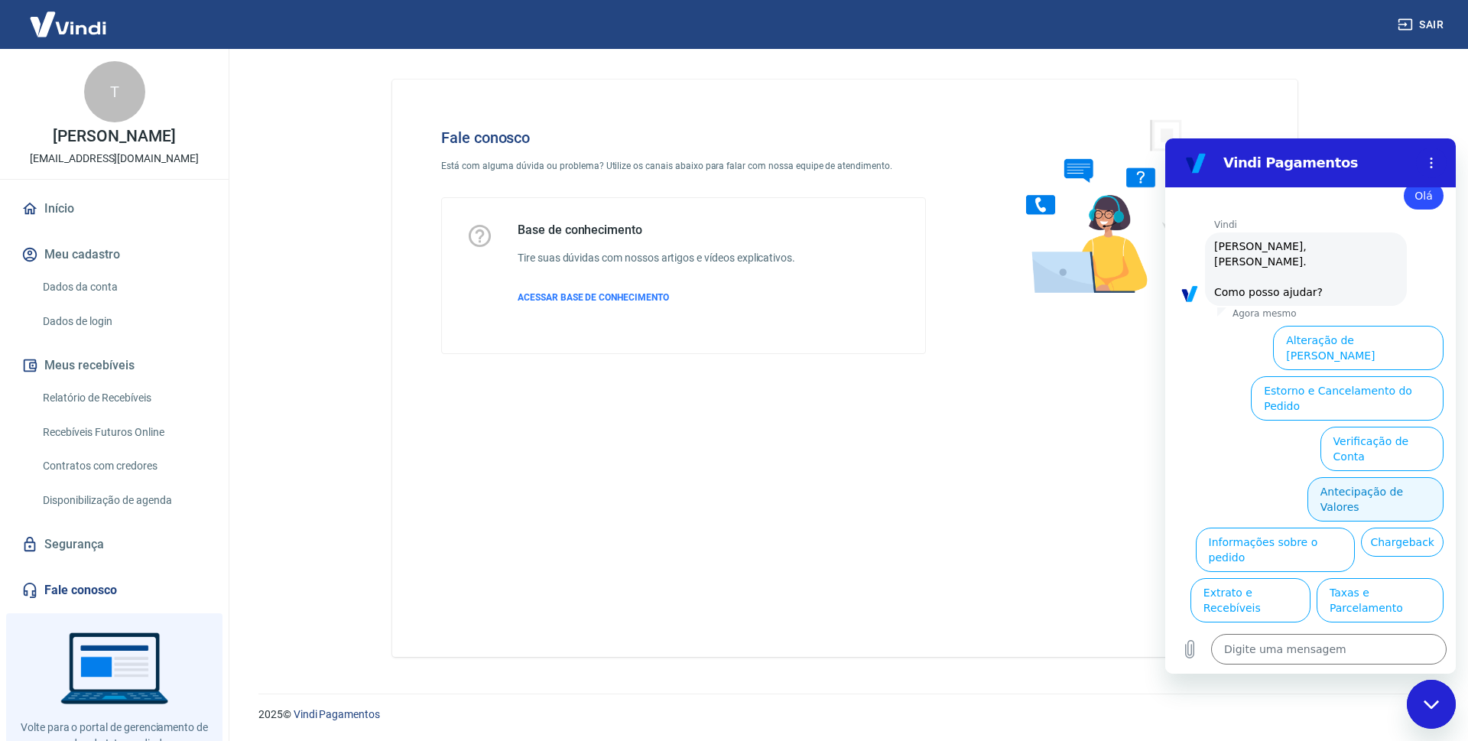
click at [1365, 477] on button "Antecipação de Valores" at bounding box center [1375, 499] width 136 height 44
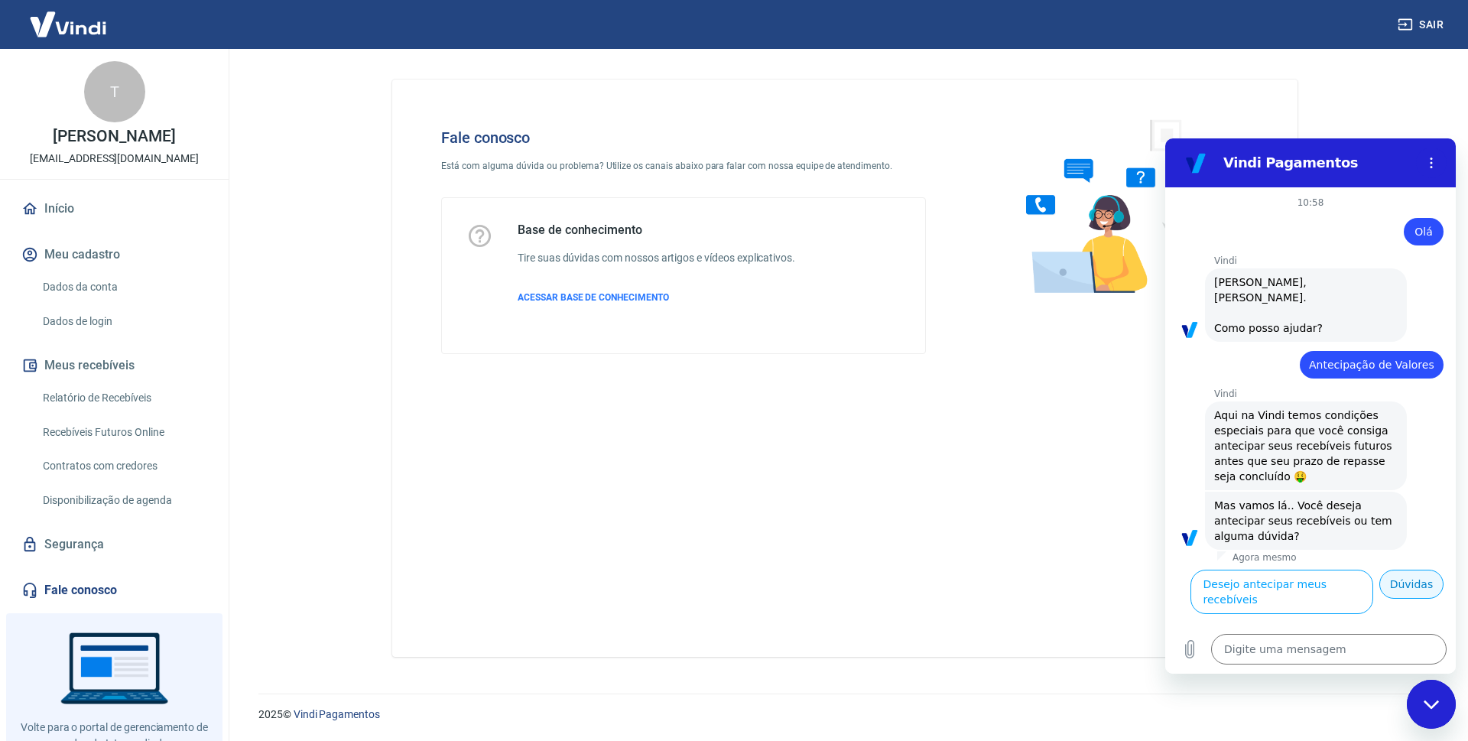
click at [1419, 570] on button "Dúvidas" at bounding box center [1411, 584] width 64 height 29
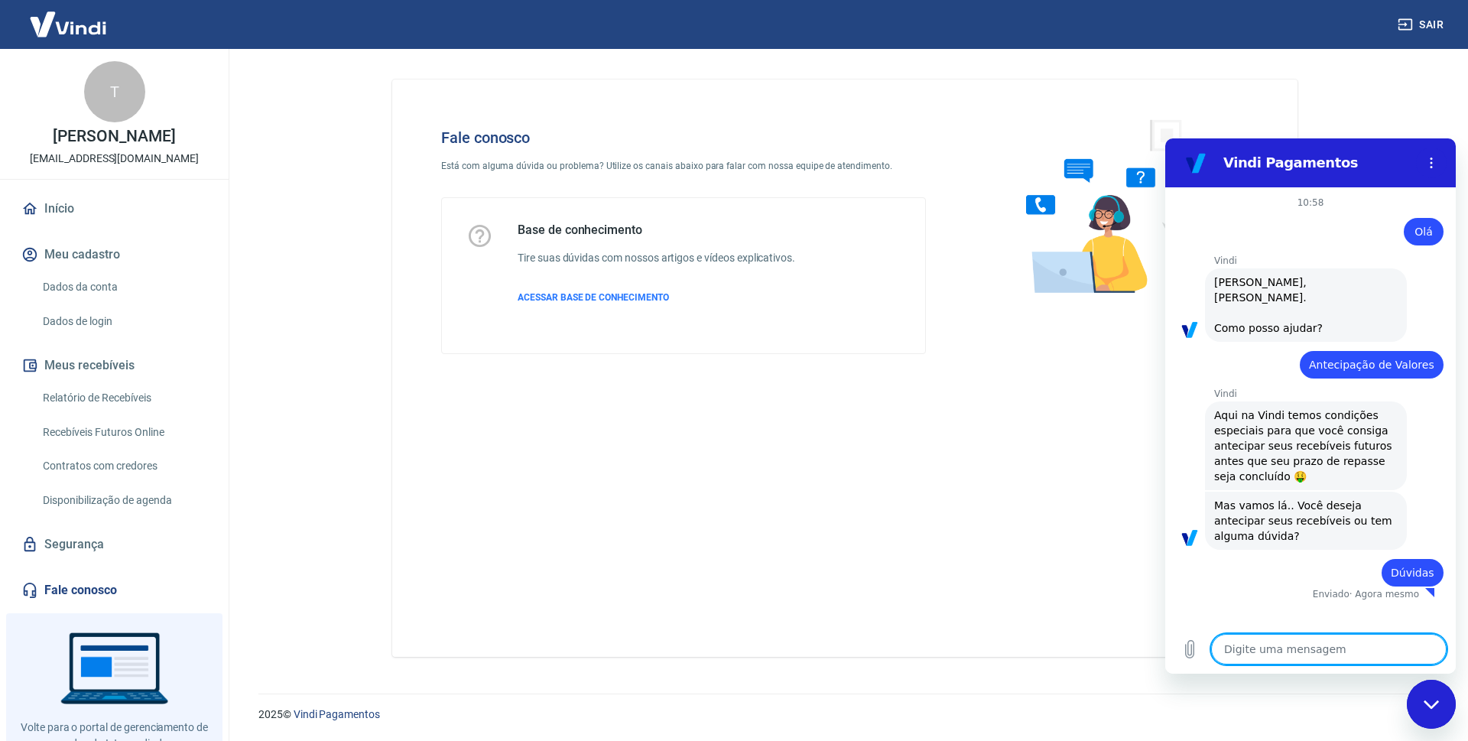
type textarea "x"
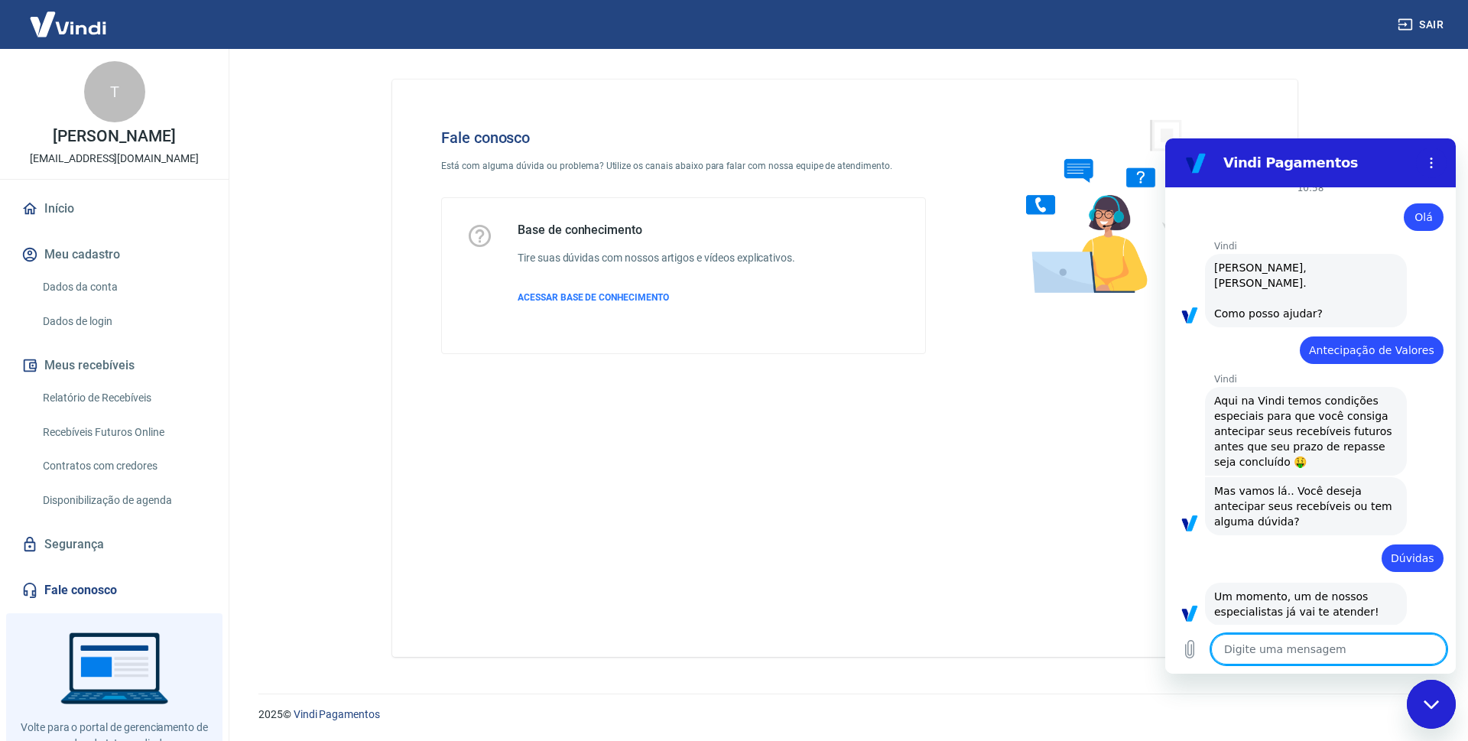
scroll to position [18, 0]
click at [1263, 660] on textarea at bounding box center [1328, 649] width 235 height 31
click at [1304, 644] on textarea at bounding box center [1328, 649] width 235 height 31
type textarea "o"
type textarea "x"
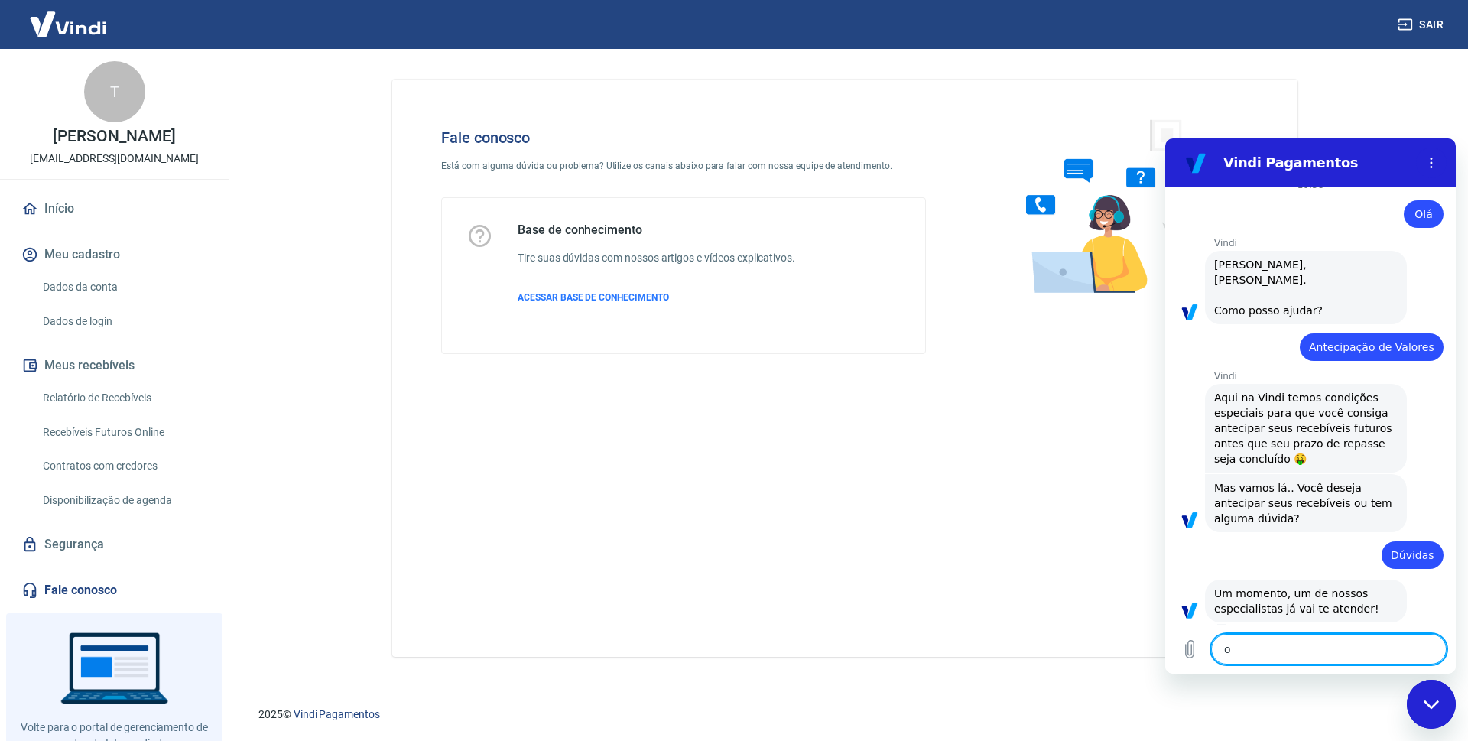
type textarea "ok"
type textarea "x"
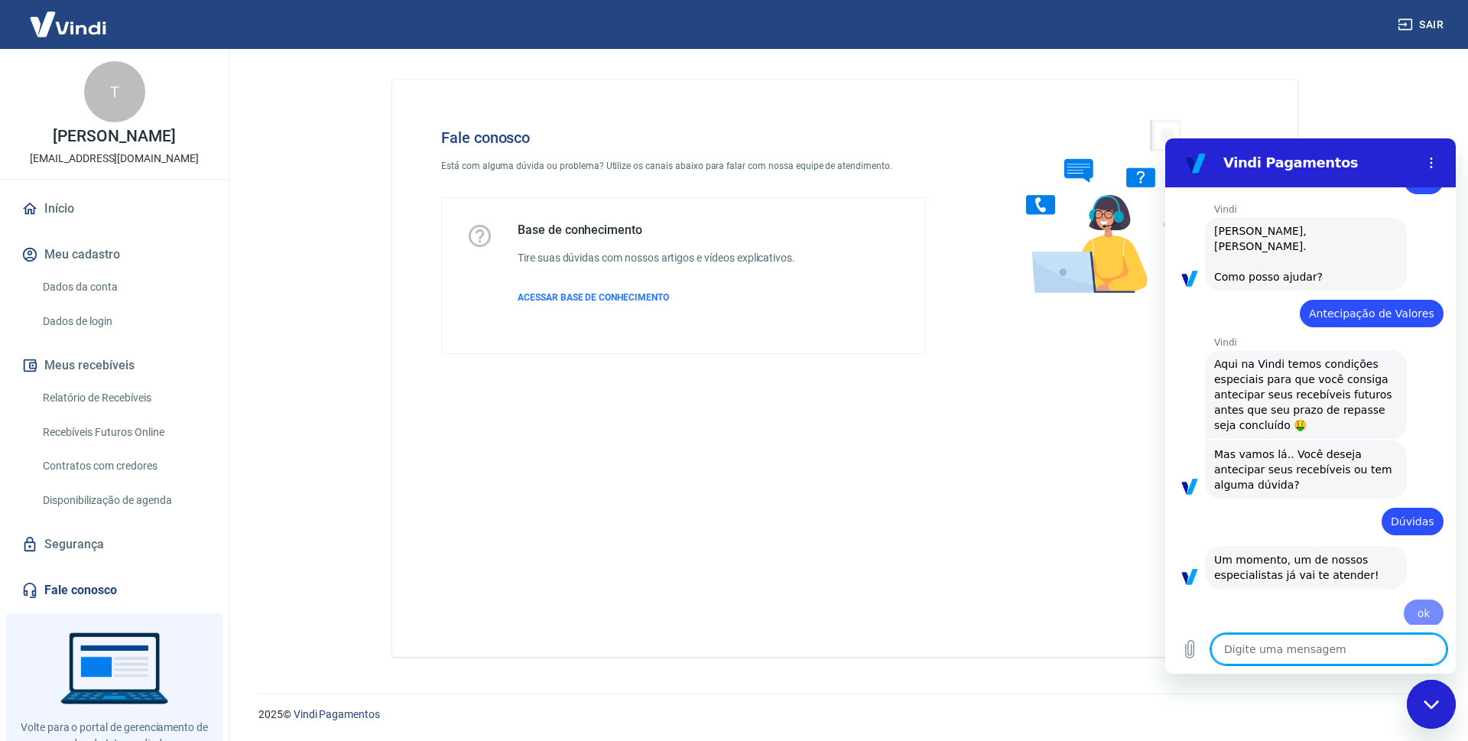
type textarea "x"
